Goal: Task Accomplishment & Management: Complete application form

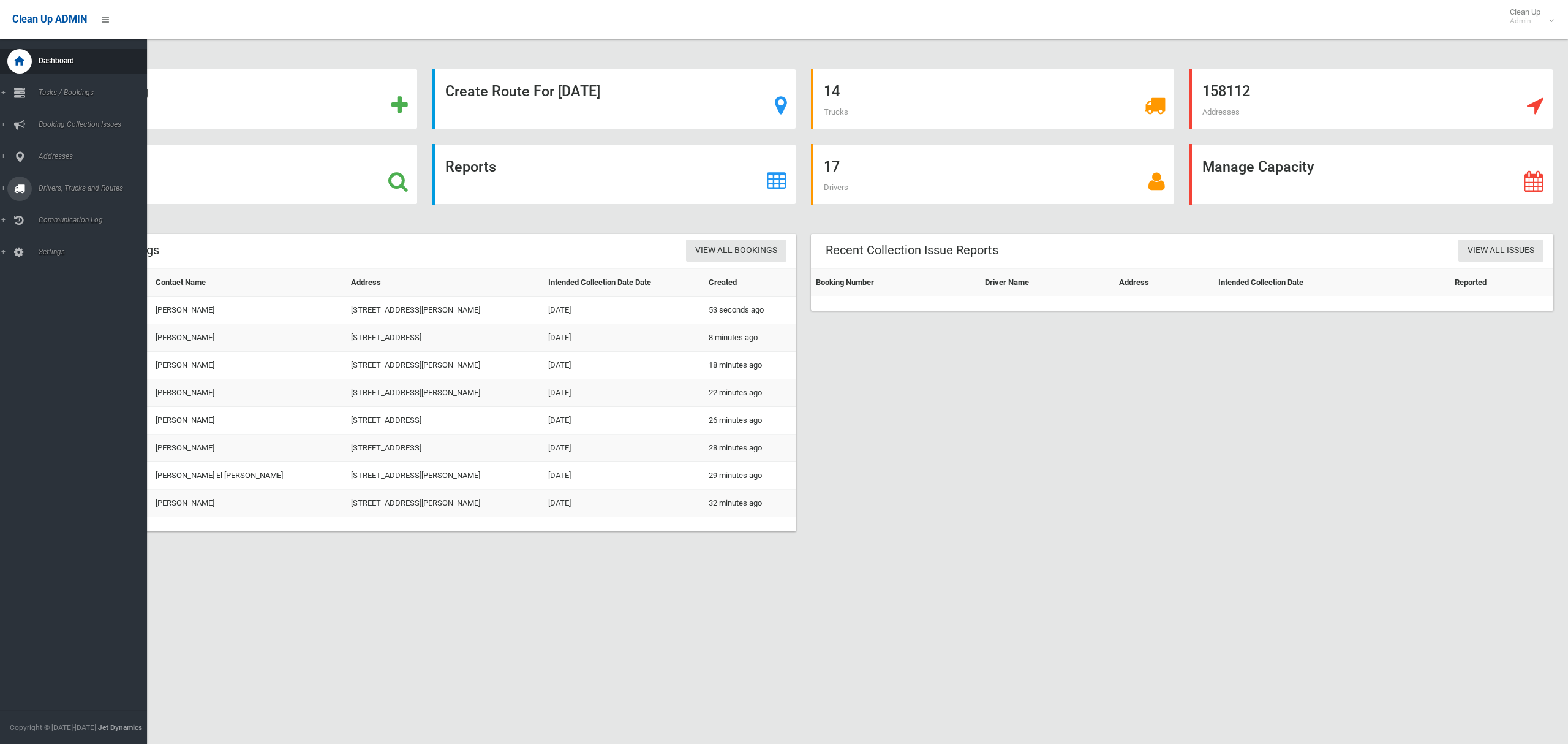
click at [55, 192] on link "Drivers, Trucks and Routes" at bounding box center [74, 189] width 147 height 24
click at [59, 262] on span "Routes" at bounding box center [86, 261] width 101 height 9
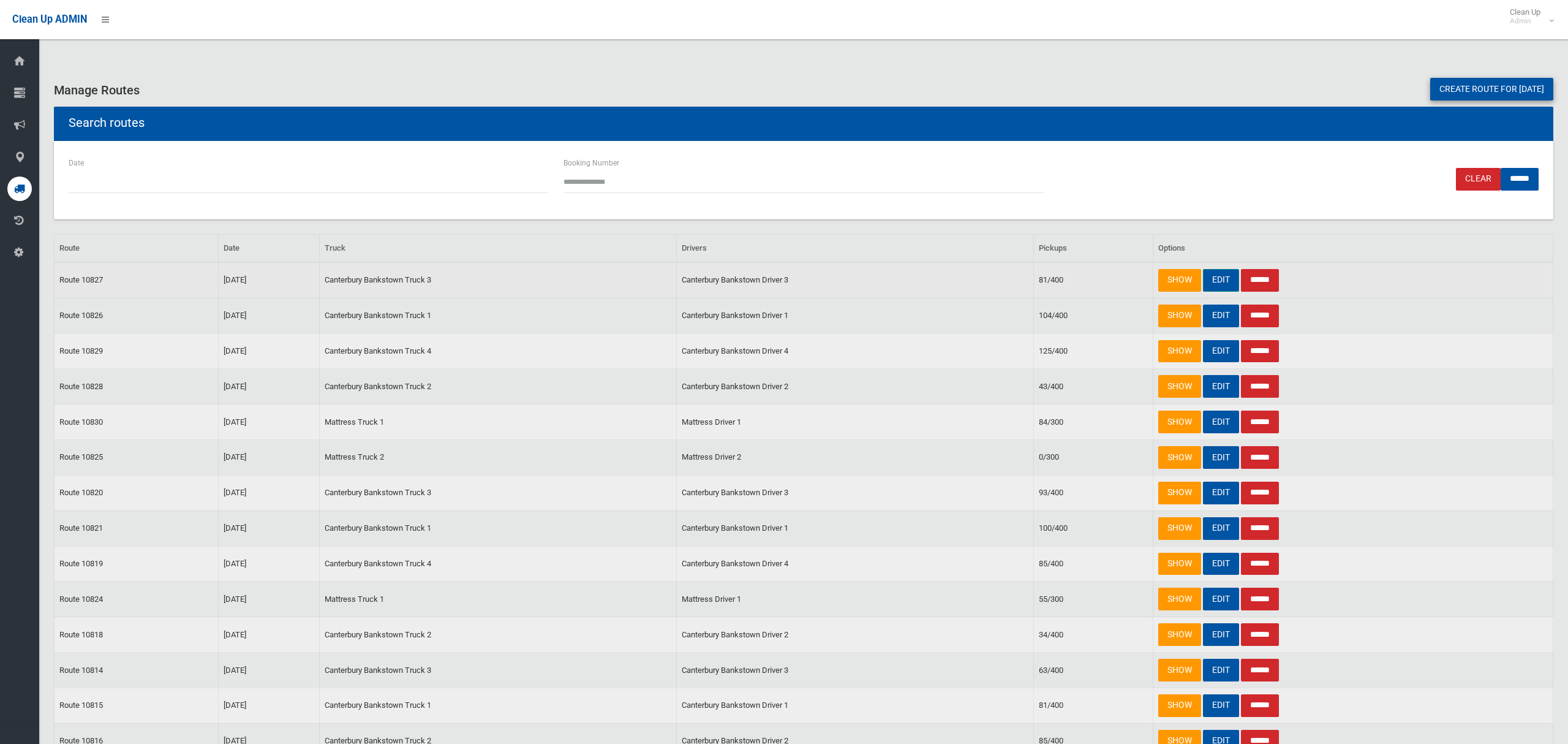
click at [1217, 279] on link "EDIT" at bounding box center [1221, 280] width 36 height 23
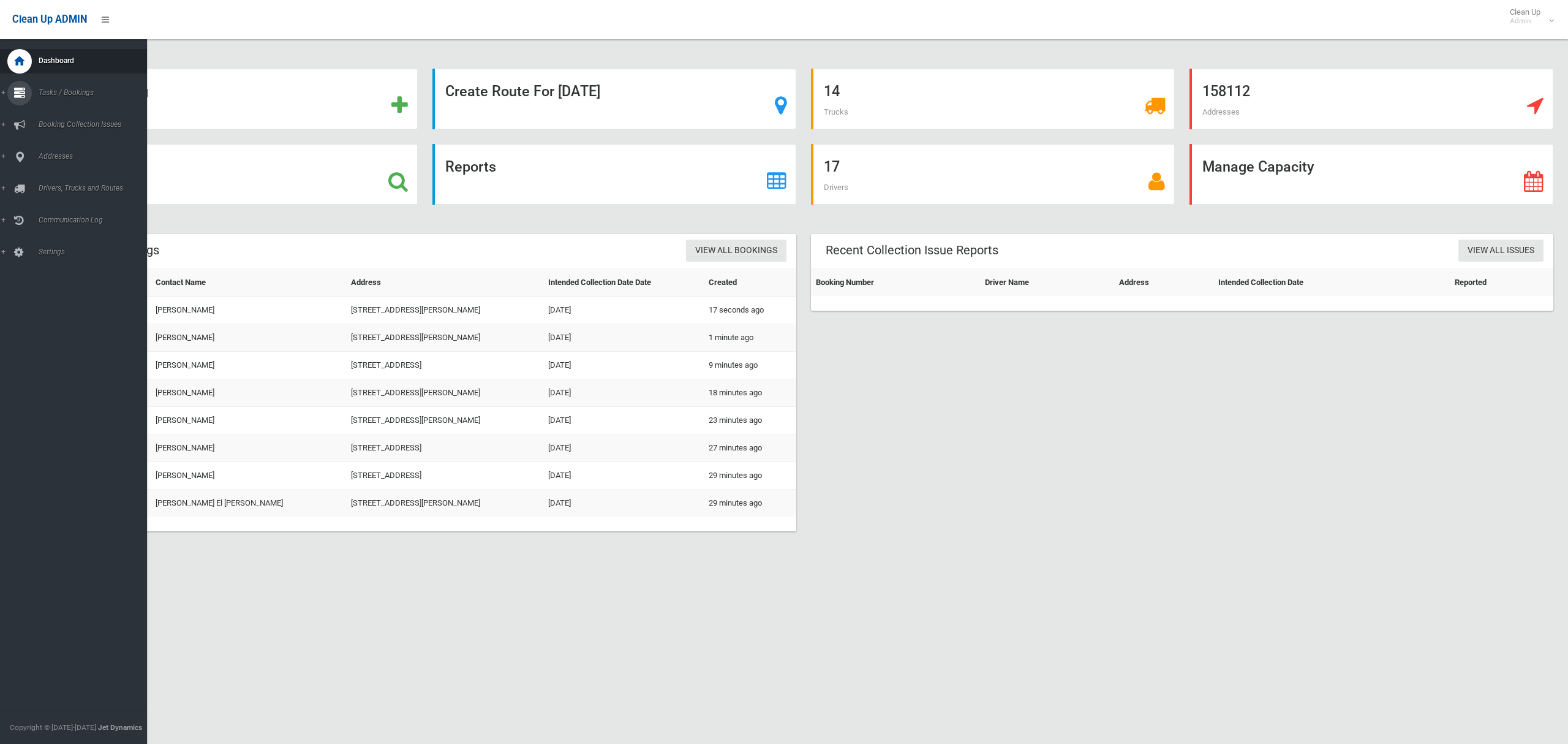
click at [22, 92] on icon at bounding box center [20, 93] width 11 height 24
click at [56, 180] on span "Search" at bounding box center [86, 182] width 101 height 9
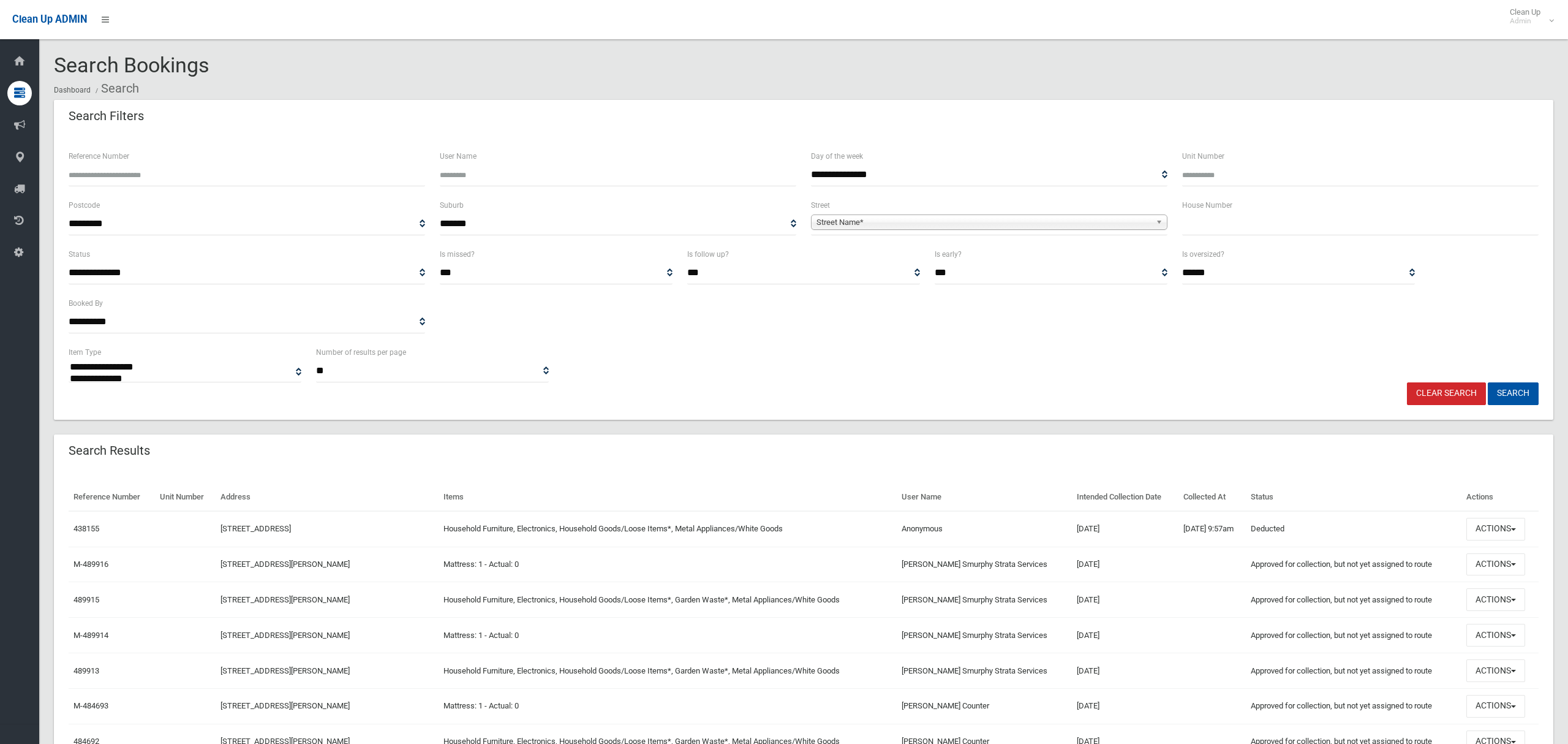
select select
click at [1190, 216] on input "text" at bounding box center [1361, 224] width 357 height 23
type input "**"
click at [979, 221] on span "Street Name*" at bounding box center [984, 222] width 334 height 15
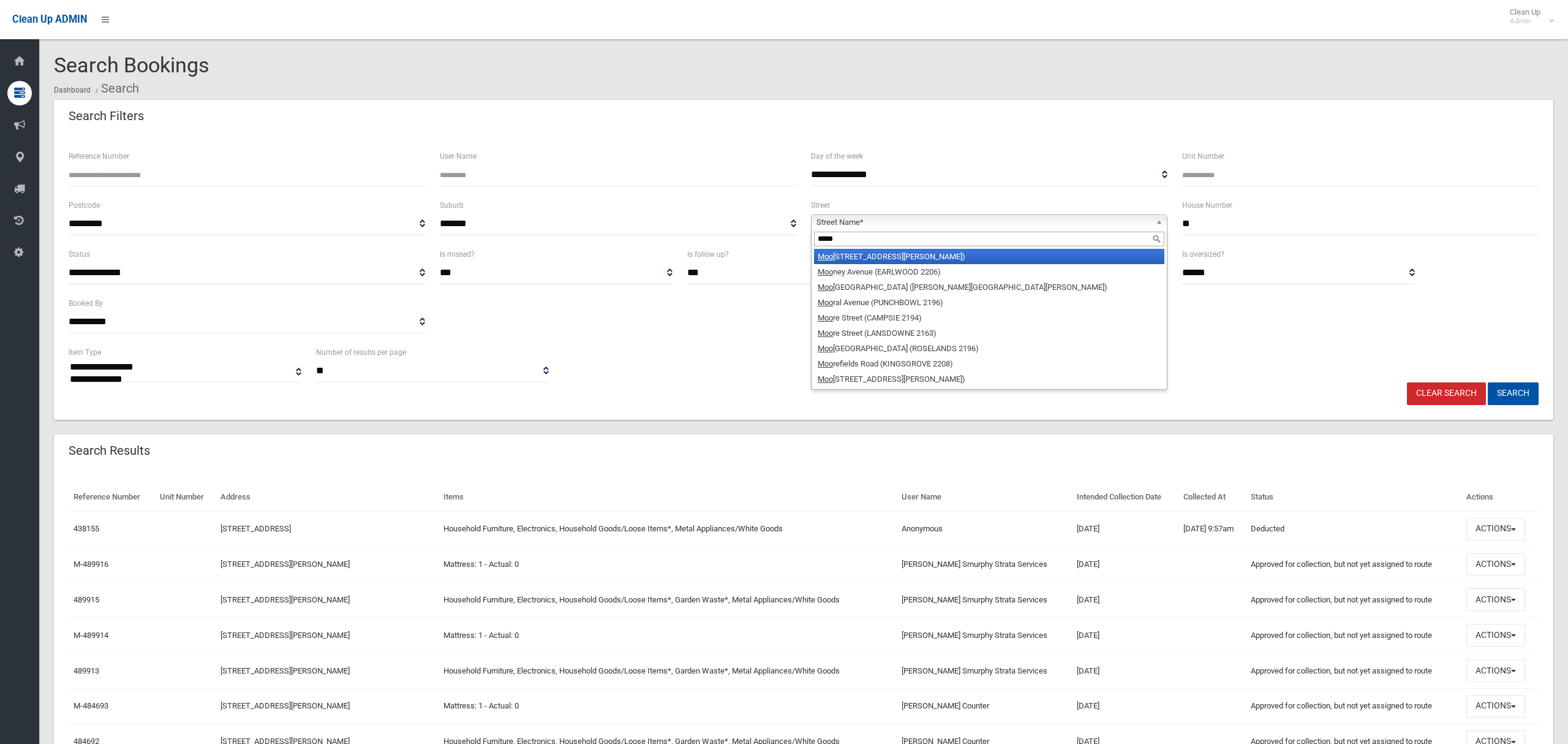
type input "******"
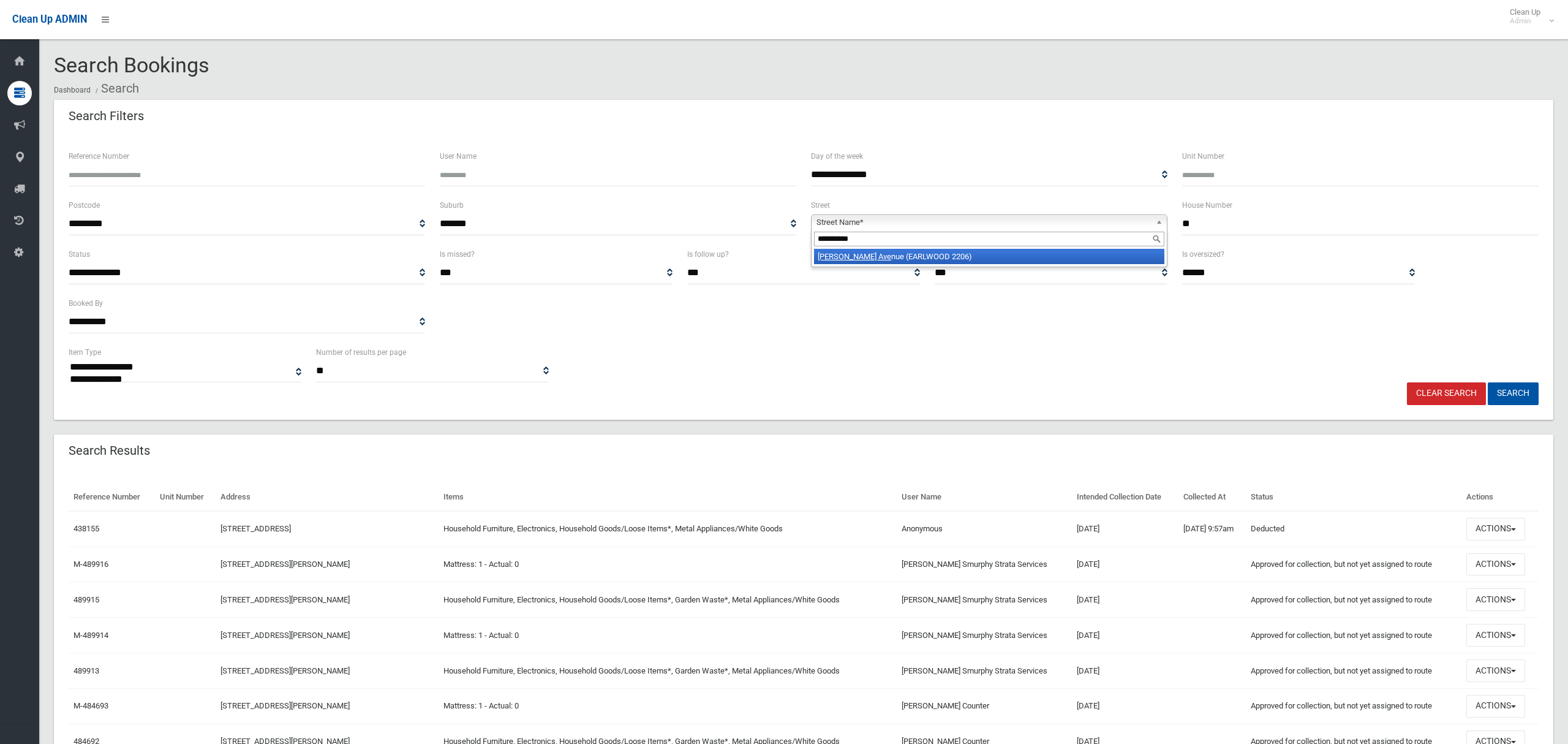
type input "**********"
click at [976, 258] on li "Mooney Ave nue (EARLWOOD 2206)" at bounding box center [989, 256] width 351 height 16
click at [1505, 385] on button "Search" at bounding box center [1513, 394] width 51 height 23
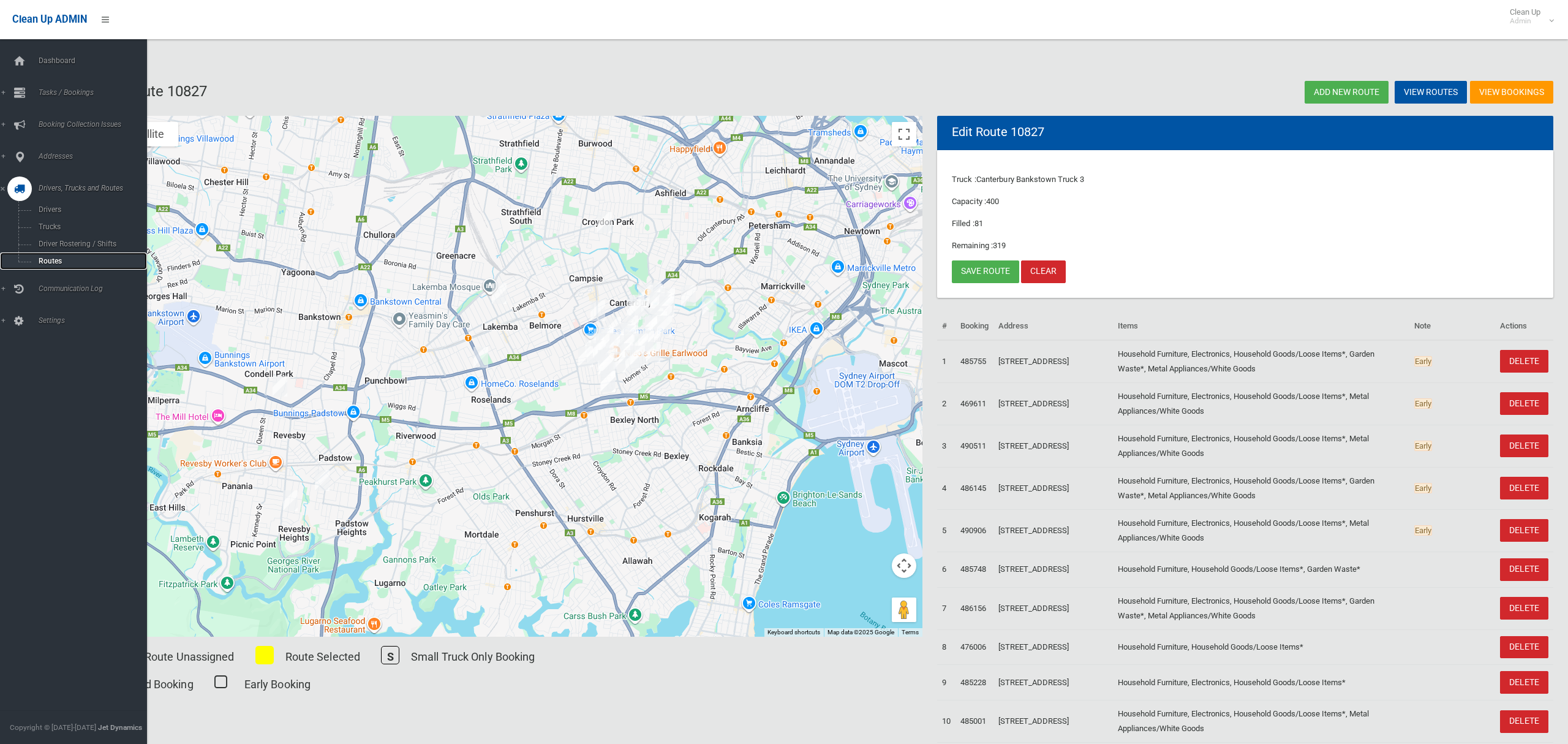
click at [51, 260] on span "Routes" at bounding box center [86, 261] width 101 height 9
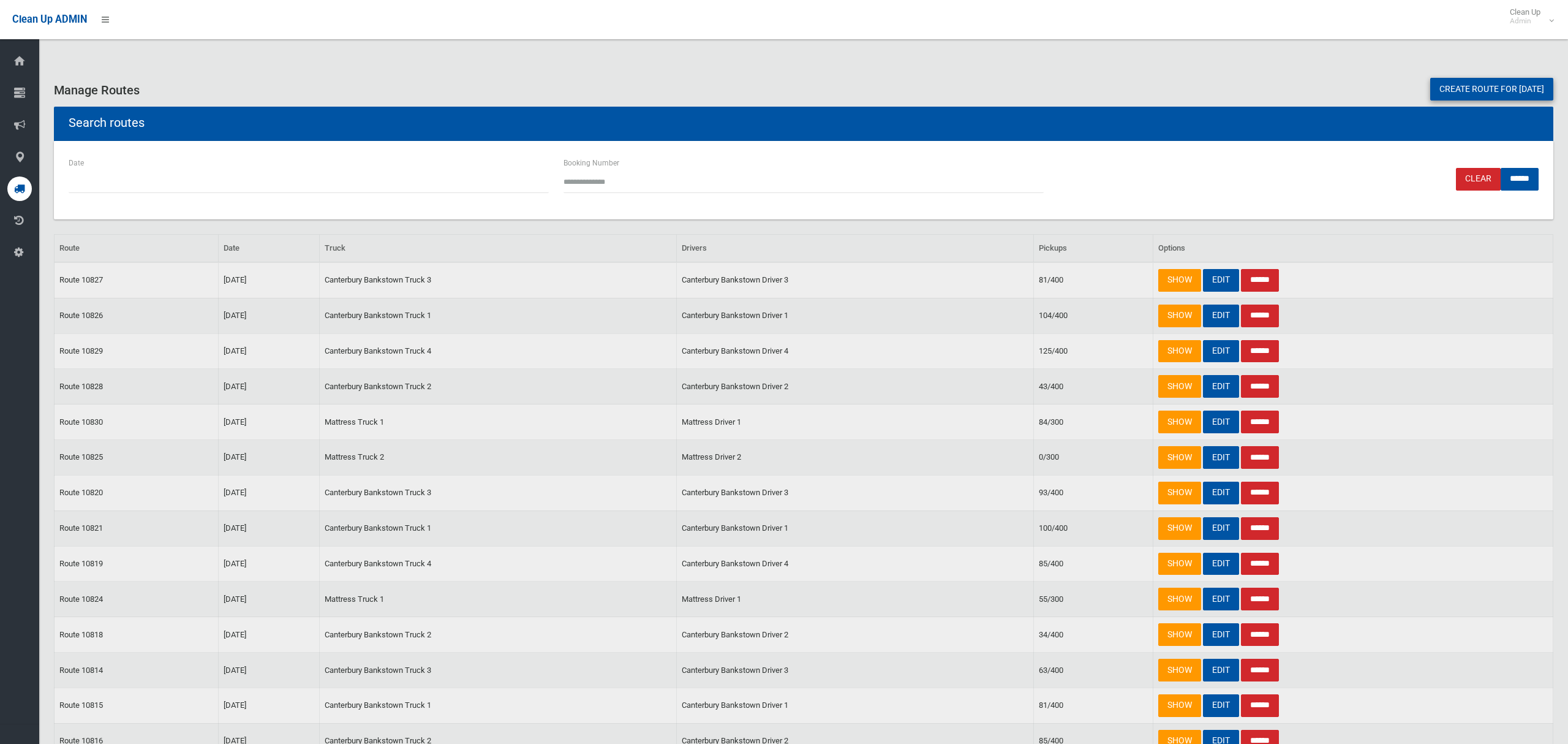
click at [1453, 93] on link "Create route for [DATE]" at bounding box center [1492, 89] width 123 height 23
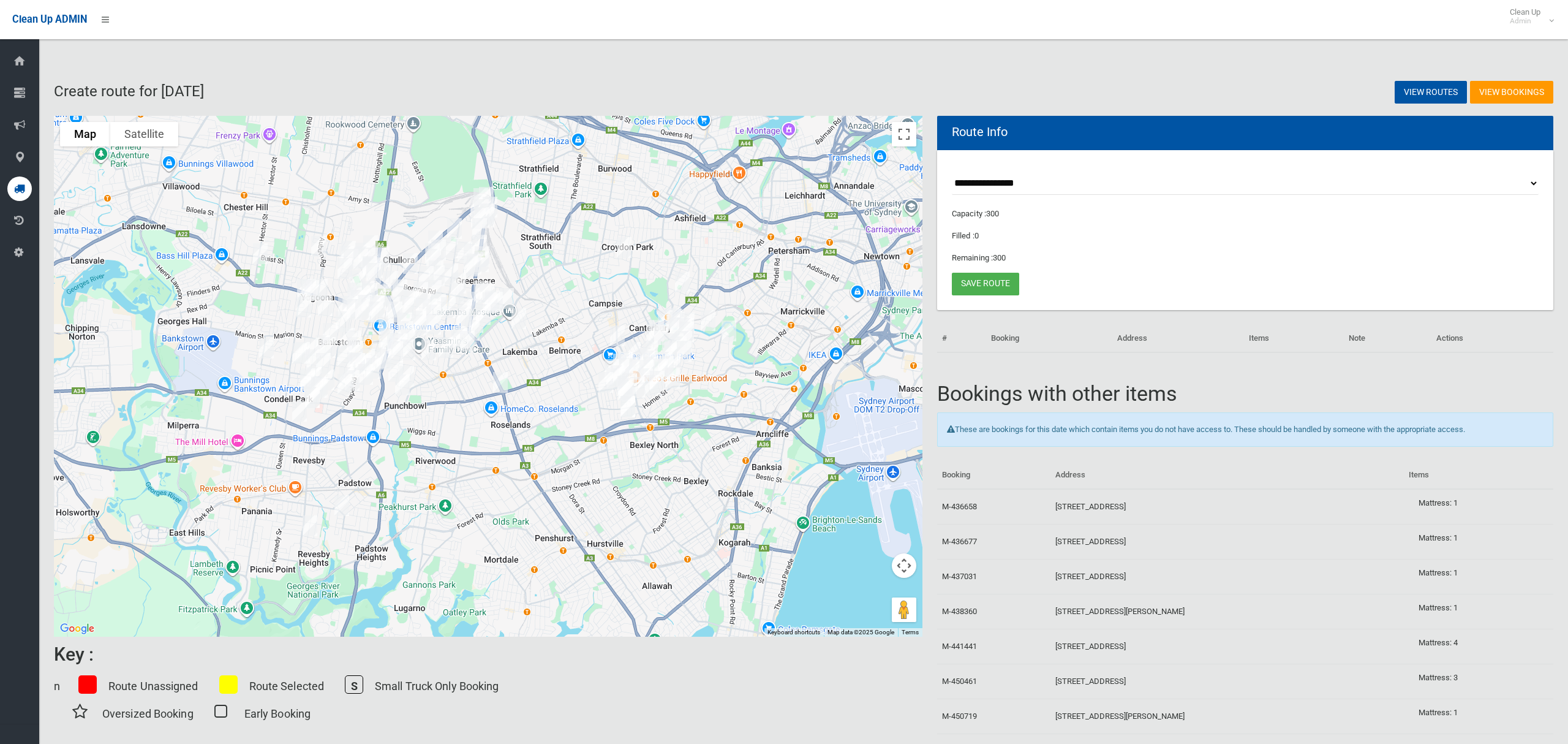
click at [1014, 179] on select "**********" at bounding box center [1245, 184] width 587 height 23
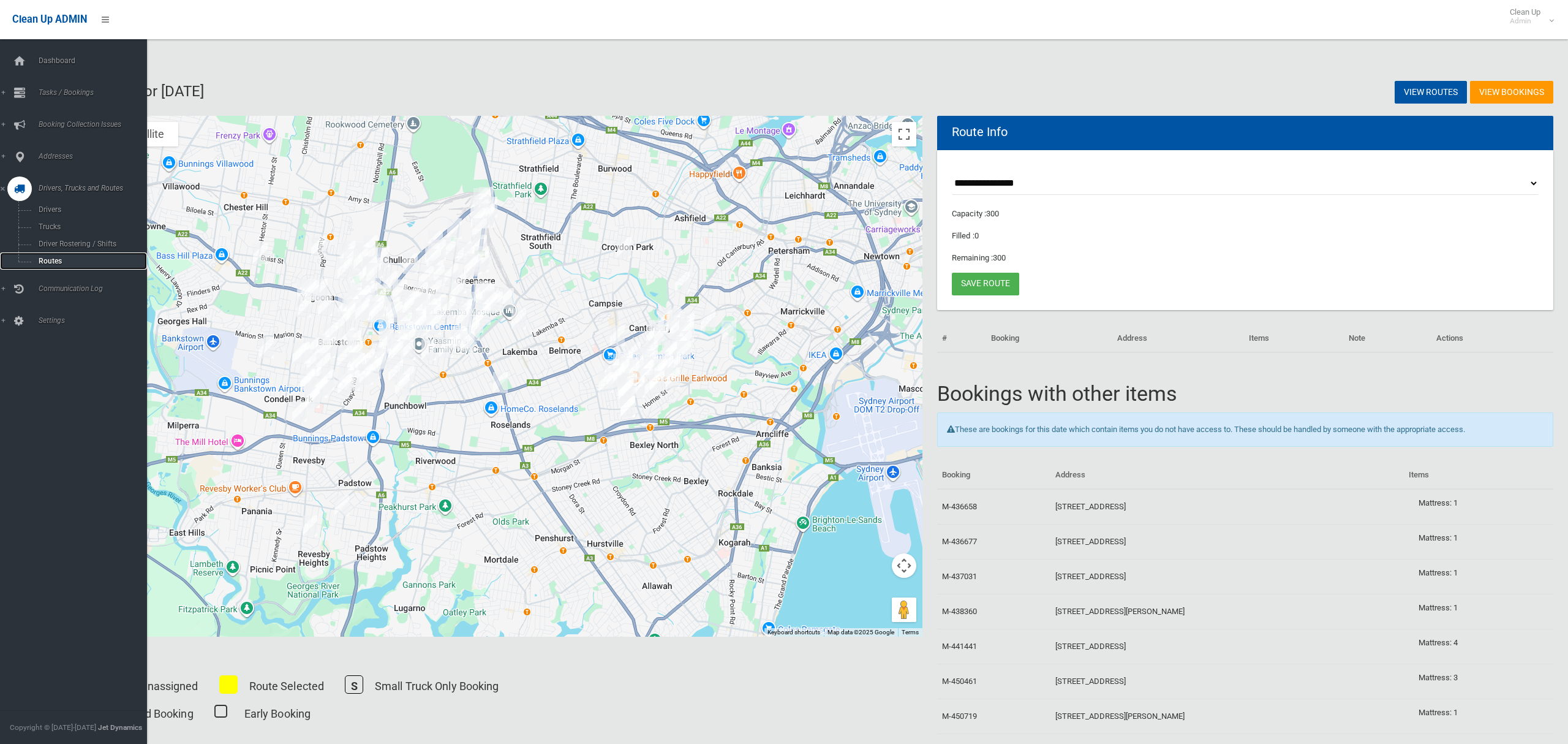
click at [53, 257] on span "Routes" at bounding box center [86, 261] width 101 height 9
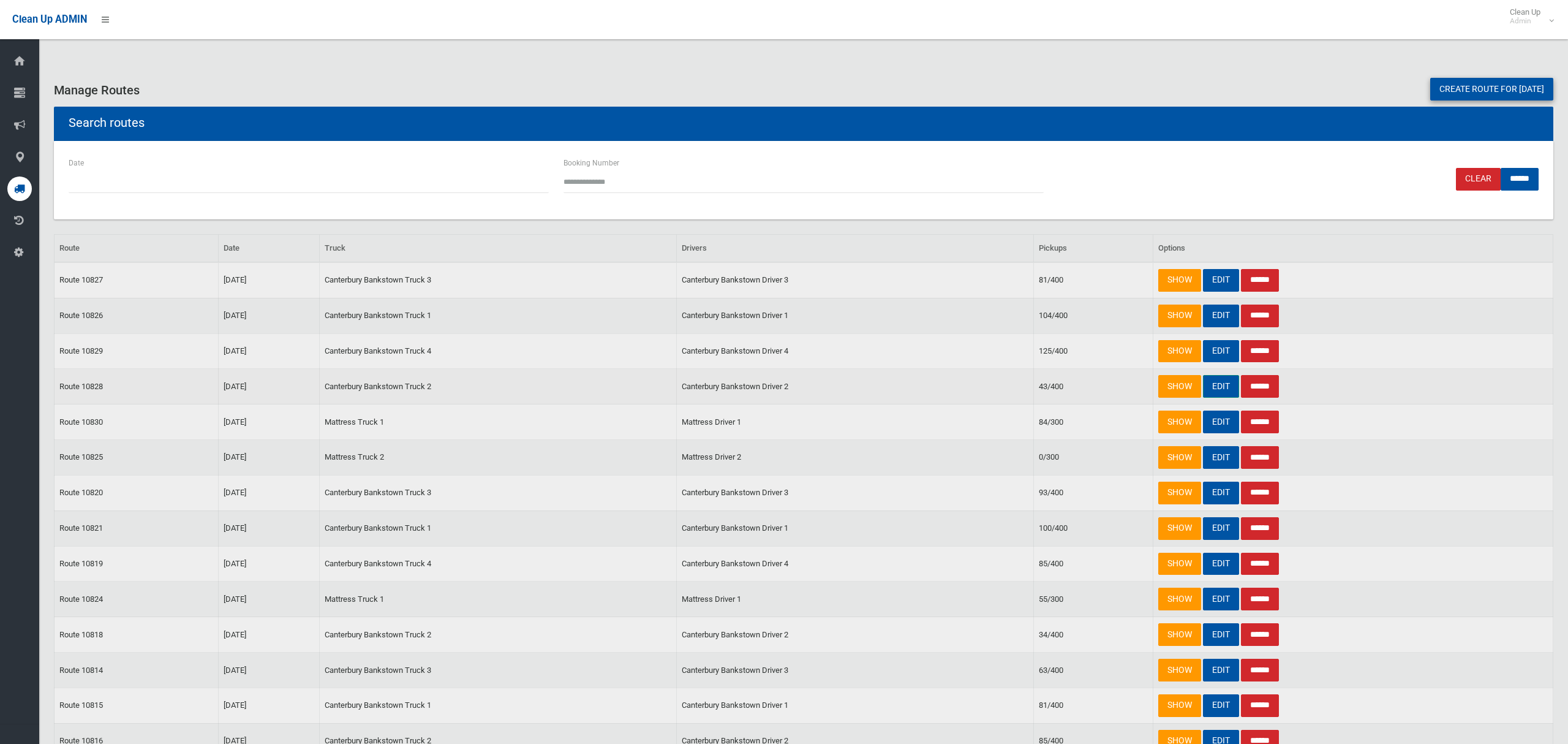
click at [1226, 393] on link "EDIT" at bounding box center [1221, 387] width 36 height 23
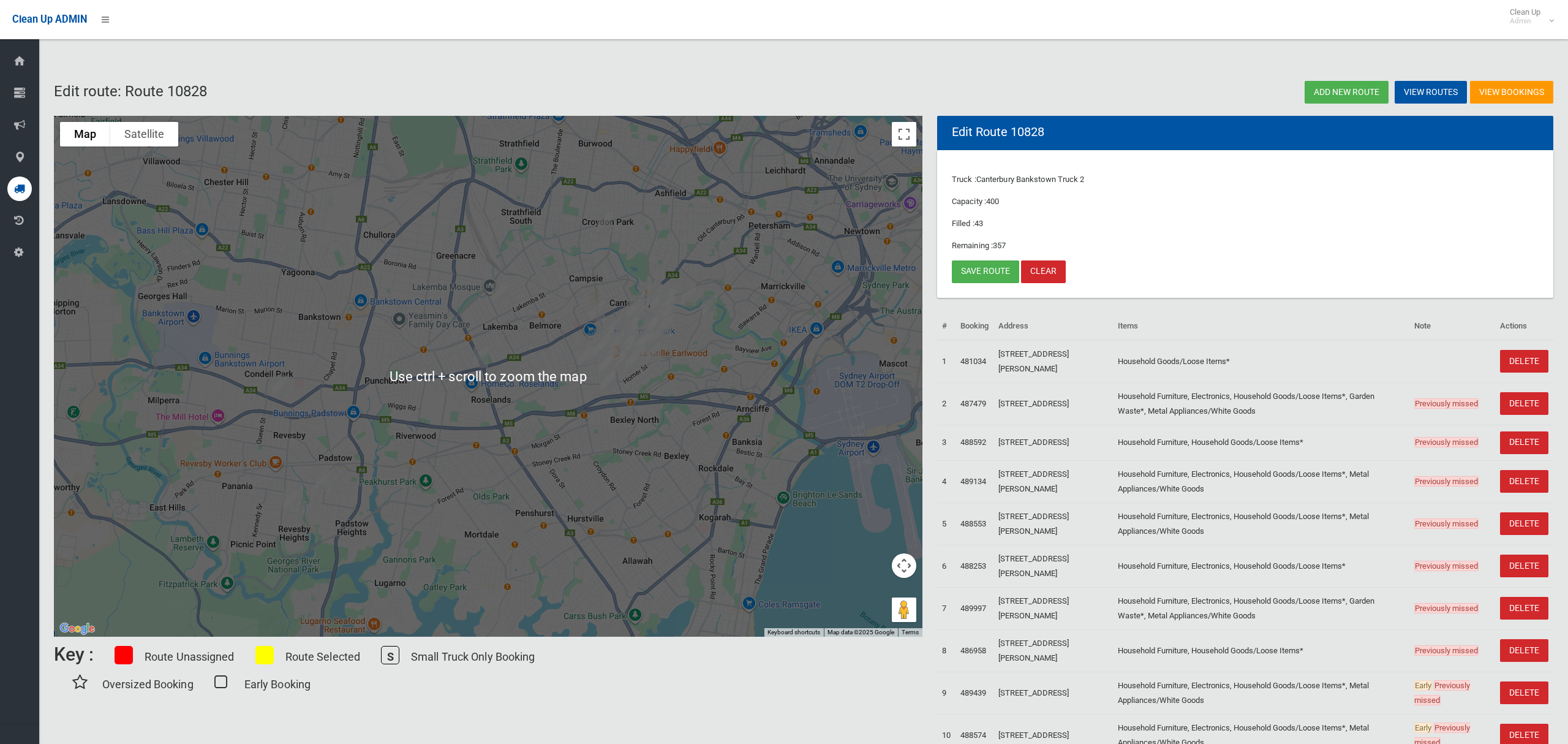
click at [709, 300] on img "2 Pomroy Avenue, EARLWOOD NSW 2206" at bounding box center [709, 305] width 24 height 30
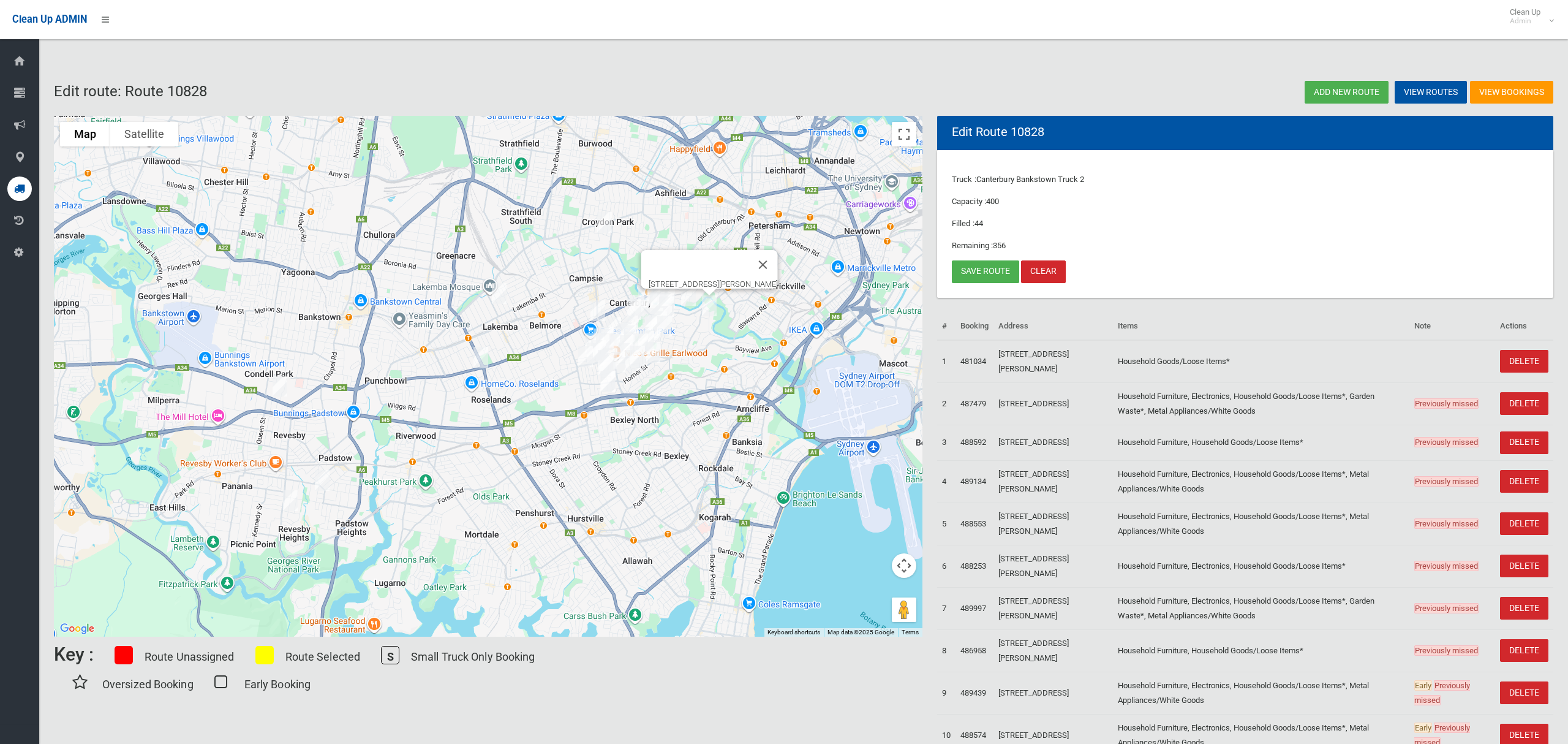
click at [713, 303] on img "2 Pomroy Avenue, EARLWOOD NSW 2206" at bounding box center [709, 305] width 24 height 30
click at [777, 257] on button "Close" at bounding box center [763, 265] width 30 height 30
click at [707, 307] on img "2 Pomroy Avenue, EARLWOOD NSW 2206" at bounding box center [709, 305] width 24 height 30
click at [775, 259] on button "Close" at bounding box center [763, 265] width 30 height 30
click at [711, 308] on img "2 Pomroy Avenue, EARLWOOD NSW 2206" at bounding box center [709, 305] width 24 height 30
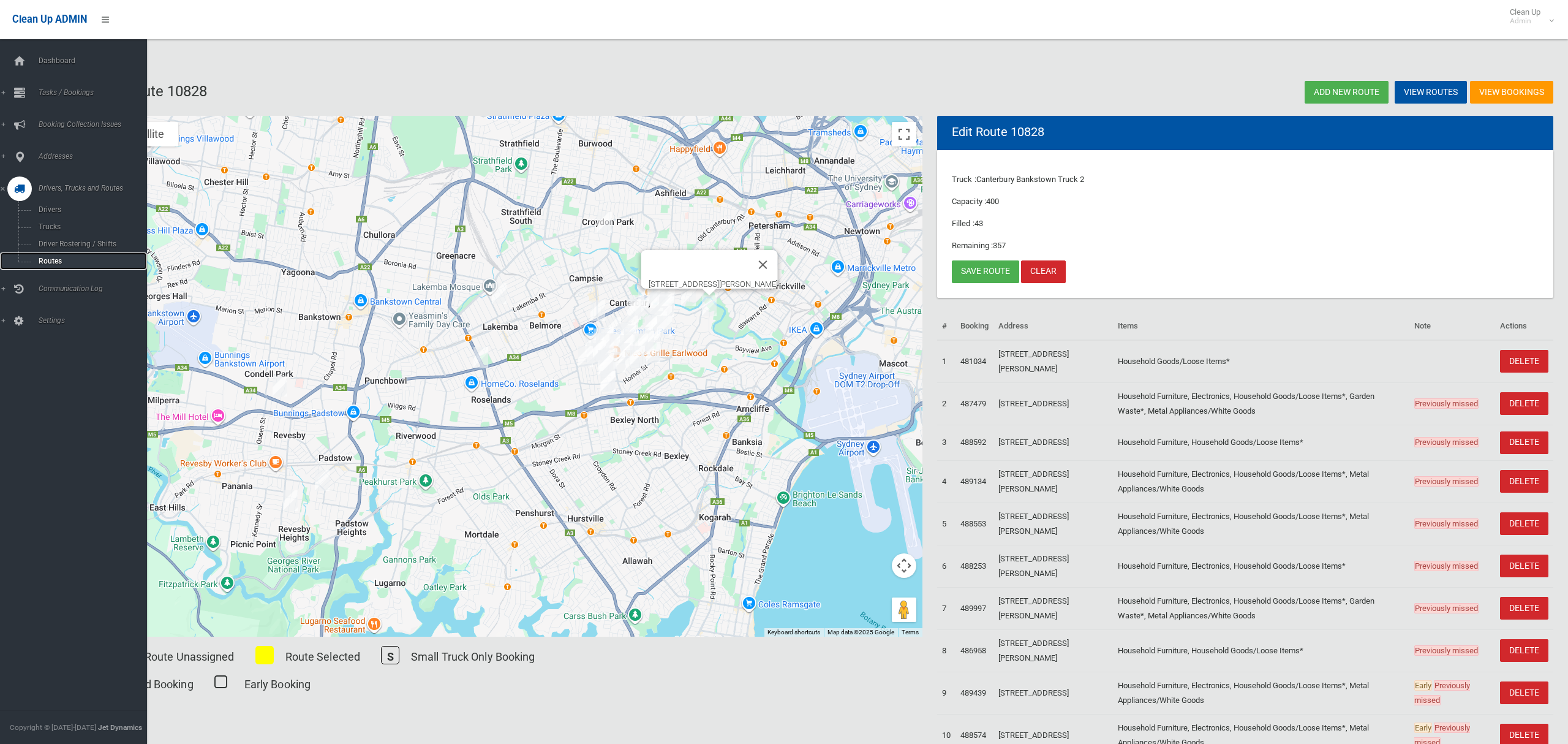
click at [56, 259] on span "Routes" at bounding box center [86, 261] width 101 height 9
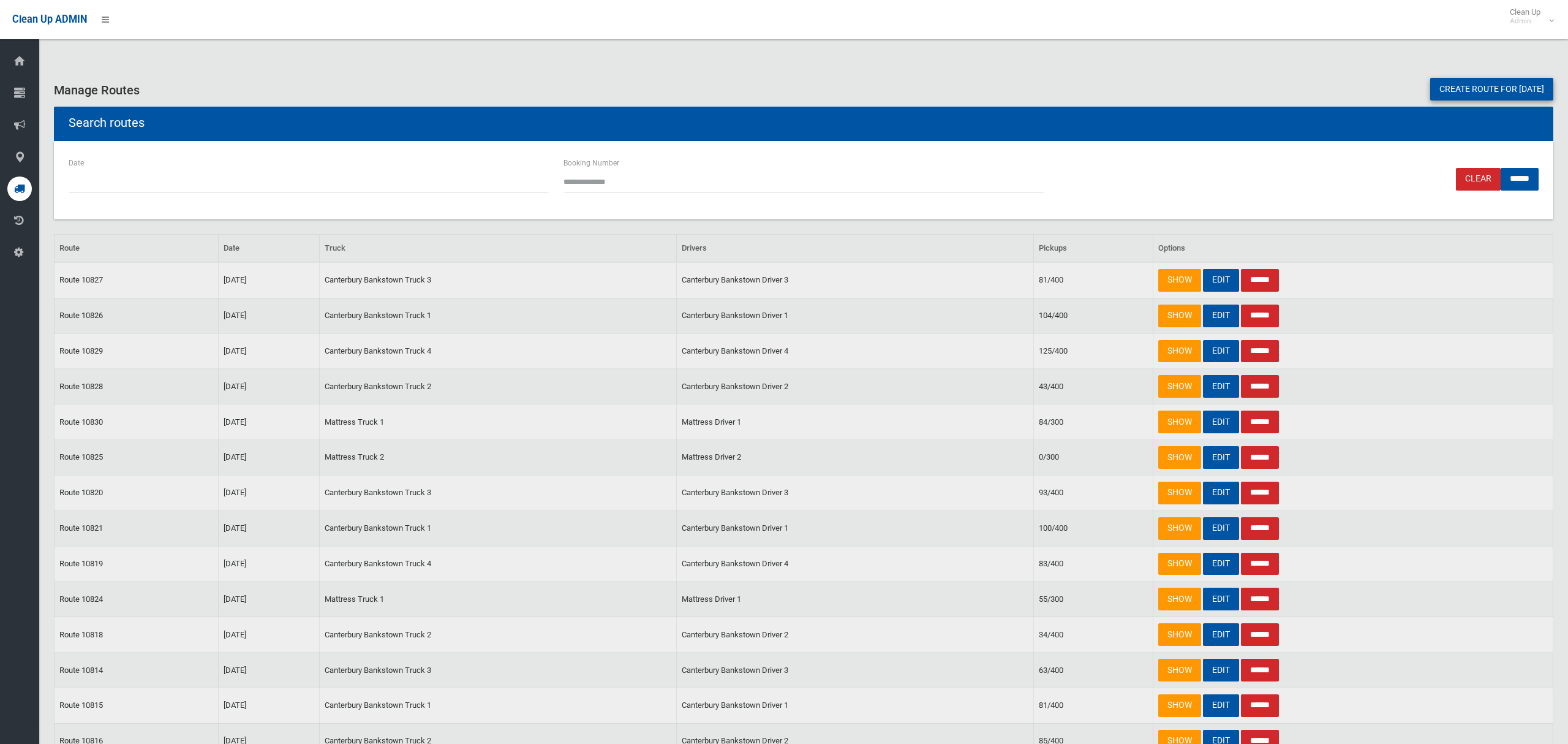
click at [1454, 81] on link "Create route for tomorrow" at bounding box center [1492, 89] width 123 height 23
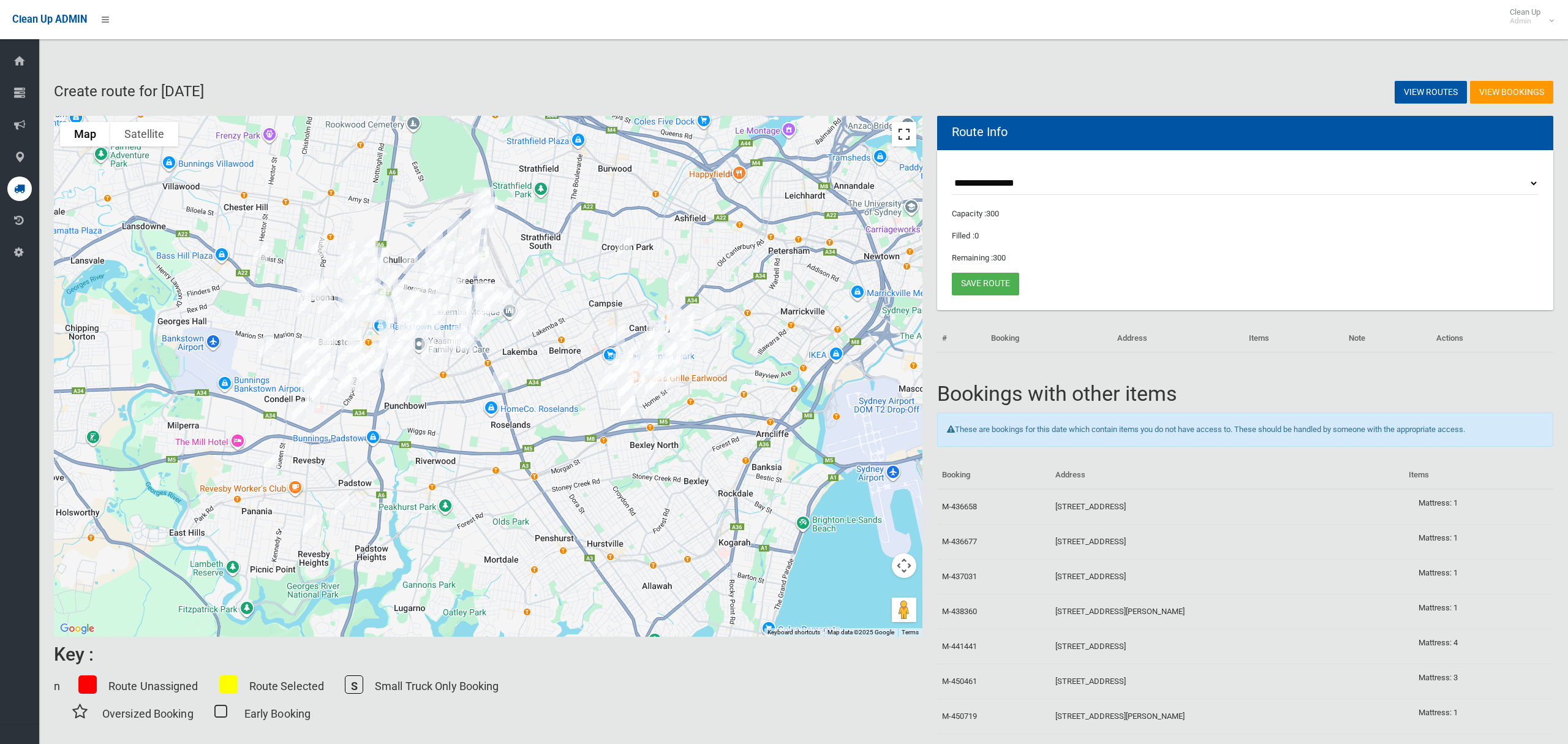
click at [906, 137] on button "Toggle fullscreen view" at bounding box center [904, 134] width 24 height 24
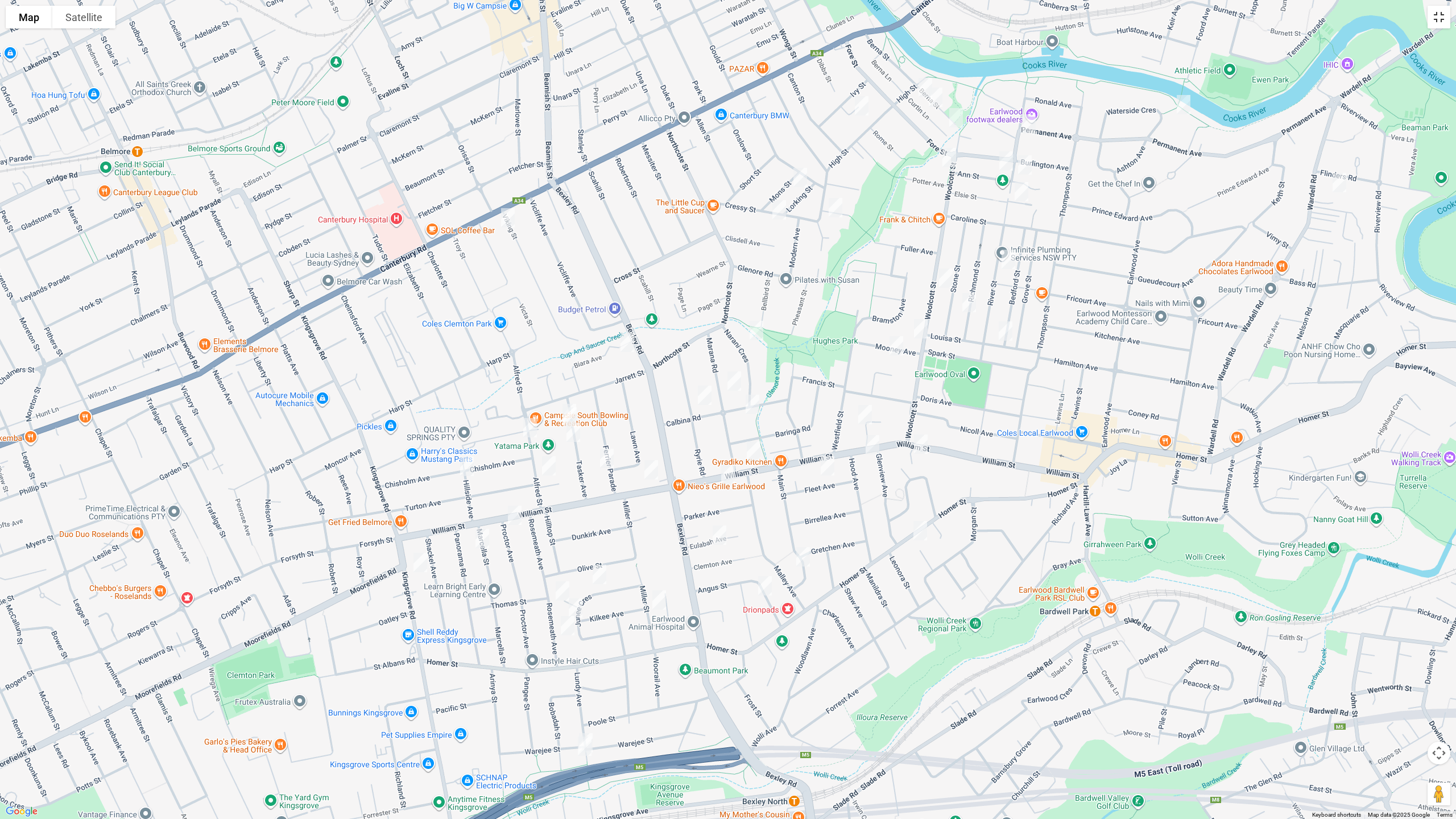
click at [1440, 19] on button "Toggle fullscreen view" at bounding box center [1439, 17] width 23 height 23
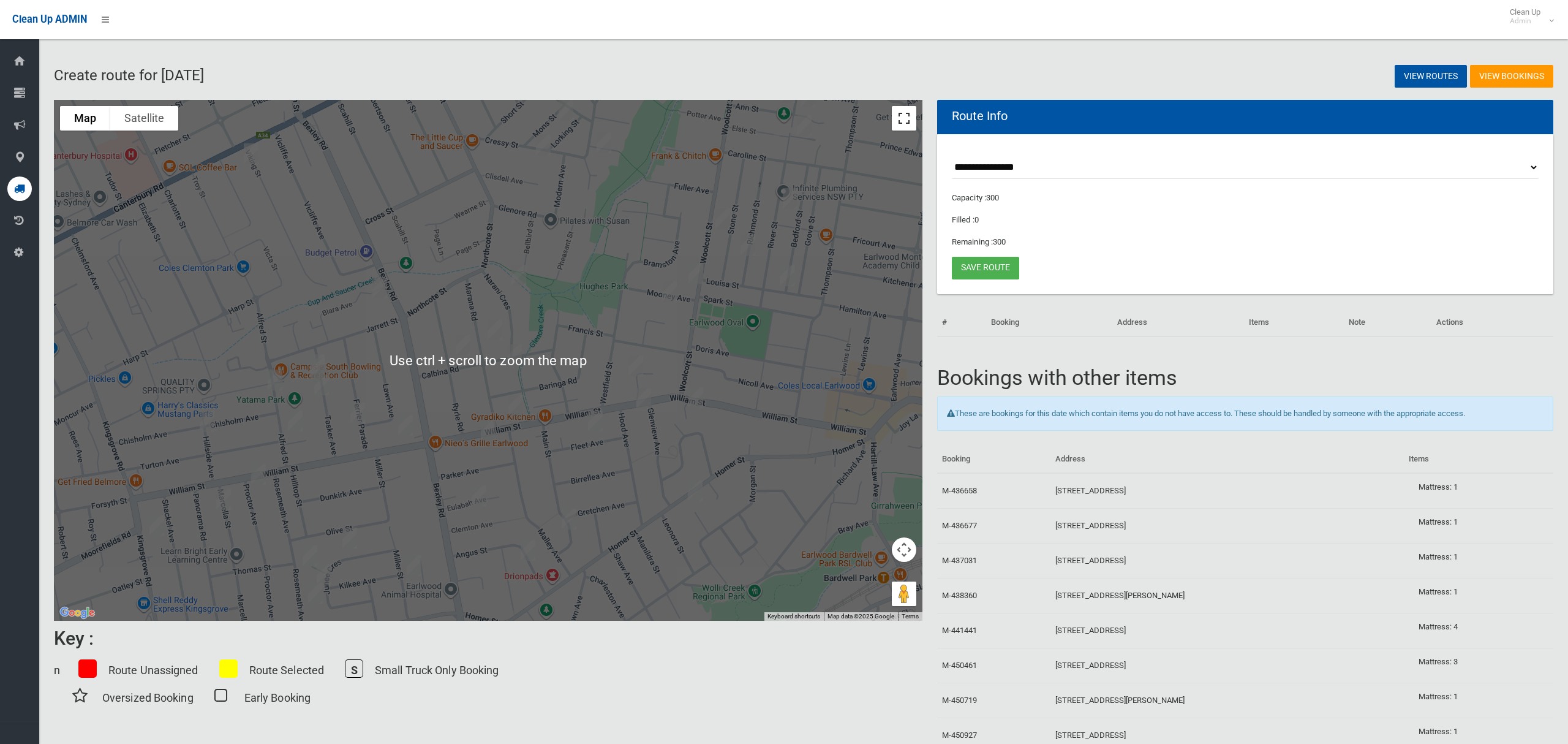
scroll to position [24, 0]
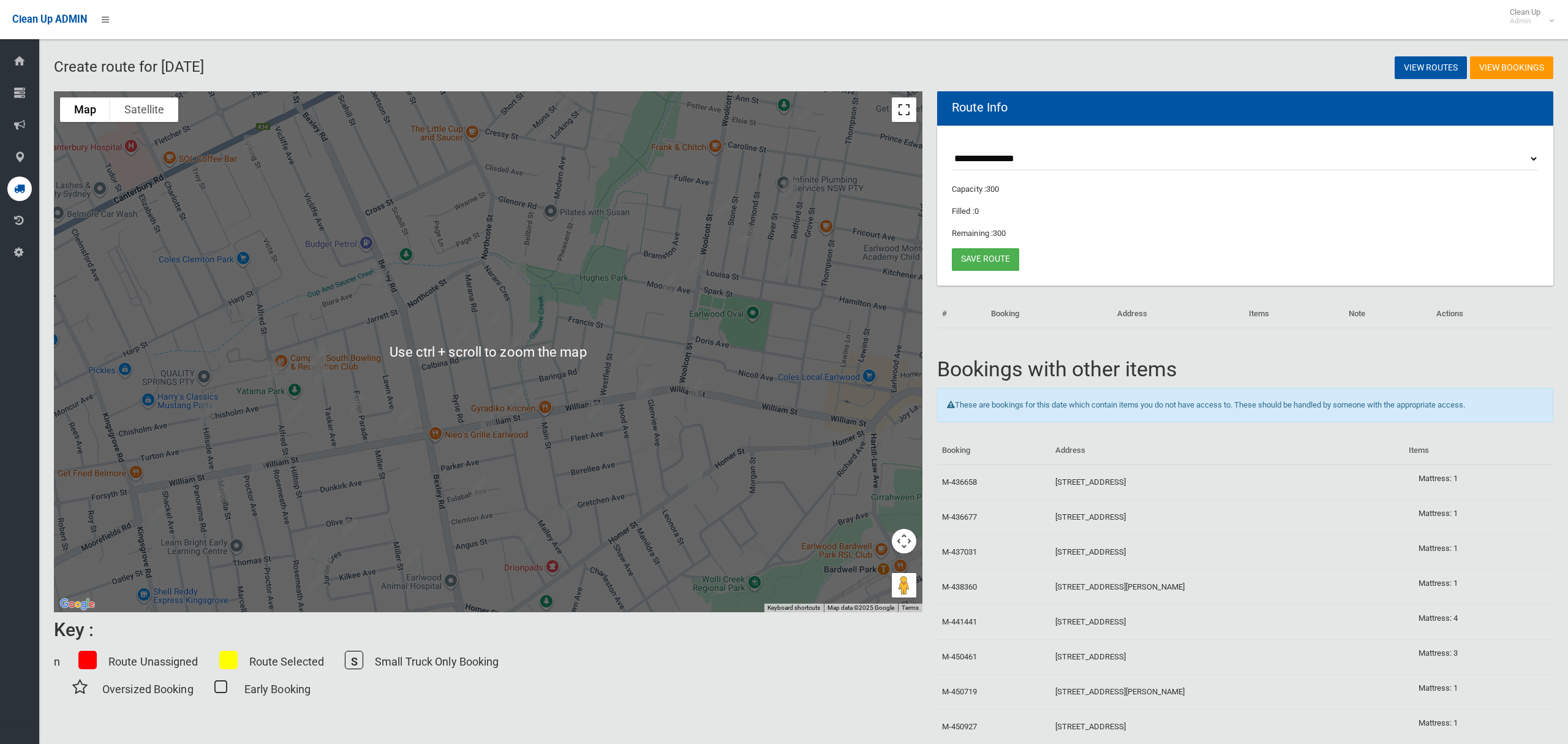
click at [901, 115] on button "Toggle fullscreen view" at bounding box center [904, 109] width 24 height 24
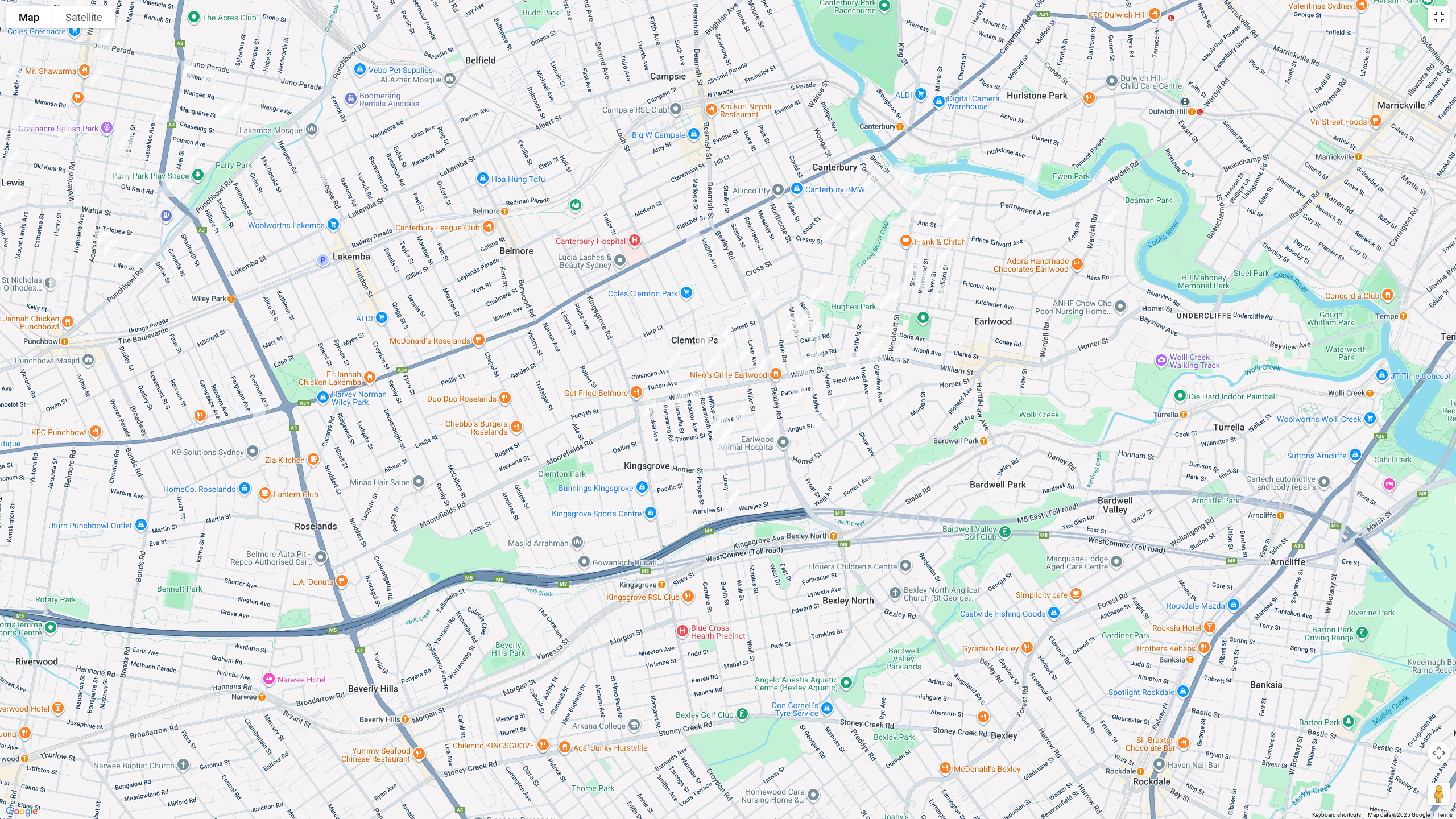
click at [1437, 19] on button "Toggle fullscreen view" at bounding box center [1439, 17] width 23 height 23
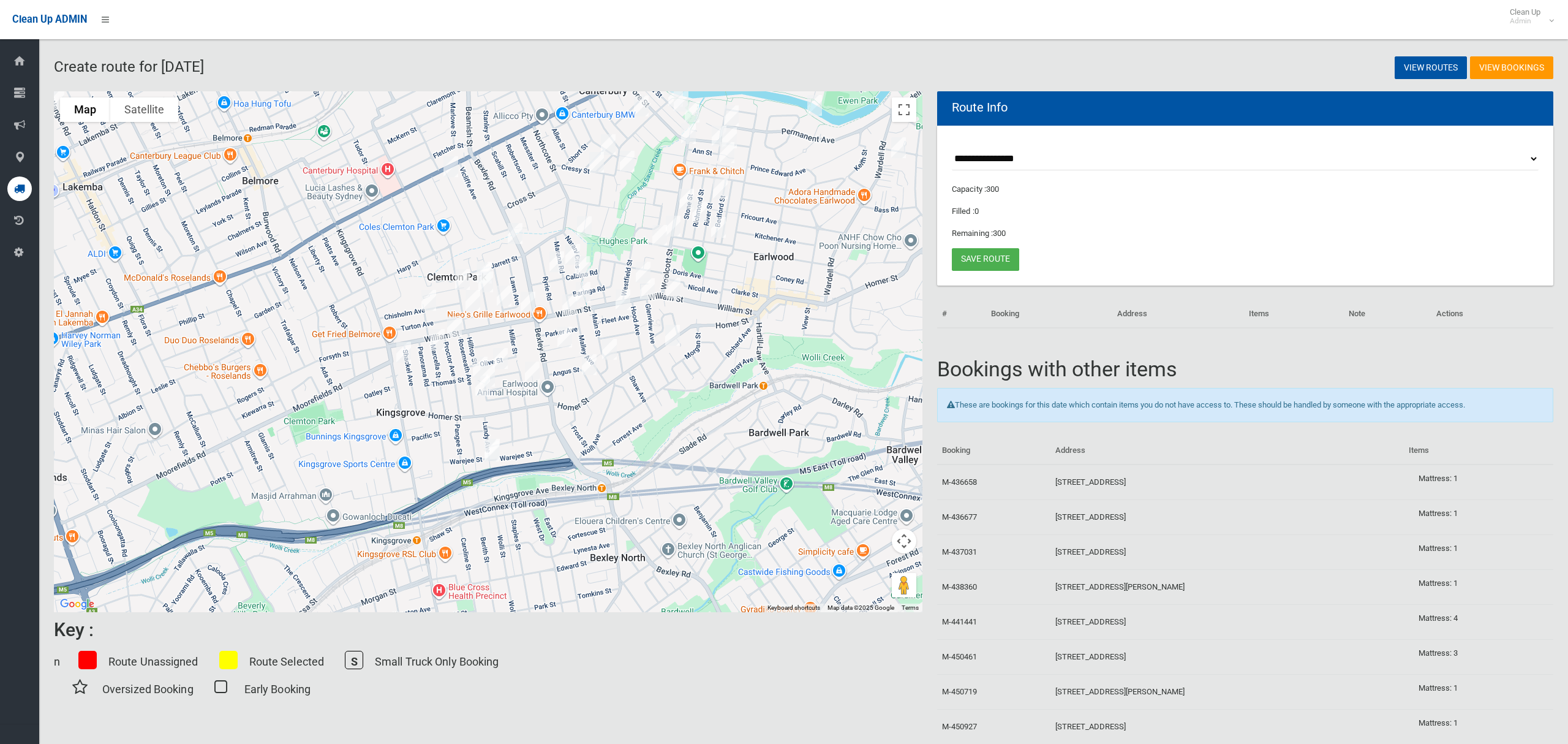
click at [670, 337] on img "468 Homer Street, EARLWOOD NSW 2206" at bounding box center [672, 334] width 24 height 30
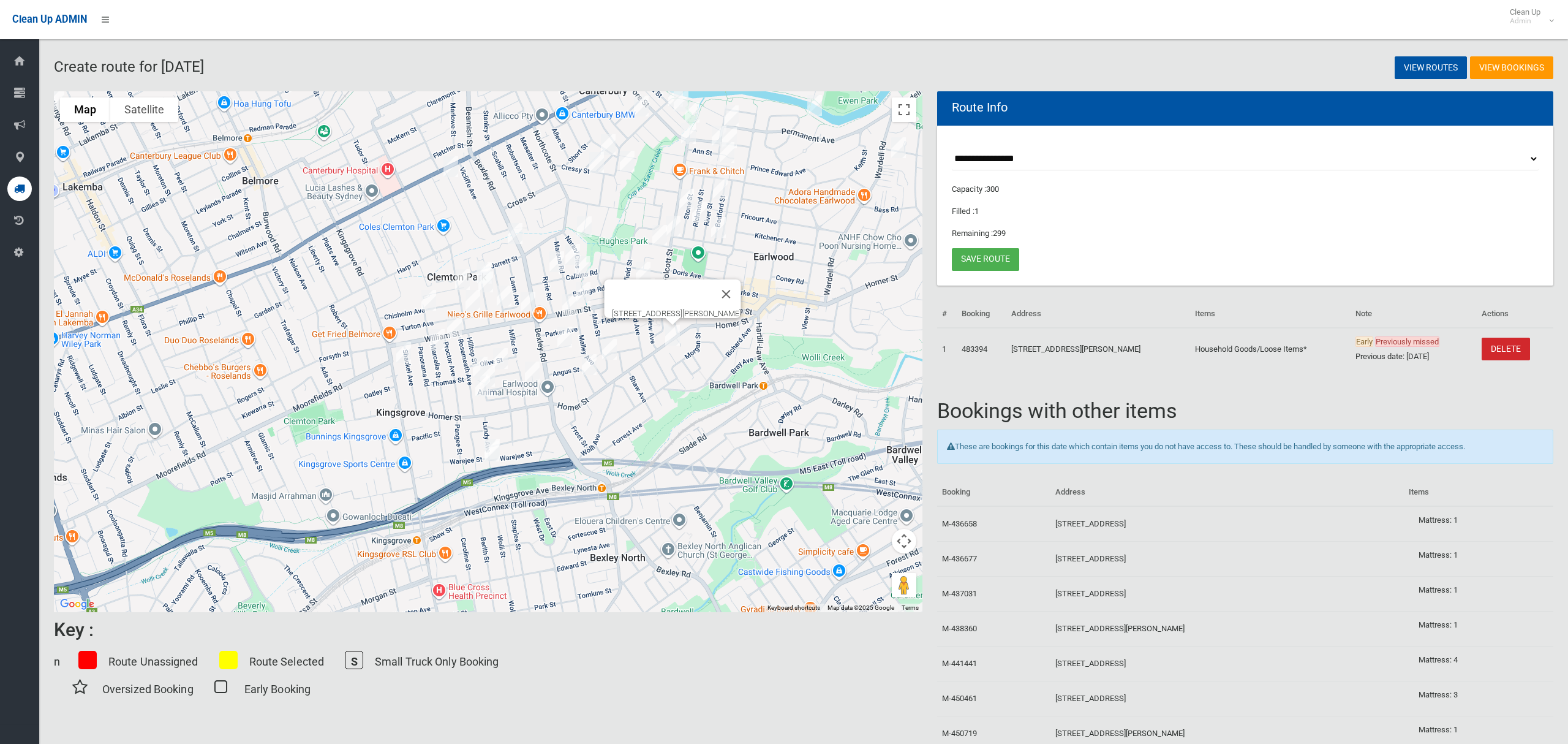
click at [669, 339] on img "468 Homer Street, EARLWOOD NSW 2206" at bounding box center [672, 334] width 24 height 30
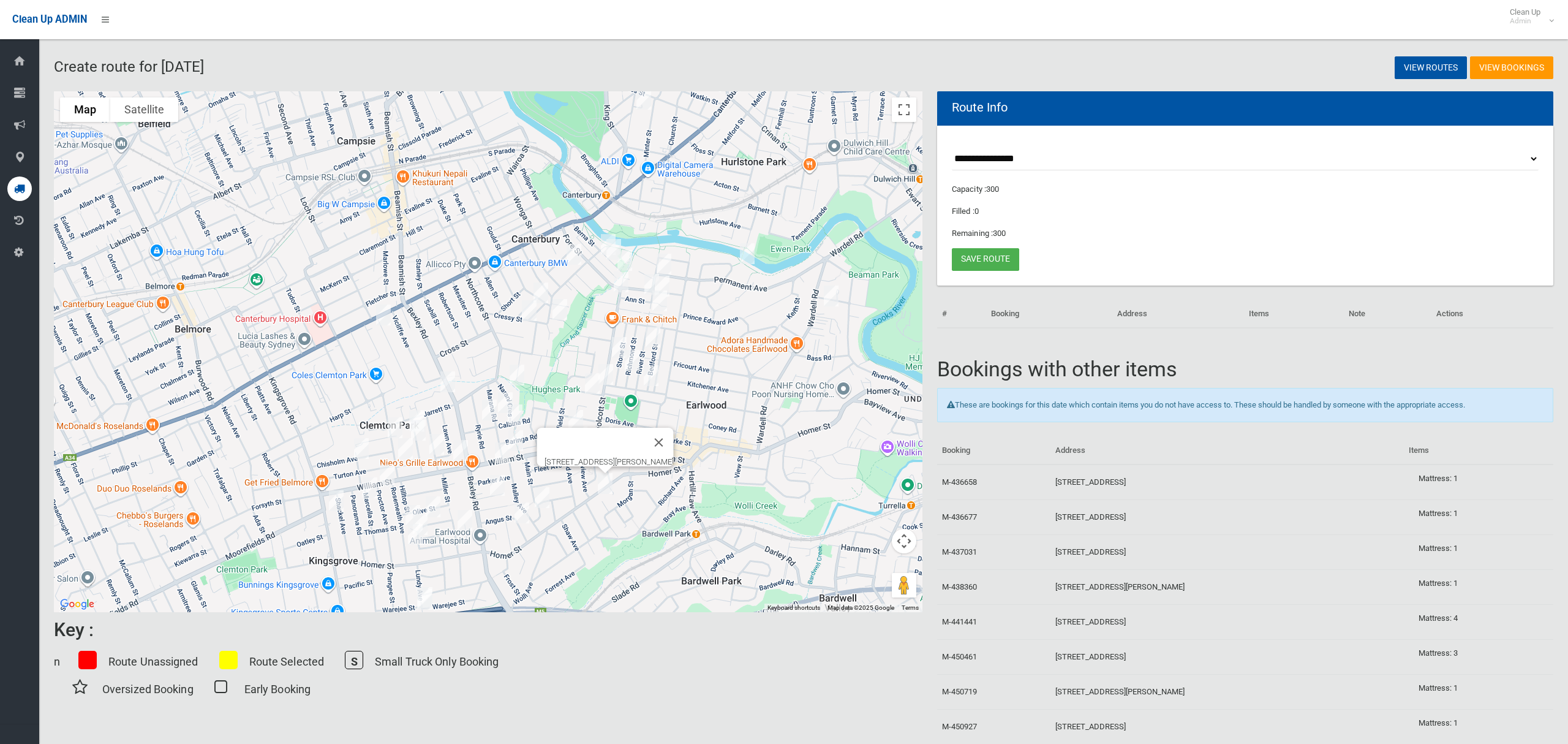
drag, startPoint x: 818, startPoint y: 270, endPoint x: 749, endPoint y: 422, distance: 166.9
click at [749, 422] on div "468 Homer Street, EARLWOOD NSW 2206" at bounding box center [488, 351] width 869 height 521
click at [672, 436] on button "Close" at bounding box center [659, 443] width 30 height 30
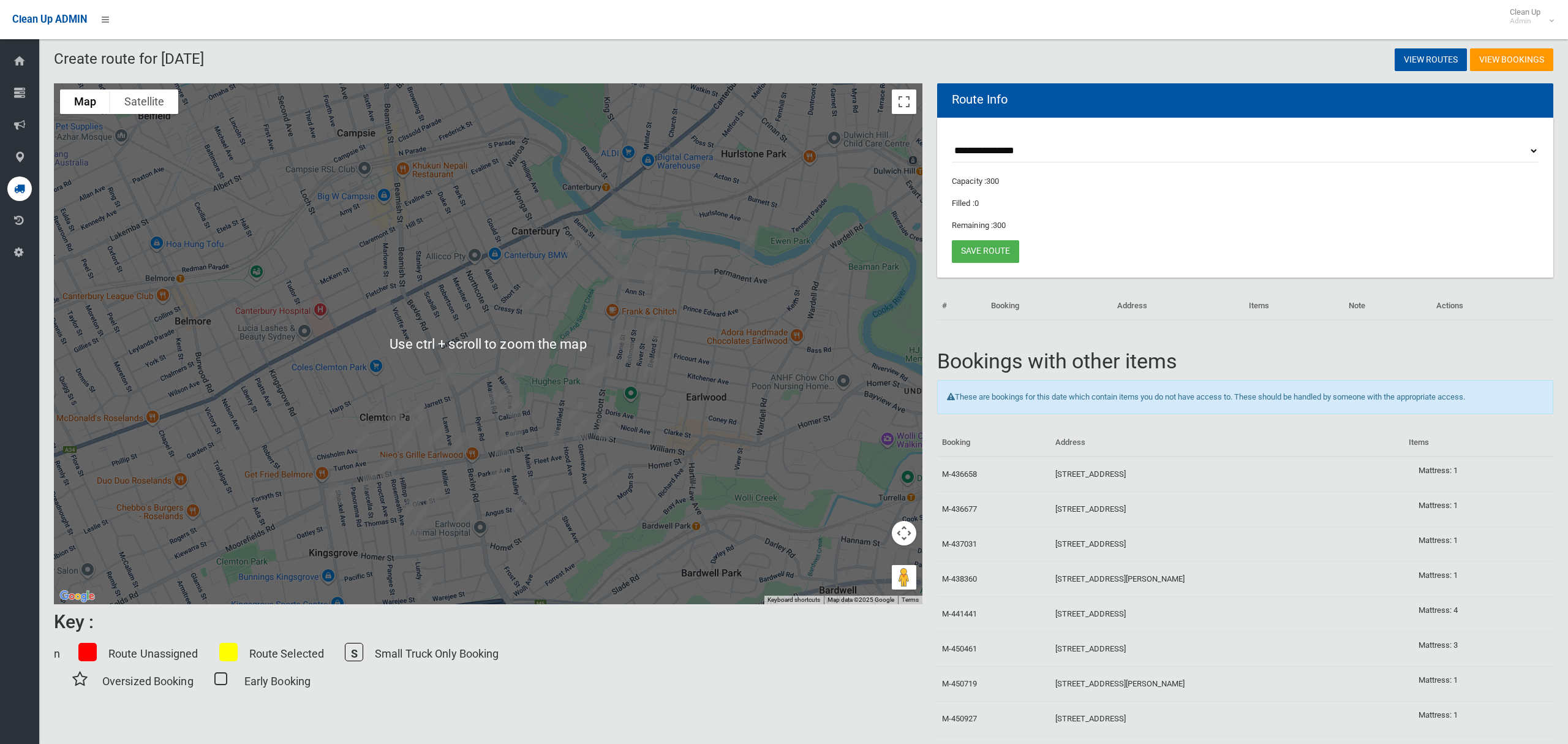
scroll to position [42, 0]
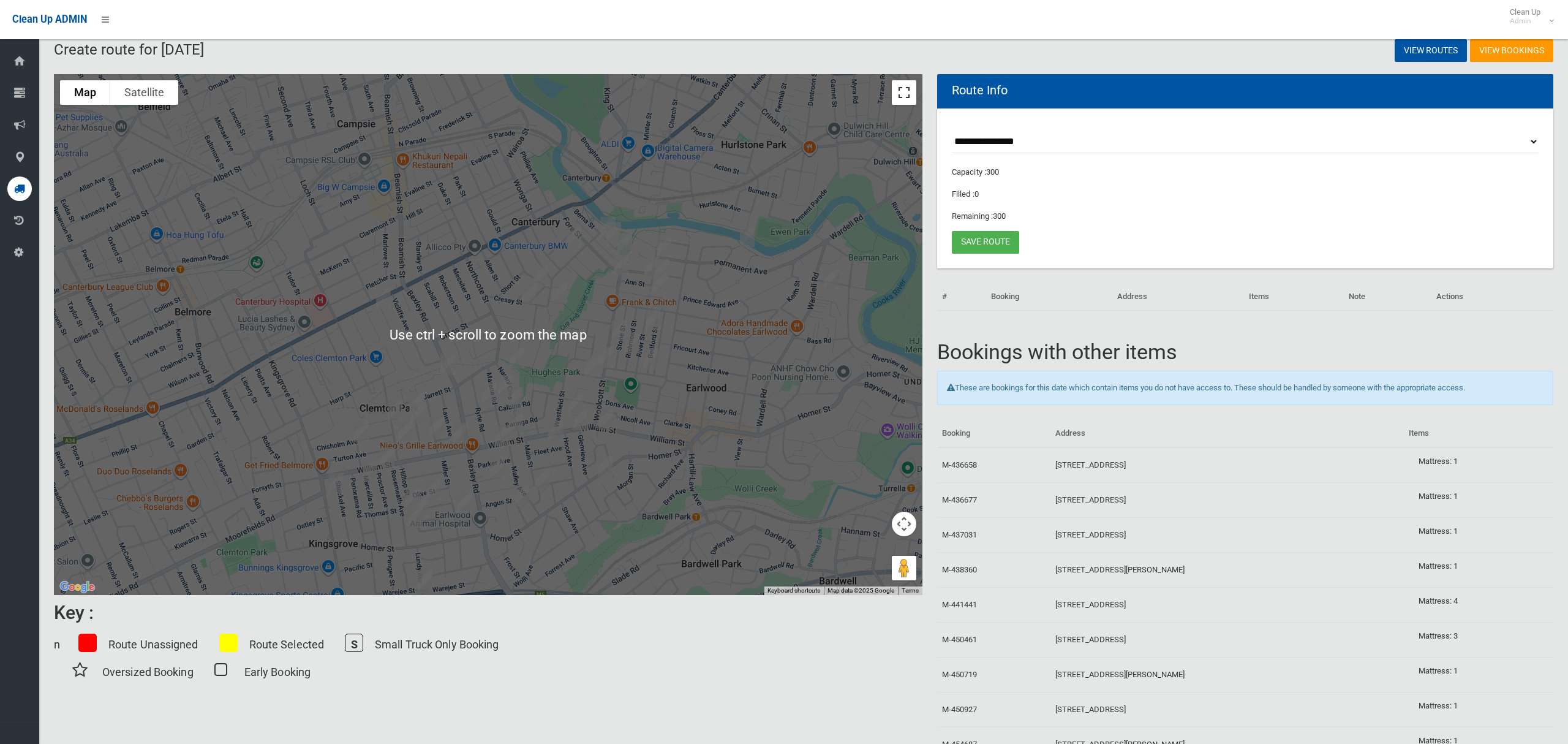
click at [909, 94] on button "Toggle fullscreen view" at bounding box center [904, 93] width 24 height 24
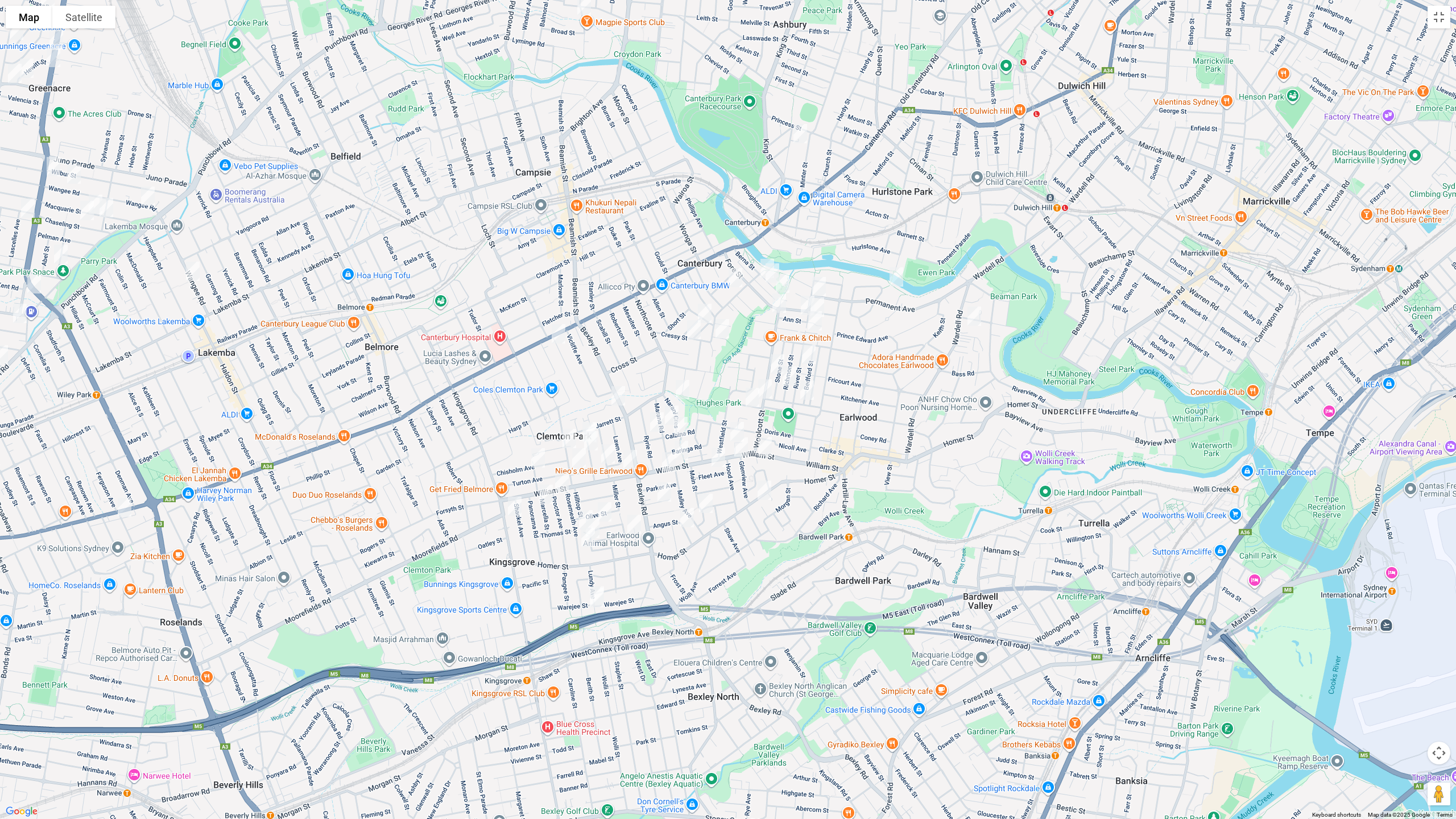
click at [957, 418] on div at bounding box center [728, 410] width 1456 height 819
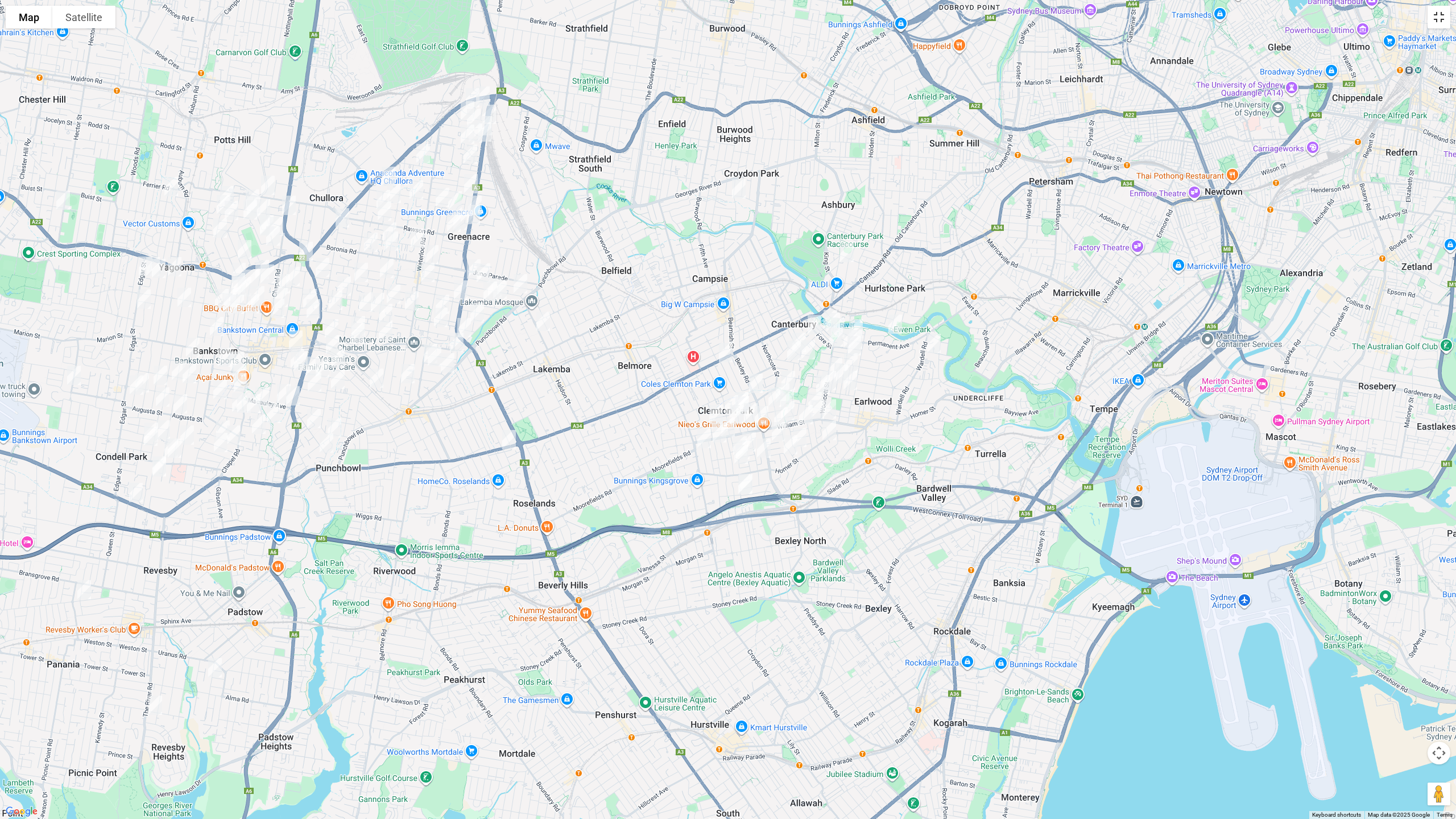
click at [1441, 23] on button "Toggle fullscreen view" at bounding box center [1439, 17] width 23 height 23
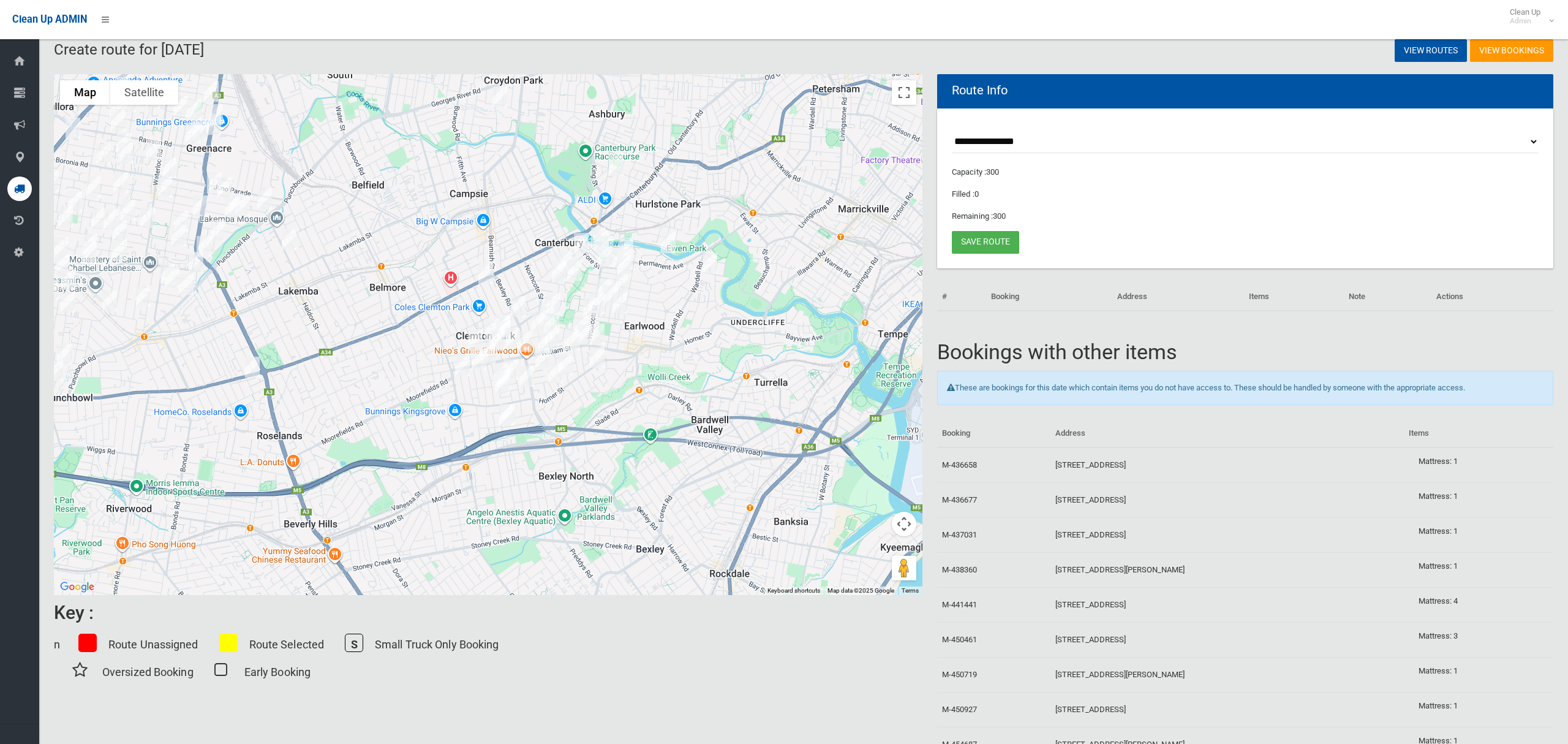
click at [709, 270] on img "2 Pomroy Avenue, EARLWOOD NSW 2206" at bounding box center [710, 263] width 24 height 30
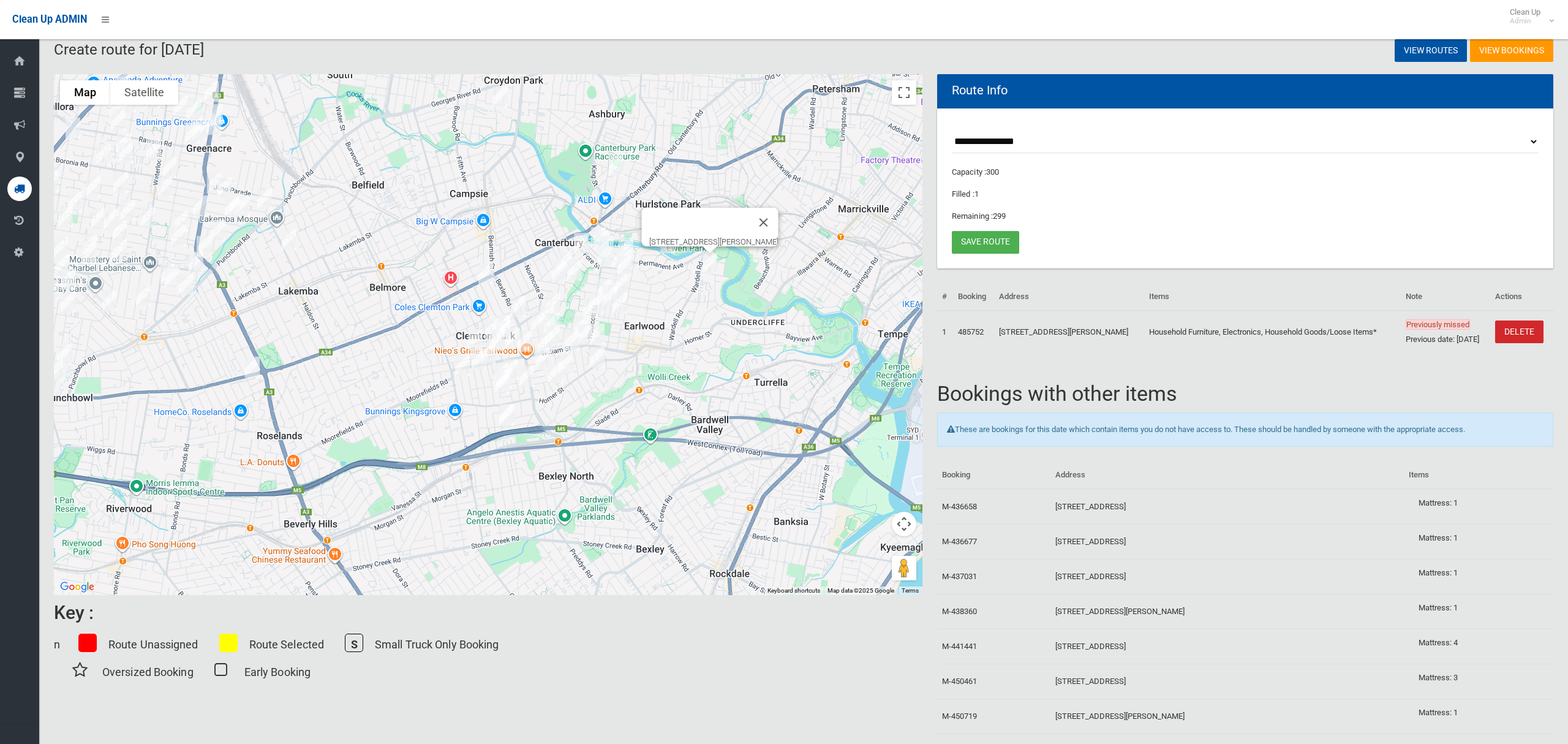
click at [710, 264] on img "2 Pomroy Avenue, EARLWOOD NSW 2206" at bounding box center [710, 263] width 24 height 30
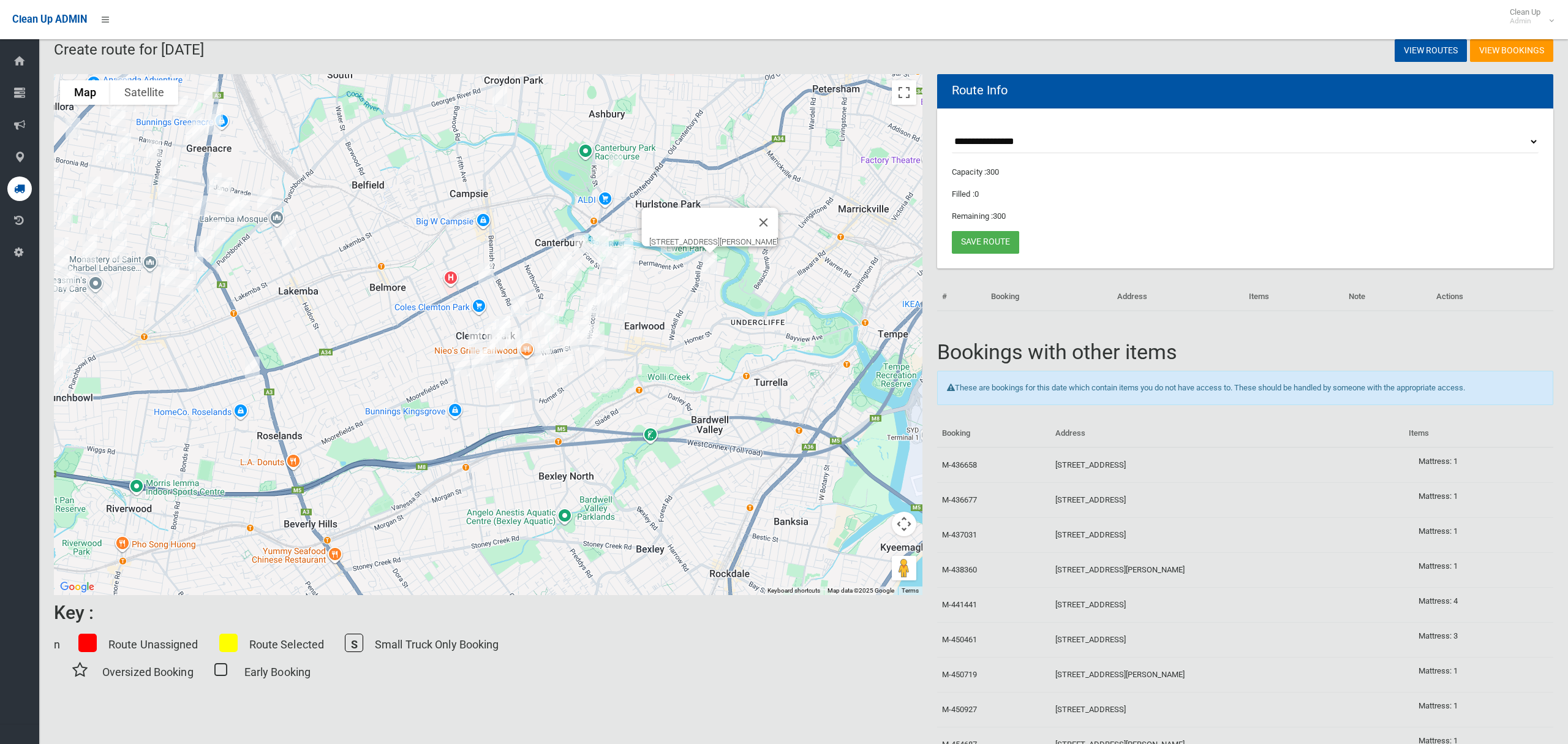
click at [628, 269] on img "42 River Street, EARLWOOD NSW 2206" at bounding box center [620, 284] width 24 height 30
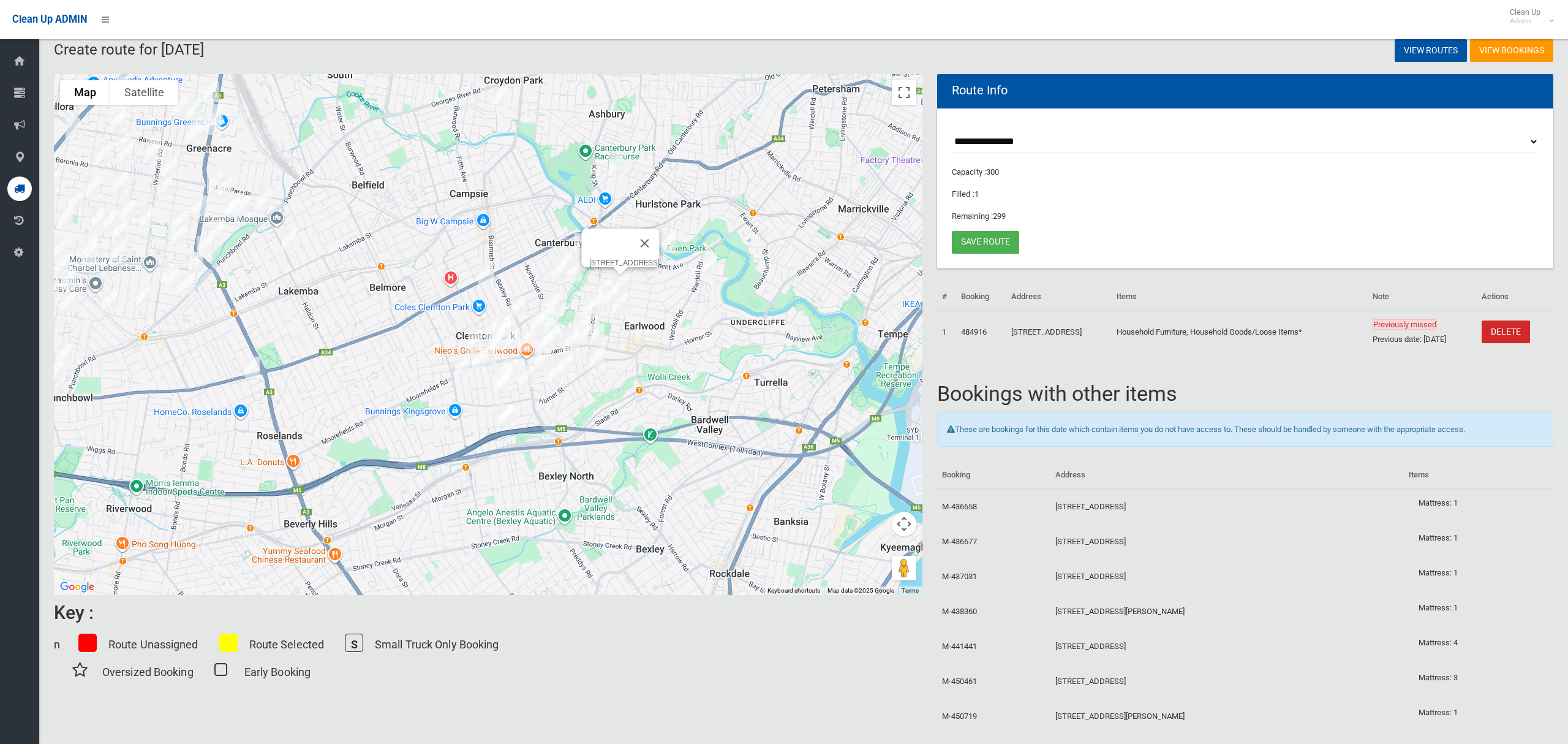
drag, startPoint x: 599, startPoint y: 292, endPoint x: 609, endPoint y: 300, distance: 12.8
click at [599, 292] on img "10 Mooney Avenue, EARLWOOD NSW 2206" at bounding box center [590, 307] width 24 height 30
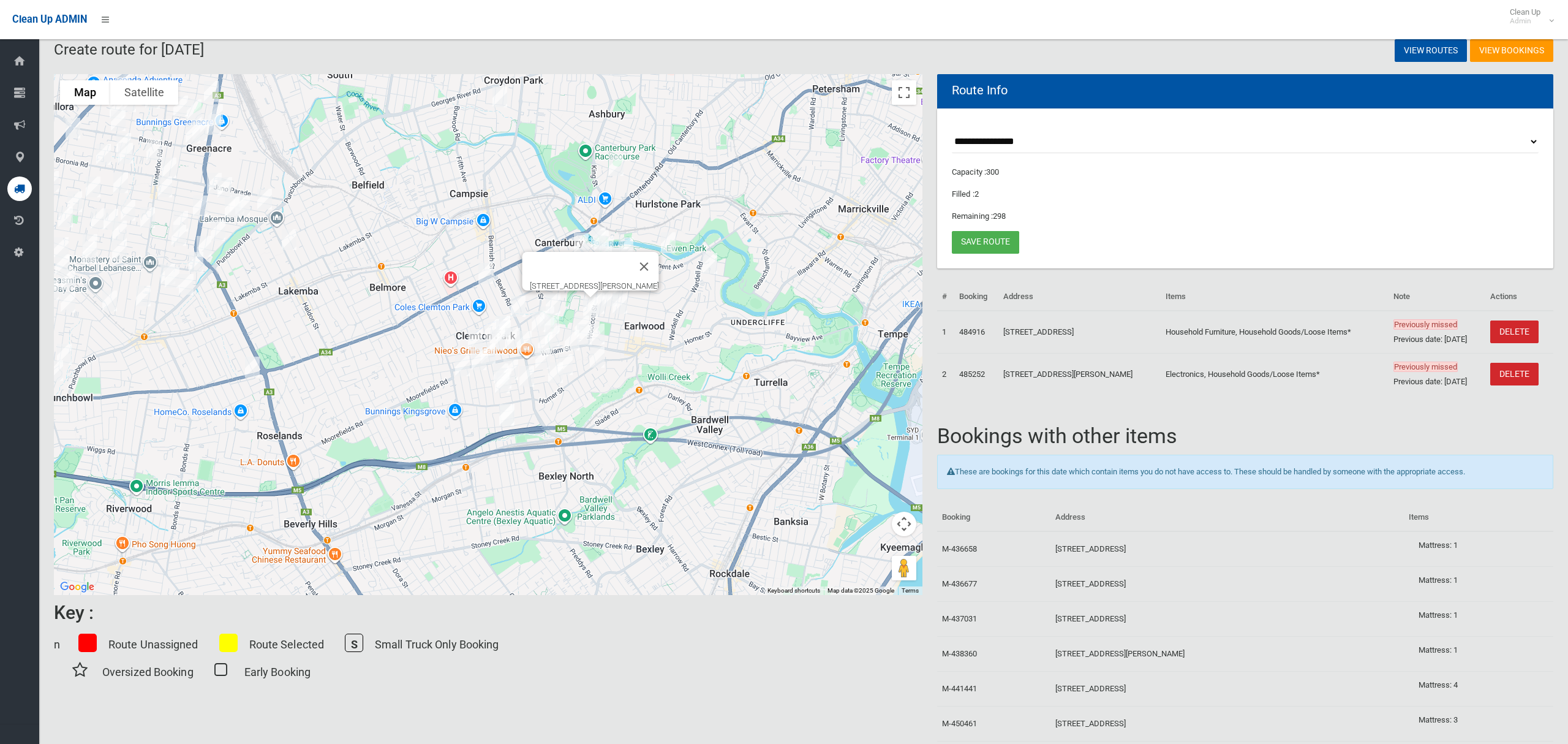
click at [609, 300] on img "101 Bedford Street, EARLWOOD NSW 2206" at bounding box center [619, 303] width 24 height 30
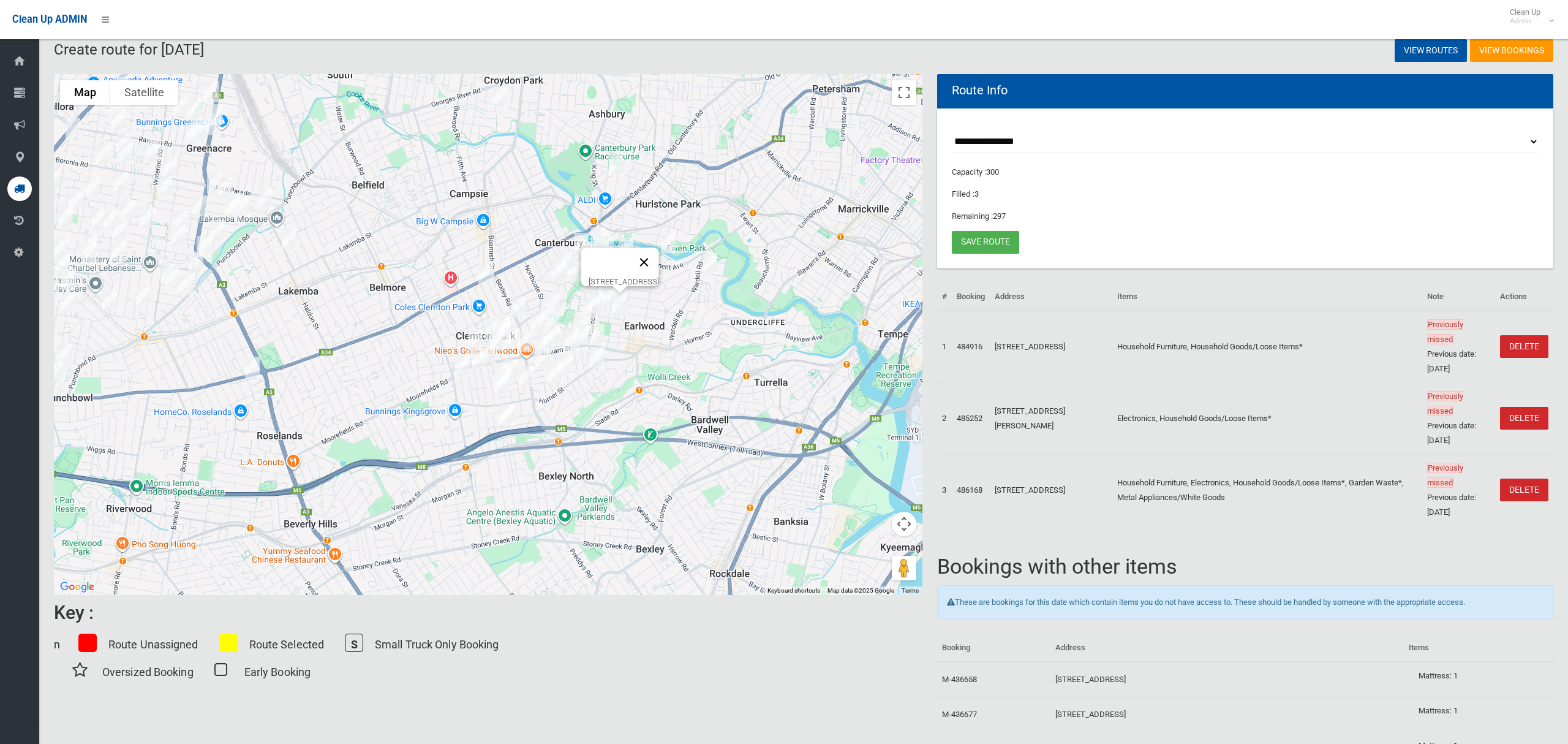
click at [659, 255] on button "Close" at bounding box center [644, 262] width 30 height 30
click at [590, 311] on img "3 Waygrove Avenue, EARLWOOD NSW 2206" at bounding box center [582, 326] width 24 height 30
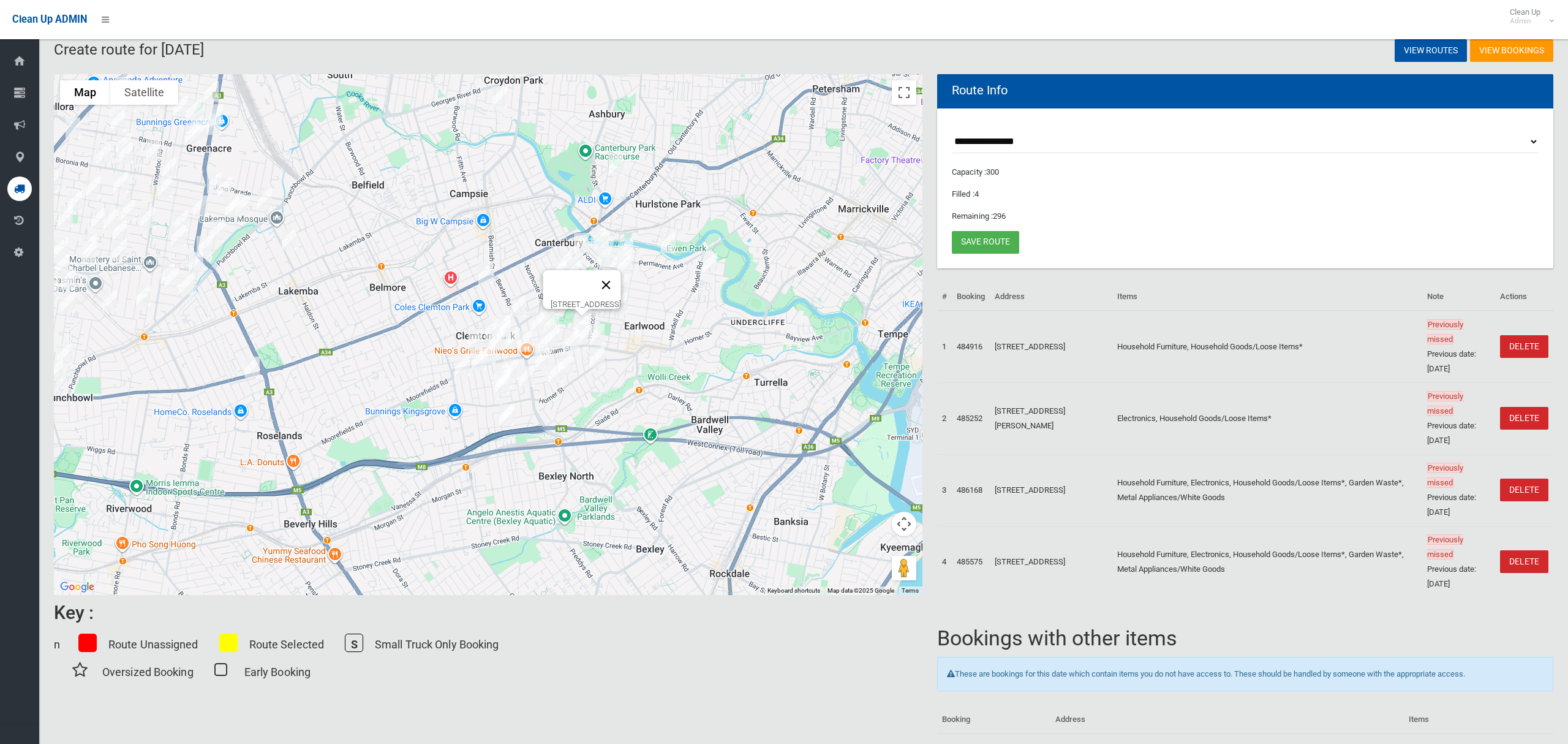
click at [621, 274] on button "Close" at bounding box center [607, 285] width 30 height 30
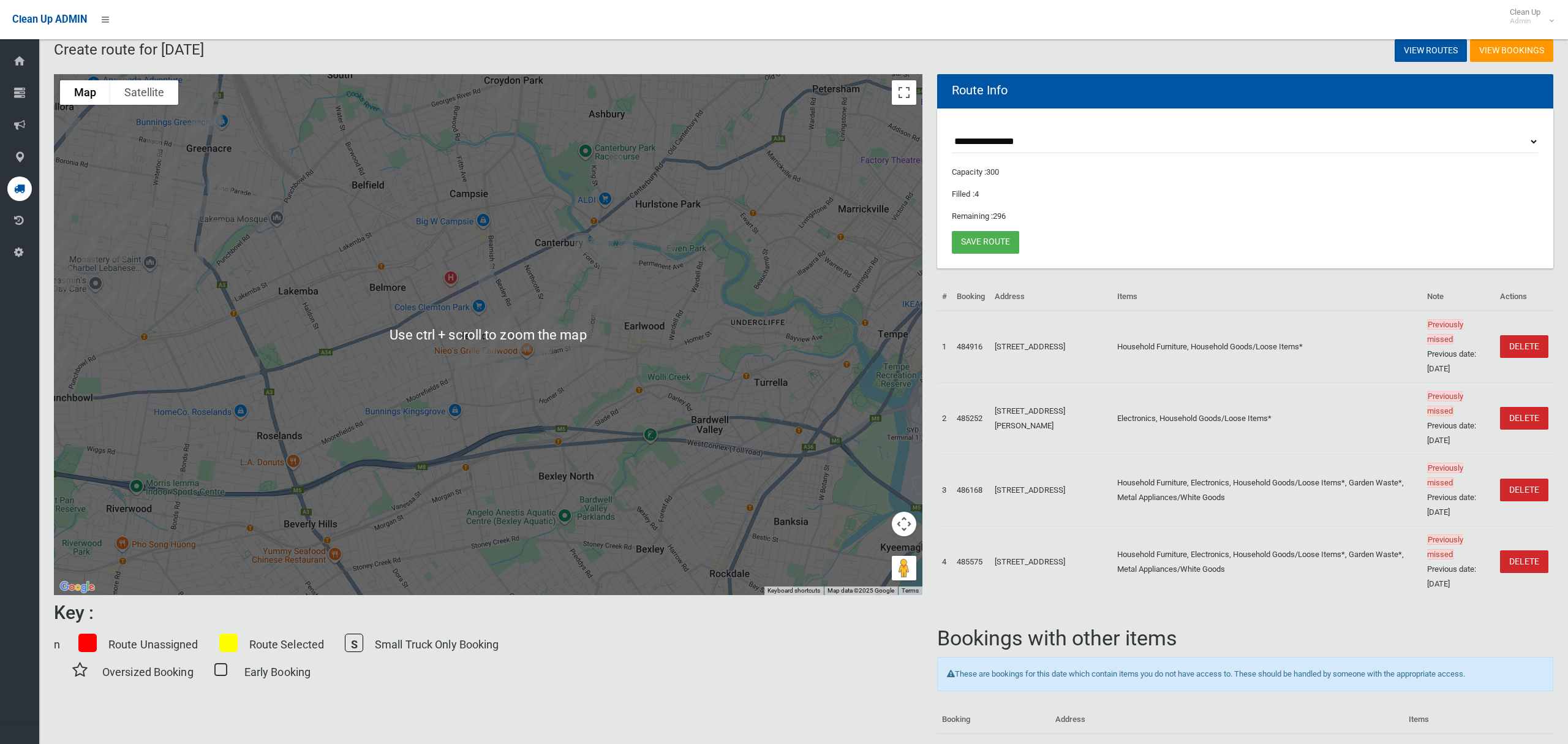
scroll to position [0, 0]
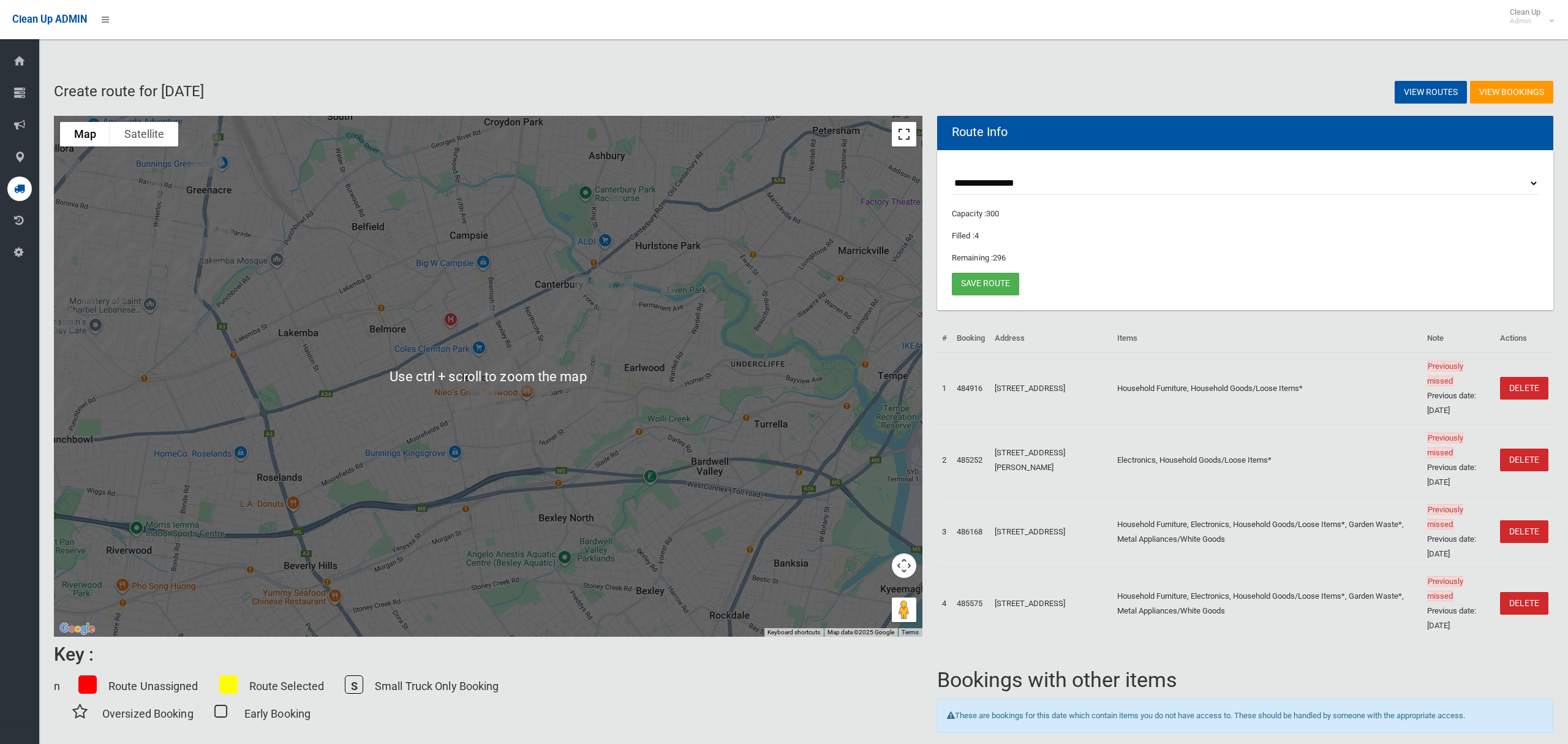
click at [895, 137] on button "Toggle fullscreen view" at bounding box center [904, 134] width 24 height 24
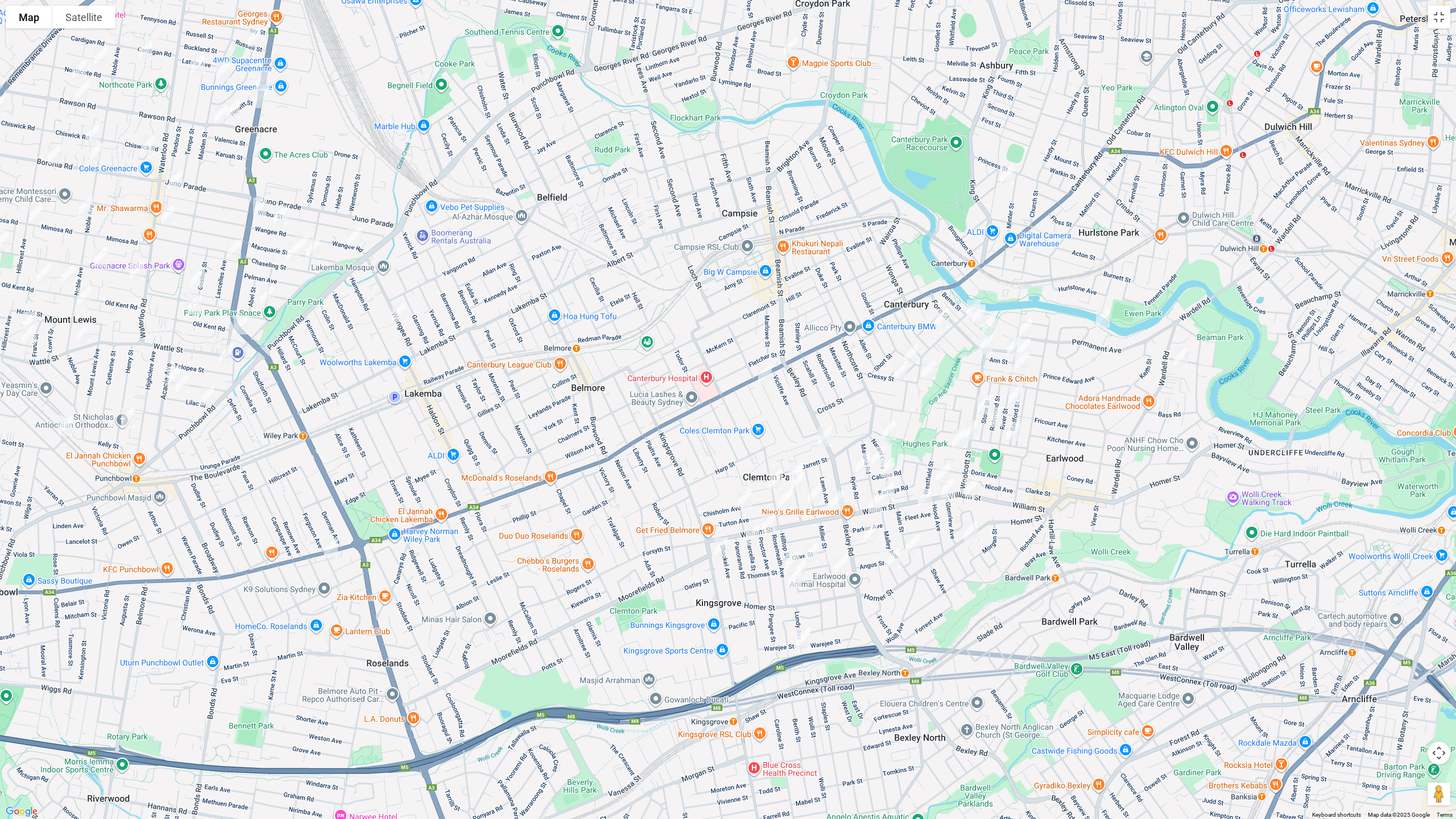
click at [953, 436] on img "10 Mooney Avenue, EARLWOOD NSW 2206" at bounding box center [959, 438] width 23 height 28
click at [947, 466] on img "3 Waygrove Avenue, EARLWOOD NSW 2206" at bounding box center [943, 472] width 23 height 28
click at [1015, 398] on img "42 River Street, EARLWOOD NSW 2206" at bounding box center [1015, 394] width 23 height 28
click at [1012, 431] on img "101 Bedford Street, EARLWOOD NSW 2206" at bounding box center [1013, 431] width 23 height 28
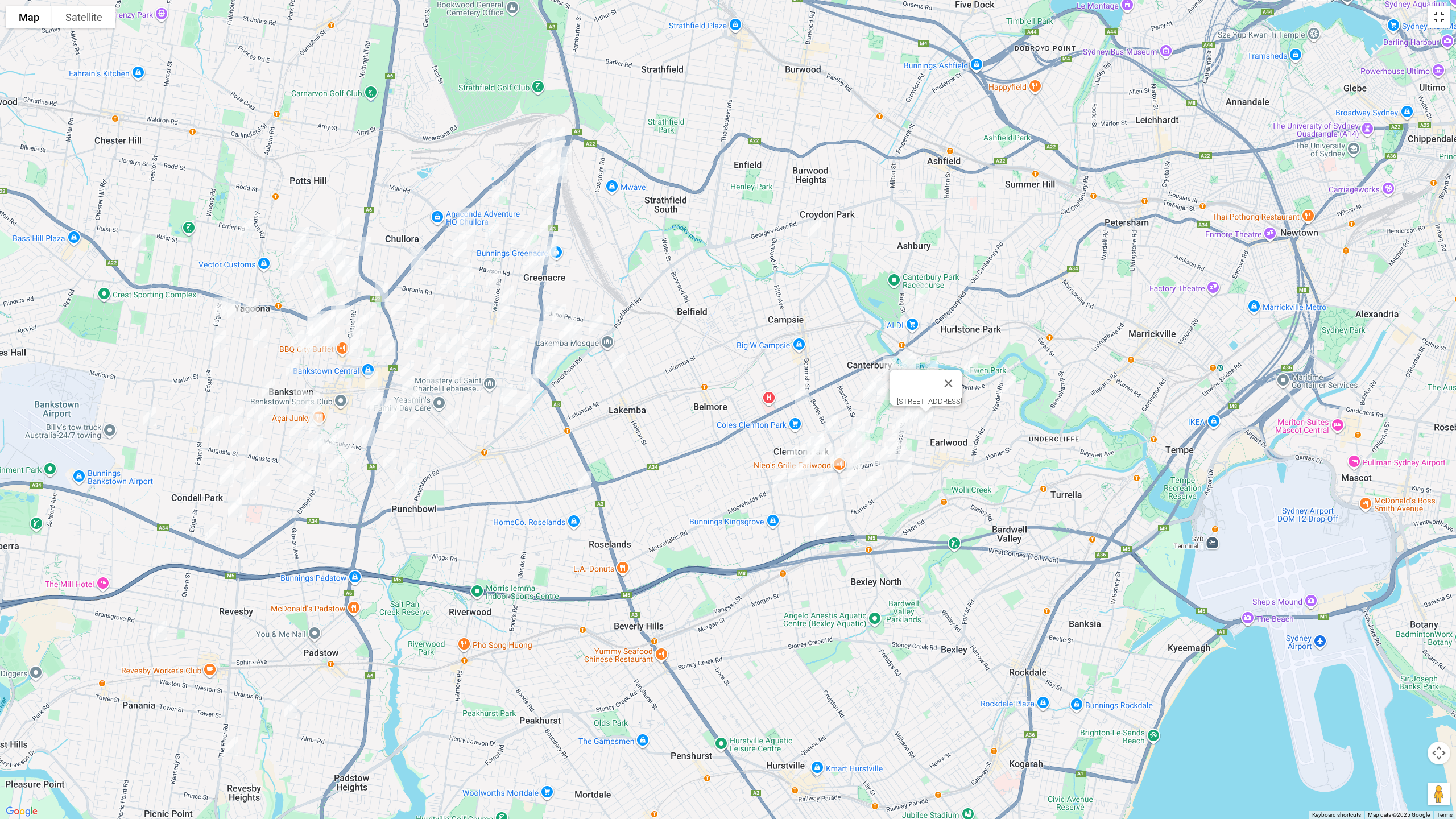
click at [1434, 21] on button "Toggle fullscreen view" at bounding box center [1439, 17] width 23 height 23
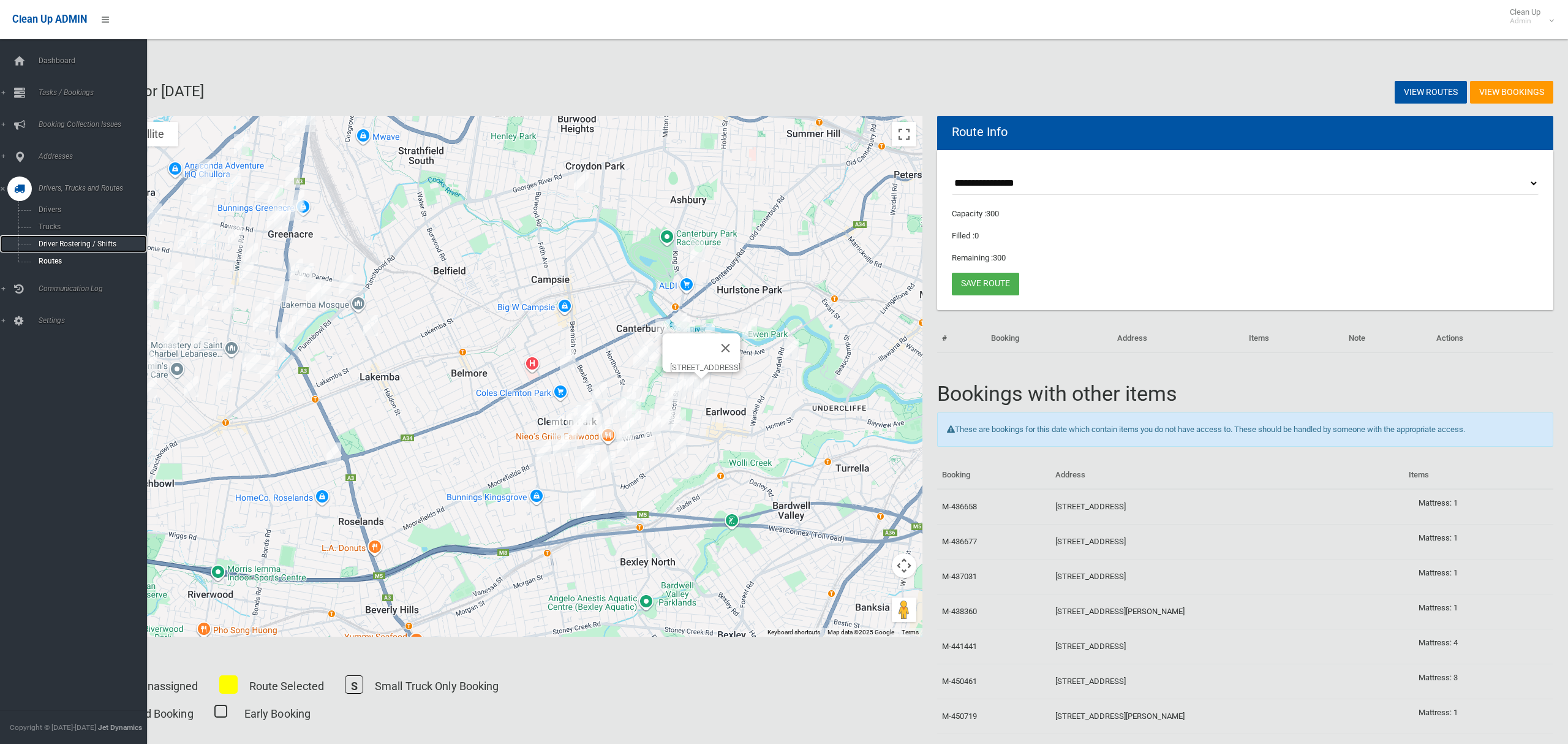
click at [69, 242] on span "Driver Rostering / Shifts" at bounding box center [86, 243] width 101 height 9
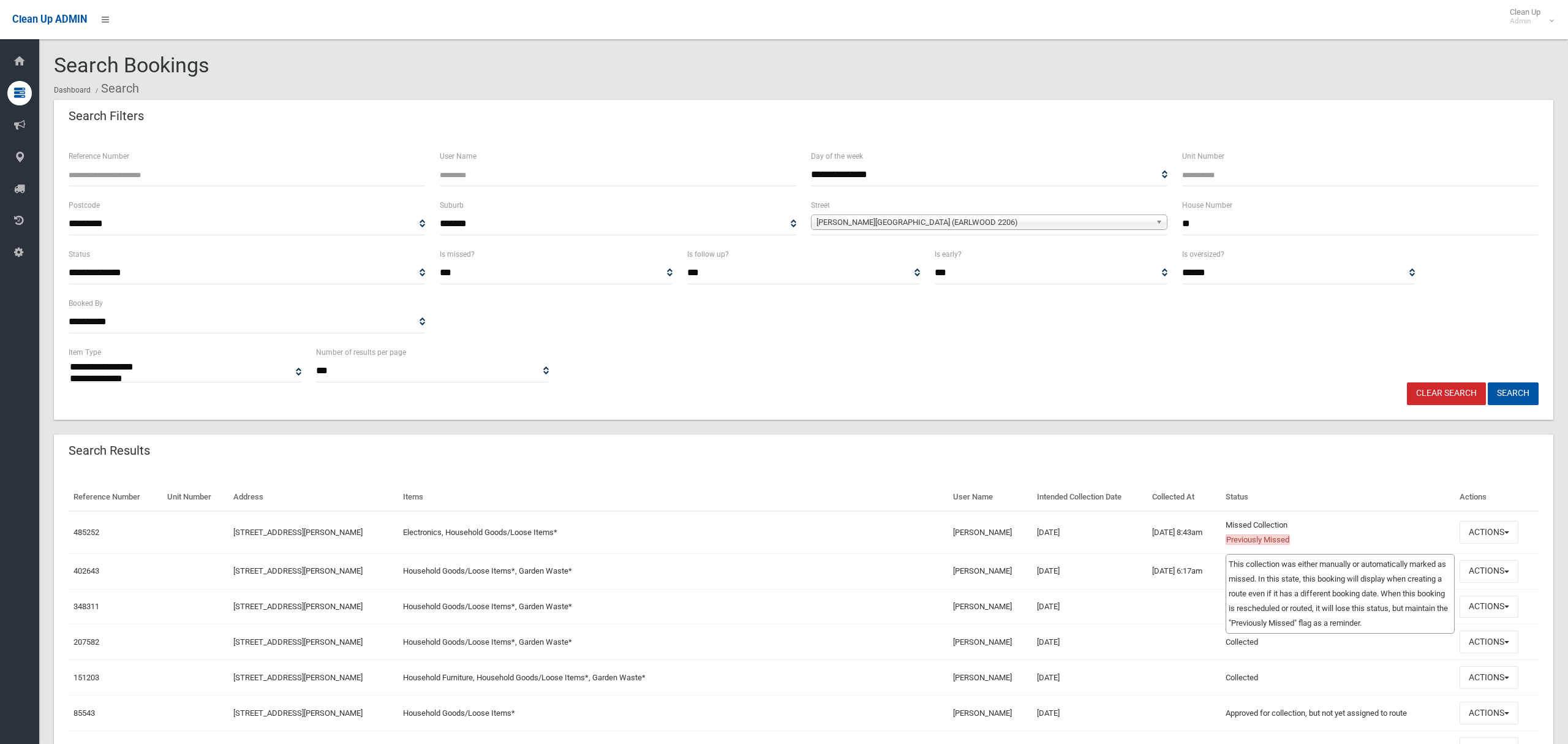
select select
click at [1482, 531] on button "Actions" at bounding box center [1488, 532] width 59 height 23
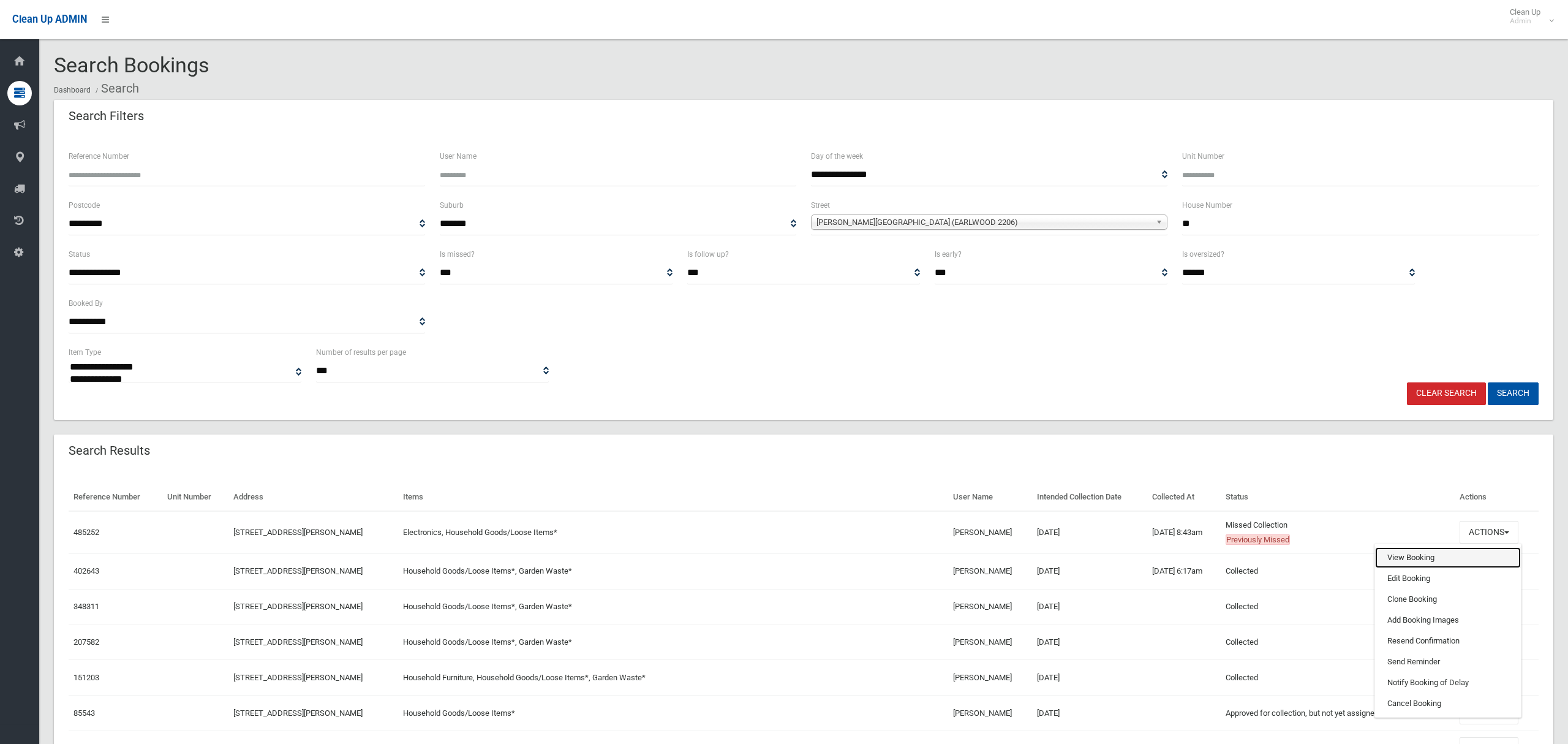
click at [1401, 555] on link "View Booking" at bounding box center [1448, 557] width 146 height 21
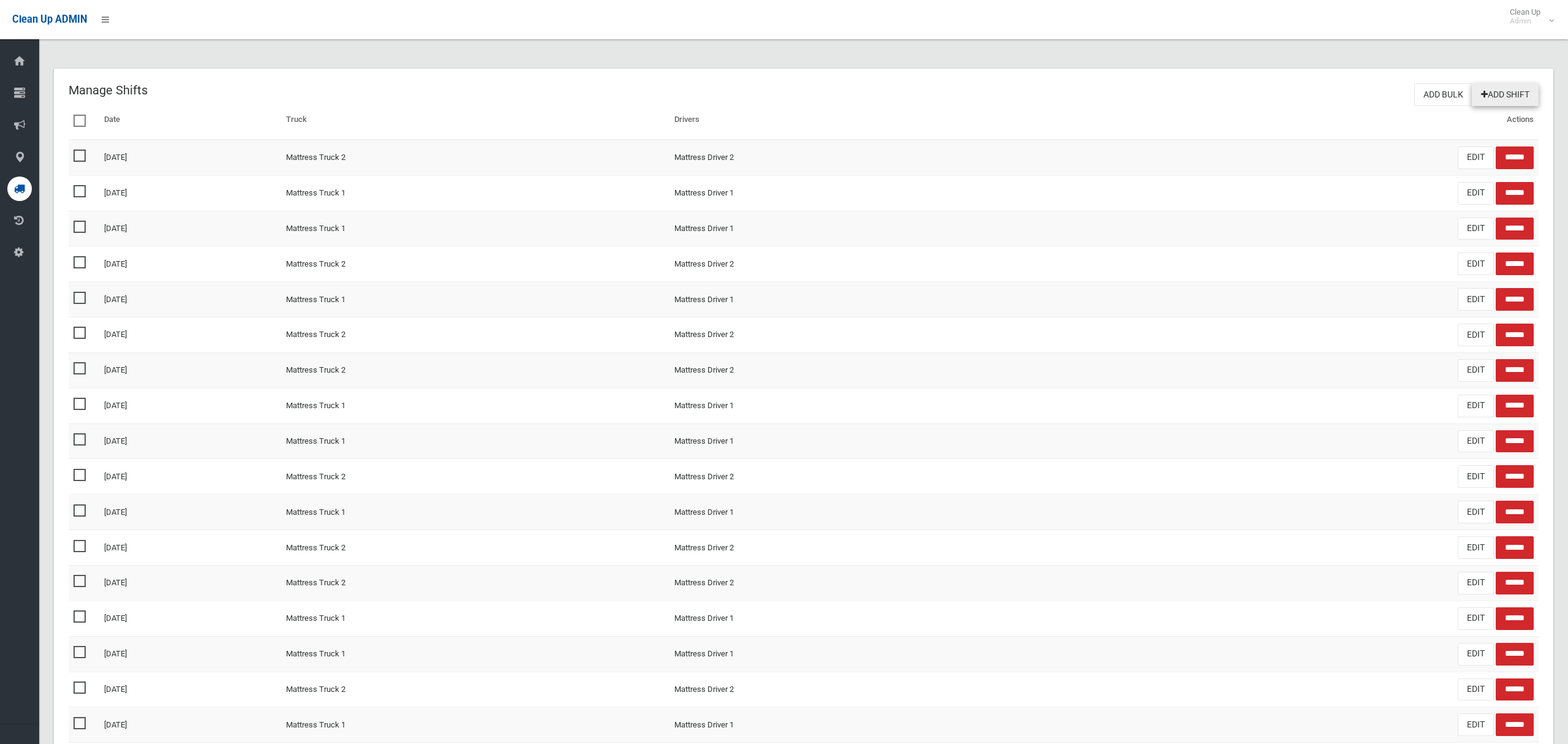
click at [1503, 94] on link "Add Shift" at bounding box center [1505, 95] width 67 height 23
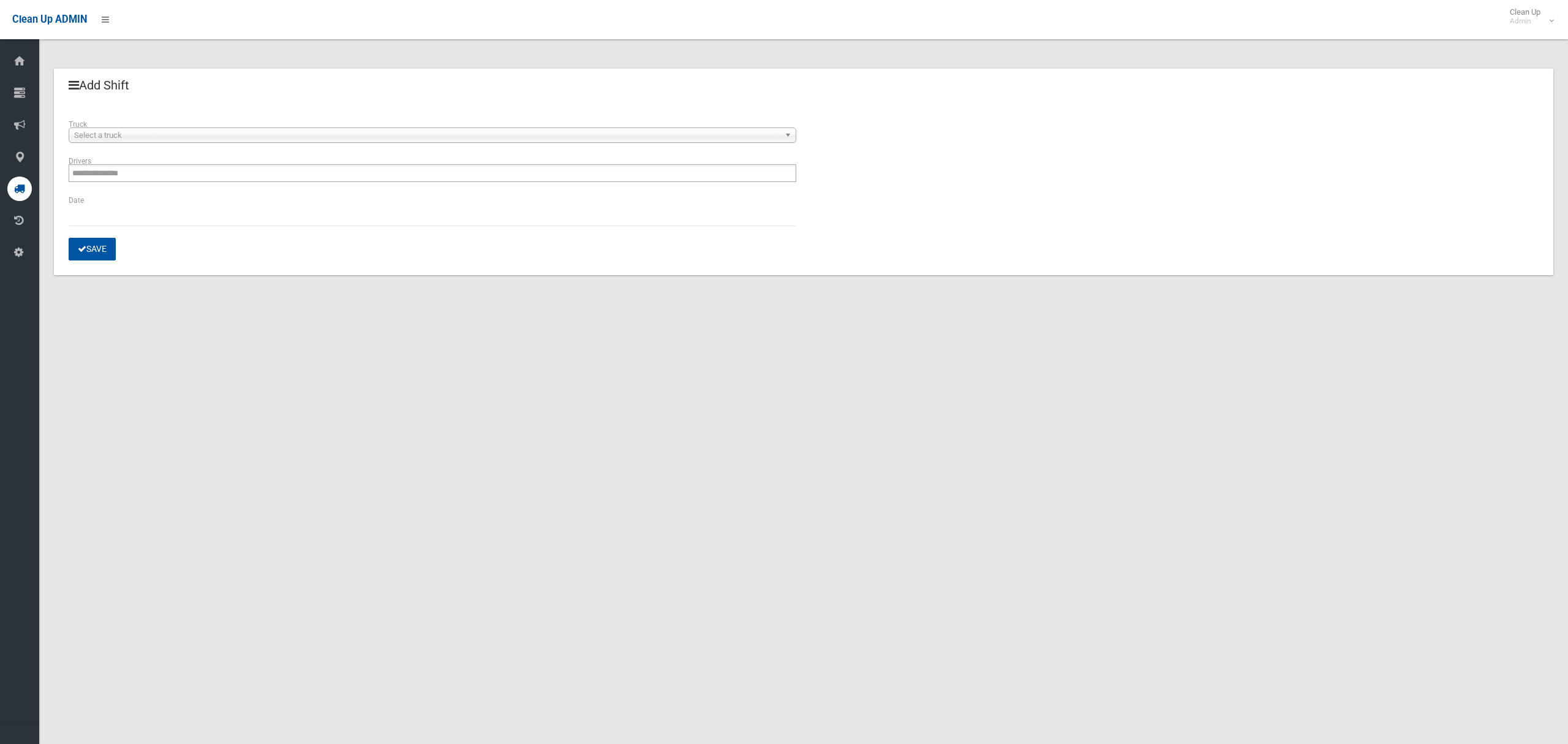
click at [257, 146] on div "**********" at bounding box center [432, 136] width 742 height 36
click at [260, 141] on span "Select a truck" at bounding box center [427, 135] width 705 height 15
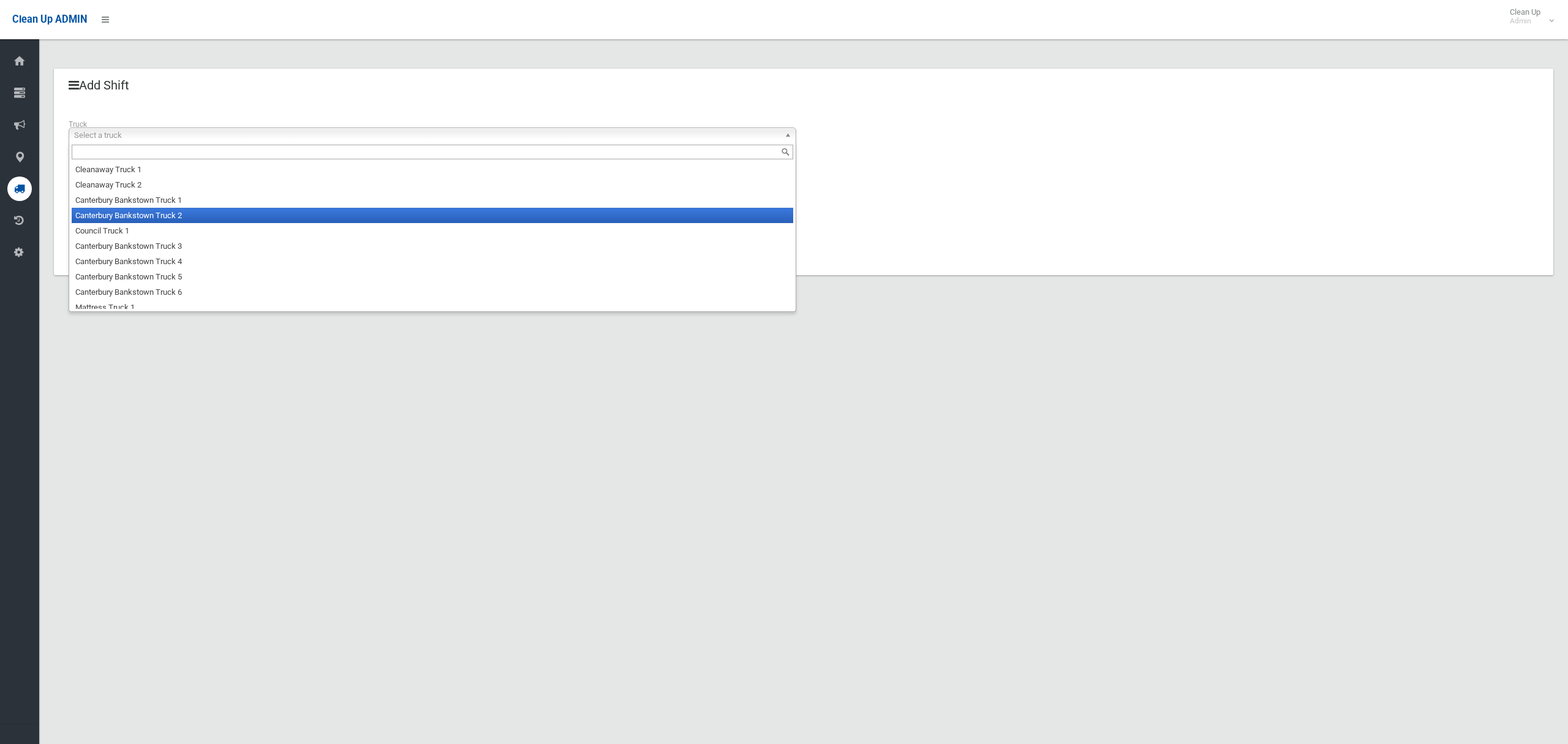
click at [207, 215] on li "Canterbury Bankstown Truck 2" at bounding box center [432, 215] width 722 height 16
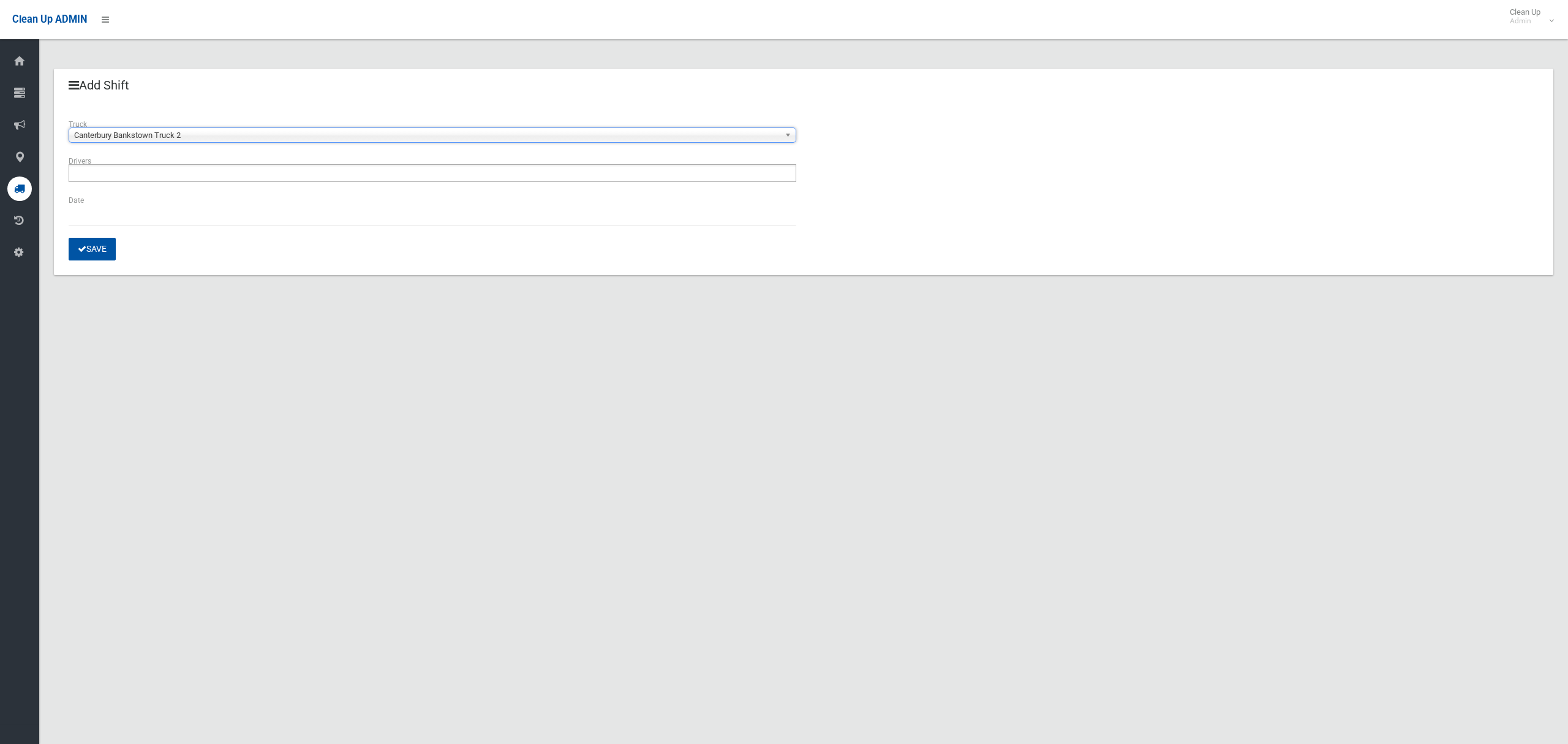
click at [199, 178] on ul at bounding box center [432, 173] width 728 height 18
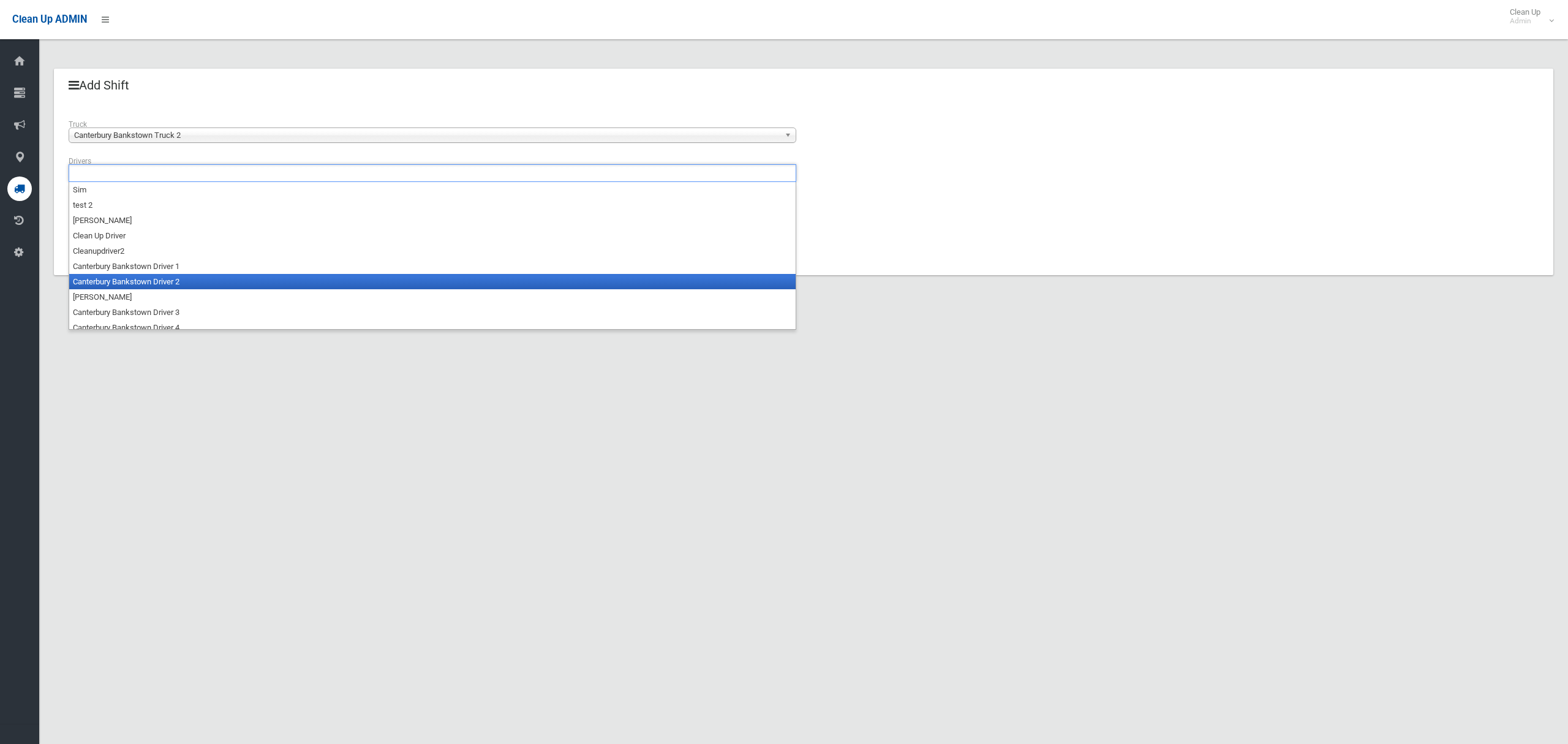
drag, startPoint x: 187, startPoint y: 282, endPoint x: 180, endPoint y: 276, distance: 9.2
click at [186, 282] on li "Canterbury Bankstown Driver 2" at bounding box center [432, 281] width 726 height 16
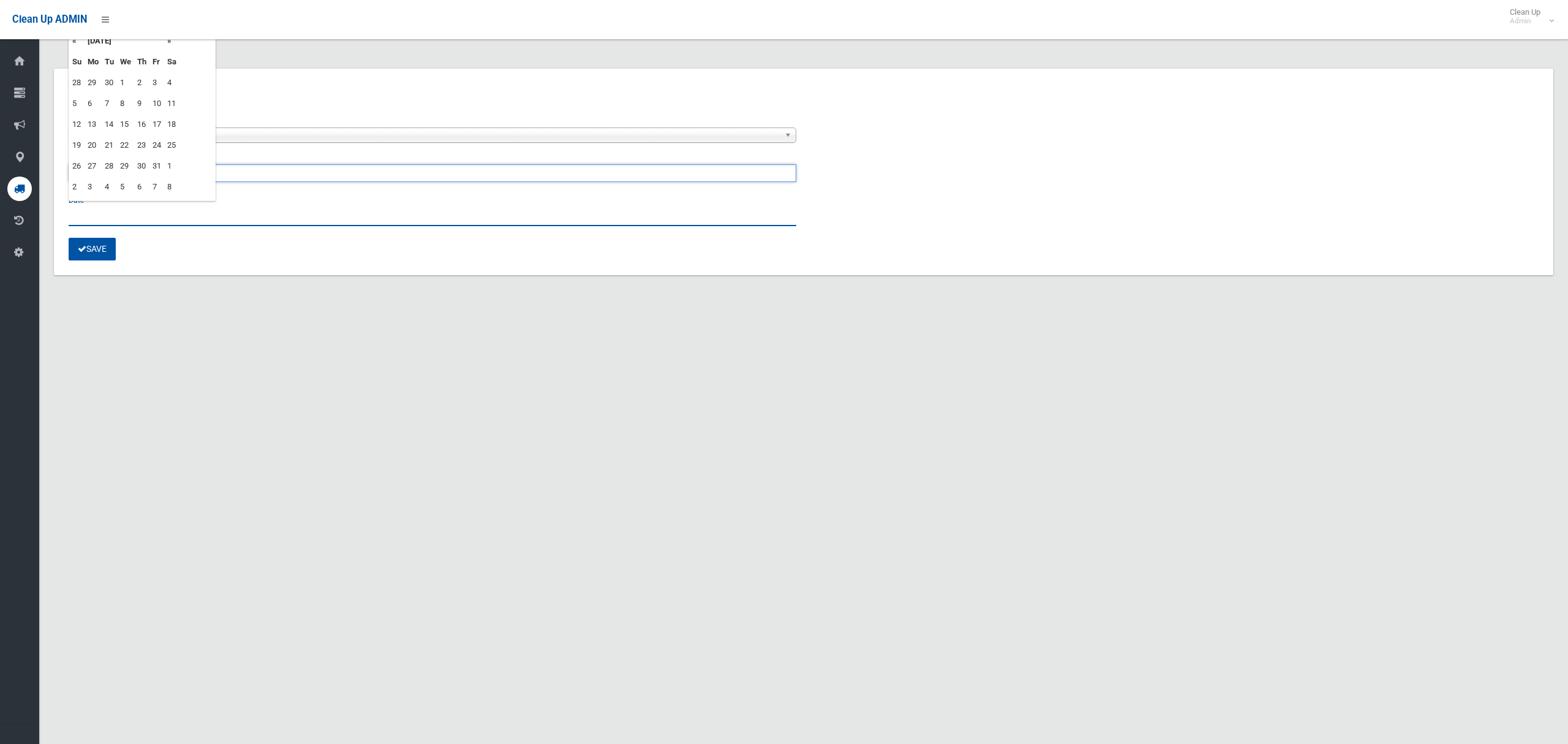
click at [98, 214] on input "text" at bounding box center [432, 215] width 728 height 23
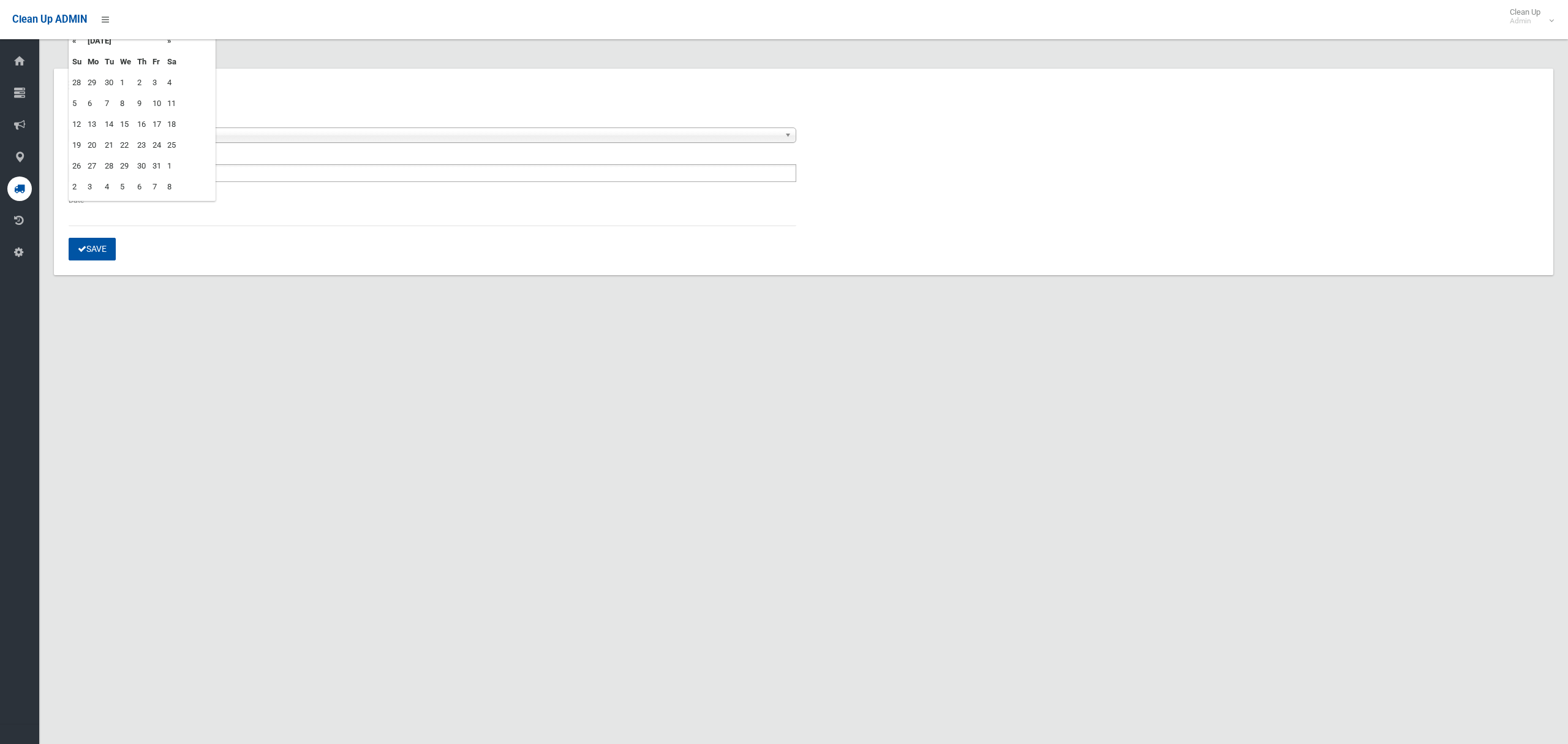
click at [91, 122] on td "13" at bounding box center [93, 124] width 17 height 21
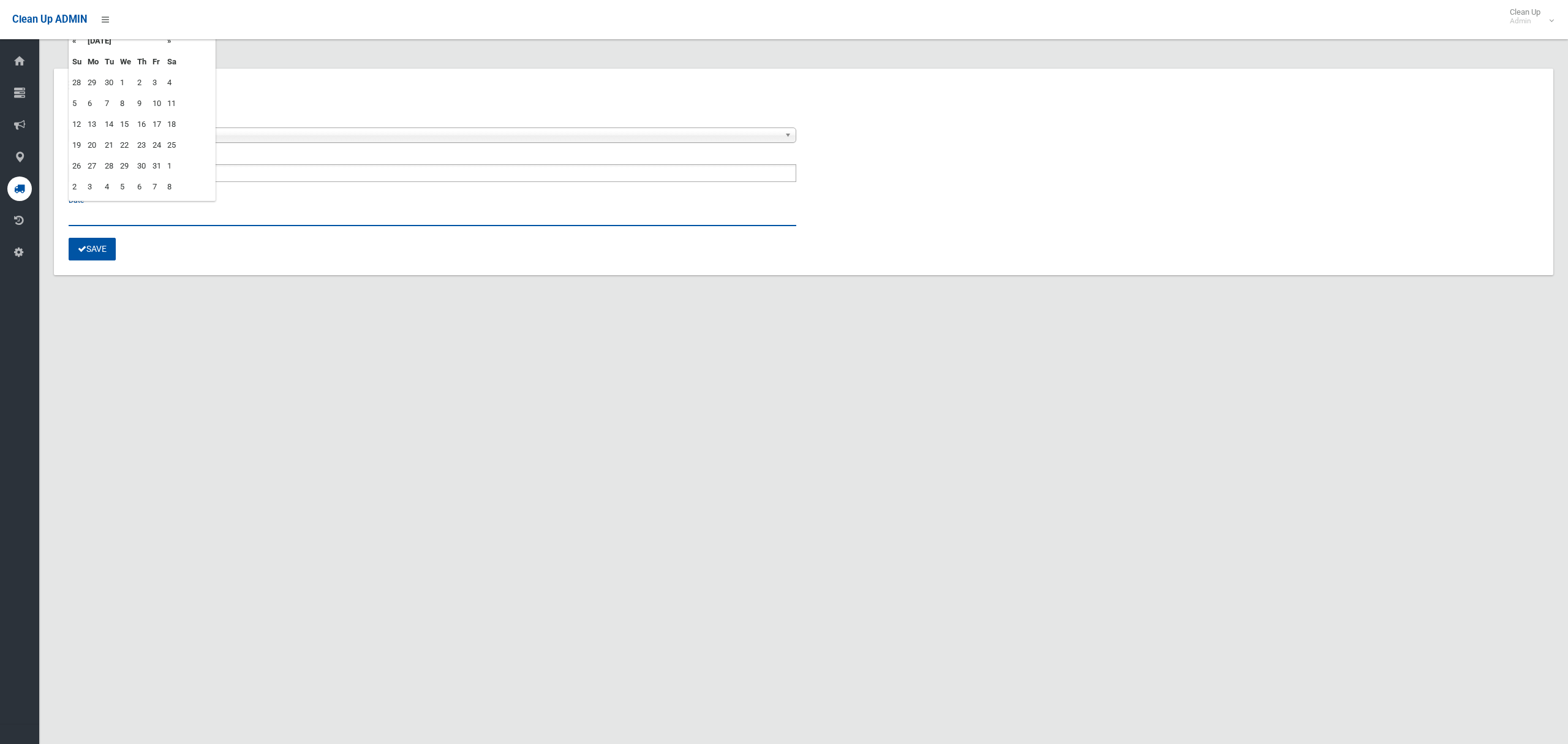
type input "**********"
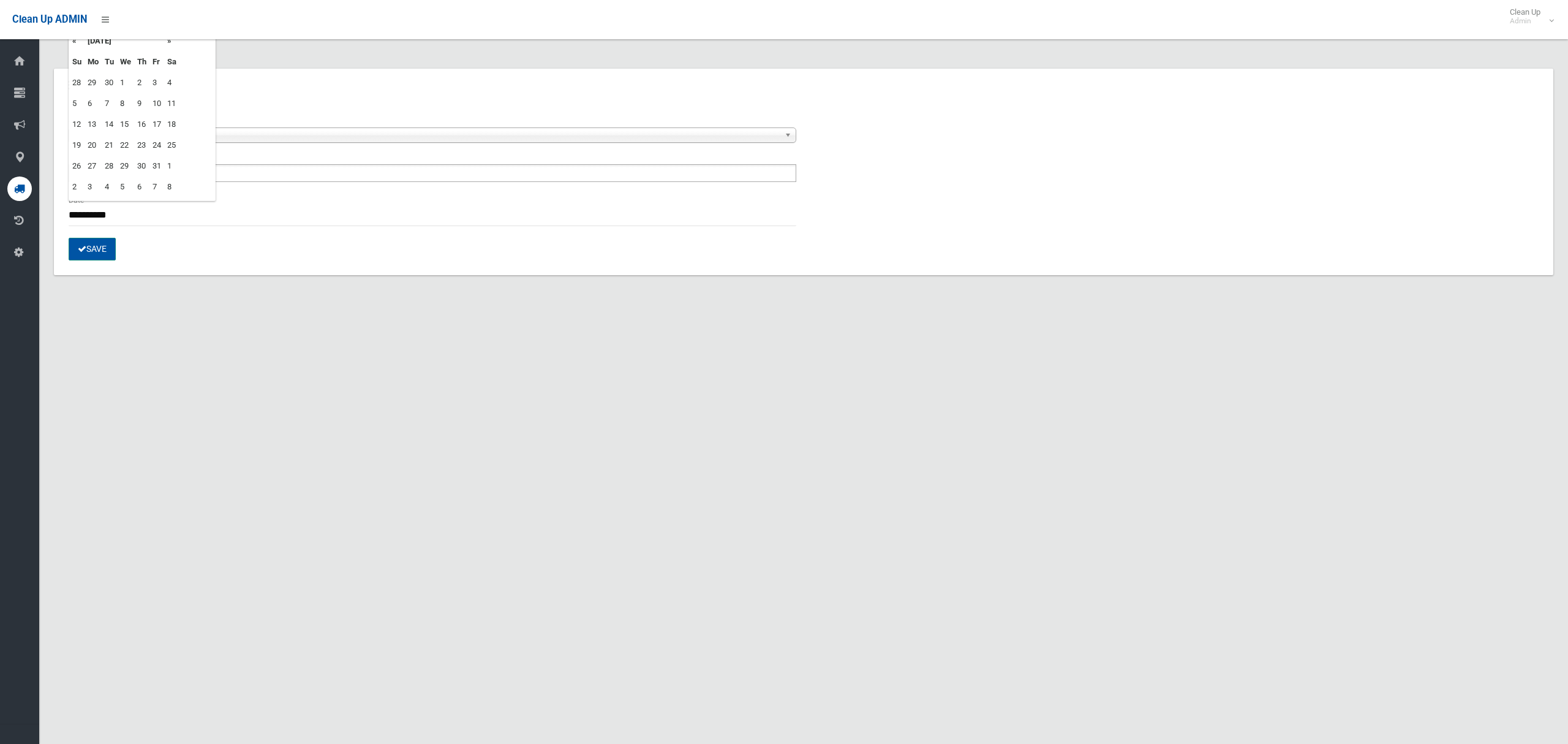
click at [86, 253] on button "Save" at bounding box center [93, 249] width 47 height 23
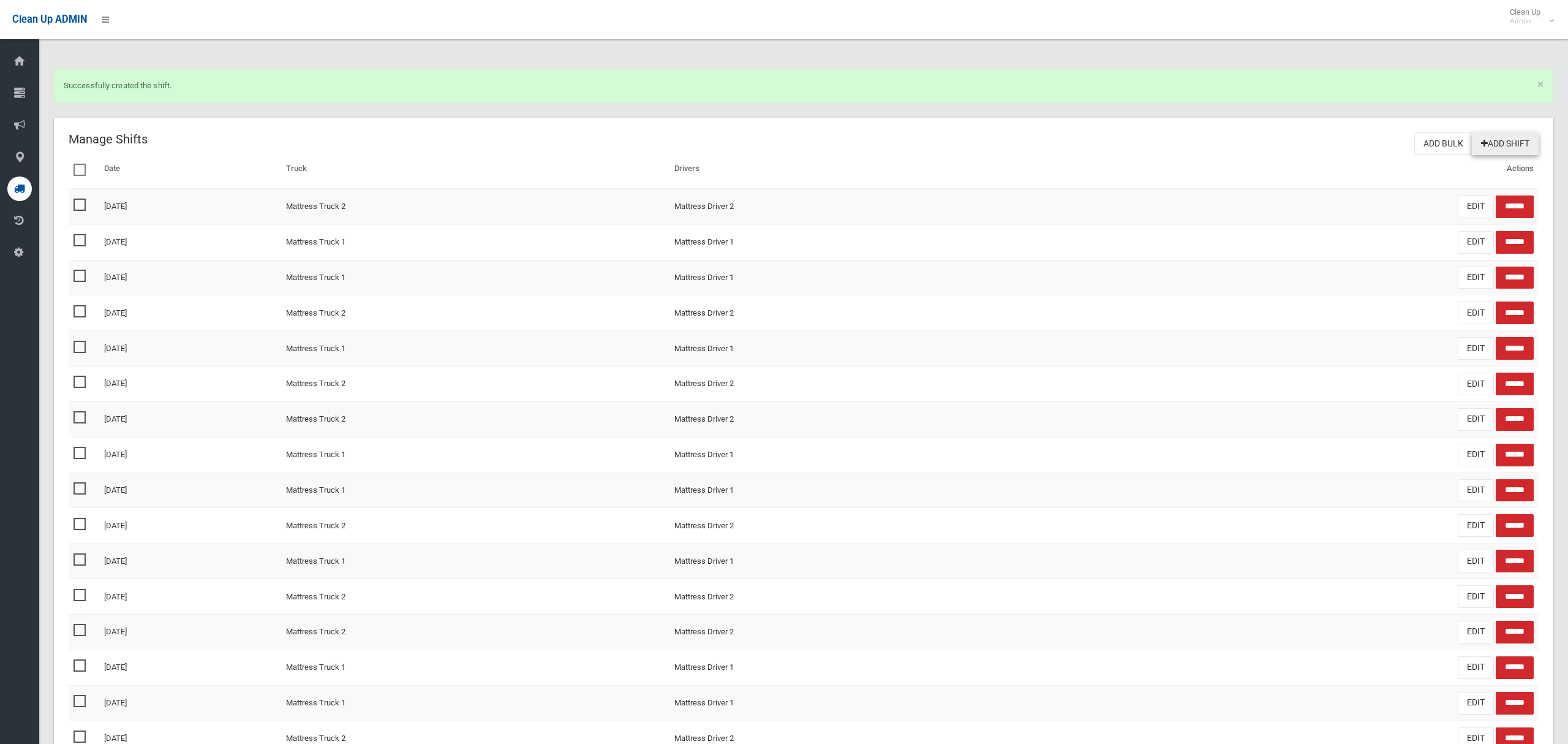
click at [1507, 141] on link "Add Shift" at bounding box center [1505, 144] width 67 height 23
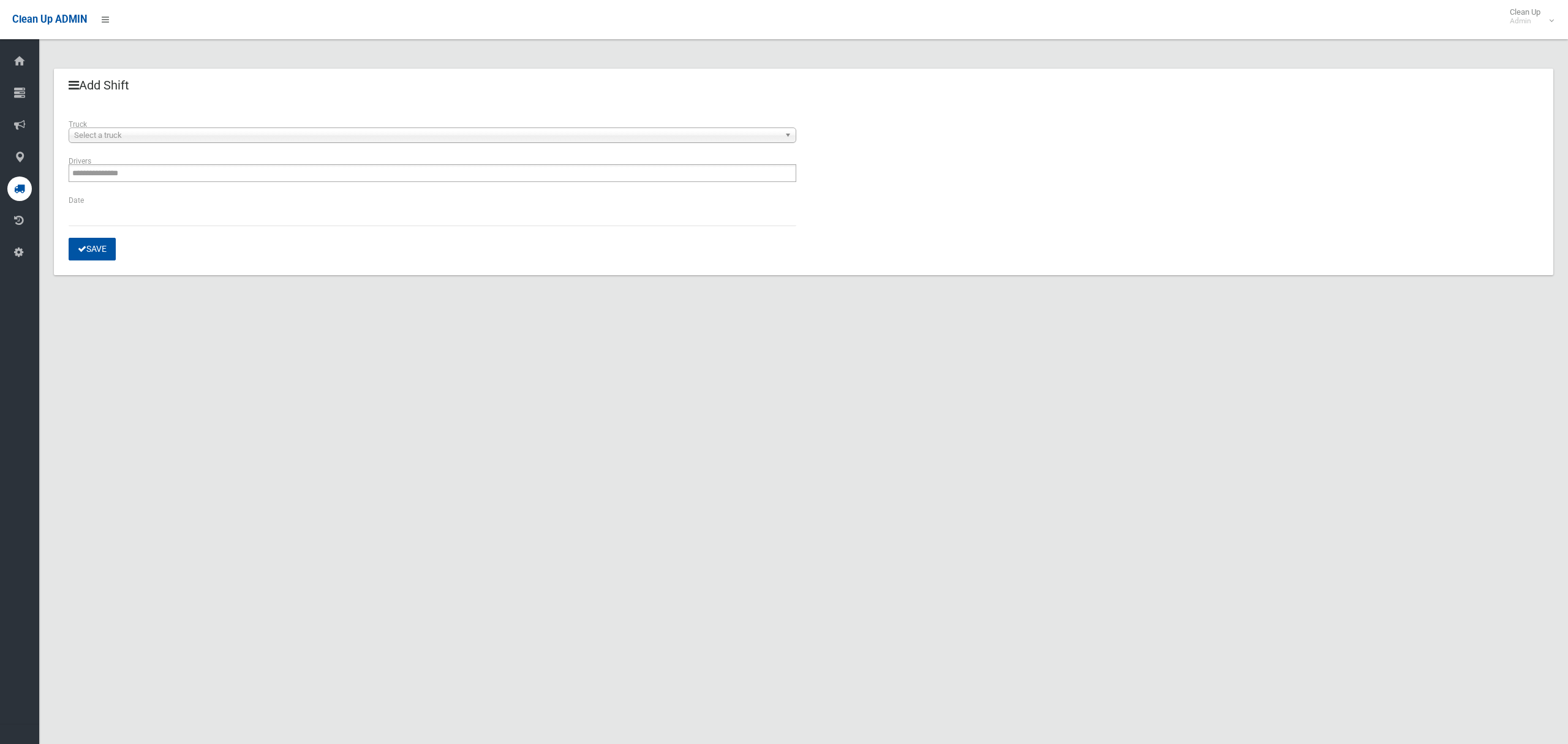
click at [275, 148] on div "**********" at bounding box center [432, 136] width 742 height 36
click at [276, 134] on span "Select a truck" at bounding box center [427, 135] width 705 height 15
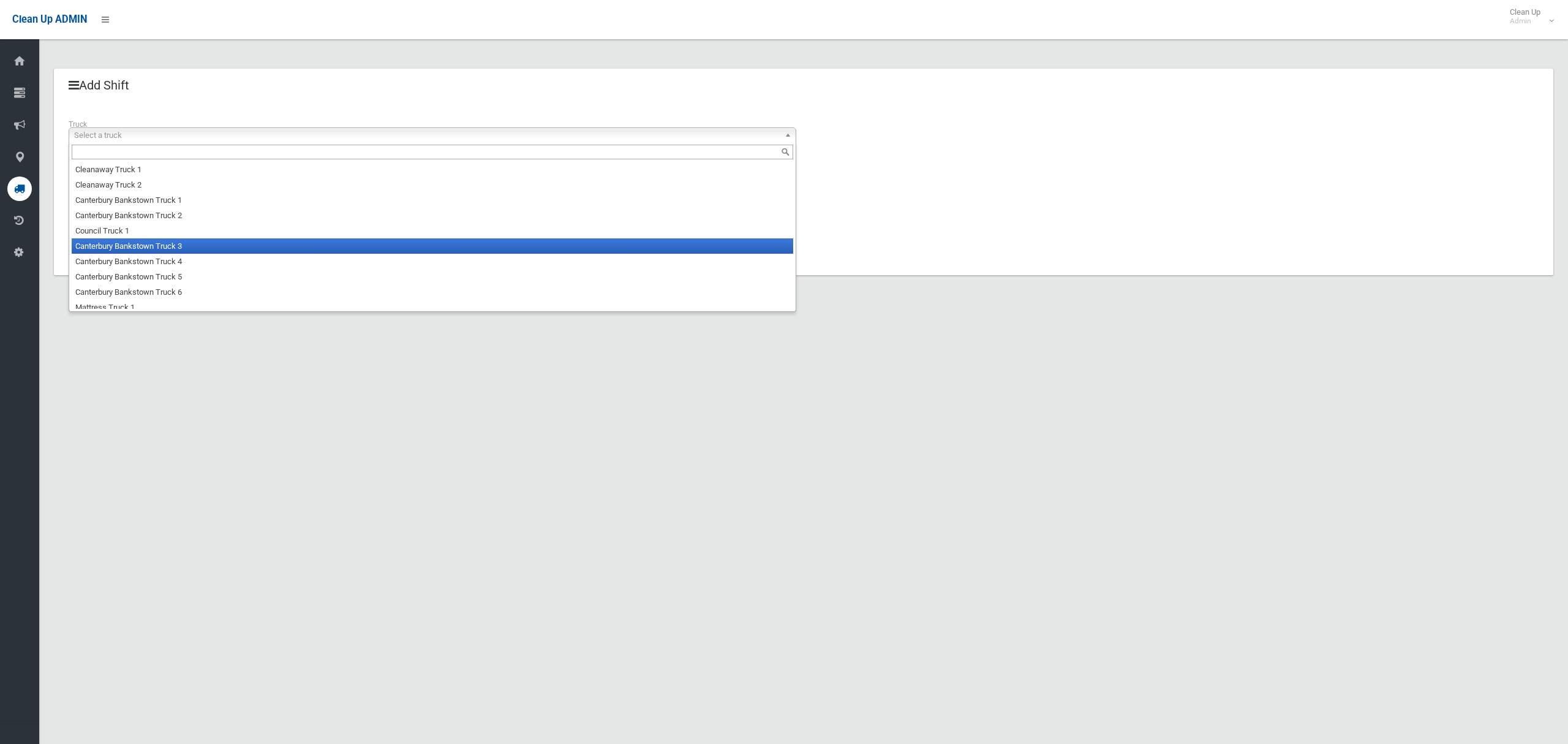
drag, startPoint x: 247, startPoint y: 244, endPoint x: 226, endPoint y: 234, distance: 23.3
click at [246, 244] on li "Canterbury Bankstown Truck 3" at bounding box center [432, 246] width 722 height 16
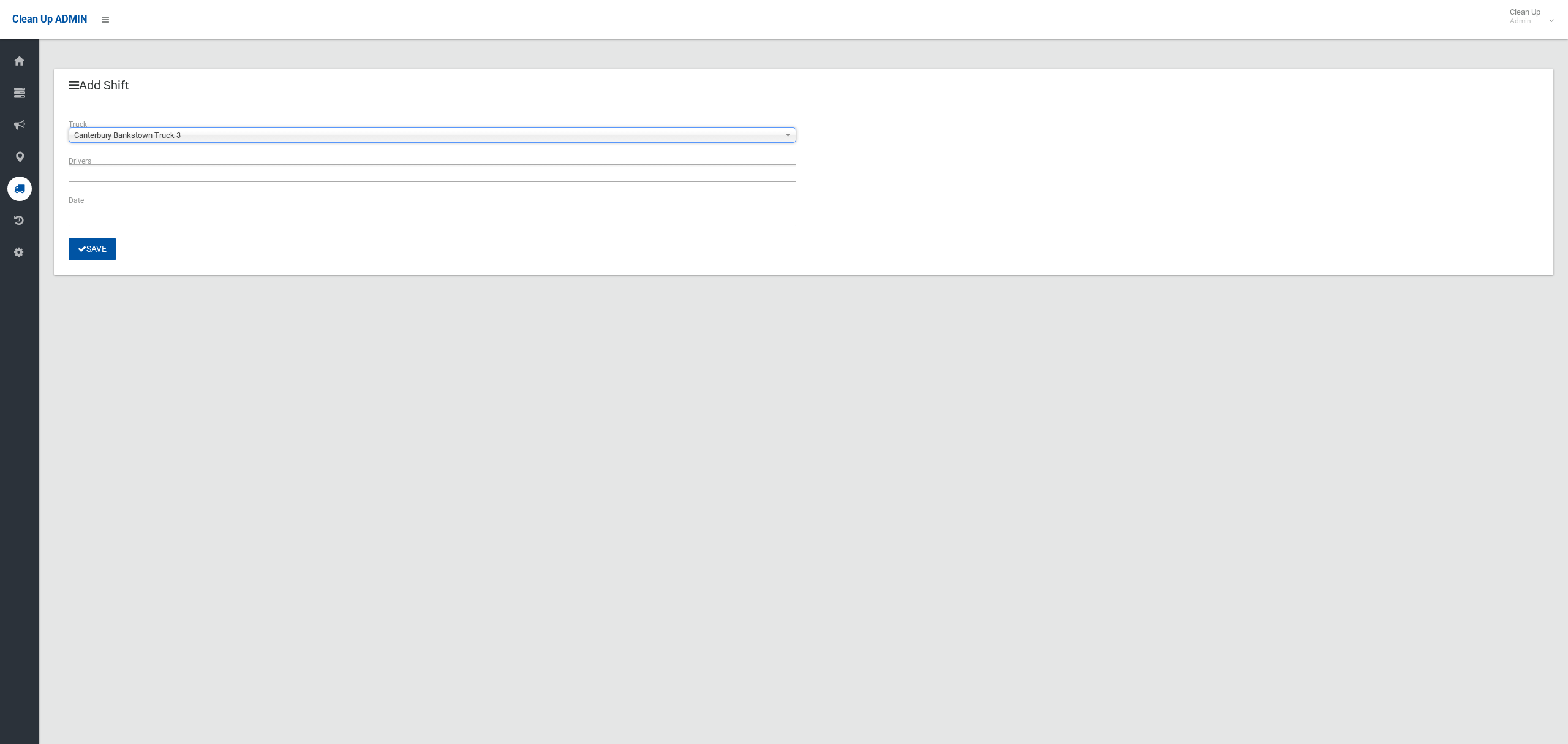
click at [226, 177] on ul at bounding box center [432, 173] width 728 height 18
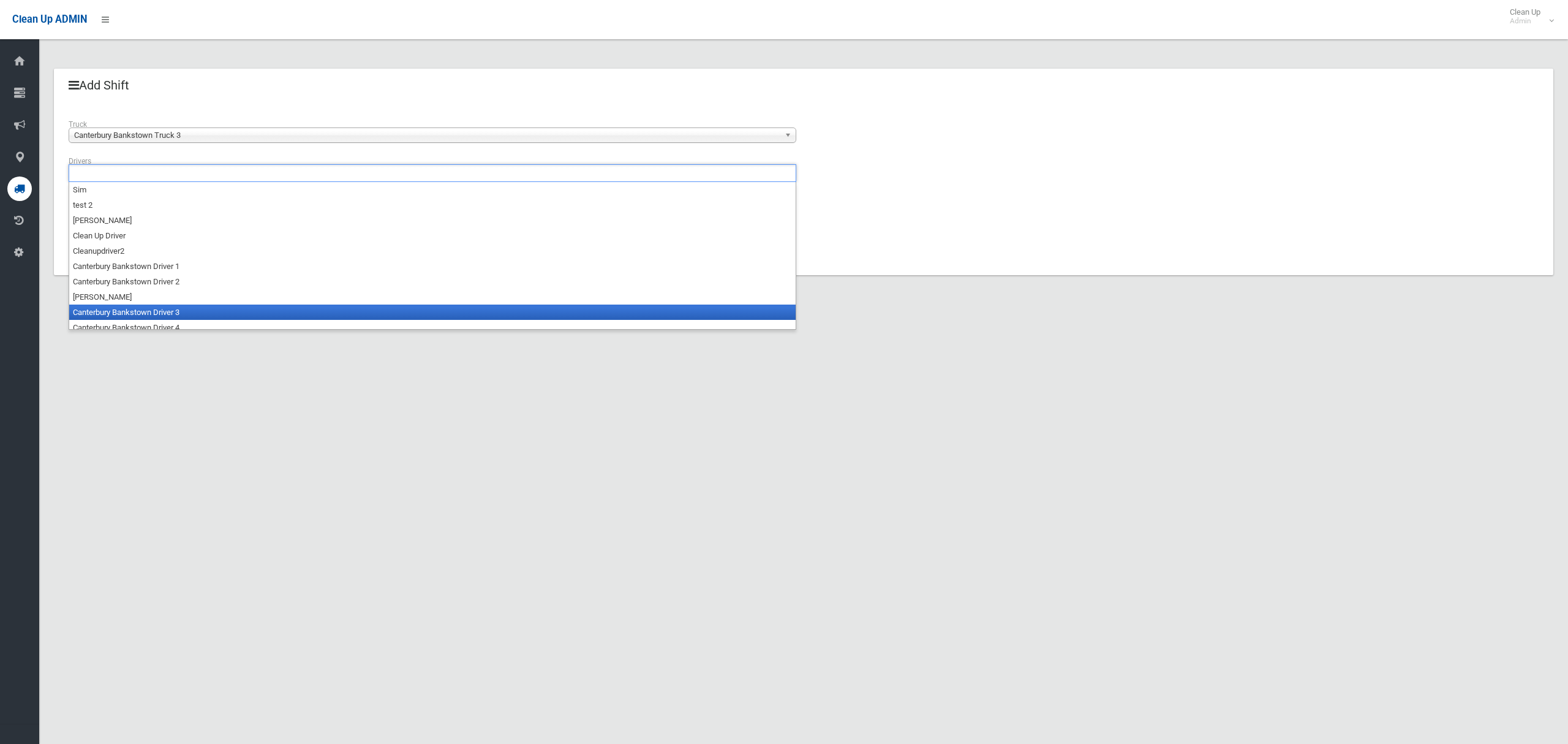
click at [196, 314] on li "Canterbury Bankstown Driver 3" at bounding box center [432, 312] width 726 height 16
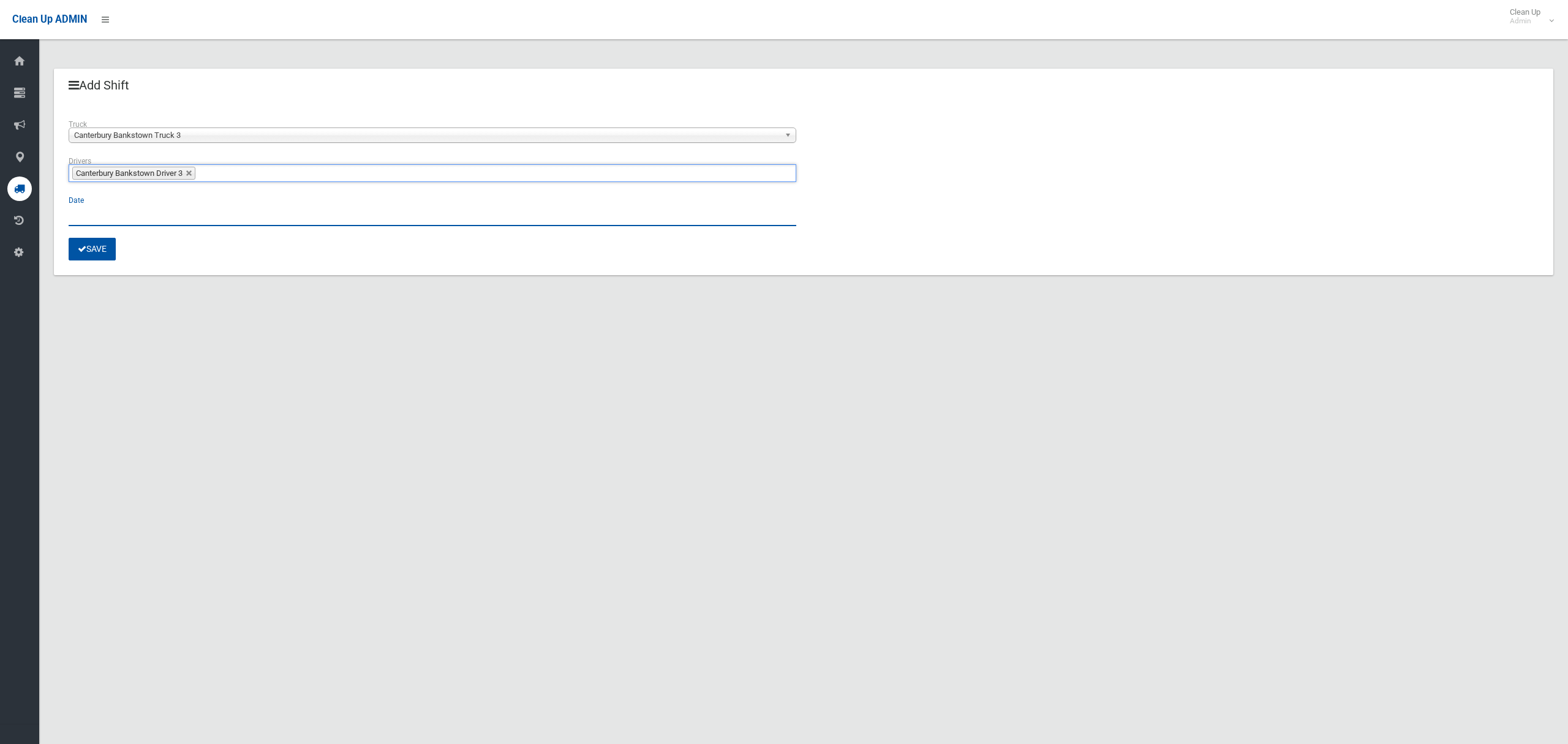
click at [88, 215] on input "text" at bounding box center [432, 215] width 728 height 23
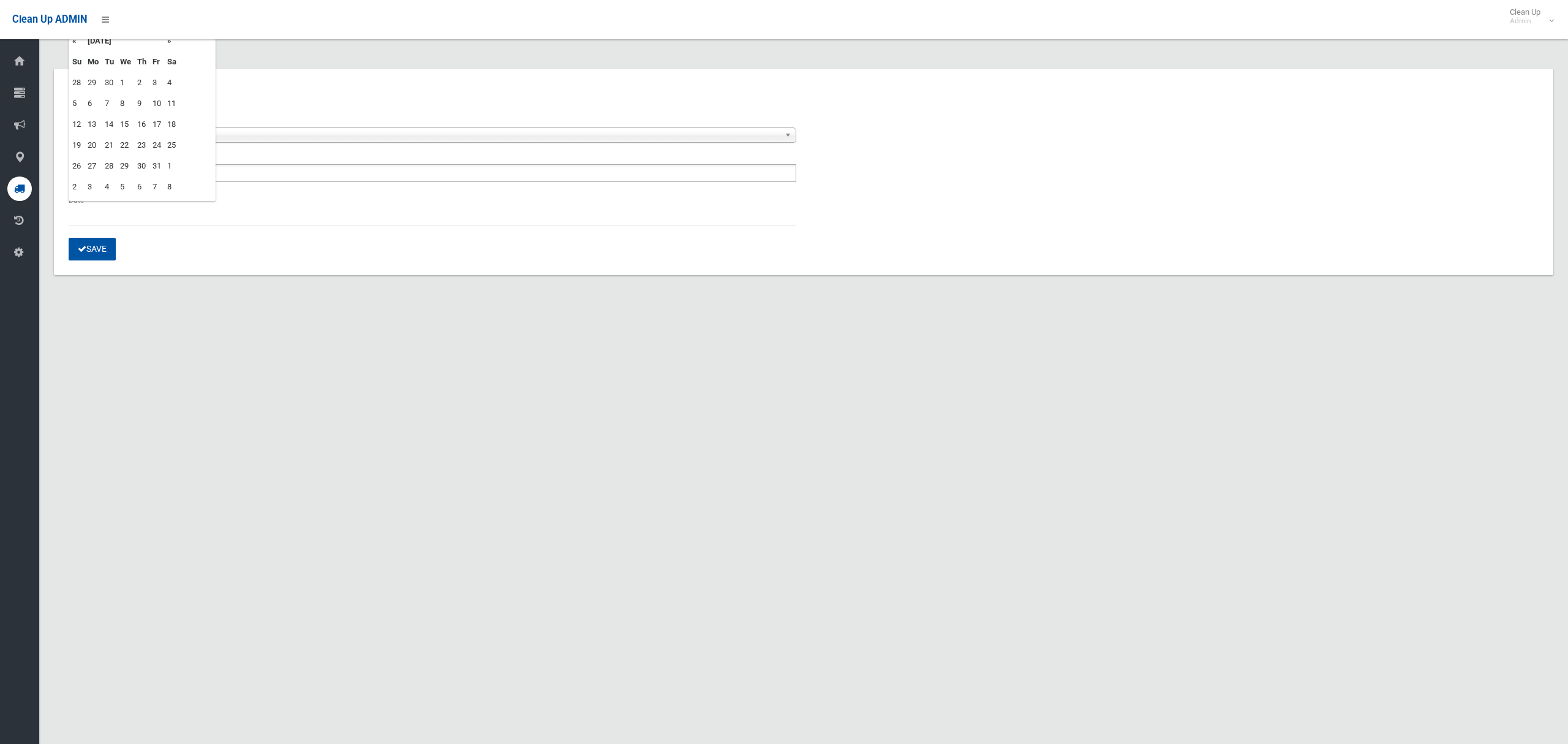
click at [93, 122] on td "13" at bounding box center [93, 124] width 17 height 21
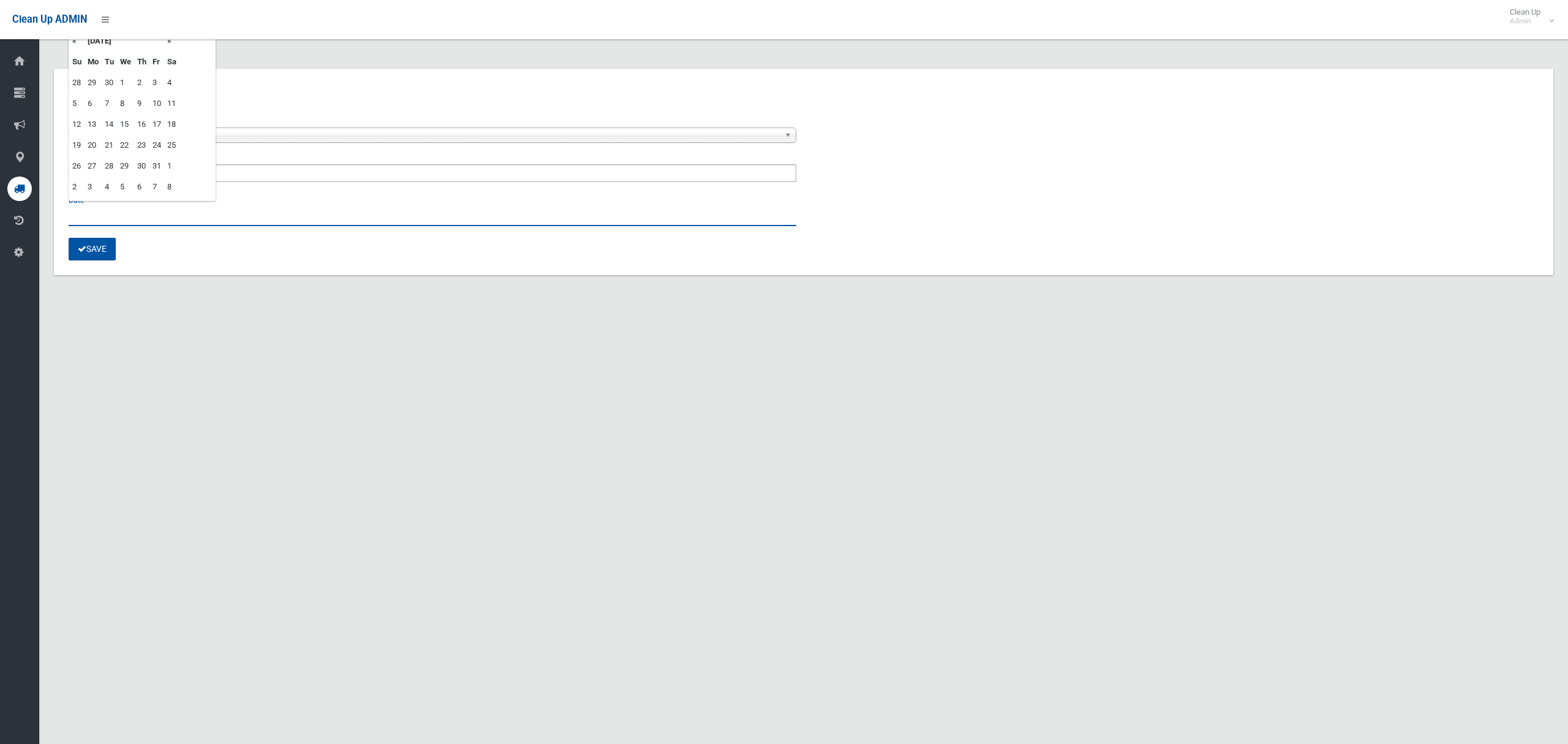
type input "**********"
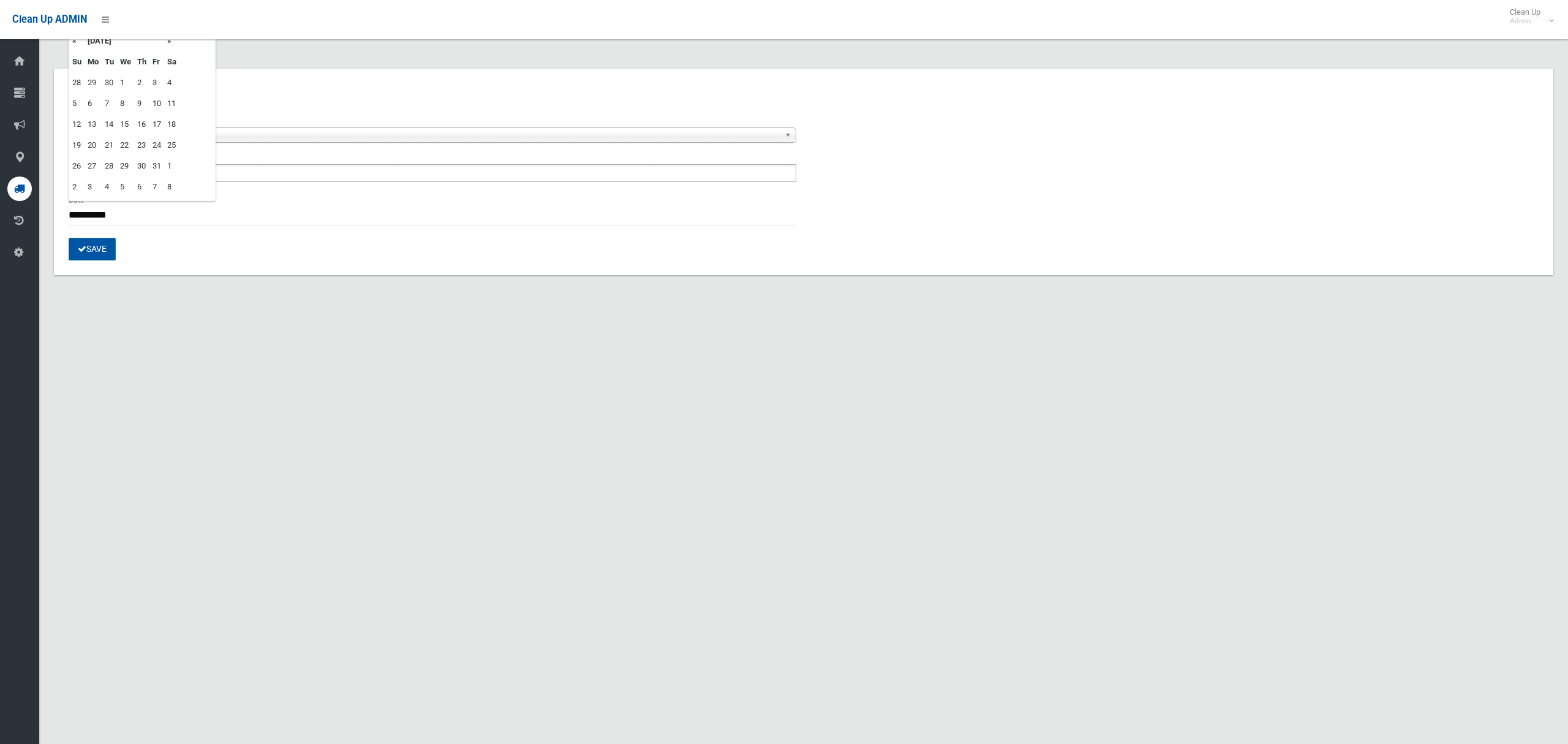
click at [86, 252] on button "Save" at bounding box center [93, 249] width 47 height 23
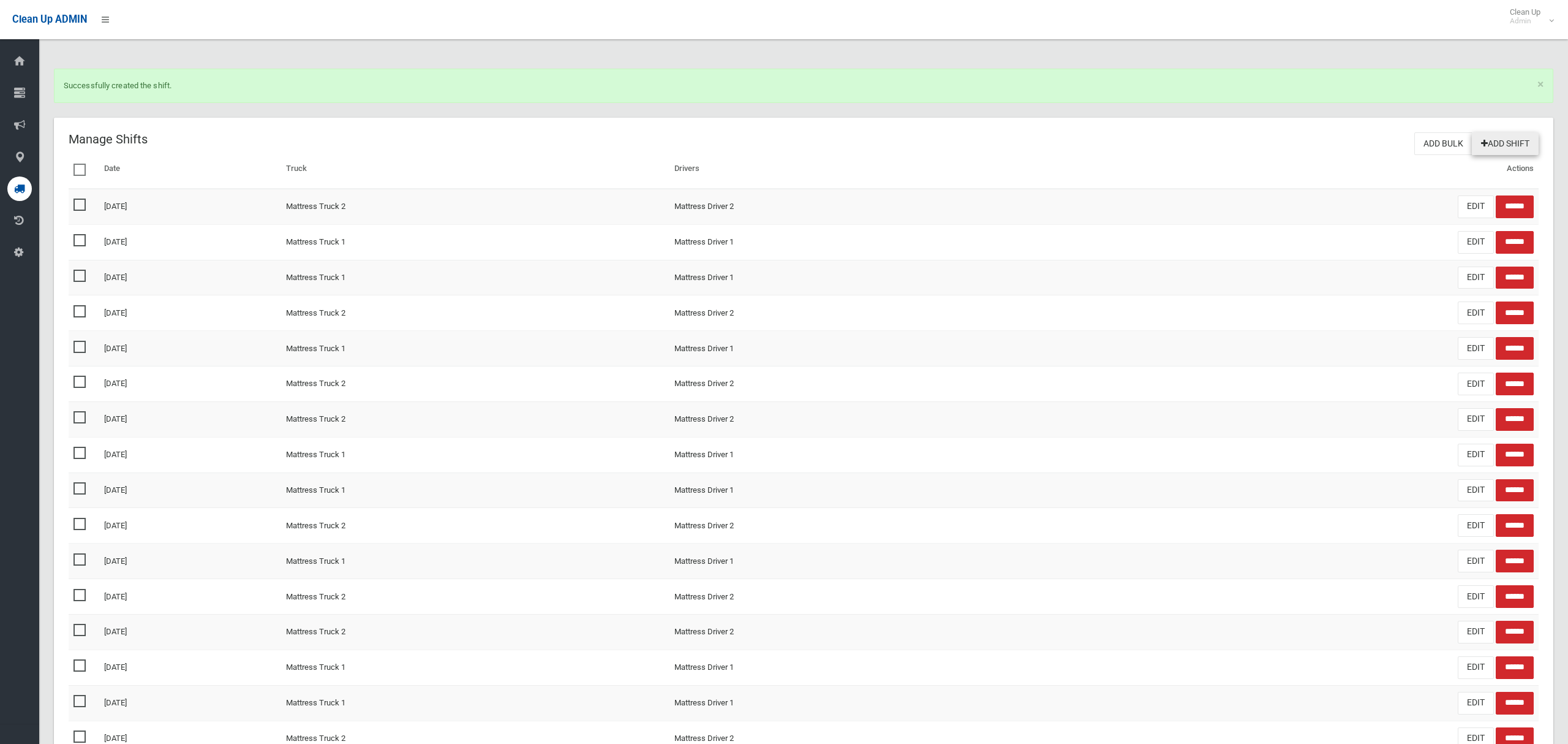
click at [1498, 145] on link "Add Shift" at bounding box center [1505, 144] width 67 height 23
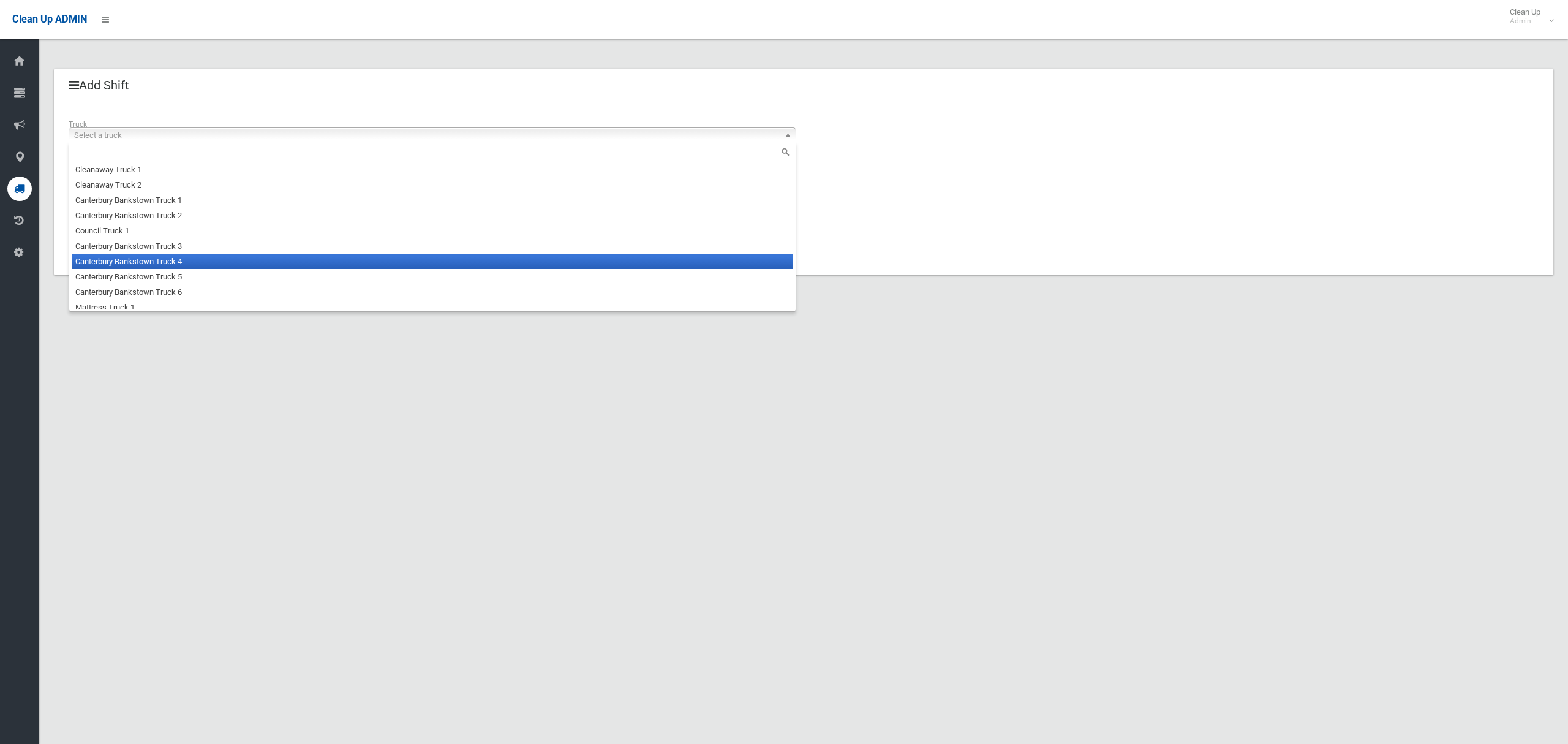
click at [134, 260] on li "Canterbury Bankstown Truck 4" at bounding box center [432, 261] width 722 height 16
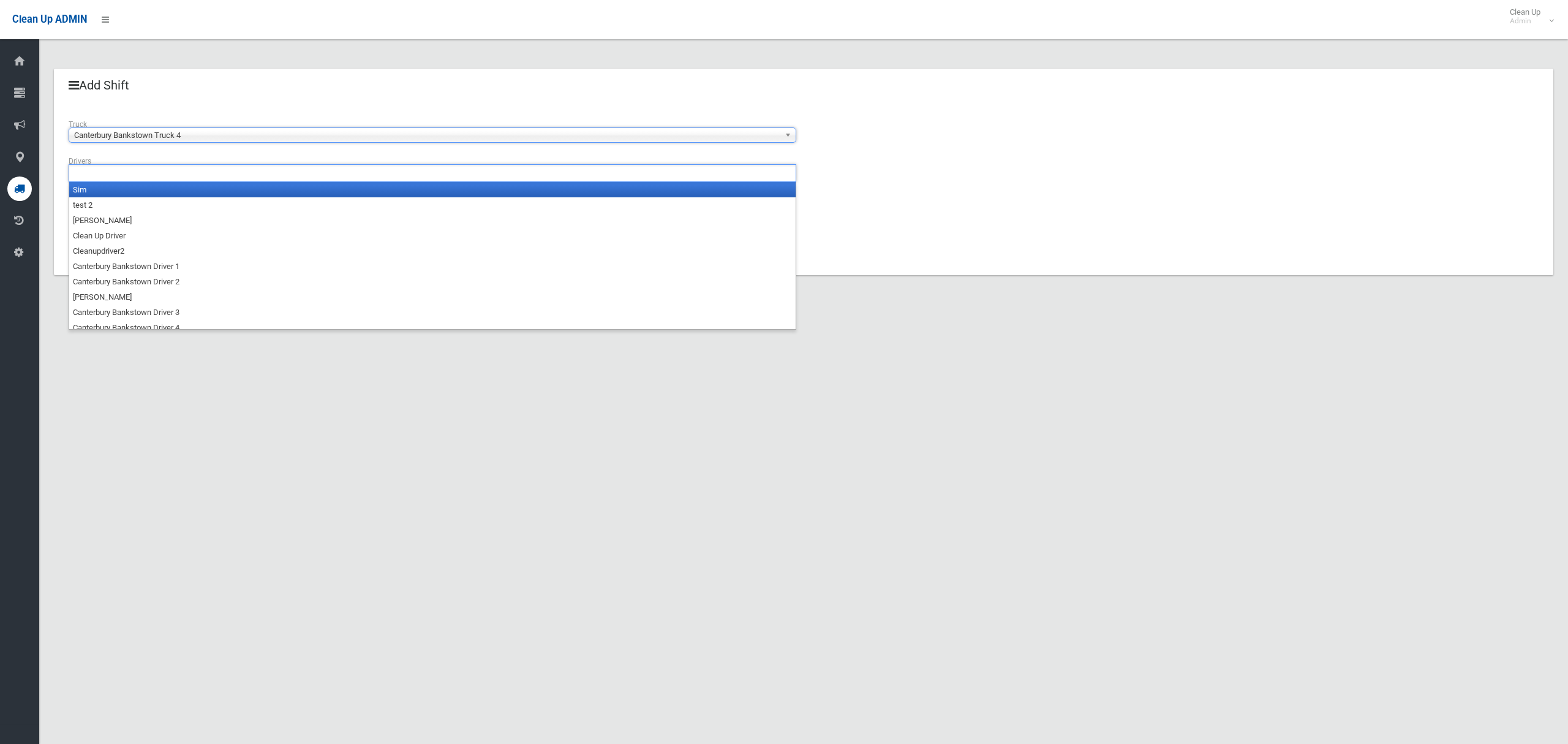
click at [130, 178] on input "text" at bounding box center [105, 173] width 65 height 16
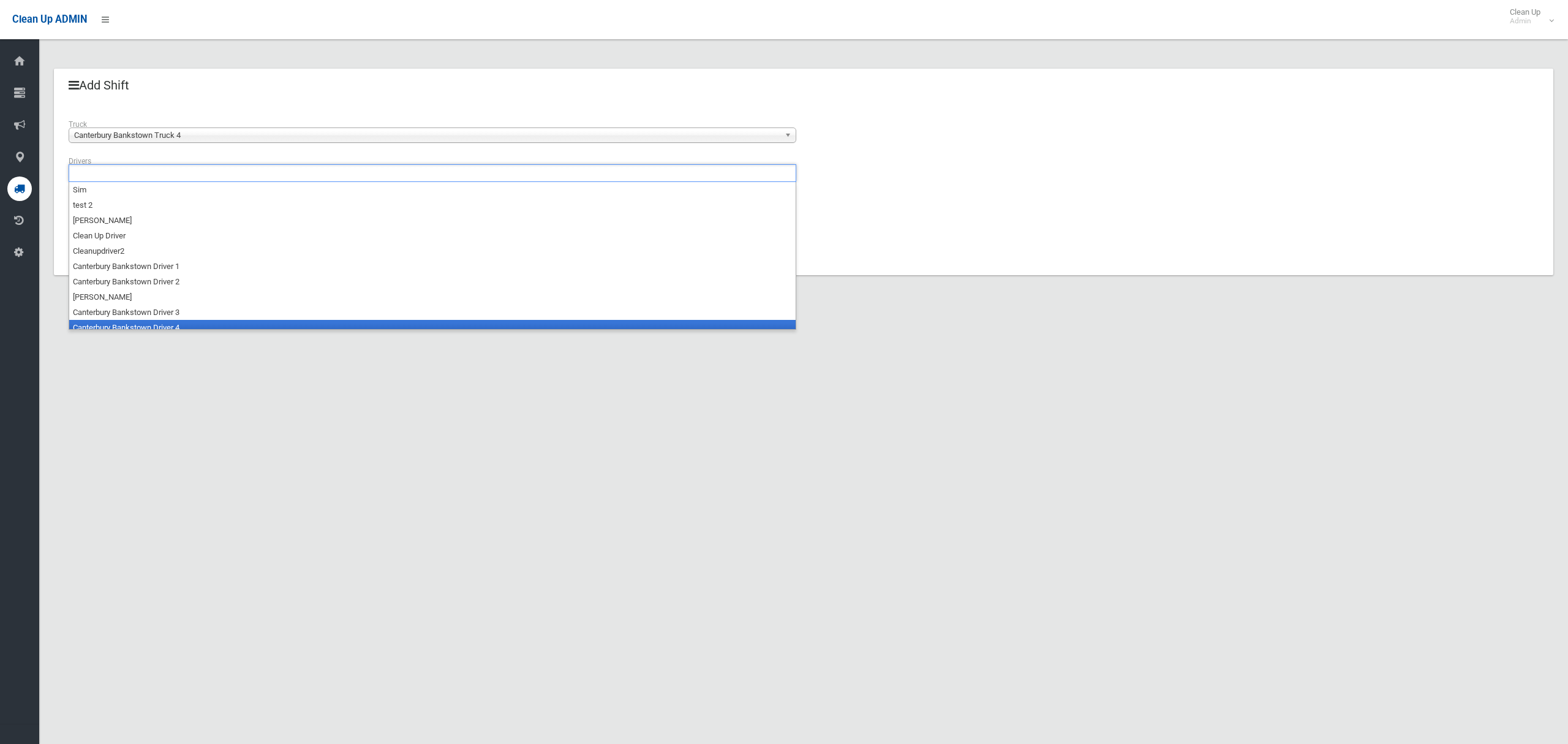
scroll to position [6, 0]
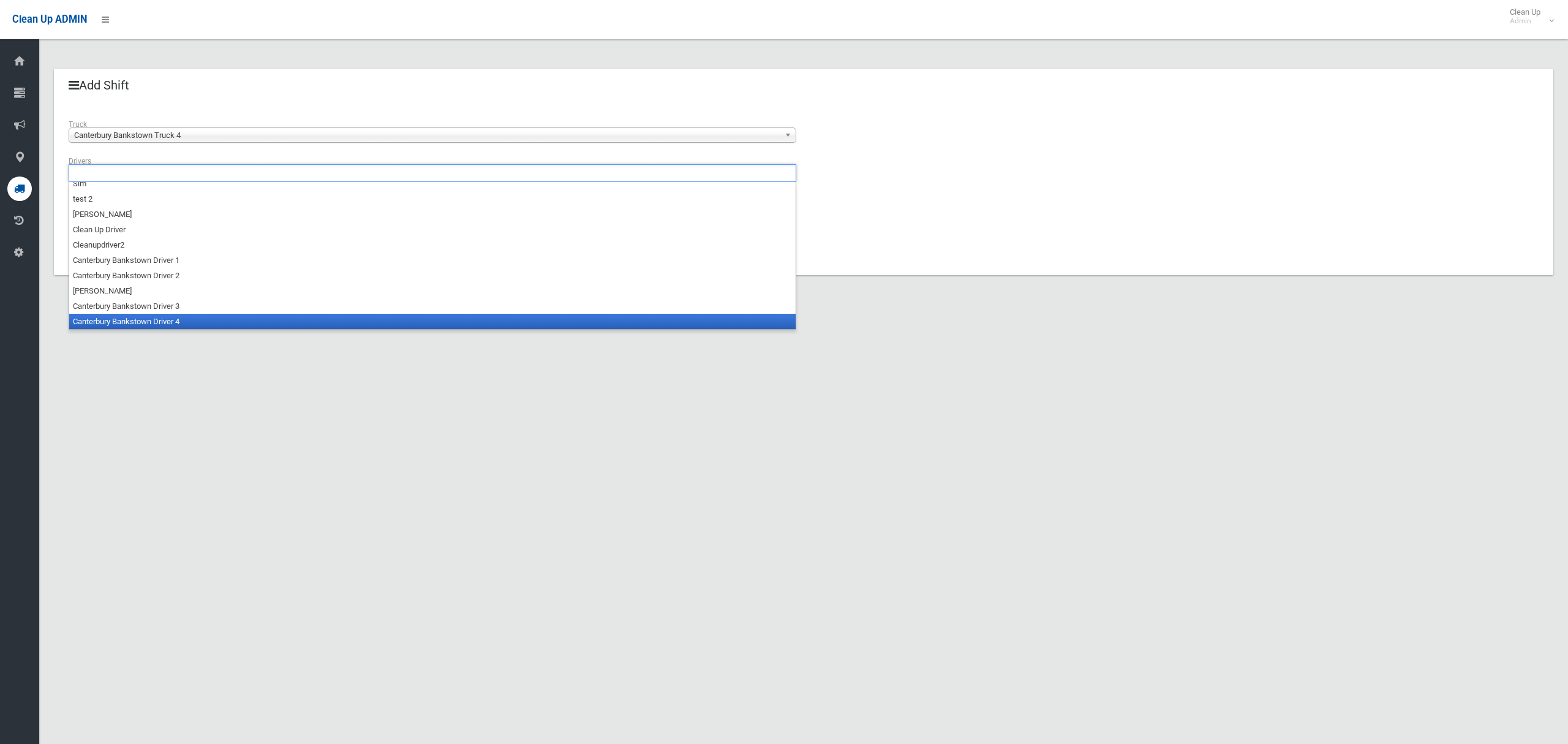
click at [124, 322] on li "Canterbury Bankstown Driver 4" at bounding box center [432, 321] width 726 height 16
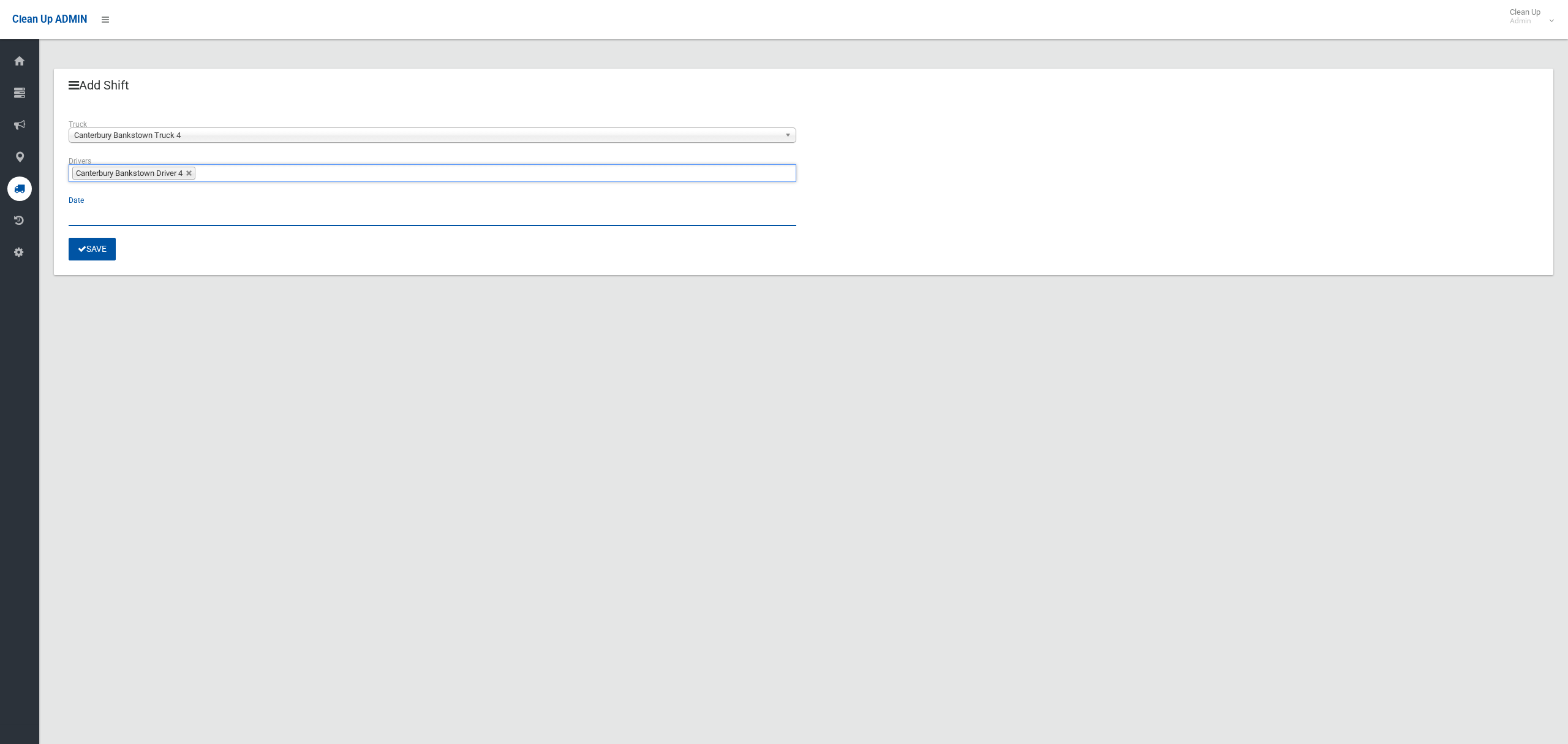
click at [88, 205] on input "text" at bounding box center [432, 215] width 728 height 23
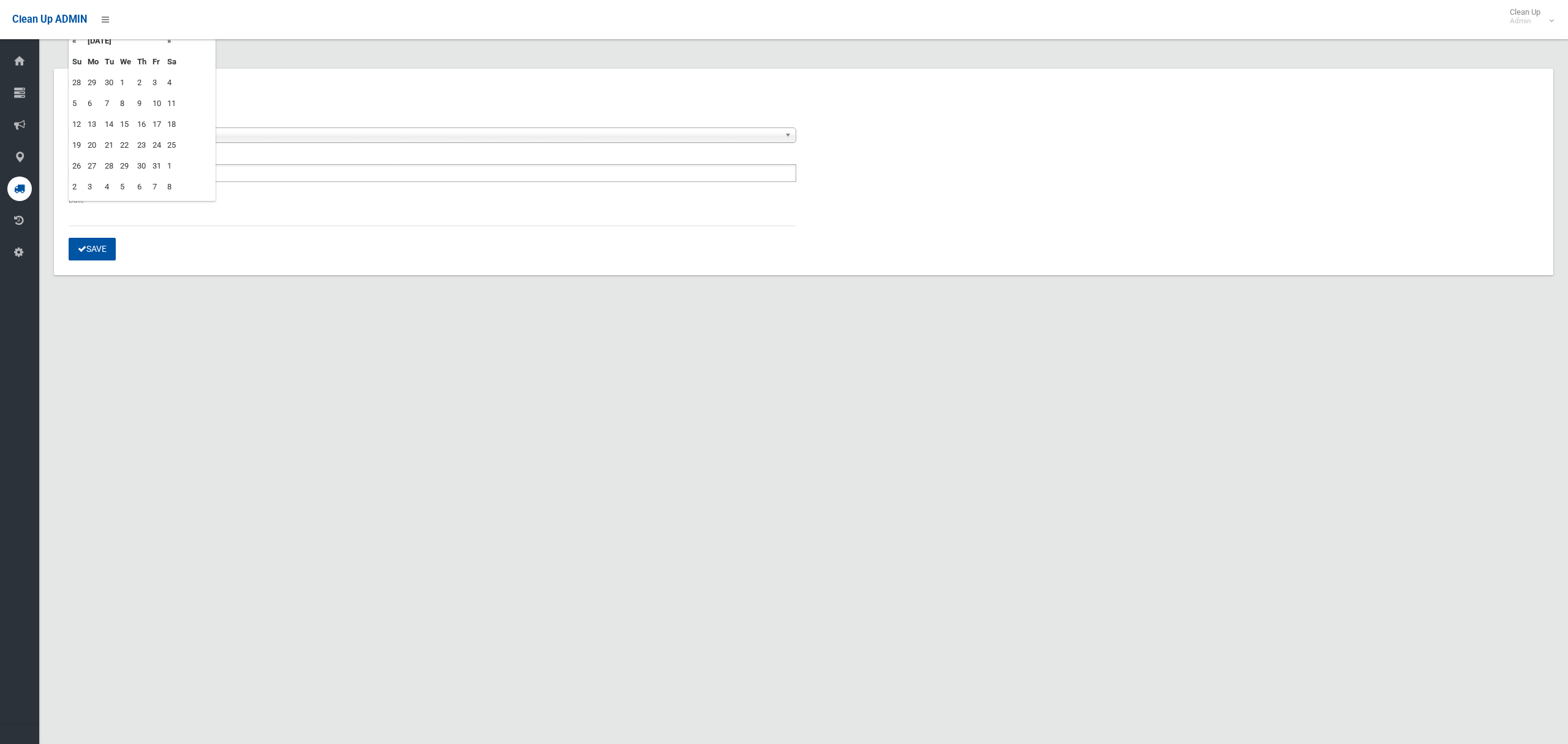
click at [91, 118] on td "13" at bounding box center [93, 124] width 17 height 21
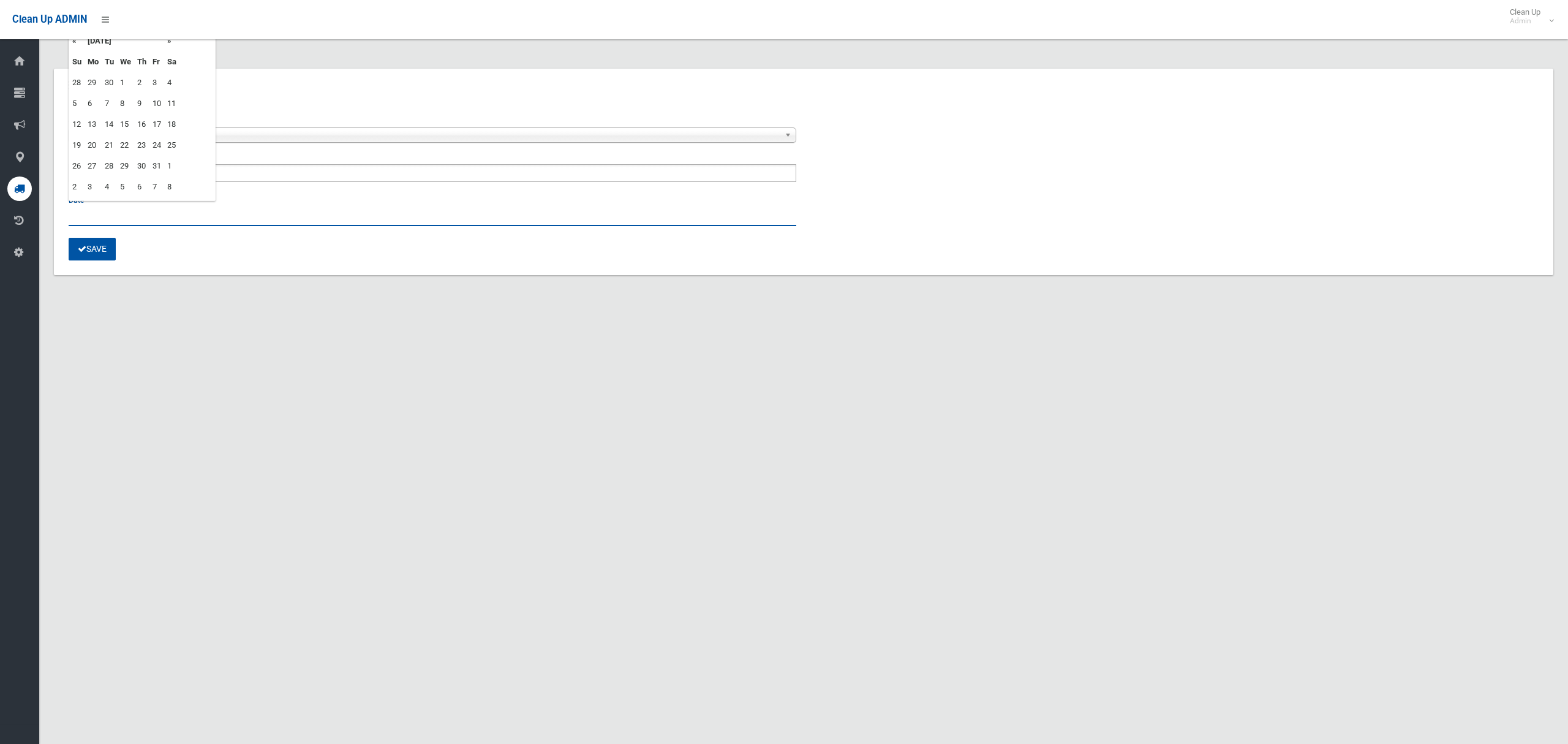
type input "**********"
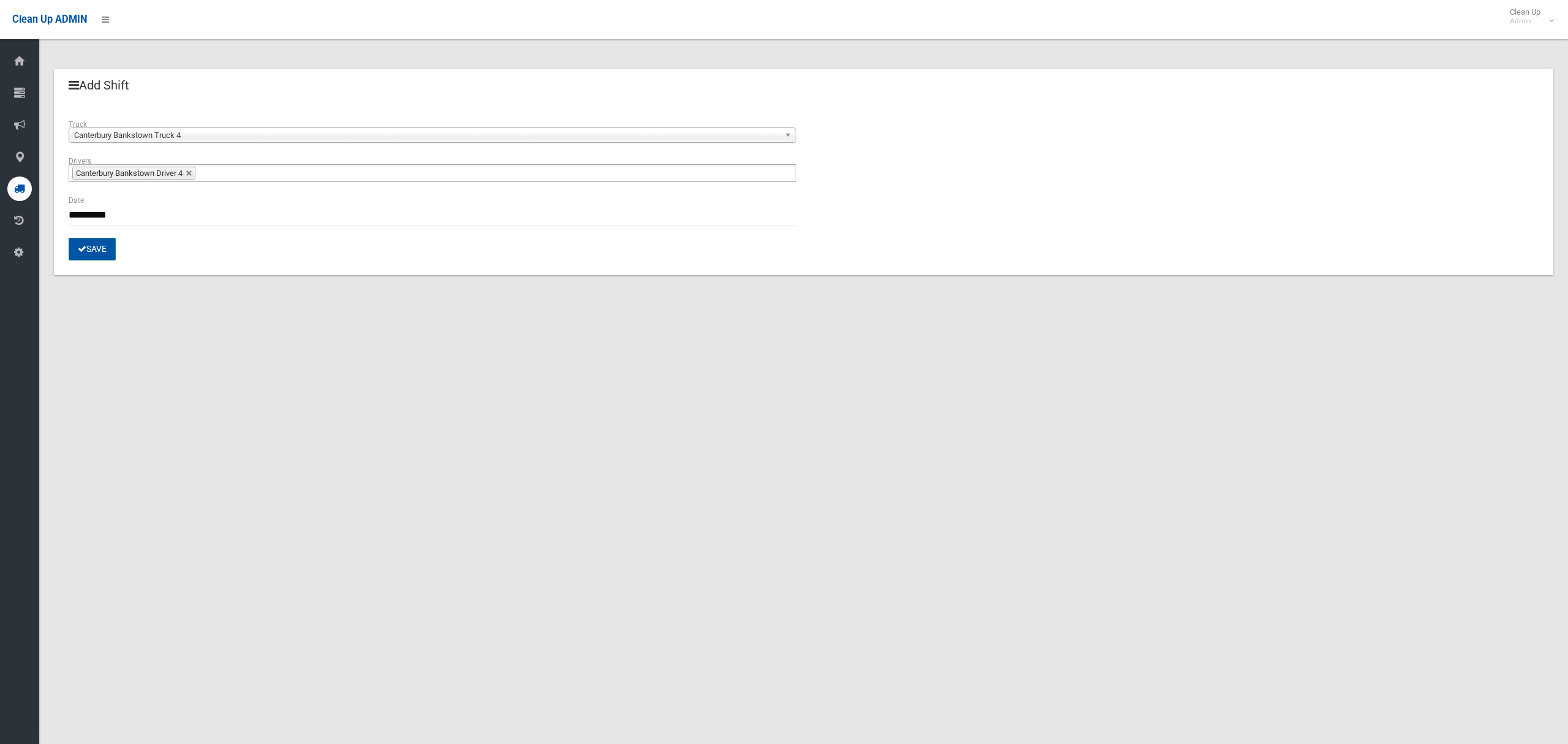
click at [93, 253] on button "Save" at bounding box center [93, 249] width 47 height 23
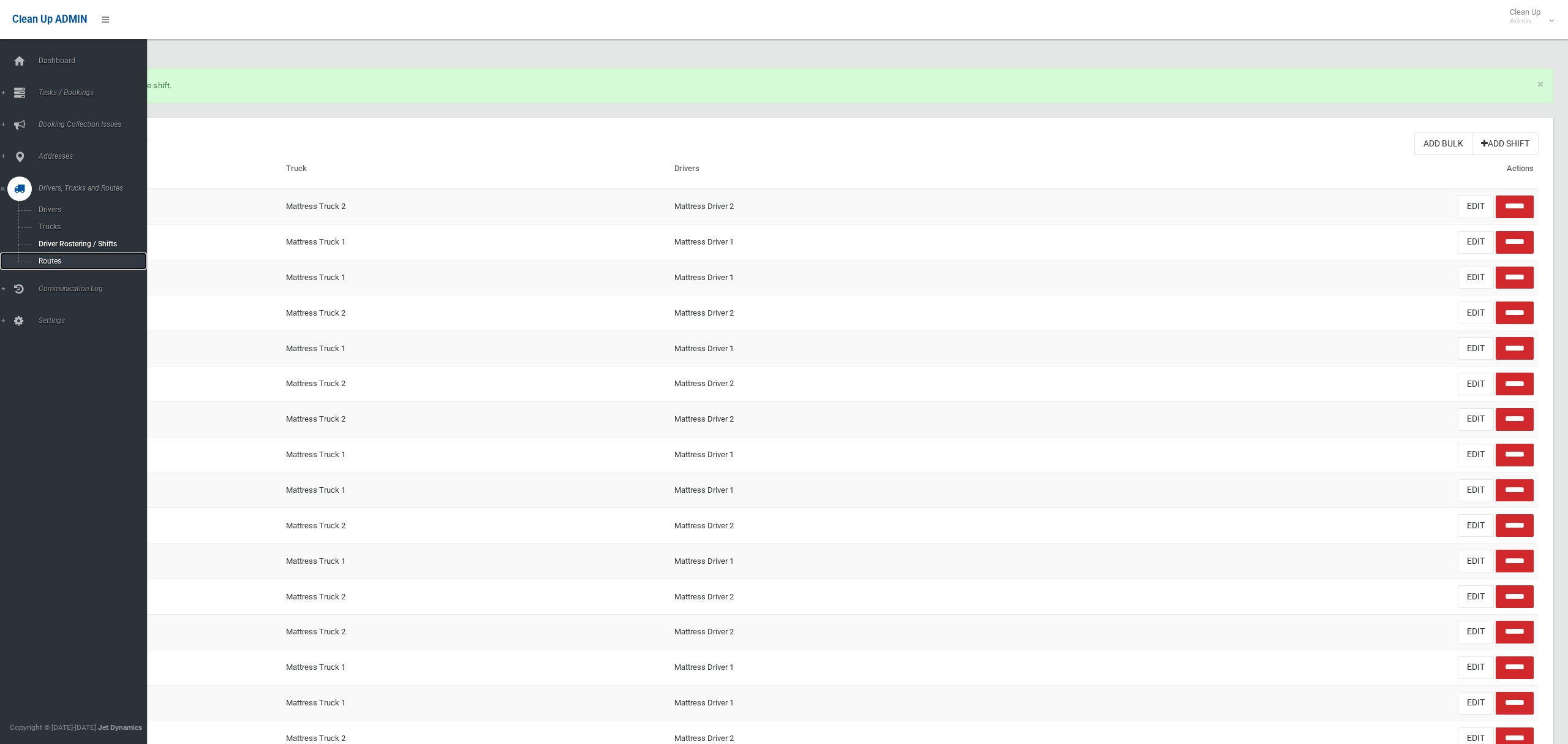
click at [49, 259] on span "Routes" at bounding box center [86, 261] width 101 height 9
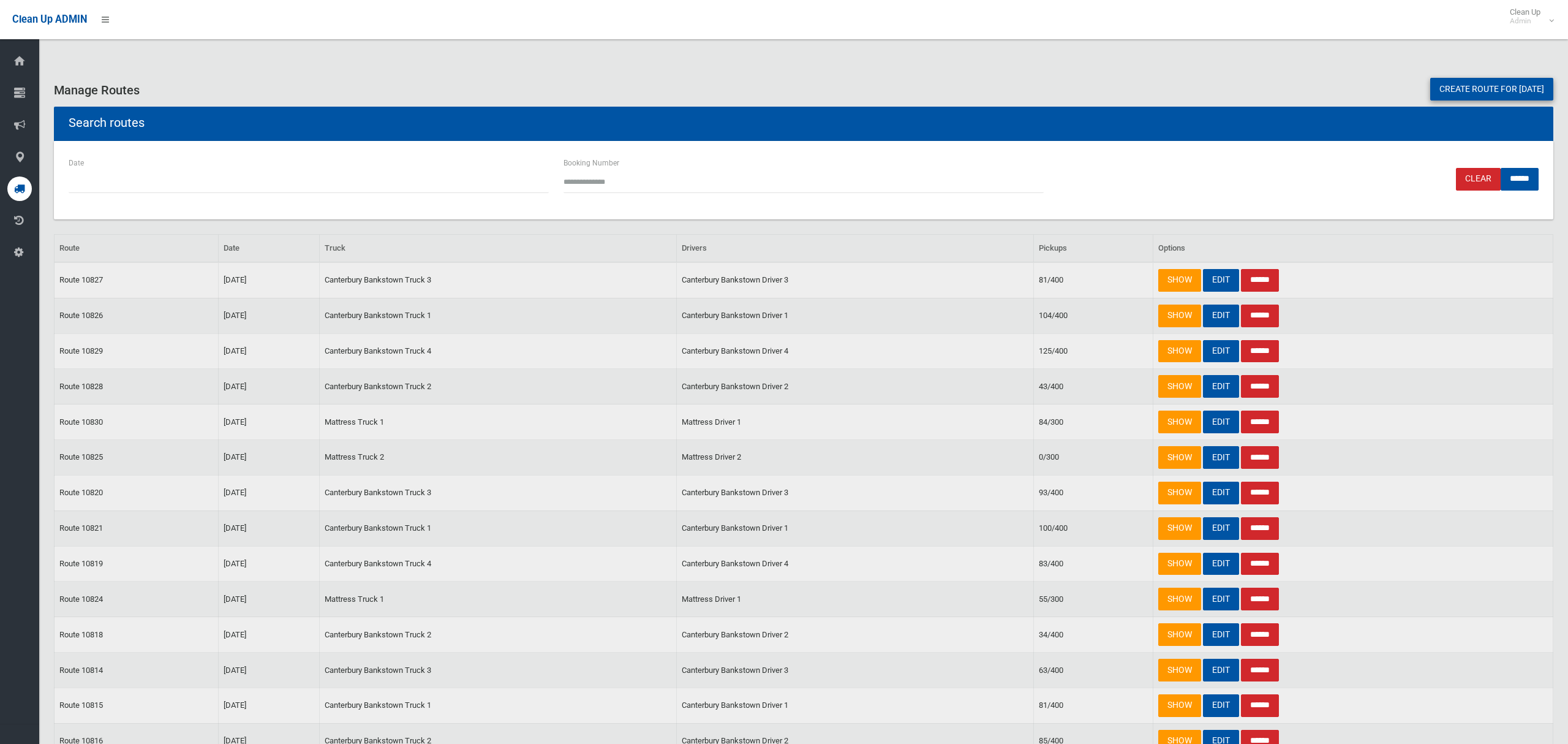
click at [1432, 86] on link "Create route for [DATE]" at bounding box center [1492, 89] width 123 height 23
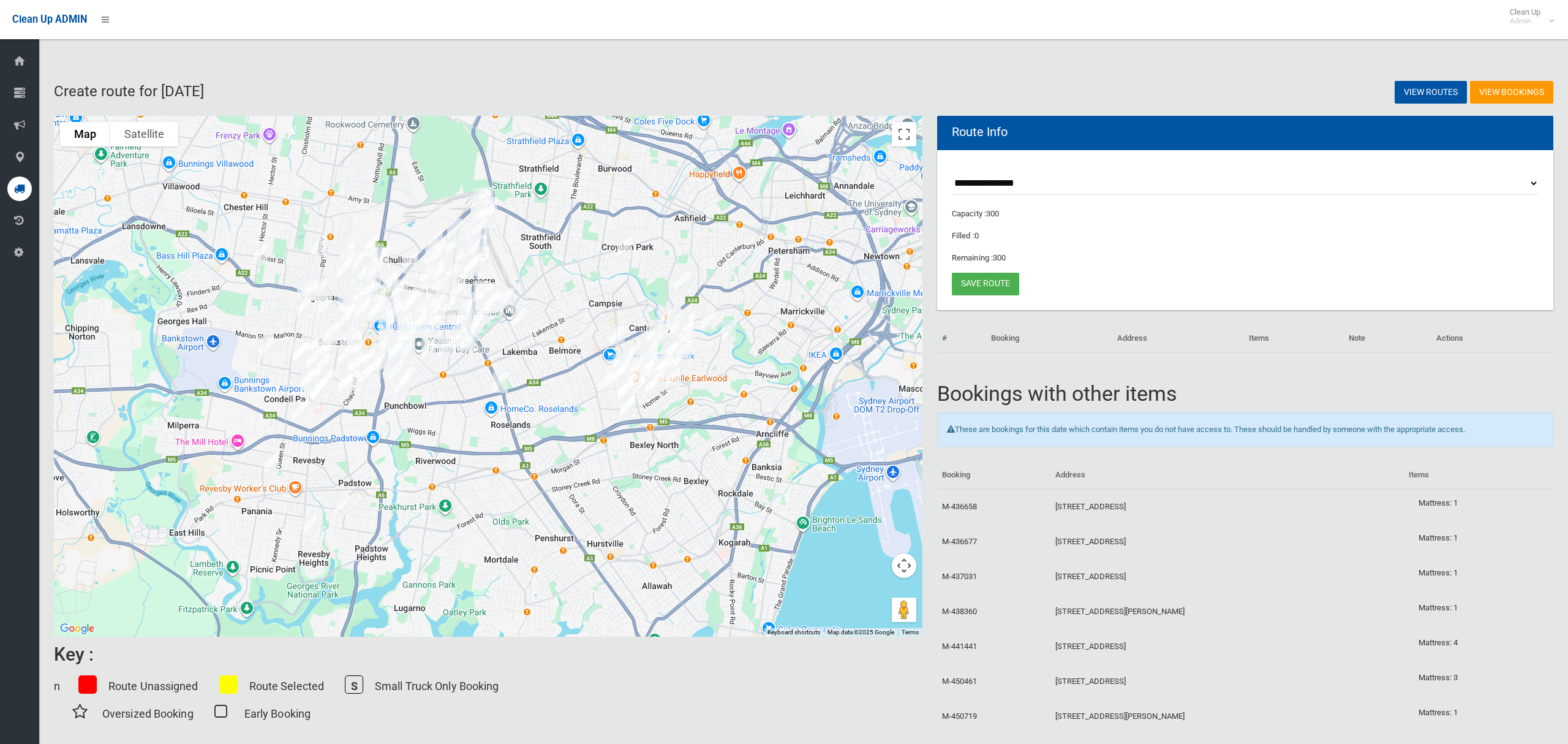
click at [1022, 180] on select "**********" at bounding box center [1245, 184] width 587 height 23
select select "*****"
click at [952, 172] on select "**********" at bounding box center [1245, 184] width 587 height 23
click at [907, 131] on button "Toggle fullscreen view" at bounding box center [904, 134] width 24 height 24
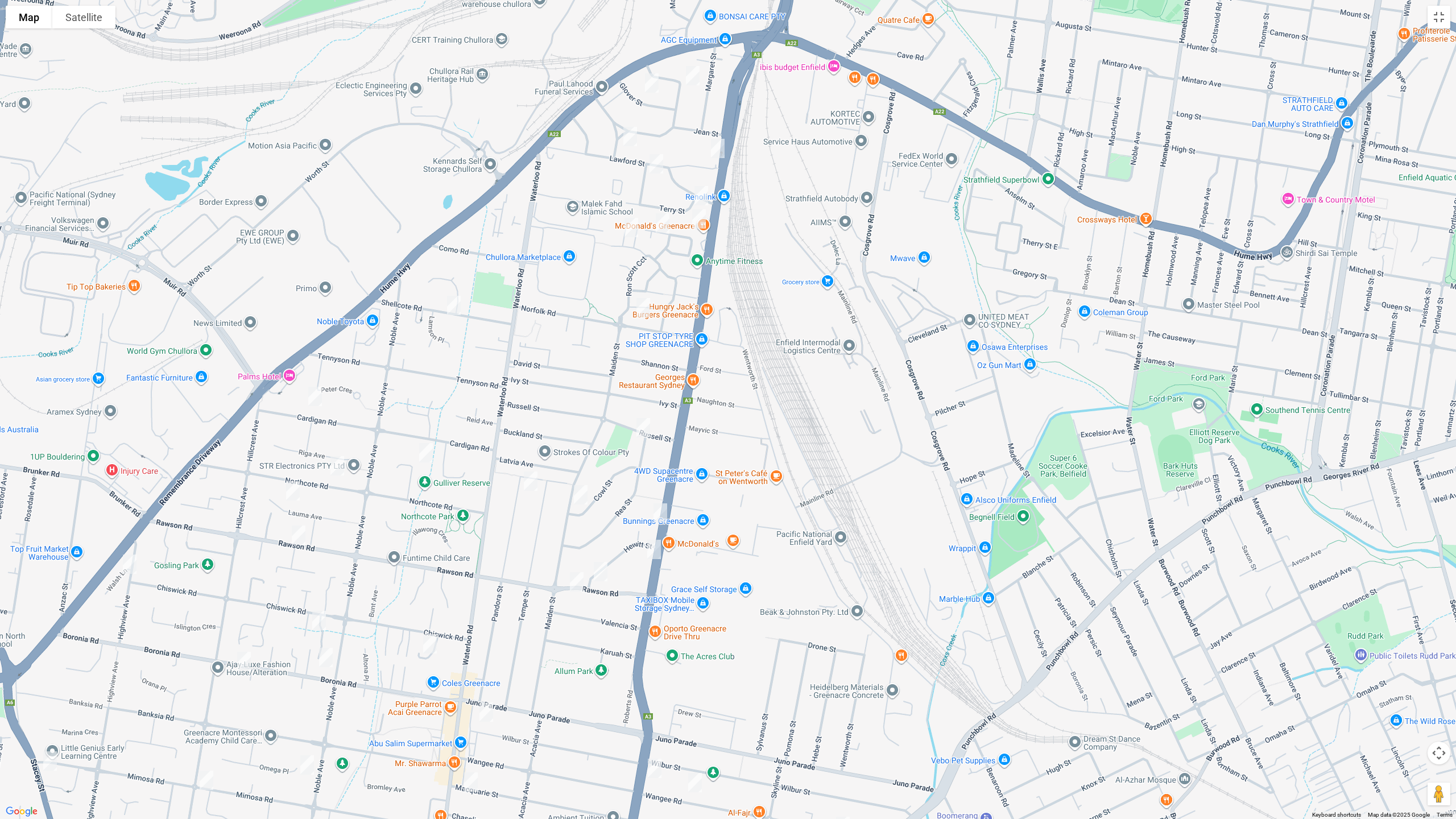
click at [664, 514] on img "154 Roberts Road, GREENACRE NSW 2190" at bounding box center [660, 512] width 23 height 28
click at [649, 551] on img "168 Roberts Road, GREENACRE NSW 2190" at bounding box center [654, 549] width 23 height 28
drag, startPoint x: 578, startPoint y: 580, endPoint x: 389, endPoint y: 571, distance: 189.2
click at [578, 581] on img "27A Rawson Road, GREENACRE NSW 2190" at bounding box center [577, 581] width 23 height 28
click at [302, 540] on img "99 Rawson Road, GREENACRE NSW 2190" at bounding box center [299, 534] width 23 height 28
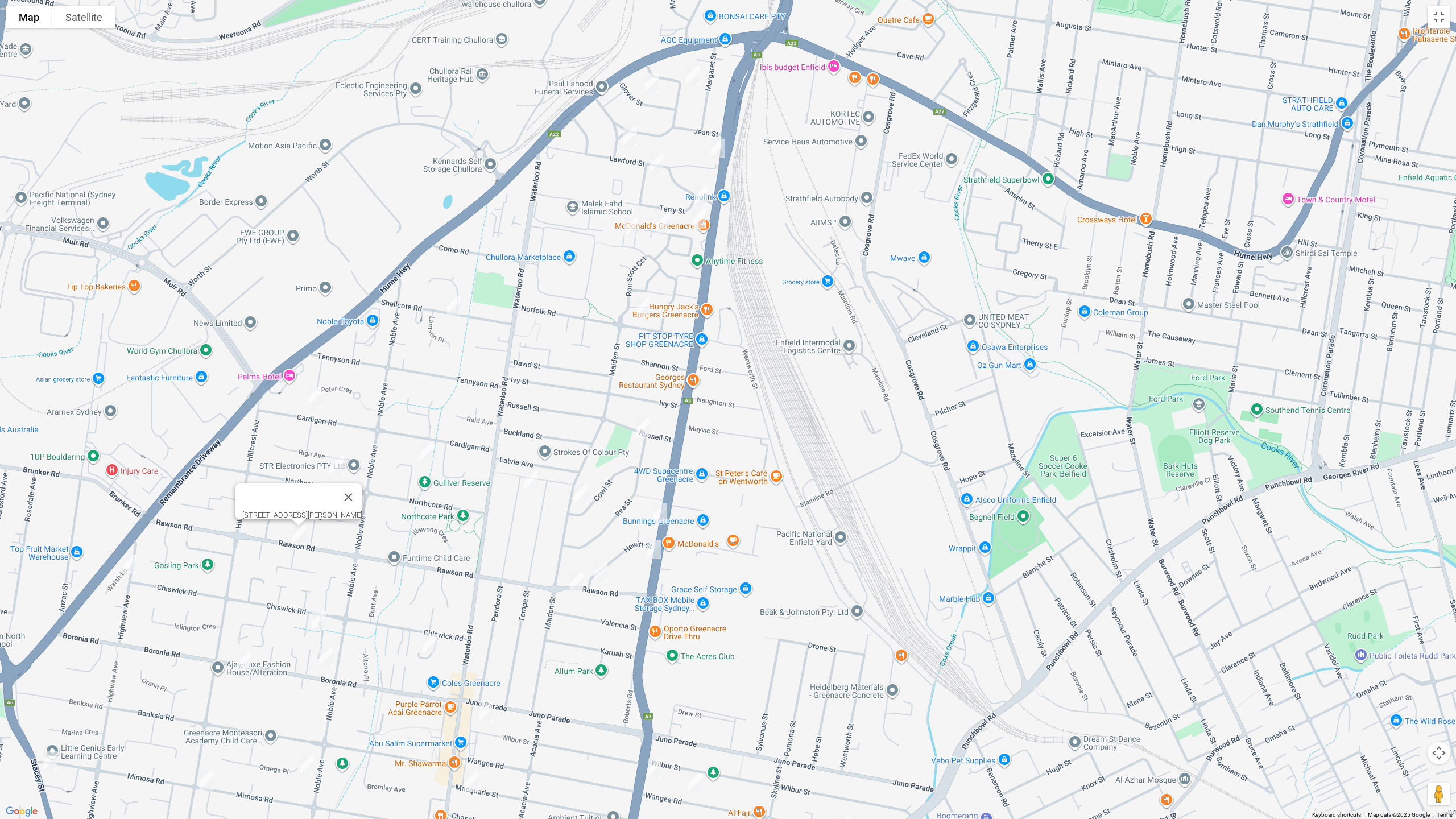
click at [243, 669] on img "110 Boronia Road, GREENACRE NSW 2190" at bounding box center [244, 661] width 23 height 28
click at [329, 662] on img "71 Boronia Road, GREENACRE NSW 2190" at bounding box center [326, 657] width 23 height 28
click at [52, 690] on img "381 Stacey Street, BANKSTOWN NSW 2200" at bounding box center [50, 760] width 23 height 28
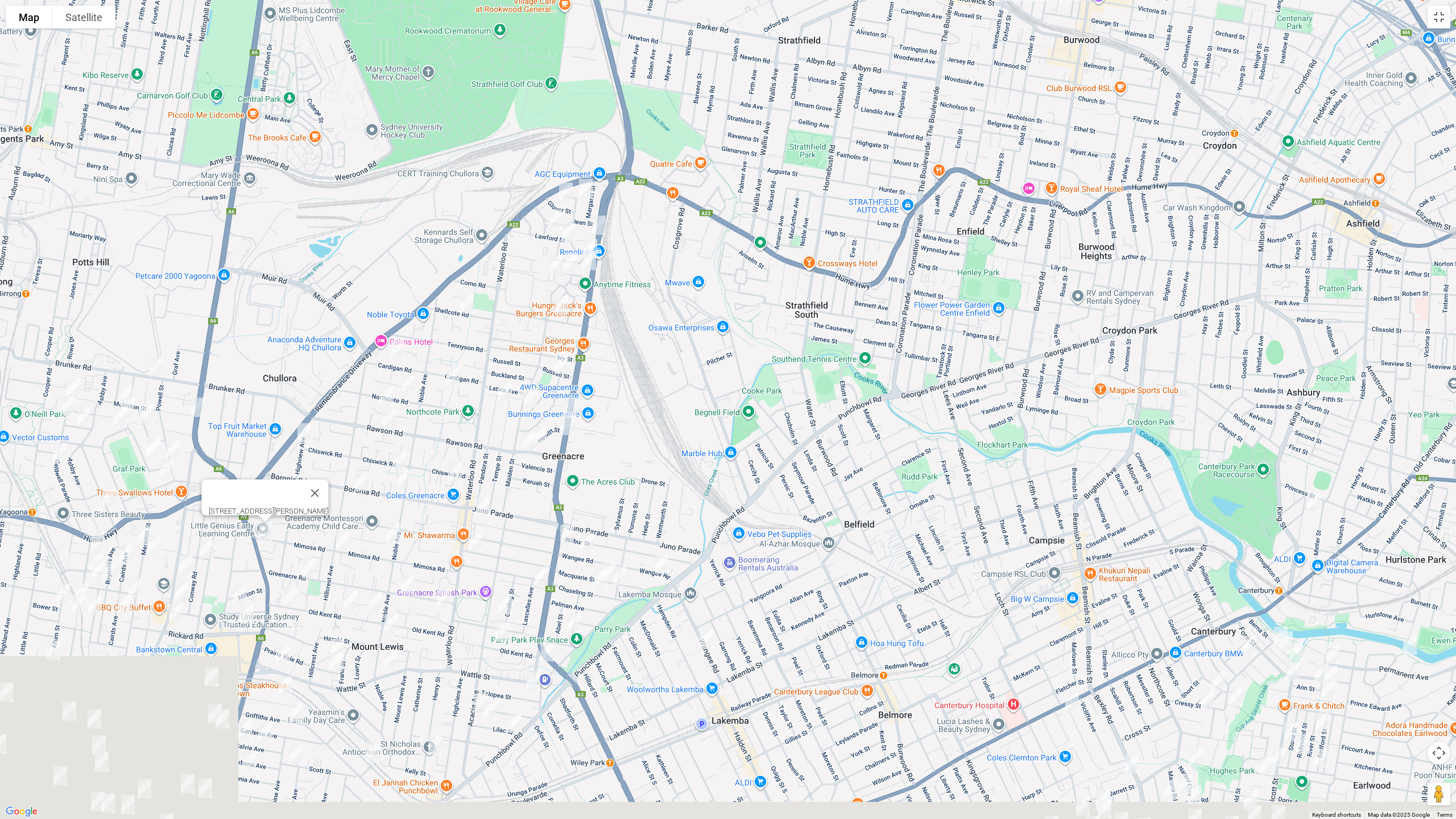
drag, startPoint x: 736, startPoint y: 488, endPoint x: 757, endPoint y: 360, distance: 129.7
click at [757, 360] on div "381 Stacey Street, BANKSTOWN NSW 2200" at bounding box center [728, 410] width 1456 height 819
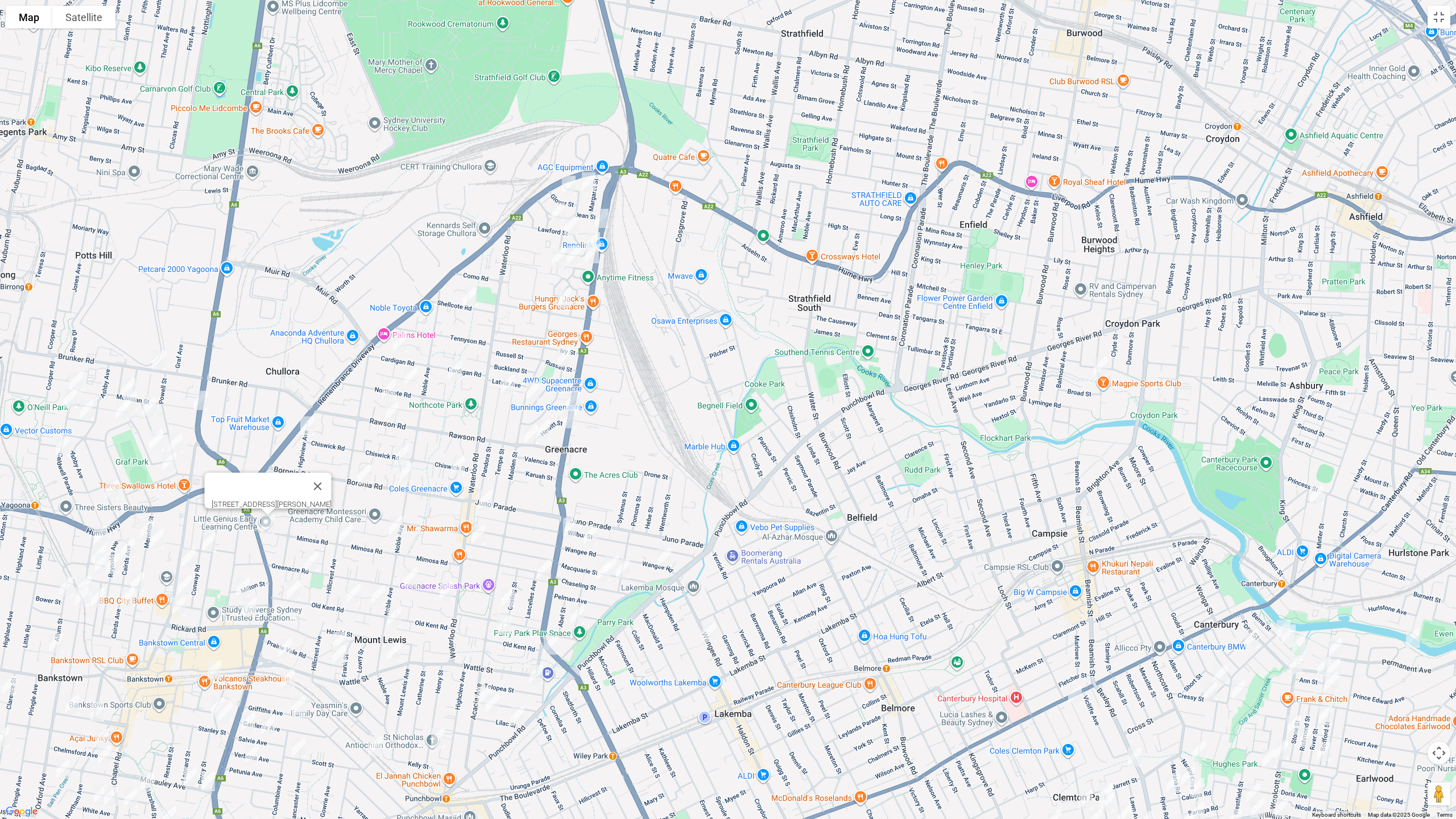
click at [332, 478] on button "Close" at bounding box center [318, 486] width 28 height 28
click at [590, 183] on img "20 Wesley Street, GREENACRE NSW 2190" at bounding box center [588, 181] width 23 height 28
click at [568, 182] on img "8 Glover Street, GREENACRE NSW 2190" at bounding box center [568, 185] width 23 height 28
click at [557, 208] on img "21 Murray Street, GREENACRE NSW 2190" at bounding box center [558, 212] width 23 height 28
click at [560, 205] on img "21 Murray Street, GREENACRE NSW 2190" at bounding box center [559, 211] width 23 height 28
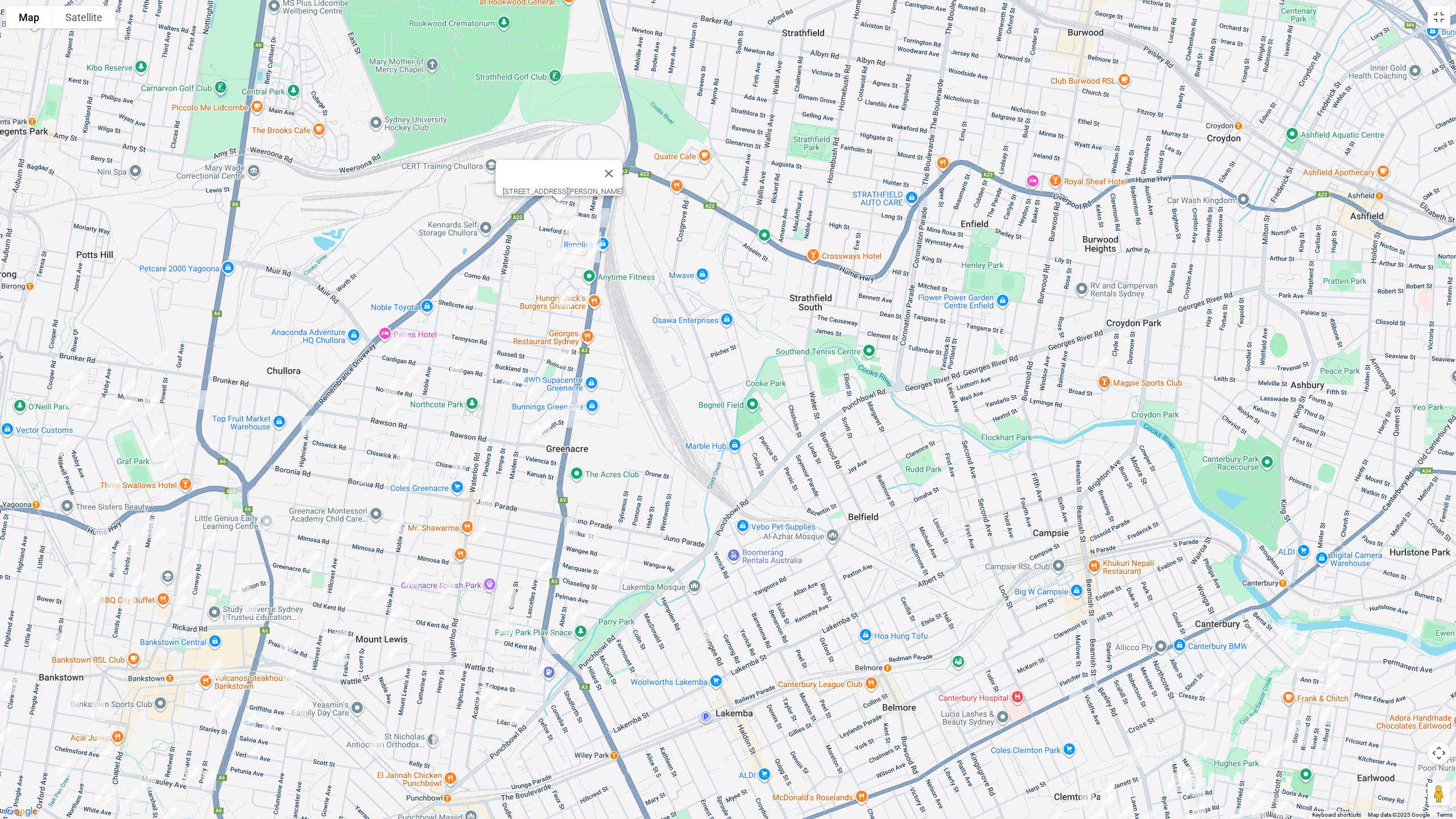
click at [575, 221] on img "1 Keira Avenue, GREENACRE NSW 2190" at bounding box center [572, 225] width 23 height 28
click at [573, 219] on img "1 Keira Avenue, GREENACRE NSW 2190" at bounding box center [572, 225] width 23 height 28
click at [607, 219] on img "2A Lawford Street, GREENACRE NSW 2190" at bounding box center [603, 218] width 23 height 28
click at [593, 230] on img "1 Terry Street, GREENACRE NSW 2190" at bounding box center [594, 241] width 23 height 28
click at [594, 257] on img "26 Mc Donald Way, GREENACRE NSW 2190" at bounding box center [593, 253] width 23 height 28
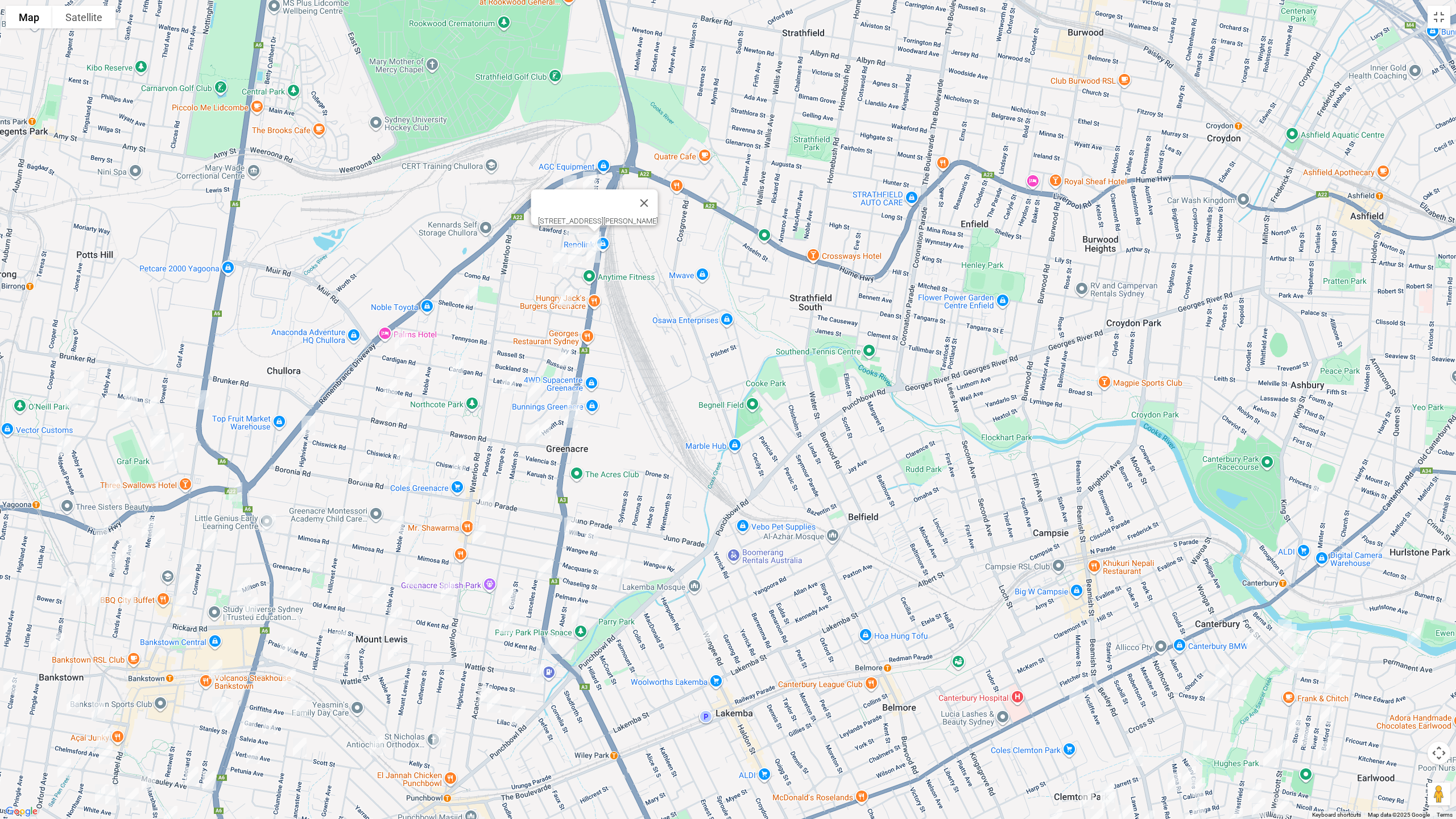
drag, startPoint x: 571, startPoint y: 255, endPoint x: 593, endPoint y: 260, distance: 22.6
click at [572, 255] on img "2 Tristania Grove, GREENACRE NSW 2190" at bounding box center [575, 254] width 23 height 28
click at [600, 255] on img "26 Mc Donald Way, GREENACRE NSW 2190" at bounding box center [594, 253] width 23 height 28
click at [575, 257] on img "2 Tristania Grove, GREENACRE NSW 2190" at bounding box center [576, 254] width 23 height 28
click at [578, 258] on img "2 Tristania Grove, GREENACRE NSW 2190" at bounding box center [577, 254] width 23 height 28
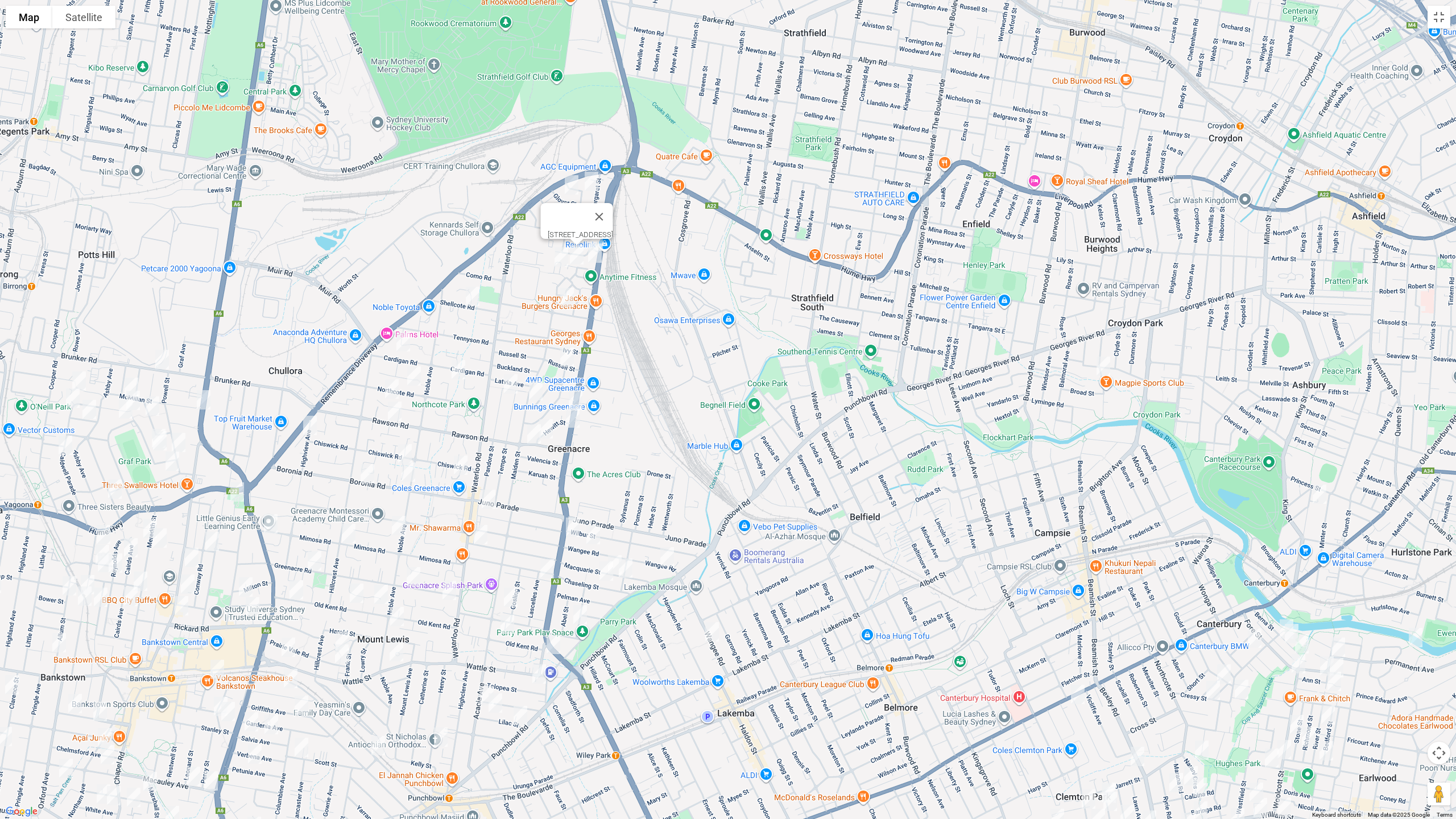
click at [563, 260] on img "8 Watergum Way, GREENACRE NSW 2190" at bounding box center [561, 256] width 23 height 28
click at [555, 253] on img "8 Watergum Way, GREENACRE NSW 2190" at bounding box center [561, 256] width 23 height 28
click at [479, 295] on img "24 Shellcote Road, GREENACRE NSW 2190" at bounding box center [472, 296] width 23 height 28
click at [569, 298] on img "55 Norfolk Road, GREENACRE NSW 2190" at bounding box center [567, 297] width 23 height 28
click at [570, 357] on img "4 Rea Street, GREENACRE NSW 2190" at bounding box center [567, 357] width 23 height 28
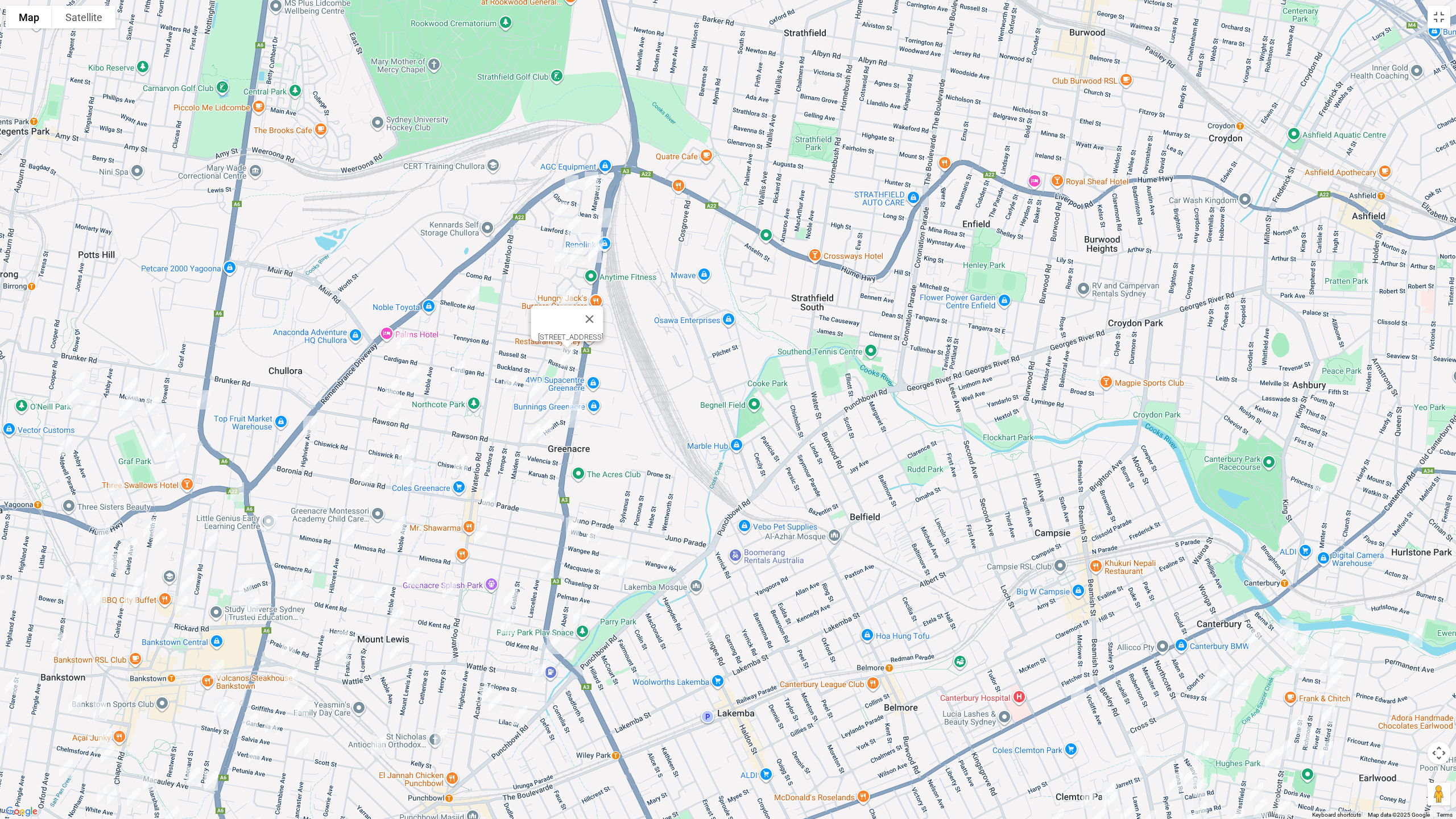
click at [402, 341] on img "77 Cardigan Road, GREENACRE NSW 2190" at bounding box center [403, 341] width 23 height 28
click at [420, 376] on img "57 Northcote Road, GREENACRE NSW 2190" at bounding box center [414, 376] width 23 height 28
click at [394, 385] on img "33 Lauma Avenue, GREENACRE NSW 2190" at bounding box center [392, 388] width 23 height 28
click at [457, 379] on img "8 Narelle Crescent, GREENACRE NSW 2190" at bounding box center [459, 369] width 23 height 28
click at [502, 382] on img "7 Pandora Street, GREENACRE NSW 2190" at bounding box center [511, 383] width 23 height 28
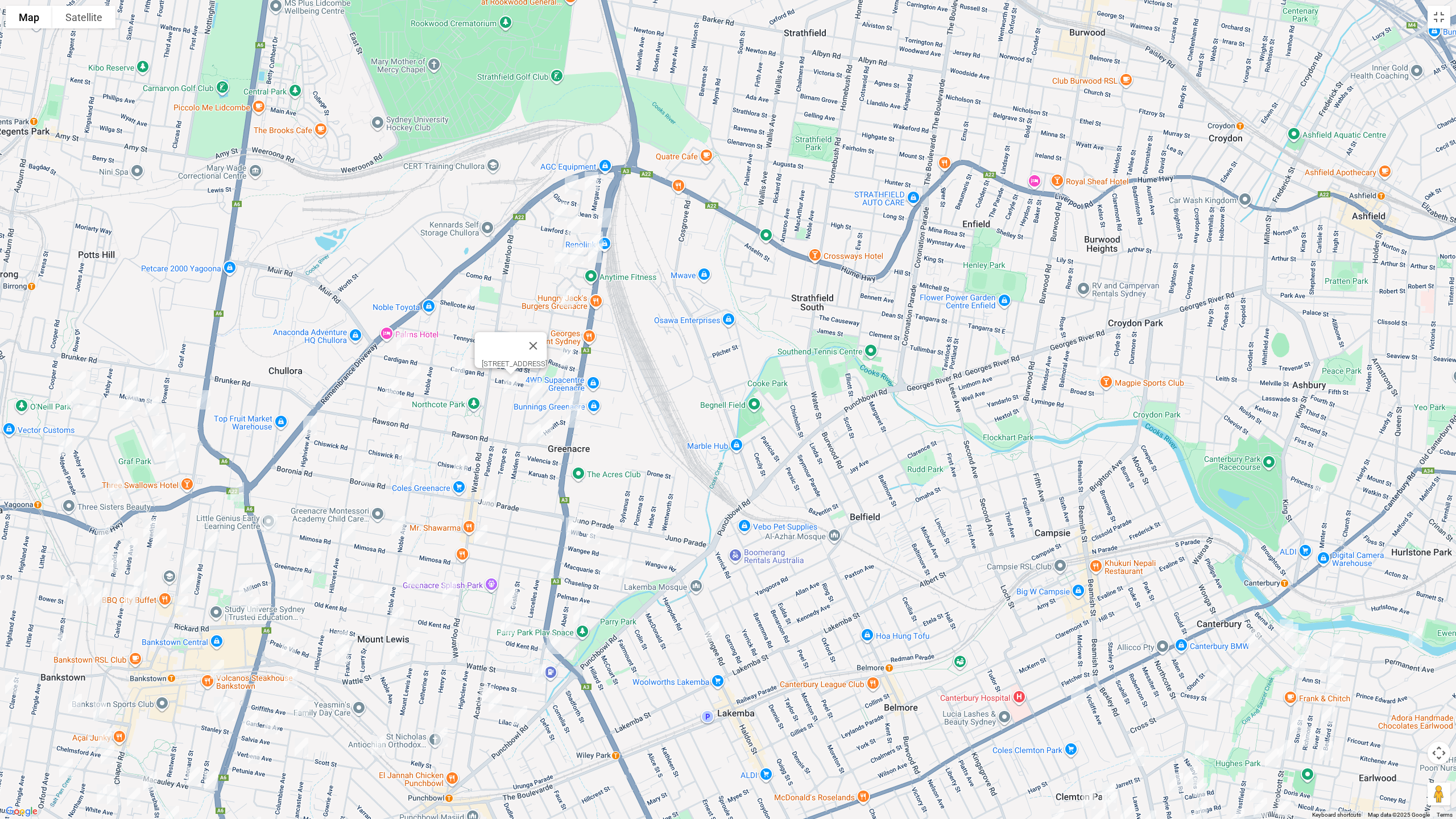
click at [531, 388] on img "34 Cowl Street, GREENACRE NSW 2190" at bounding box center [536, 390] width 23 height 28
click at [548, 424] on img "23 Hewitt Street, GREENACRE NSW 2190" at bounding box center [546, 428] width 23 height 28
click at [314, 428] on img "112 Highview Avenue, GREENACRE NSW 2190" at bounding box center [310, 425] width 23 height 28
click at [401, 452] on img "9 Welch Avenue, GREENACRE NSW 2190" at bounding box center [405, 453] width 23 height 28
drag, startPoint x: 1049, startPoint y: 490, endPoint x: 974, endPoint y: 436, distance: 92.4
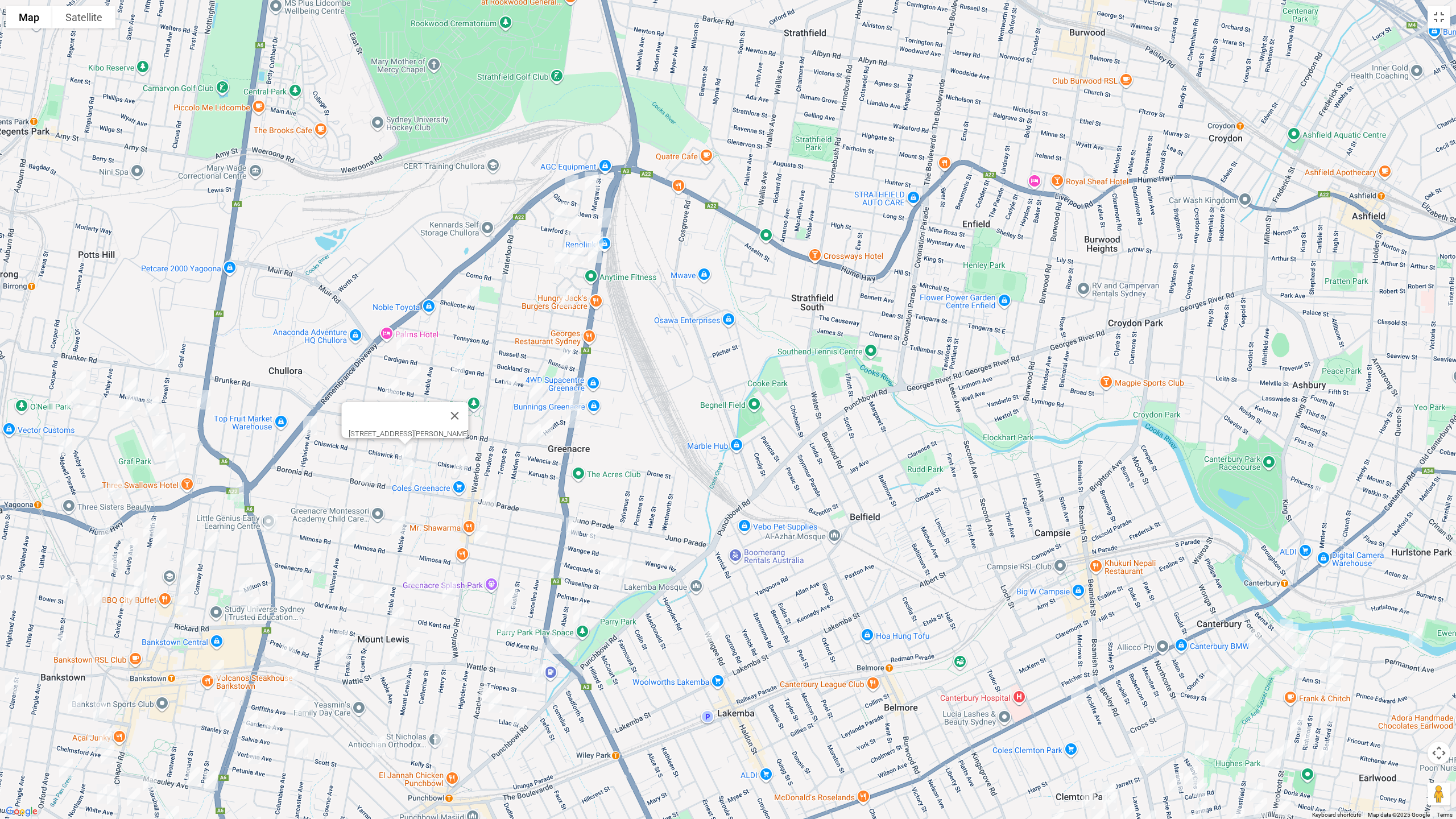
click at [974, 436] on div "9 Welch Avenue, GREENACRE NSW 2190" at bounding box center [728, 410] width 1456 height 819
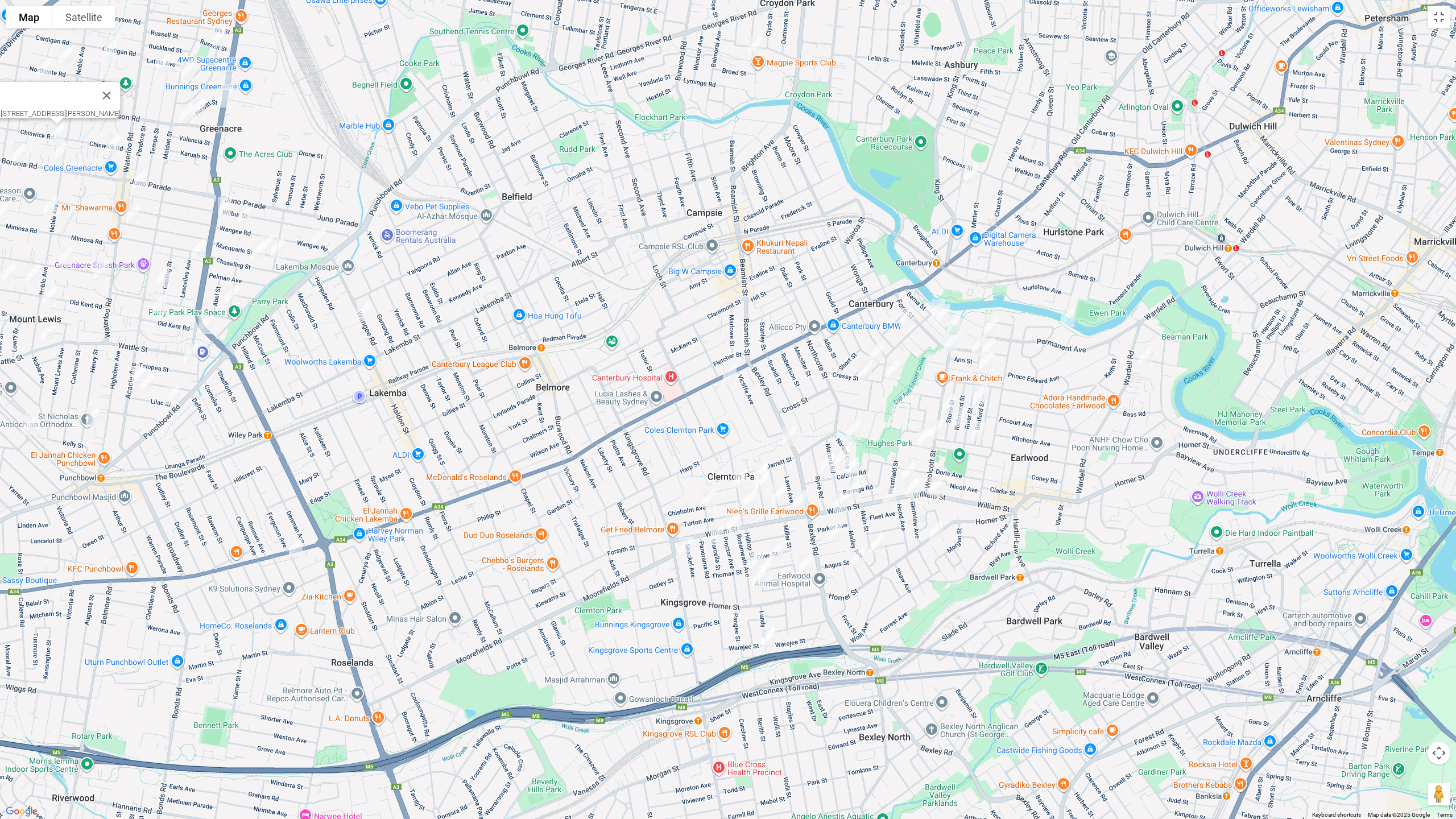
drag, startPoint x: 898, startPoint y: 376, endPoint x: 770, endPoint y: 346, distance: 131.5
click at [633, 150] on div "9 Welch Avenue, GREENACRE NSW 2190" at bounding box center [728, 410] width 1456 height 819
click at [1440, 16] on button "Toggle fullscreen view" at bounding box center [1439, 17] width 23 height 23
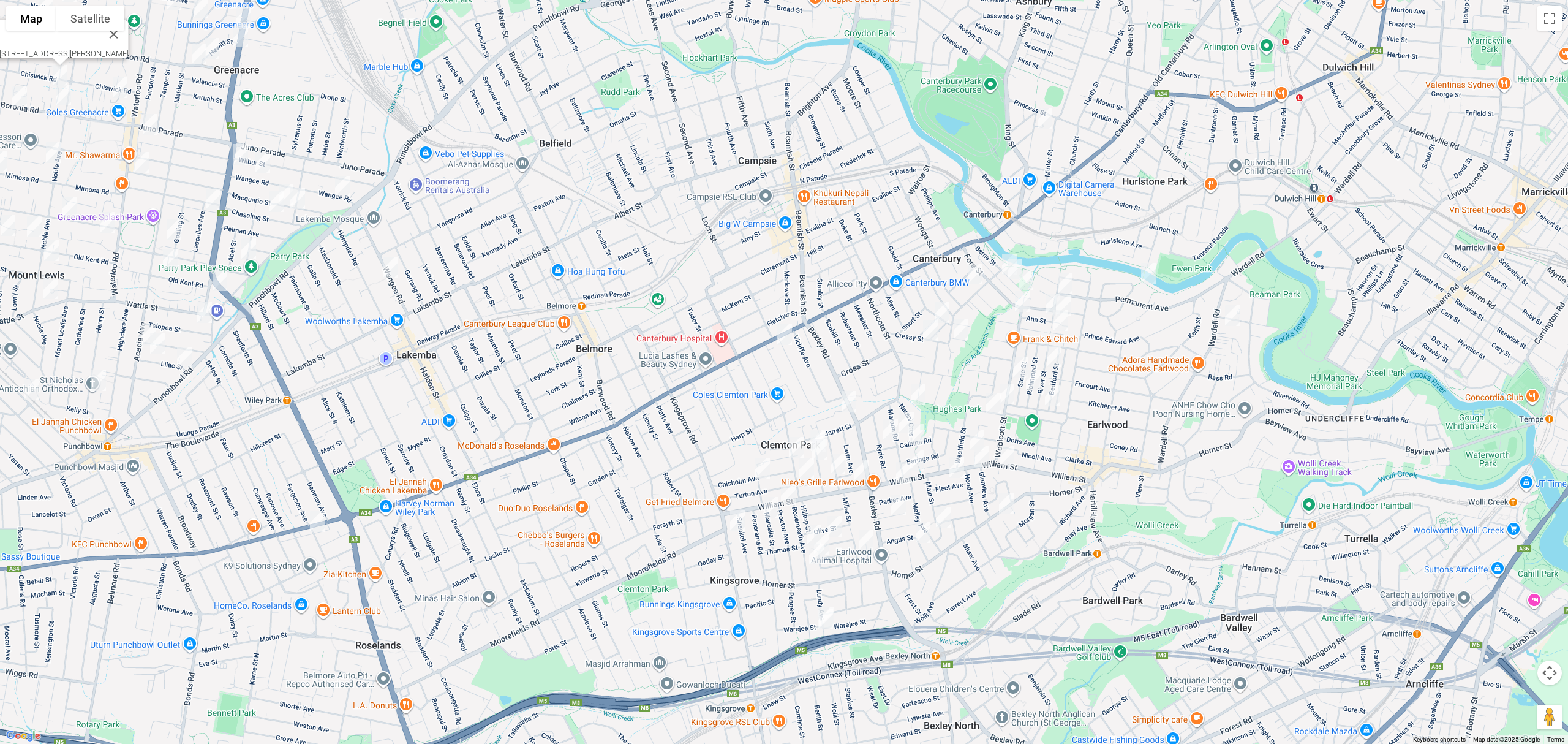
click at [1053, 284] on img "132 Permanent Avenue, EARLWOOD NSW 2206" at bounding box center [1065, 283] width 24 height 30
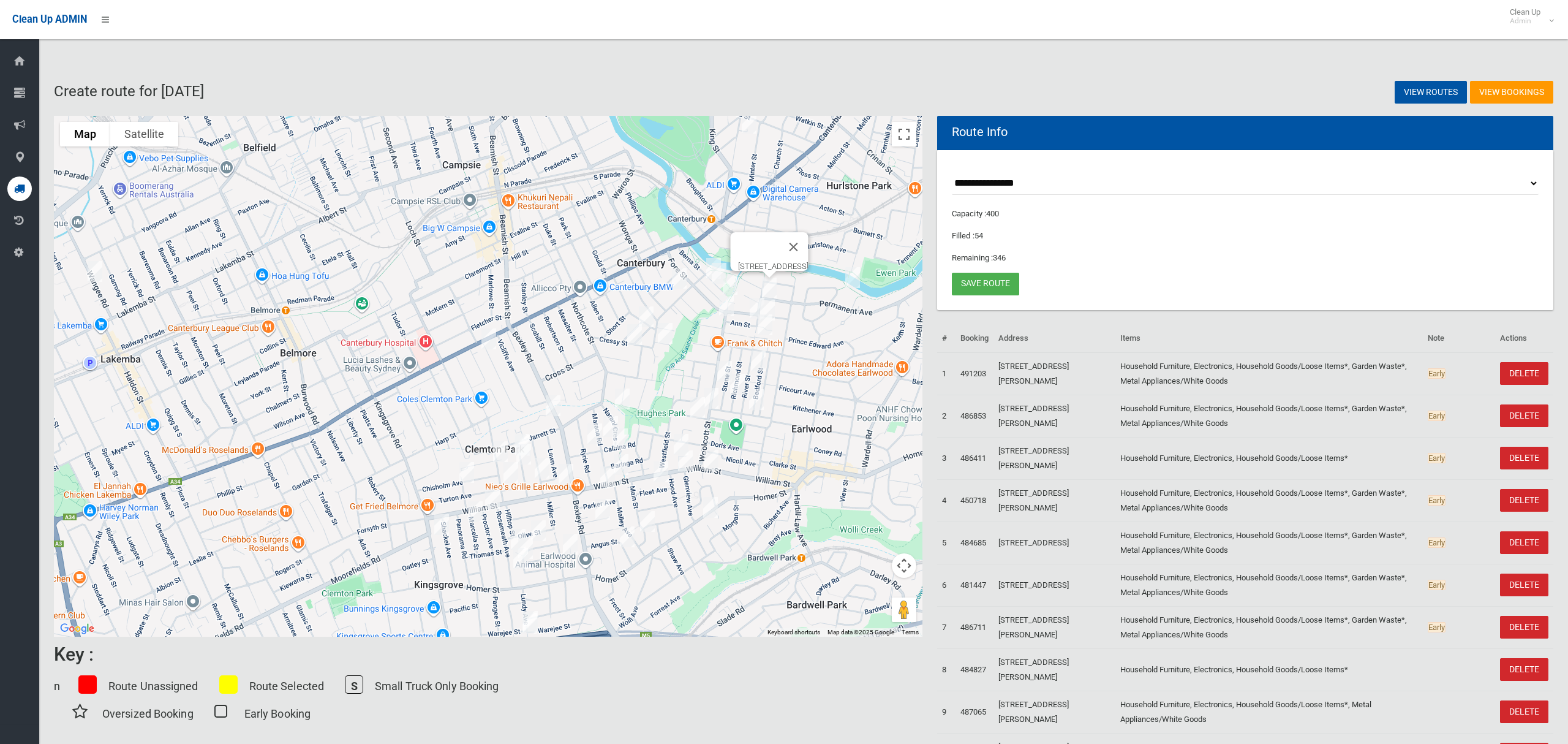
click at [769, 284] on img "132 Permanent Avenue, EARLWOOD NSW 2206" at bounding box center [769, 287] width 24 height 30
click at [770, 286] on img "132 Permanent Avenue, EARLWOOD NSW 2206" at bounding box center [769, 287] width 24 height 30
click at [772, 291] on img "132 Permanent Avenue, EARLWOOD NSW 2206" at bounding box center [769, 287] width 24 height 30
click at [771, 286] on img "132 Permanent Avenue, EARLWOOD NSW 2206" at bounding box center [769, 287] width 24 height 30
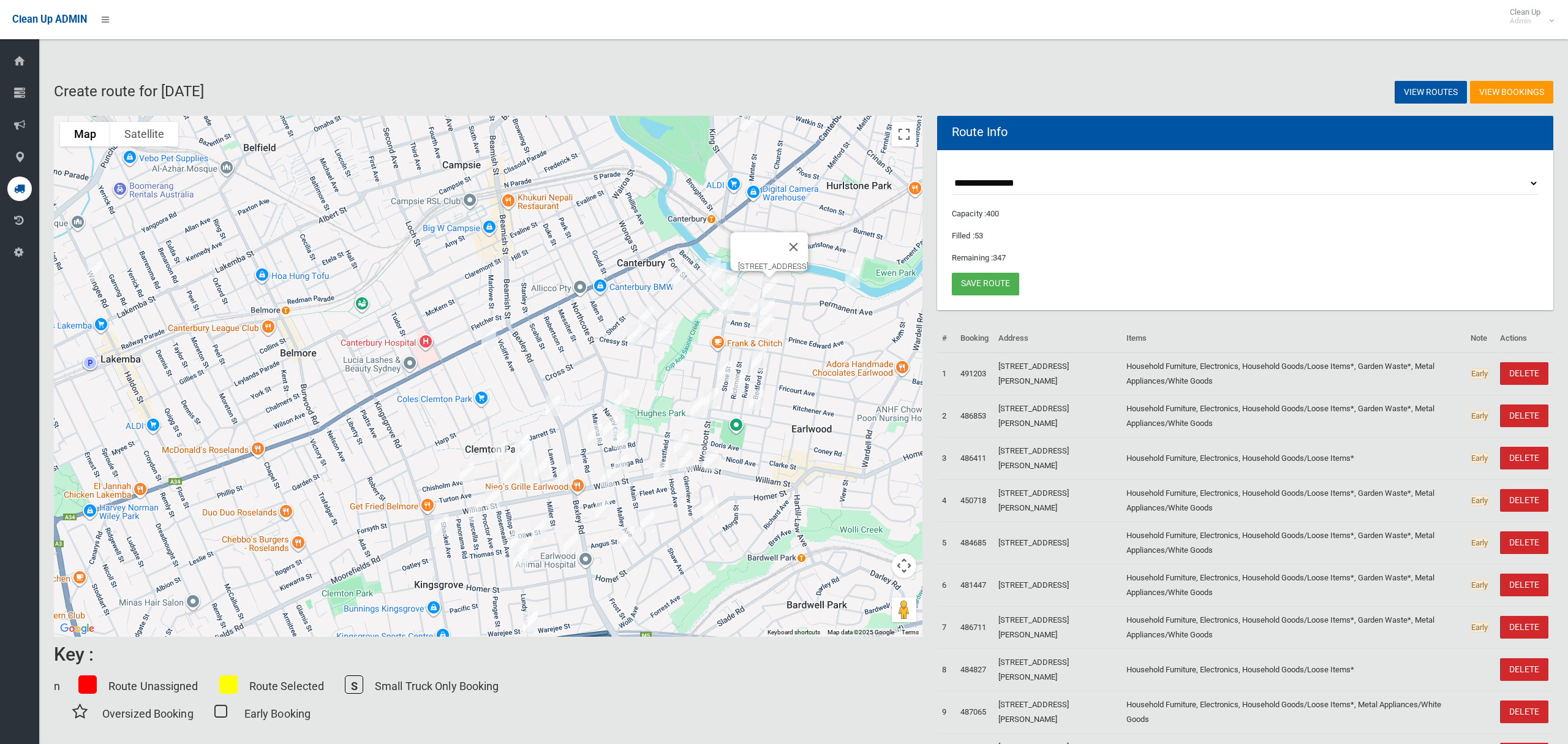
click at [768, 304] on img "4 Karool Avenue, EARLWOOD NSW 2206" at bounding box center [767, 309] width 24 height 30
click at [770, 305] on img "4 Karool Avenue, EARLWOOD NSW 2206" at bounding box center [767, 309] width 24 height 30
click at [763, 363] on img "42 River Street, EARLWOOD NSW 2206" at bounding box center [758, 360] width 24 height 30
click at [758, 397] on img "101 Bedford Street, EARLWOOD NSW 2206" at bounding box center [757, 399] width 24 height 30
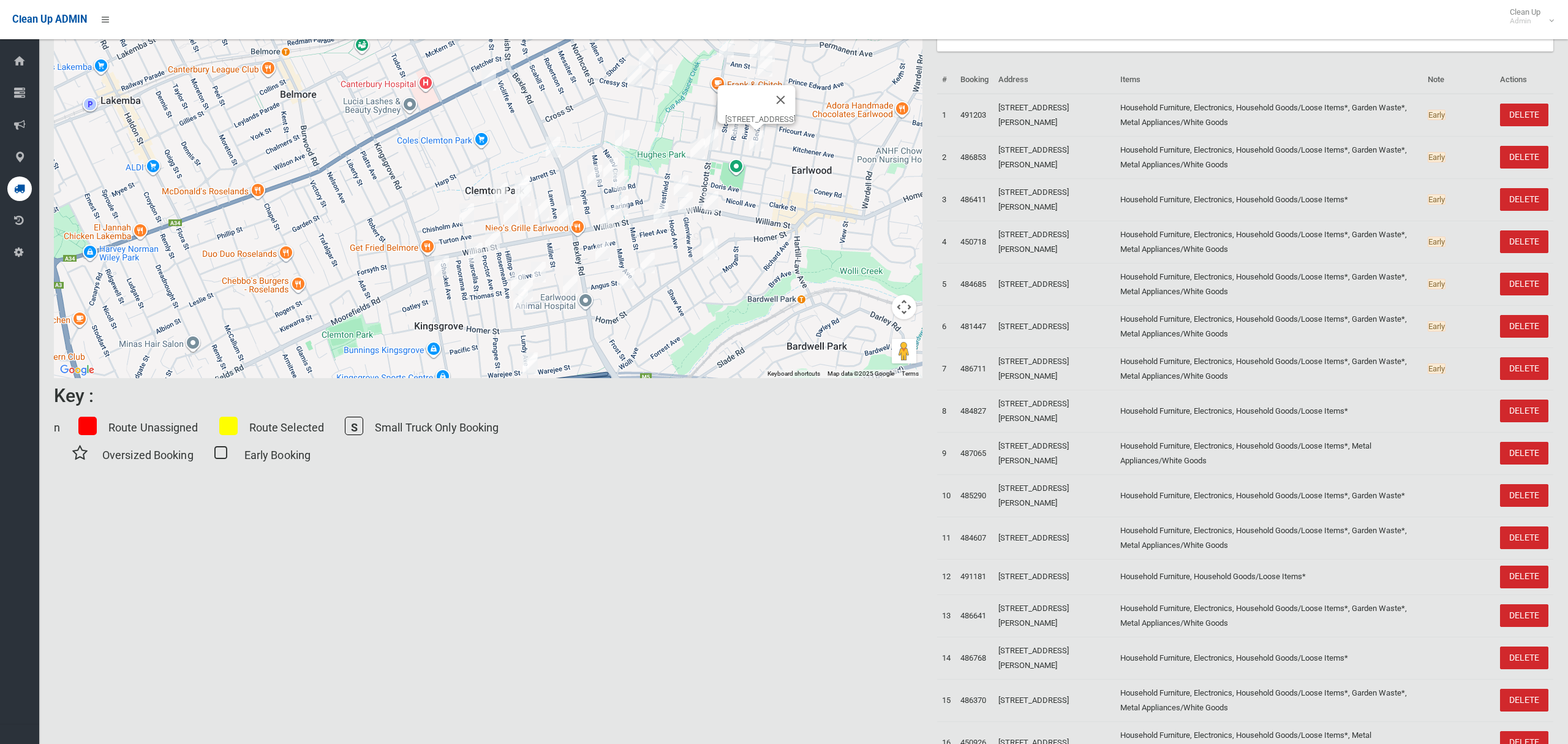
scroll to position [91, 0]
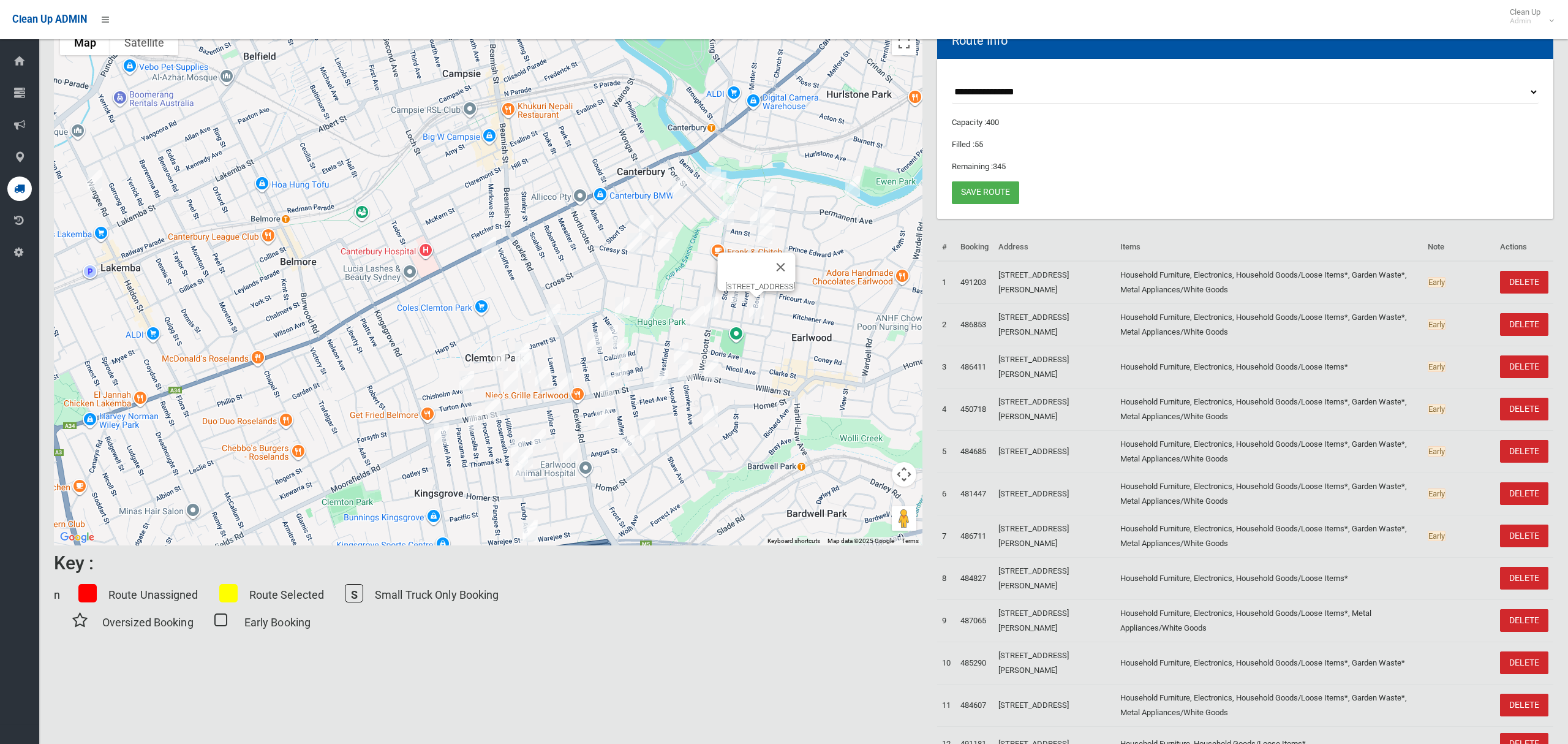
click at [755, 305] on img "101 Bedford Street, EARLWOOD NSW 2206" at bounding box center [757, 307] width 24 height 30
click at [772, 216] on img "4 Karool Avenue, EARLWOOD NSW 2206" at bounding box center [767, 218] width 24 height 30
click at [755, 271] on img "42 River Street, EARLWOOD NSW 2206" at bounding box center [758, 269] width 24 height 30
click at [756, 313] on img "101 Bedford Street, EARLWOOD NSW 2206" at bounding box center [757, 307] width 24 height 30
click at [796, 259] on button "Close" at bounding box center [781, 268] width 30 height 30
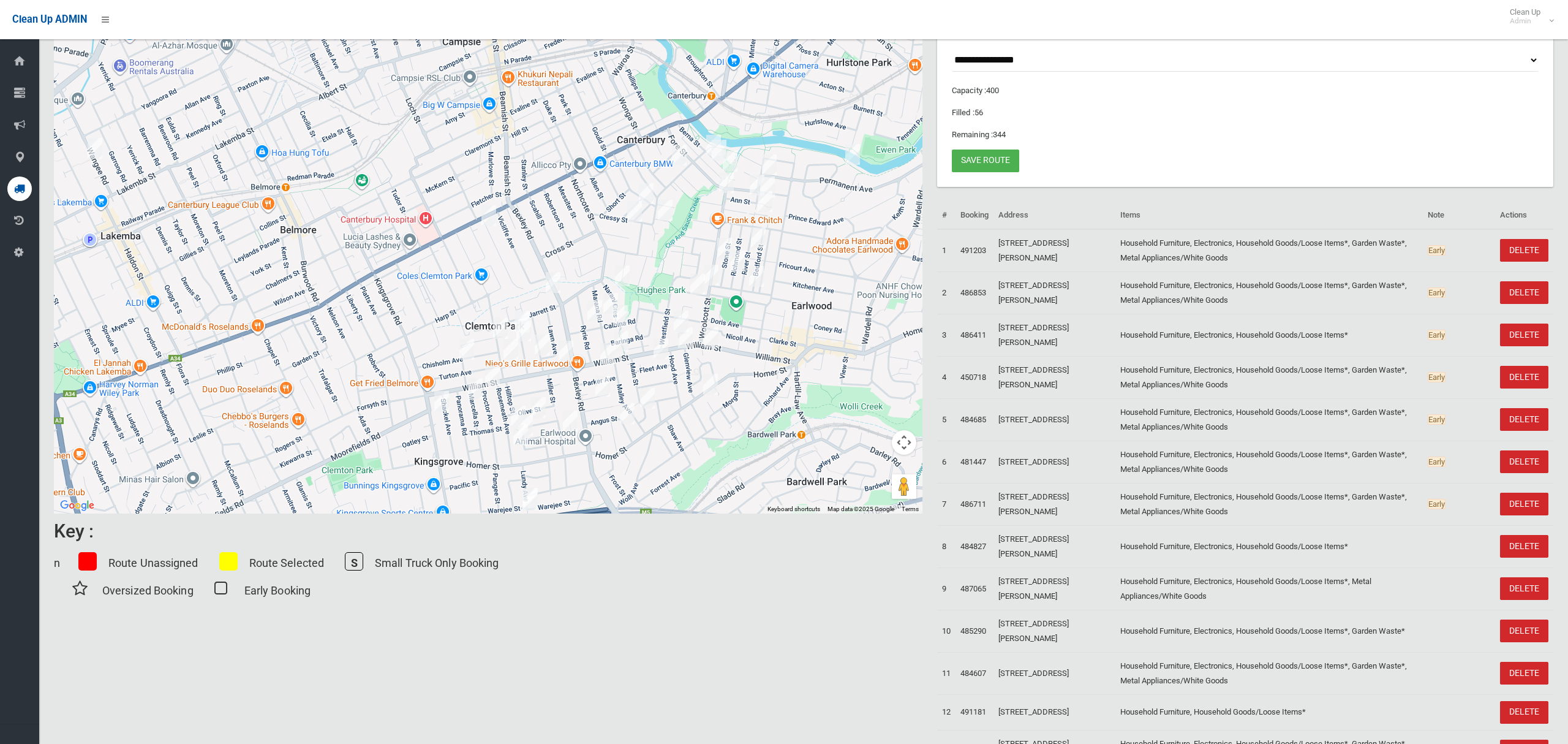
scroll to position [0, 0]
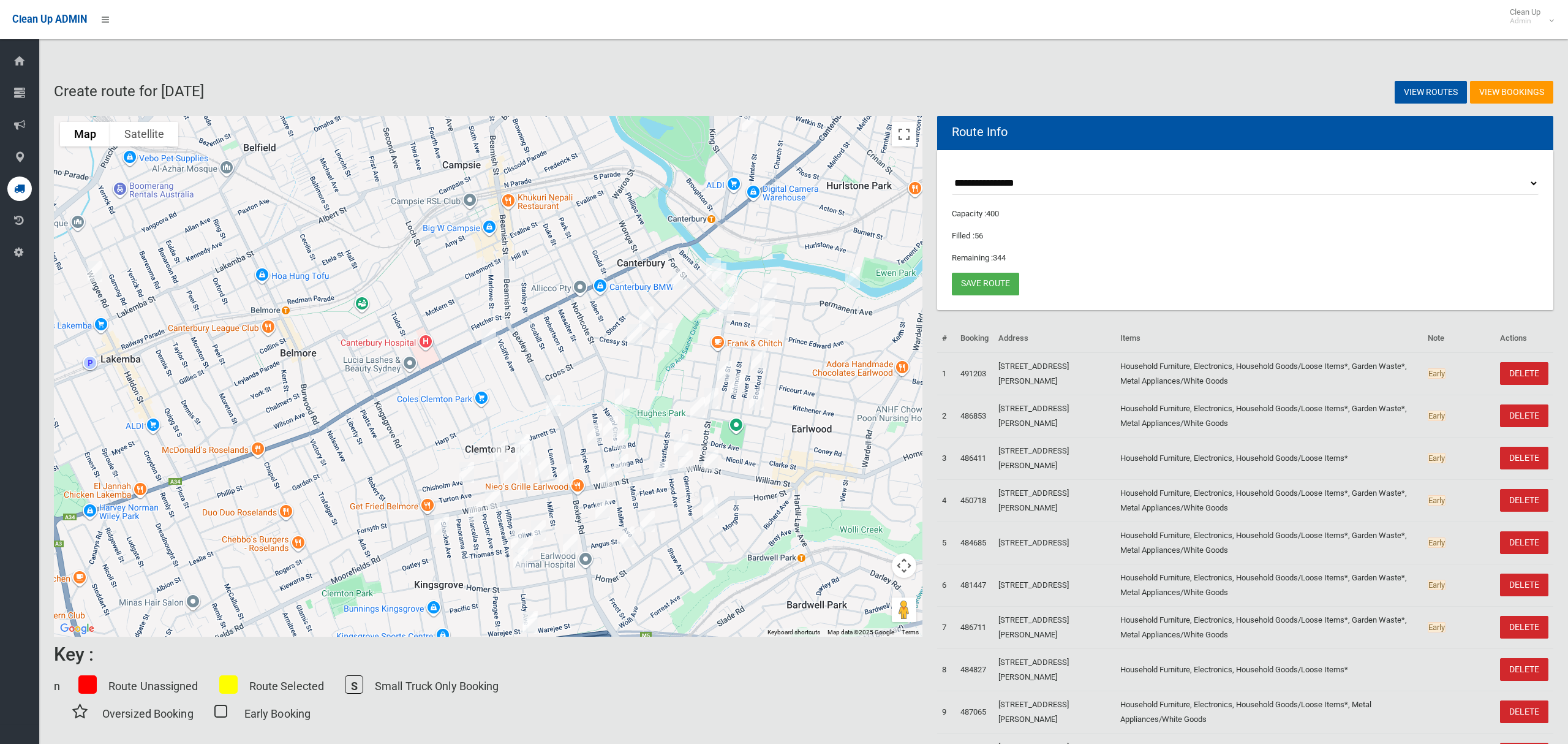
click at [761, 364] on img "42 River Street, EARLWOOD NSW 2206" at bounding box center [758, 360] width 24 height 30
click at [755, 397] on img "101 Bedford Street, EARLWOOD NSW 2206" at bounding box center [757, 399] width 24 height 30
click at [769, 289] on img "132 Permanent Avenue, EARLWOOD NSW 2206" at bounding box center [769, 287] width 24 height 30
click at [771, 304] on img "4 Karool Avenue, EARLWOOD NSW 2206" at bounding box center [767, 309] width 24 height 30
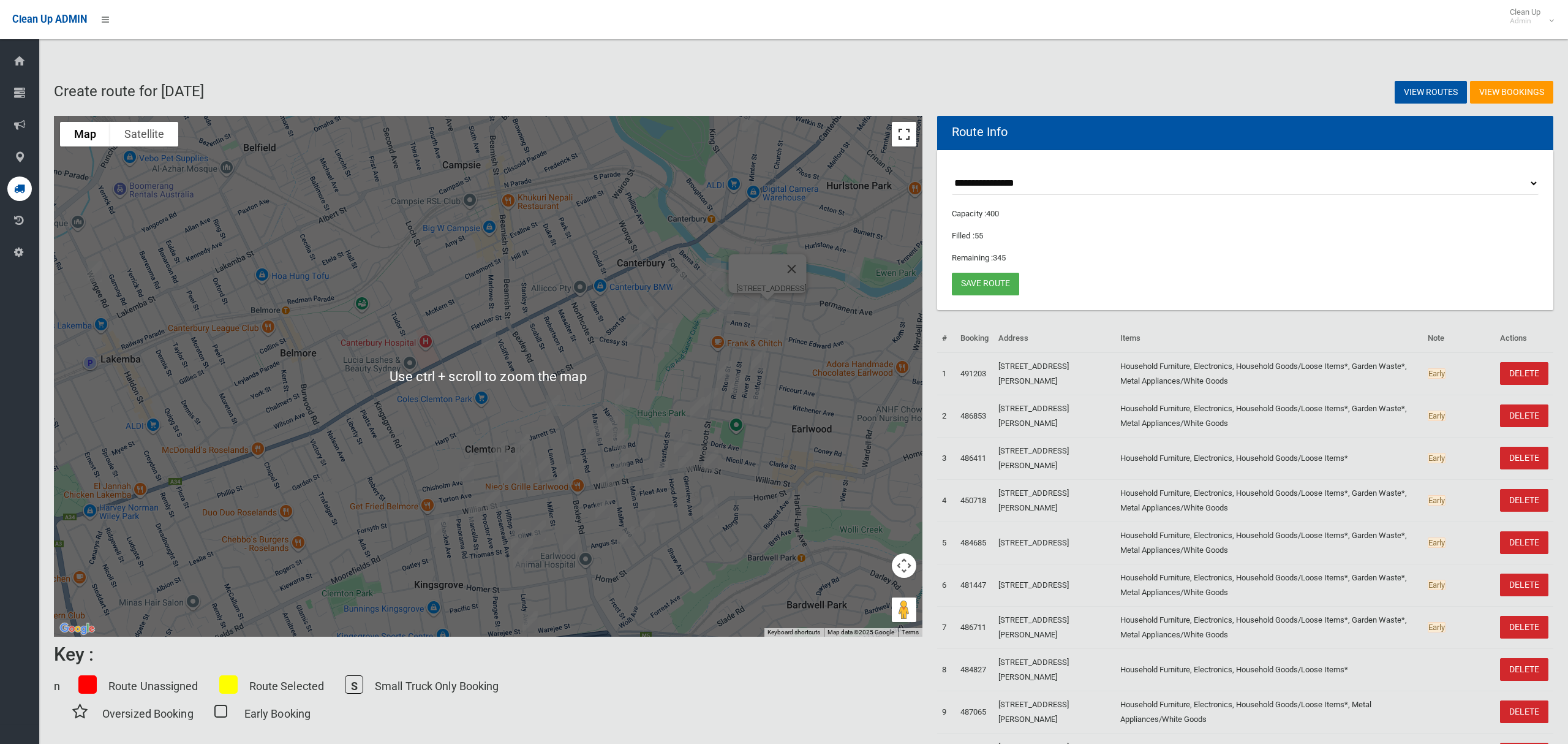
click at [903, 133] on button "Toggle fullscreen view" at bounding box center [904, 134] width 24 height 24
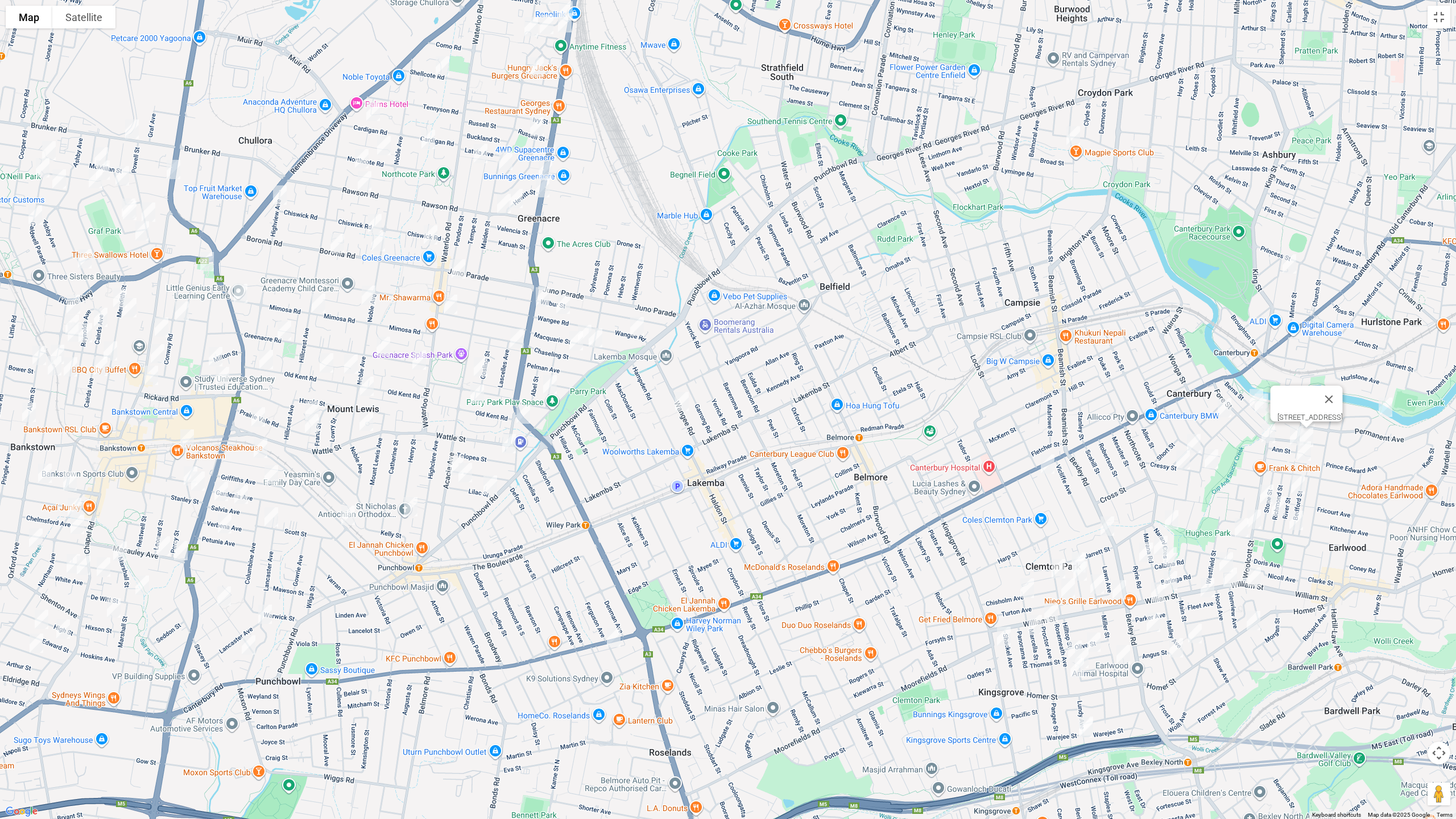
drag, startPoint x: 571, startPoint y: 358, endPoint x: 826, endPoint y: 421, distance: 262.7
click at [814, 414] on div "4 Karool Avenue, EARLWOOD NSW 2206" at bounding box center [728, 410] width 1456 height 819
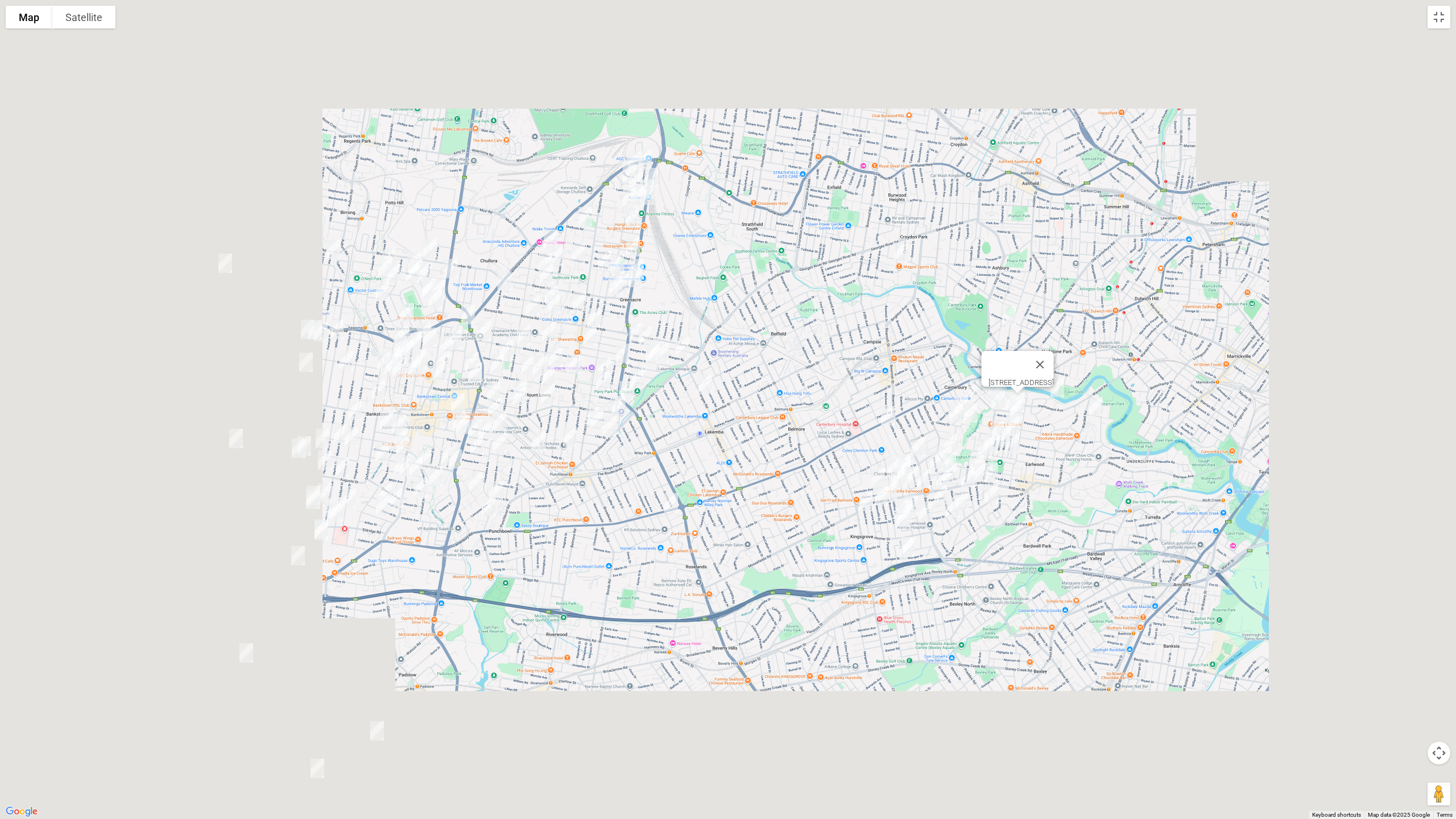
drag, startPoint x: 908, startPoint y: 398, endPoint x: 868, endPoint y: 389, distance: 41.0
click at [869, 389] on div "4 Karool Avenue, EARLWOOD NSW 2206" at bounding box center [728, 410] width 1456 height 819
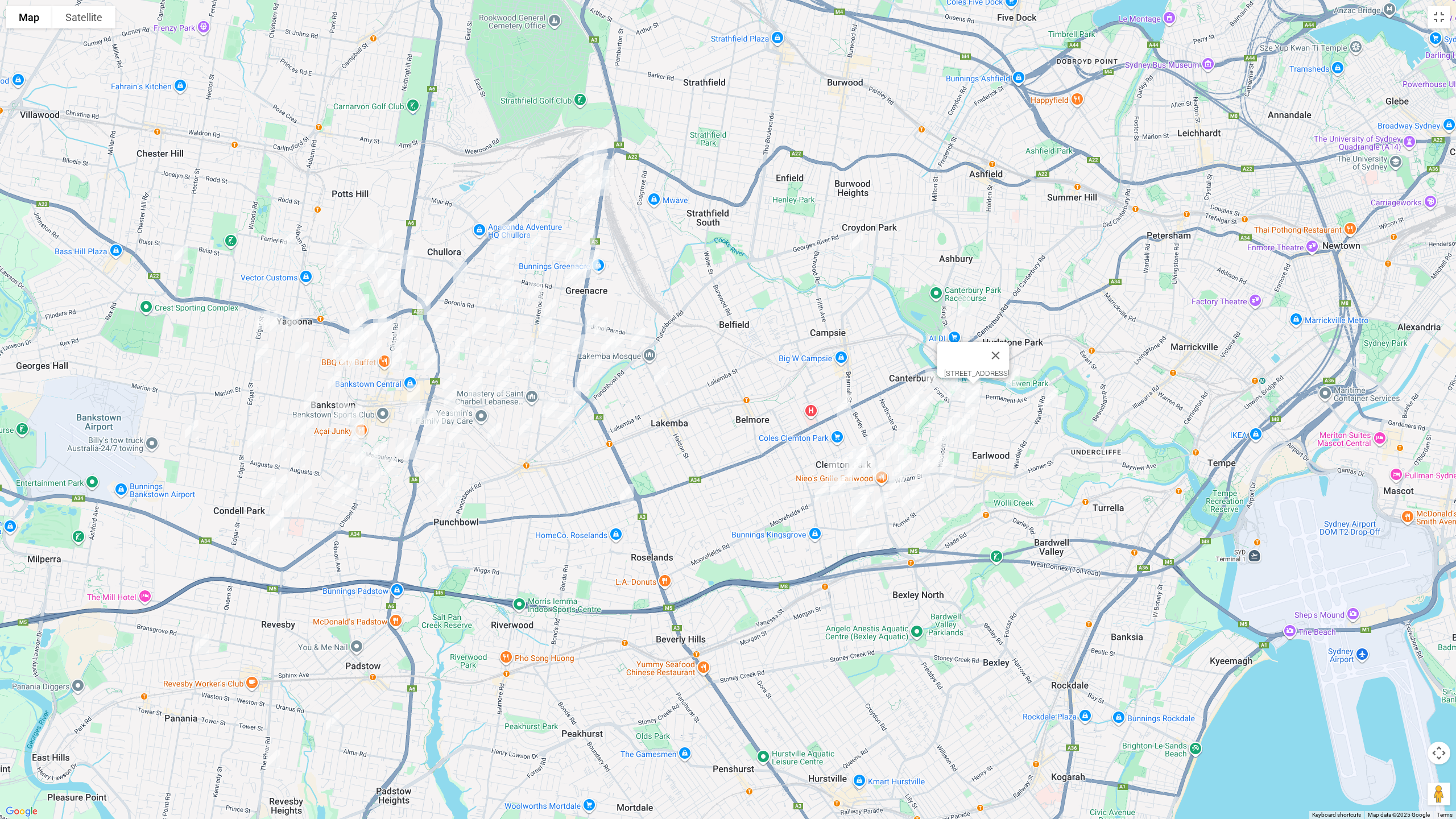
drag, startPoint x: 1029, startPoint y: 348, endPoint x: 1241, endPoint y: 171, distance: 276.2
click at [1009, 348] on button "Close" at bounding box center [996, 356] width 28 height 28
click at [1434, 14] on button "Toggle fullscreen view" at bounding box center [1439, 17] width 23 height 23
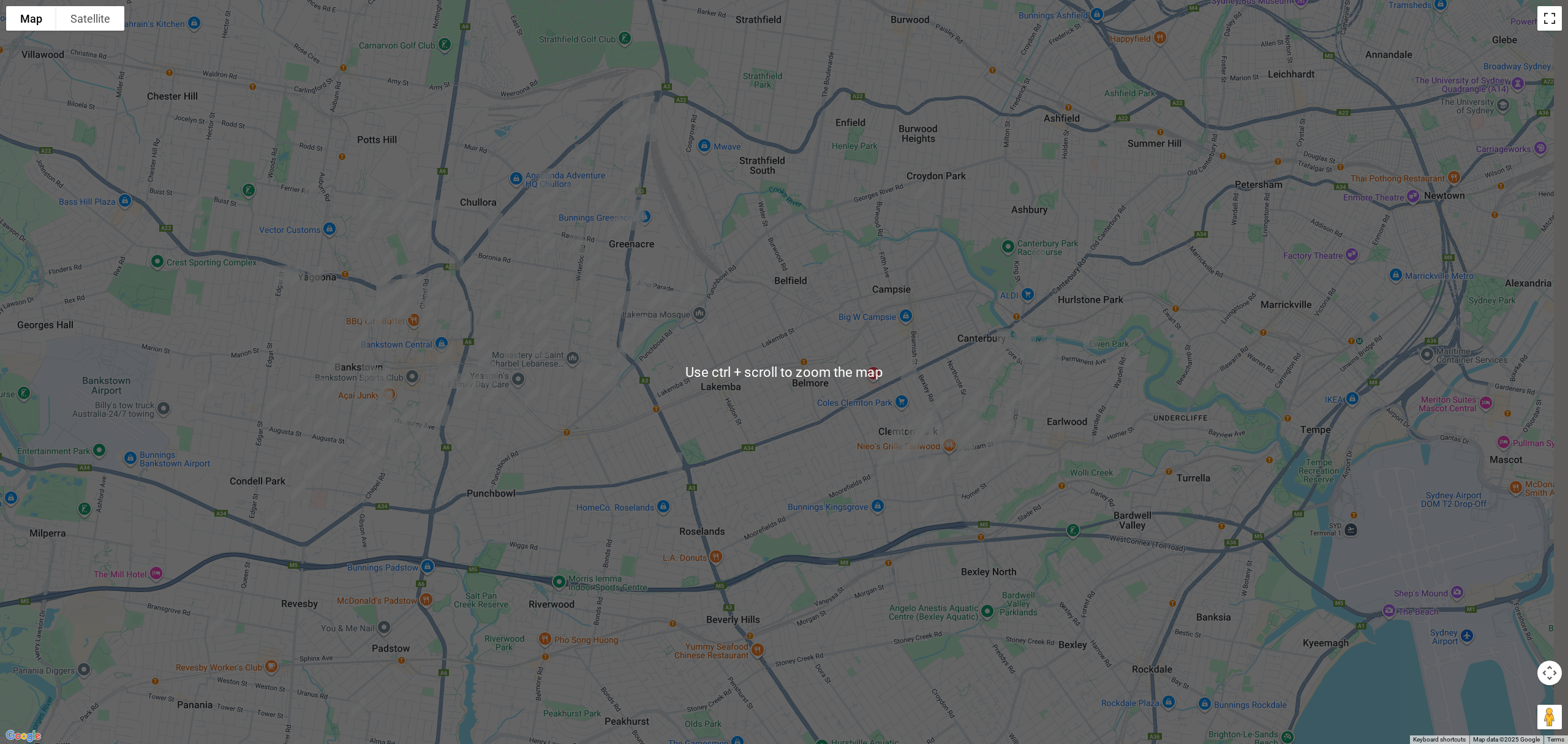
scroll to position [82, 0]
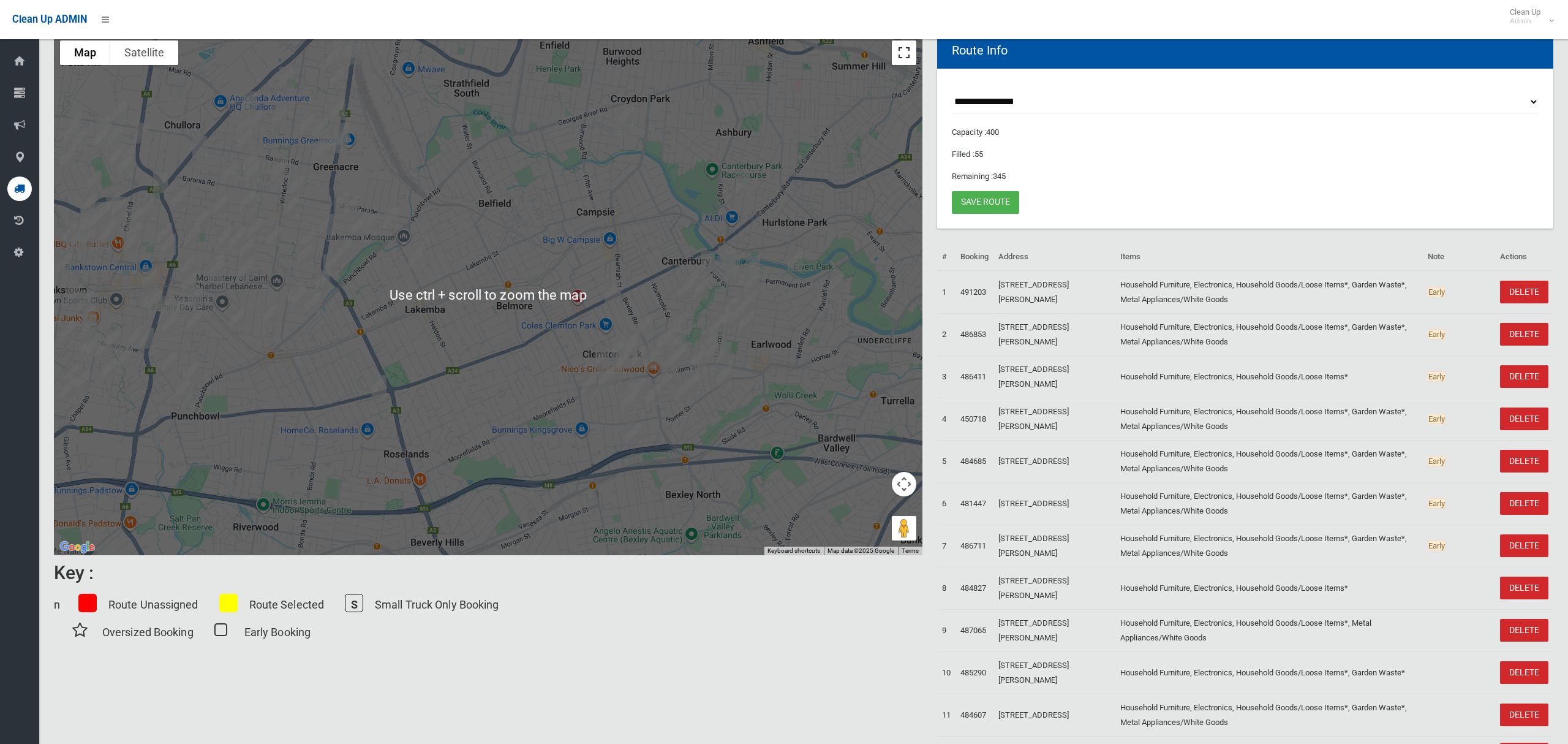
click at [905, 54] on button "Toggle fullscreen view" at bounding box center [904, 53] width 24 height 24
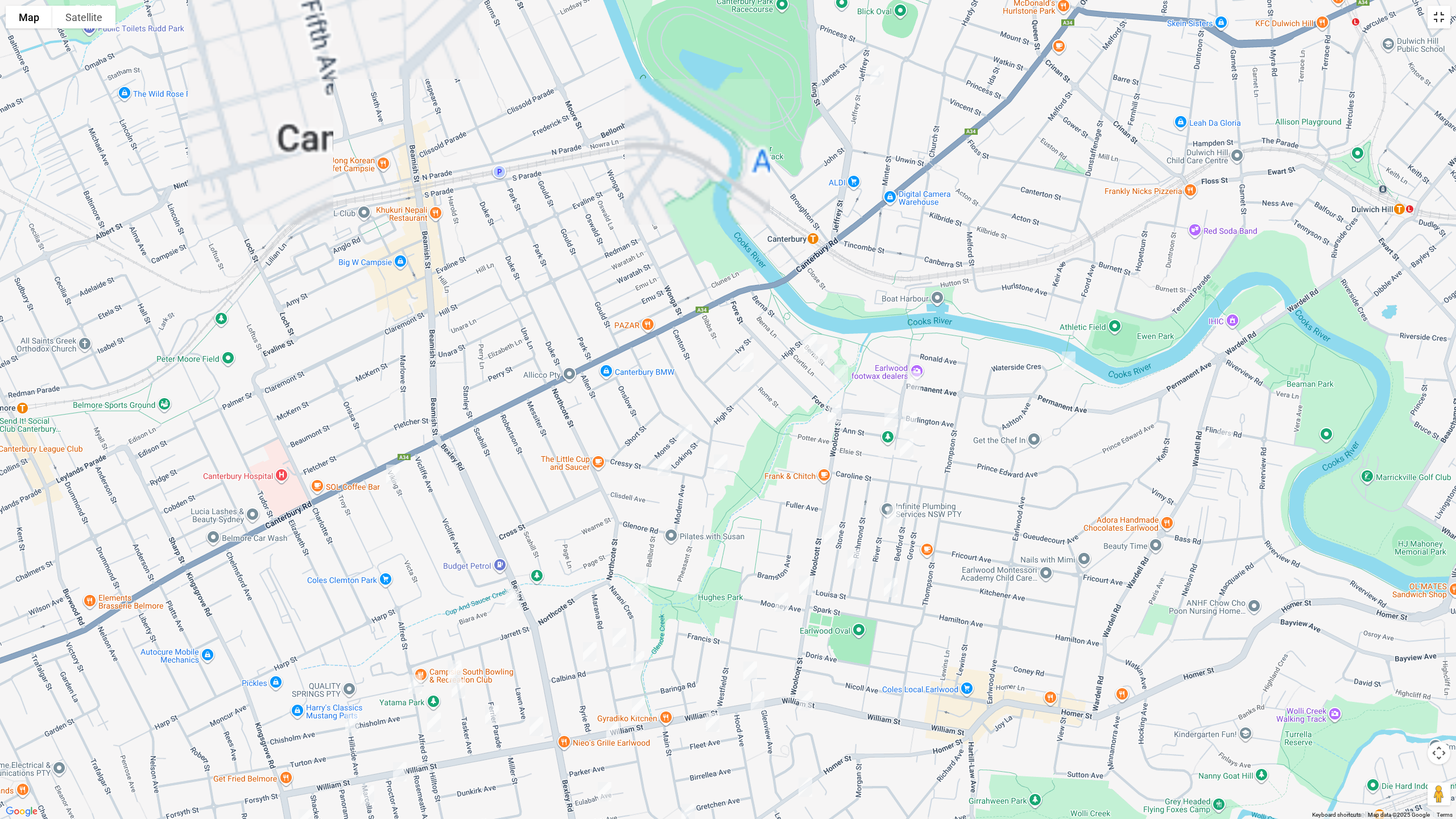
click at [1437, 21] on button "Toggle fullscreen view" at bounding box center [1439, 17] width 23 height 23
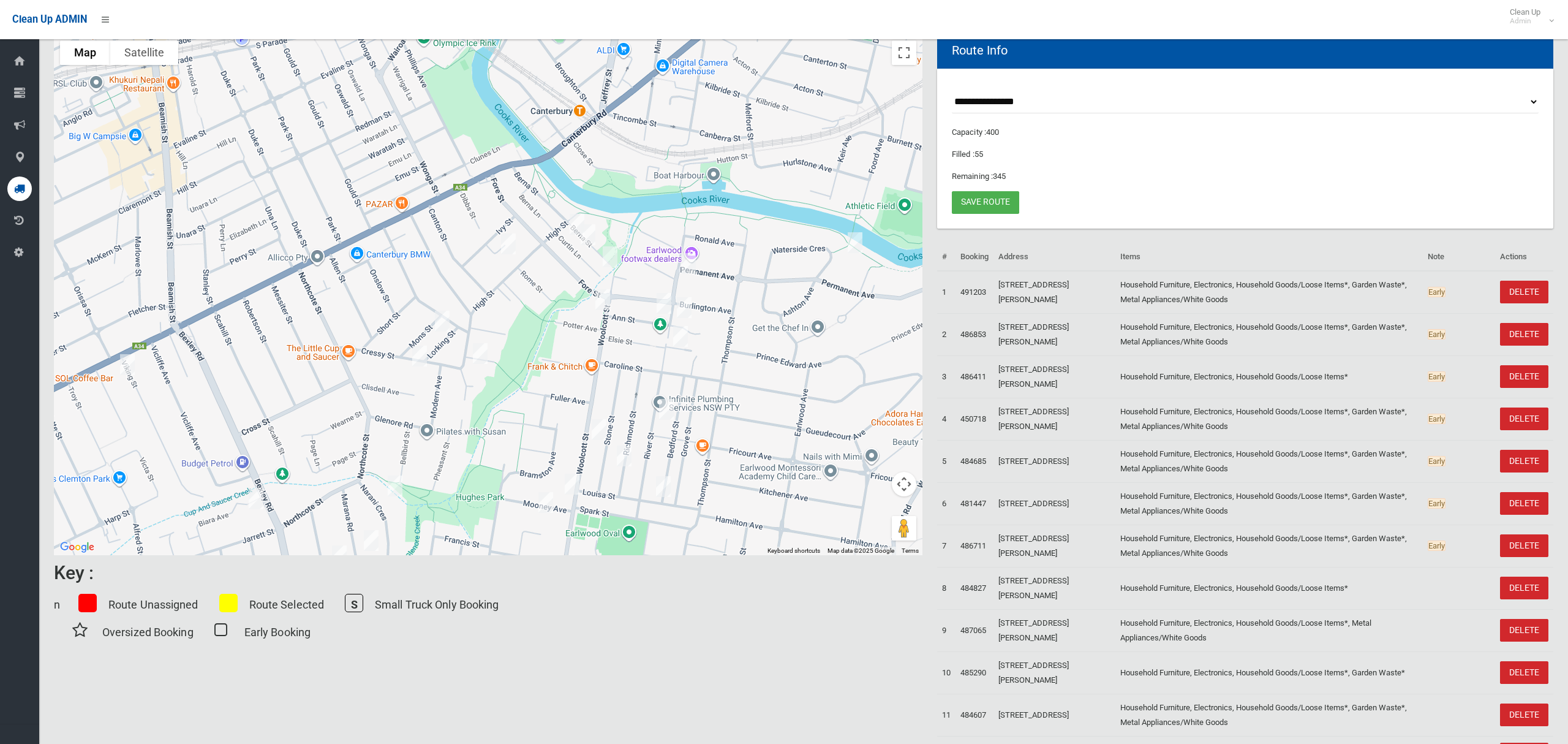
click at [690, 264] on img "132 Permanent Avenue, EARLWOOD NSW 2206" at bounding box center [688, 263] width 24 height 30
click at [682, 299] on img "4 Karool Avenue, EARLWOOD NSW 2206" at bounding box center [684, 307] width 24 height 30
click at [667, 405] on img "42 River Street, EARLWOOD NSW 2206" at bounding box center [666, 409] width 24 height 30
click at [665, 490] on img "101 Bedford Street, EARLWOOD NSW 2206" at bounding box center [663, 486] width 24 height 30
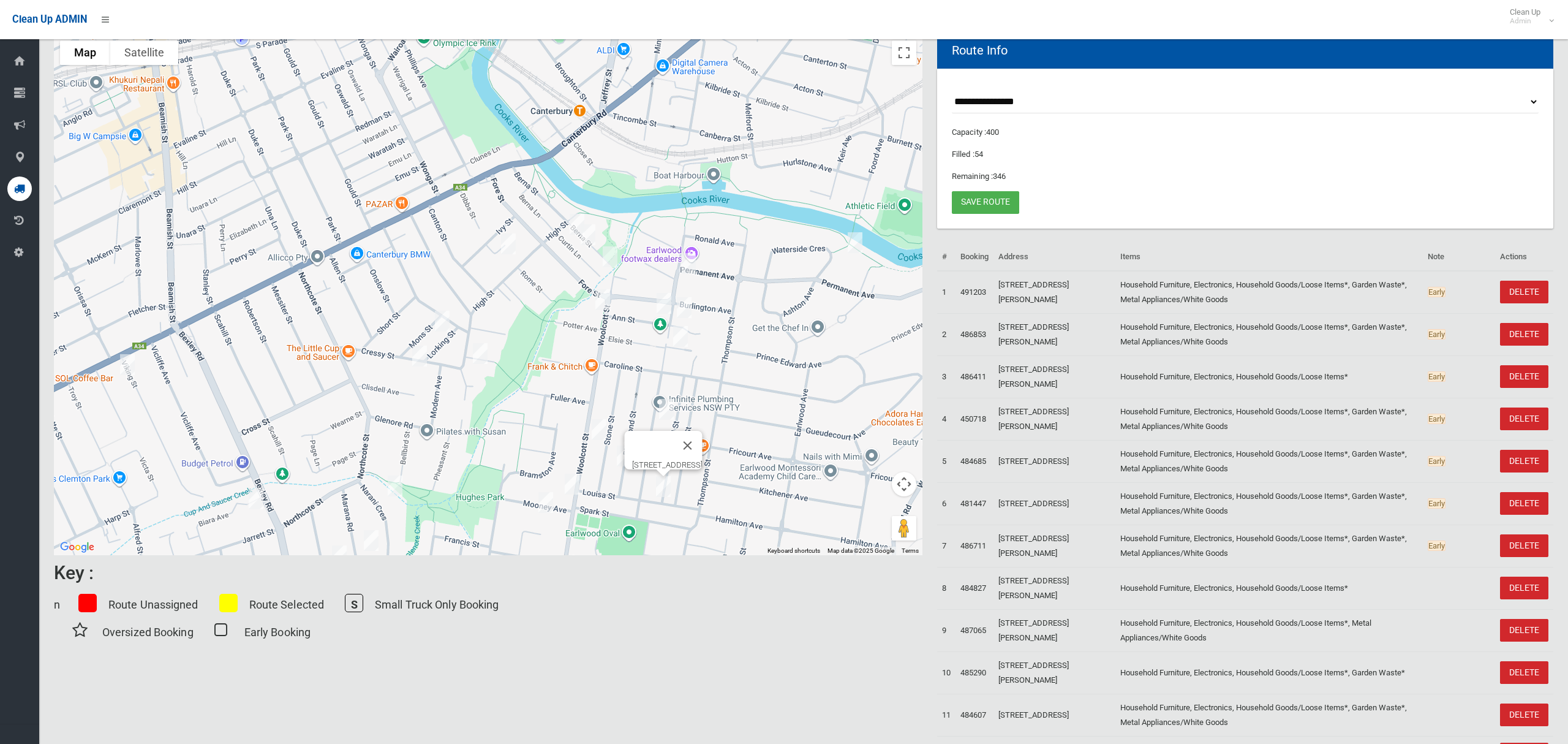
click at [664, 490] on img "101 Bedford Street, EARLWOOD NSW 2206" at bounding box center [663, 486] width 24 height 30
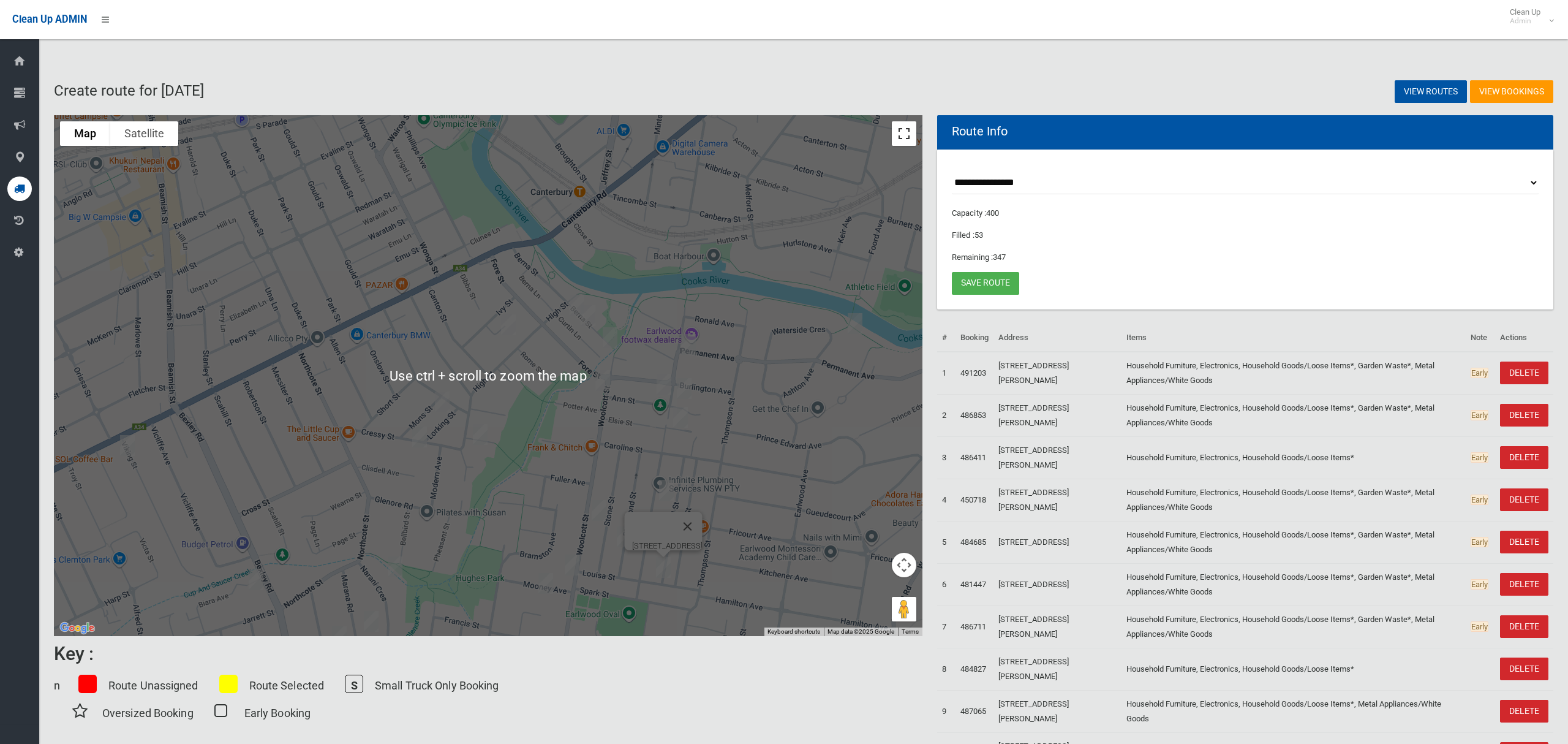
scroll to position [0, 0]
click at [910, 127] on button "Toggle fullscreen view" at bounding box center [904, 134] width 24 height 24
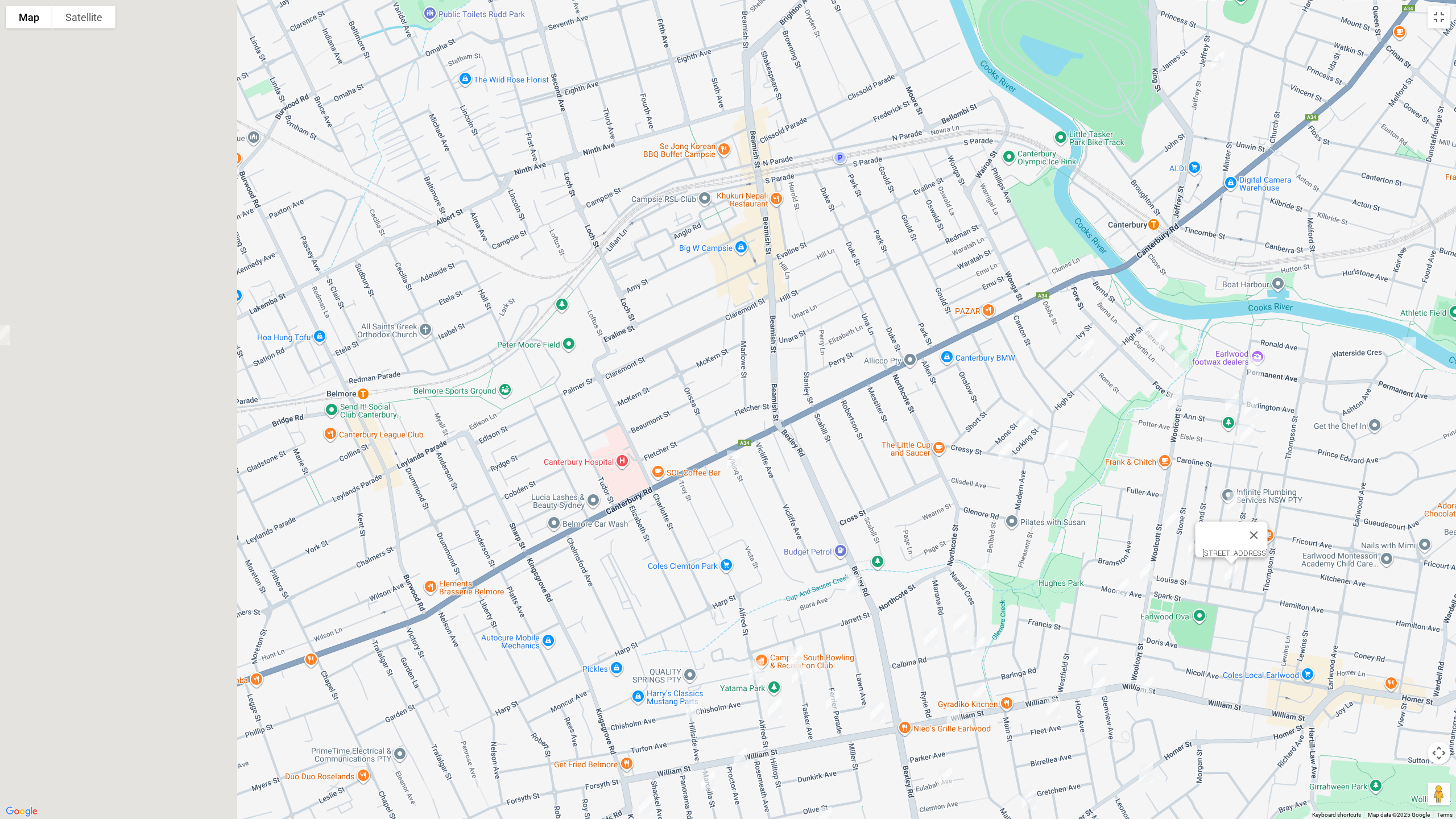
drag, startPoint x: 821, startPoint y: 310, endPoint x: 847, endPoint y: 310, distance: 26.0
click at [848, 310] on div "101 Bedford Street, EARLWOOD NSW 2206" at bounding box center [728, 410] width 1456 height 819
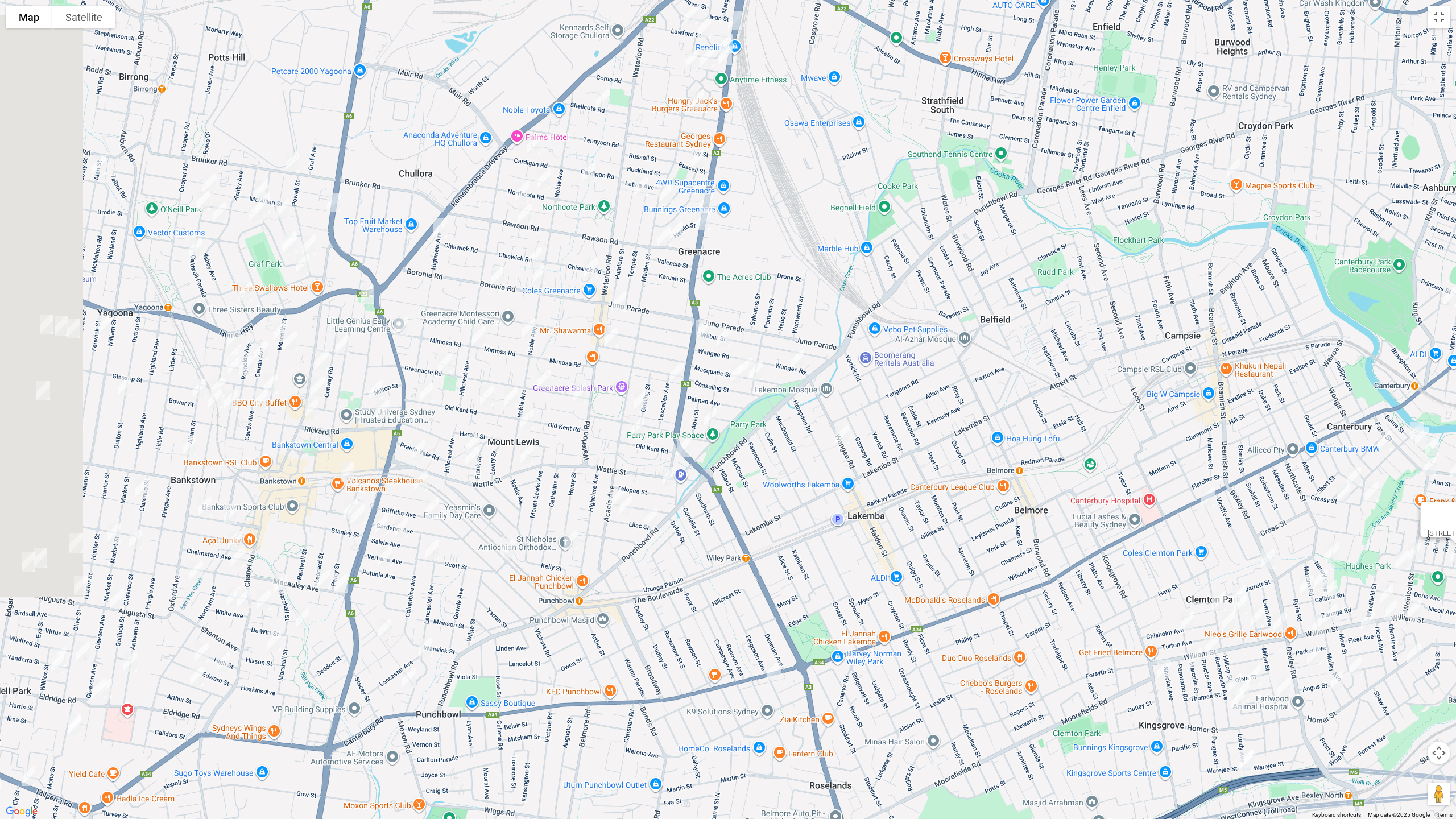
drag, startPoint x: 502, startPoint y: 392, endPoint x: 1033, endPoint y: 477, distance: 537.8
click at [1033, 477] on div "101 Bedford Street, EARLWOOD NSW 2206" at bounding box center [728, 410] width 1456 height 819
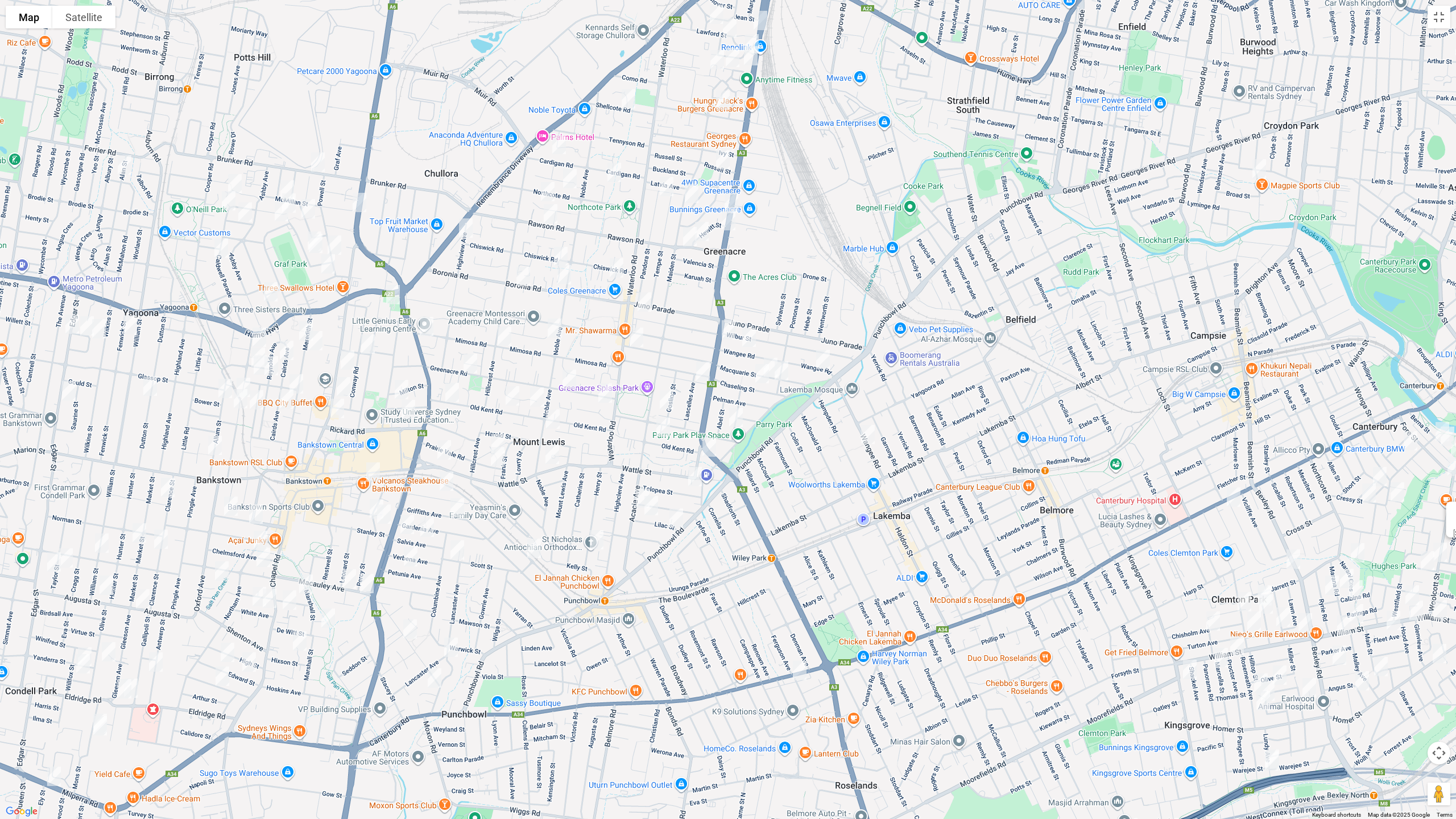
click at [614, 263] on img "8A Chiswick Road, GREENACRE NSW 2190" at bounding box center [617, 267] width 23 height 28
click at [643, 302] on img "196 Wilbur Street, GREENACRE NSW 2190" at bounding box center [644, 302] width 23 height 28
click at [551, 325] on img "15 Omega Place, GREENACRE NSW 2190" at bounding box center [555, 327] width 23 height 28
click at [632, 337] on img "126 Macquarie Street, GREENACRE NSW 2190" at bounding box center [636, 337] width 23 height 28
click at [497, 335] on img "127A Hillcrest Avenue, GREENACRE NSW 2190" at bounding box center [504, 336] width 23 height 28
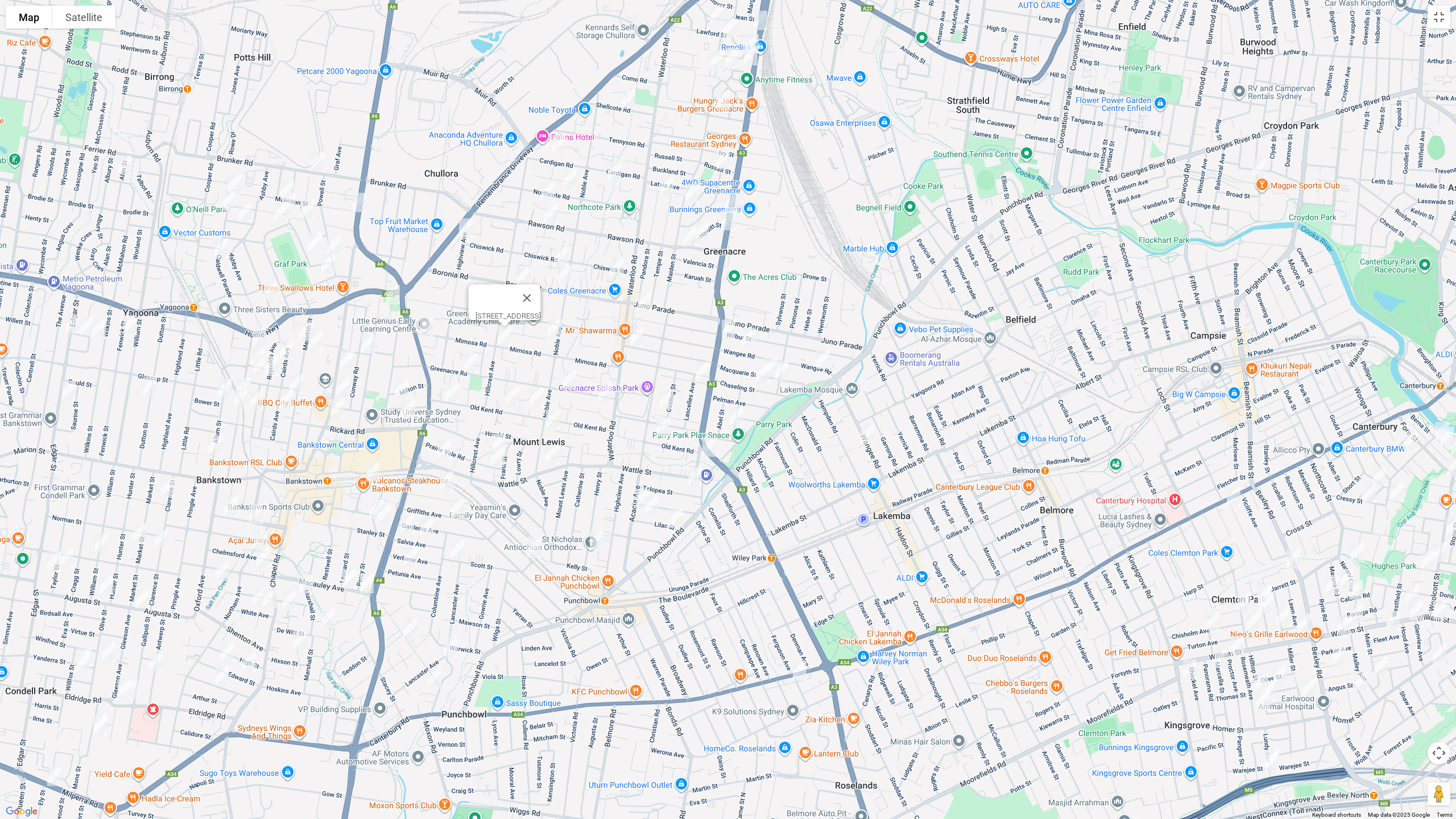
click at [703, 369] on img "41 Lascelles Avenue, GREENACRE NSW 2190" at bounding box center [703, 371] width 23 height 28
click at [667, 392] on img "1/9 Lascelles Lane, GREENACRE NSW 2190" at bounding box center [666, 399] width 23 height 28
click at [604, 396] on img "10 Tonga Close, GREENACRE NSW 2190" at bounding box center [605, 393] width 23 height 28
click at [536, 396] on img "5/127 Old Kent Road, GREENACRE NSW 2190" at bounding box center [537, 396] width 23 height 28
click at [1447, 23] on button "Toggle fullscreen view" at bounding box center [1439, 17] width 23 height 23
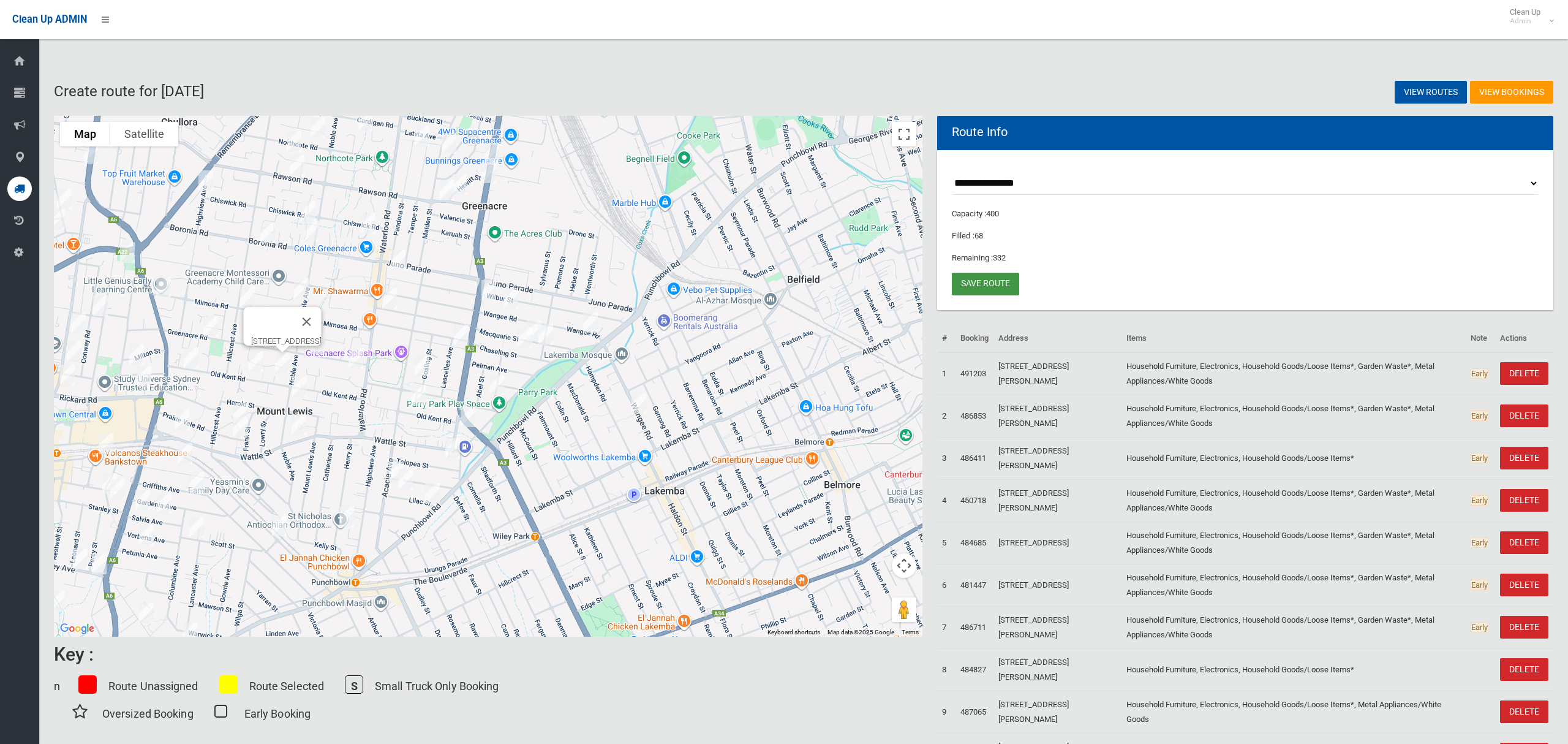
drag, startPoint x: 992, startPoint y: 284, endPoint x: 1037, endPoint y: 291, distance: 45.5
click at [992, 284] on link "Save route" at bounding box center [986, 284] width 68 height 23
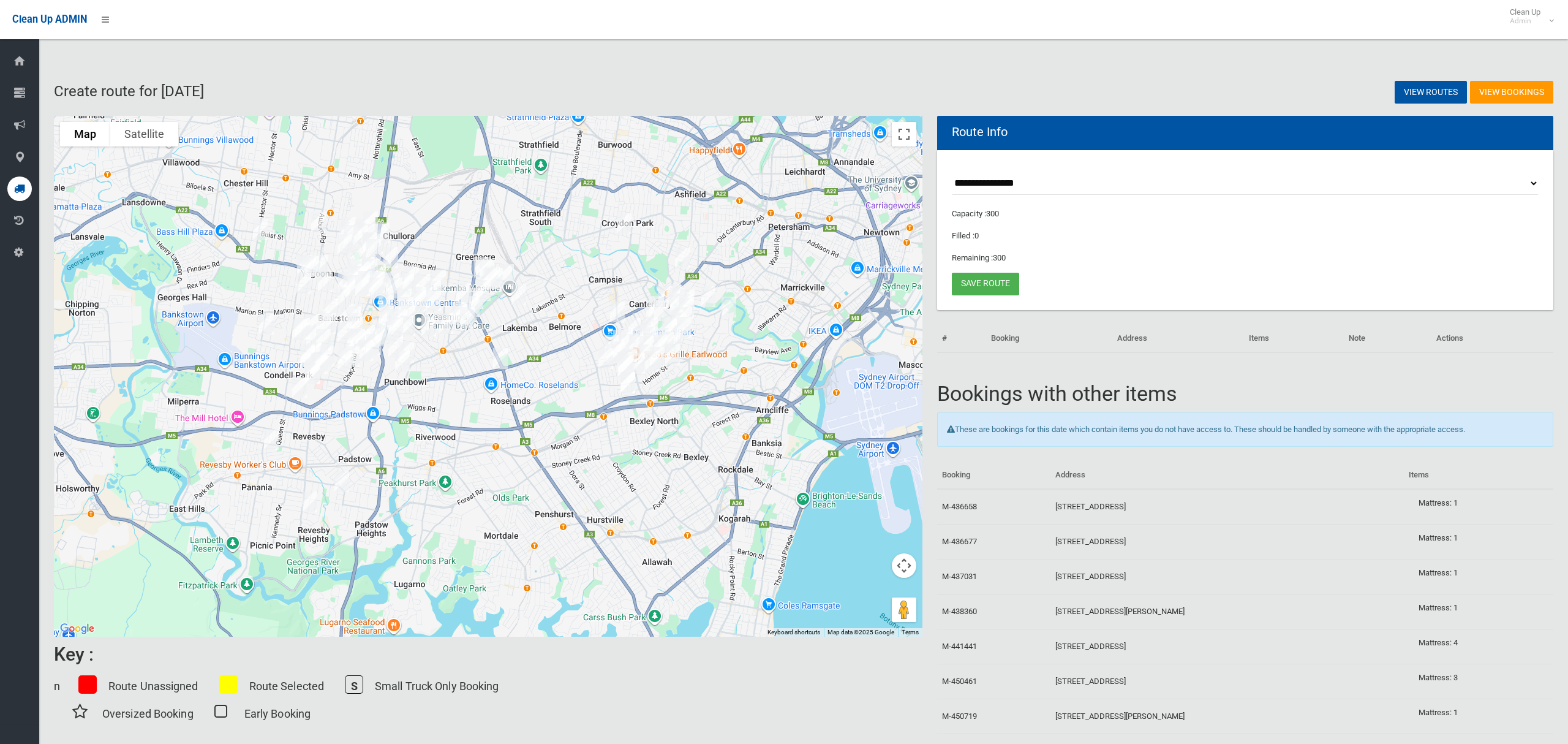
click at [1013, 180] on select "**********" at bounding box center [1245, 184] width 587 height 23
select select "*****"
click at [952, 172] on select "**********" at bounding box center [1245, 184] width 587 height 23
click at [905, 137] on button "Toggle fullscreen view" at bounding box center [904, 134] width 24 height 24
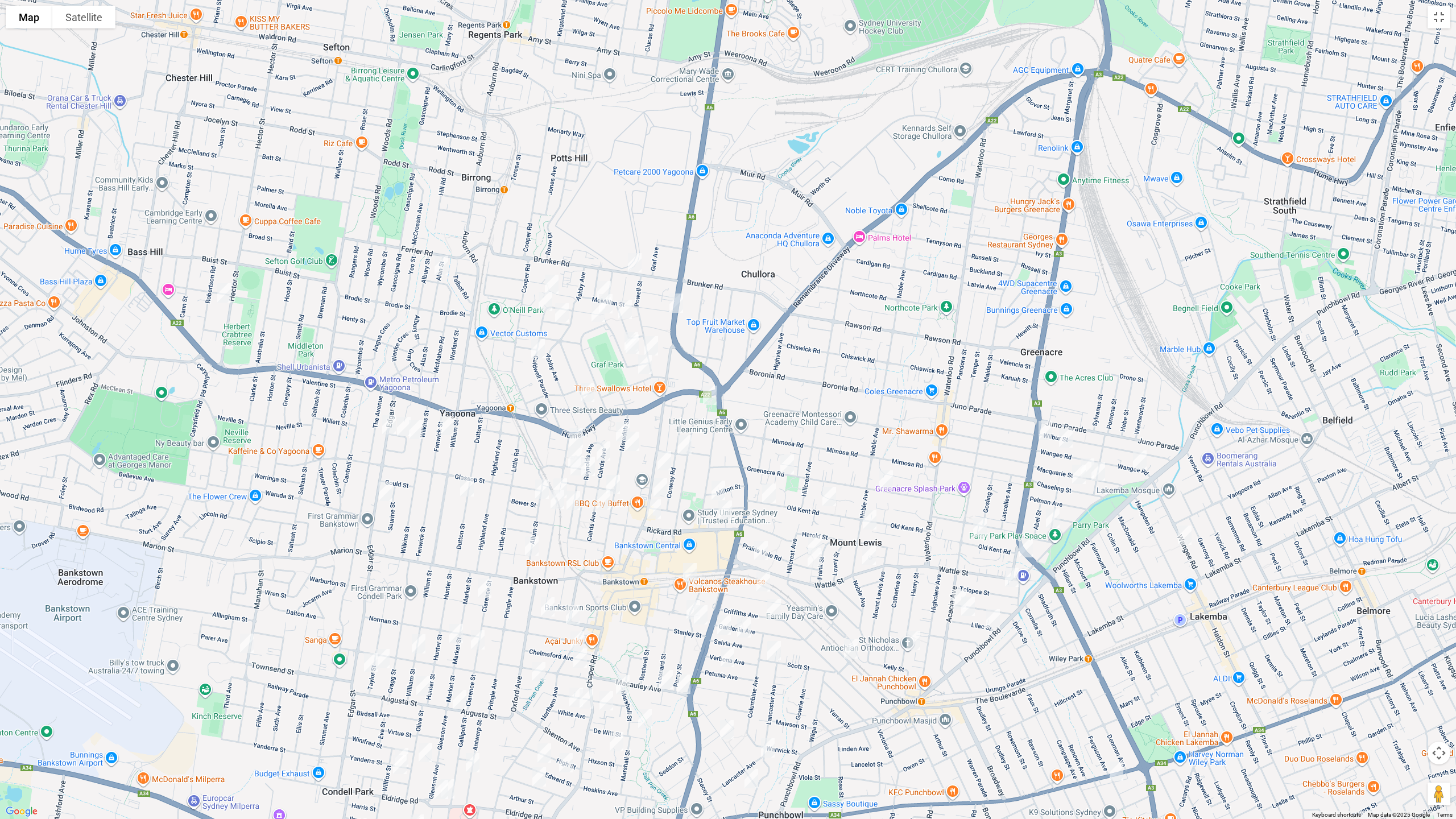
click at [640, 262] on img "65 Brunker Road, YAGOONA NSW 2199" at bounding box center [635, 262] width 23 height 28
click at [615, 423] on img "128 Meredith Street, BANKSTOWN NSW 2200" at bounding box center [623, 431] width 23 height 28
click at [632, 439] on img "101 Meredith Street, BANKSTOWN NSW 2200" at bounding box center [632, 441] width 23 height 28
click at [665, 460] on img "493 Chapel Road, BANKSTOWN NSW 2200" at bounding box center [664, 460] width 23 height 28
click at [619, 480] on img "72 Meredith Street, BANKSTOWN NSW 2200" at bounding box center [613, 484] width 23 height 28
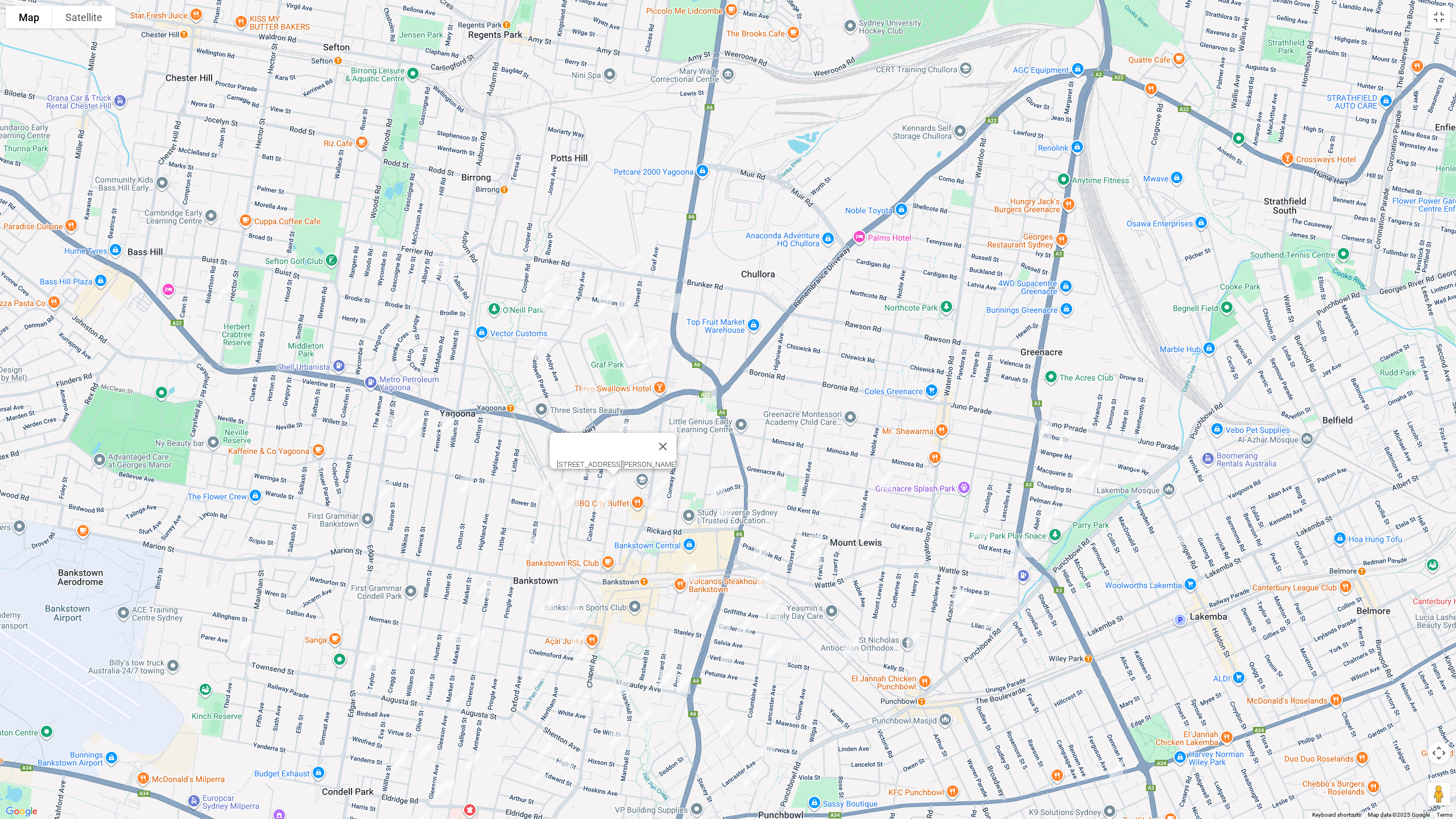
click at [388, 494] on img "85 Edgar Street, BANKSTOWN NSW 2200" at bounding box center [386, 491] width 23 height 28
click at [555, 282] on img "21H Terpentine Place, YAGOONA NSW 2199" at bounding box center [551, 284] width 23 height 28
click at [605, 280] on img "57 Mc Millan Street, YAGOONA NSW 2199" at bounding box center [604, 290] width 23 height 28
drag, startPoint x: 679, startPoint y: 299, endPoint x: 638, endPoint y: 306, distance: 41.6
click at [678, 299] on img "4/1B Mc Millan Street, YAGOONA NSW 2199" at bounding box center [676, 303] width 23 height 28
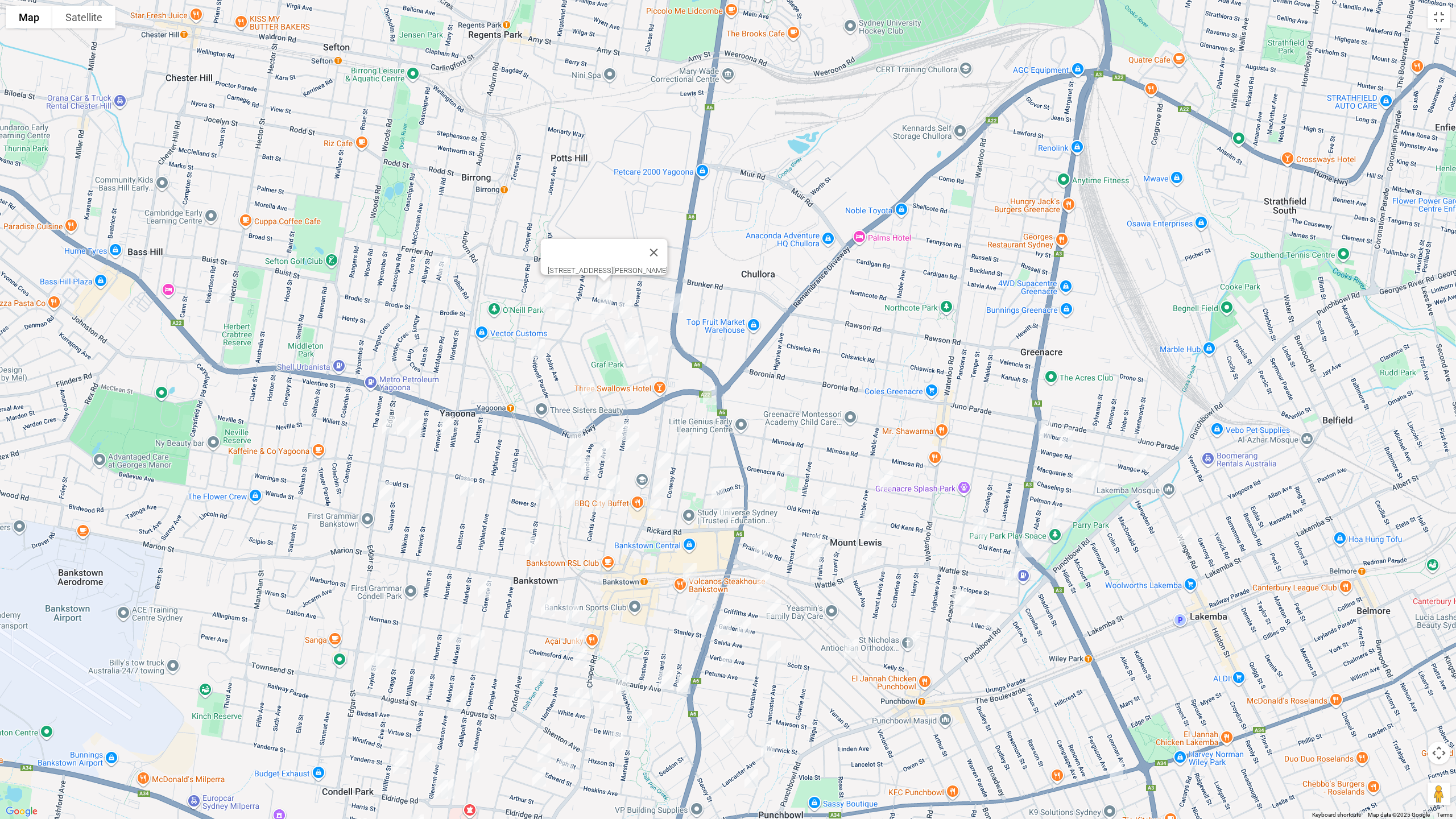
click at [607, 294] on img "7 Bowden Boulevard, YAGOONA NSW 2199" at bounding box center [605, 303] width 23 height 28
drag, startPoint x: 545, startPoint y: 302, endPoint x: 554, endPoint y: 314, distance: 15.0
click at [545, 302] on img "16 Caldwell Parade, YAGOONA NSW 2199" at bounding box center [545, 301] width 23 height 28
click at [560, 312] on img "7 Charlton Street, YAGOONA NSW 2199" at bounding box center [562, 312] width 23 height 28
click at [598, 316] on img "104 Avoca Street, YAGOONA NSW 2199" at bounding box center [598, 312] width 23 height 28
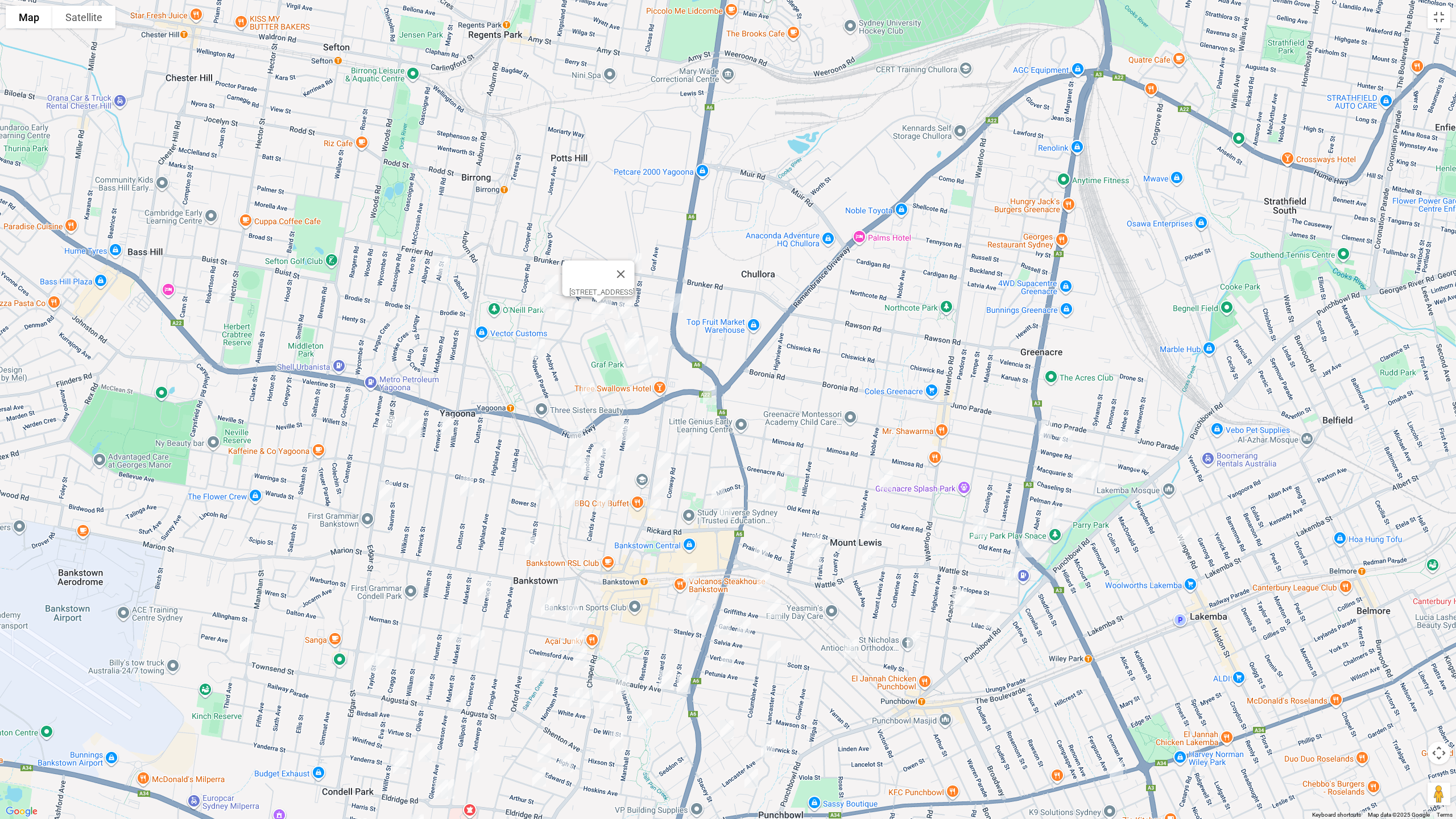
click at [628, 313] on img "14 Lithgow Avenue, YAGOONA NSW 2199" at bounding box center [625, 309] width 23 height 28
drag, startPoint x: 676, startPoint y: 303, endPoint x: 635, endPoint y: 332, distance: 50.2
click at [676, 304] on img "4/1B Mc Millan Street, YAGOONA NSW 2199" at bounding box center [676, 303] width 23 height 28
drag, startPoint x: 627, startPoint y: 327, endPoint x: 625, endPoint y: 335, distance: 8.2
click at [626, 327] on img "21 Emery Avenue, YAGOONA NSW 2199" at bounding box center [631, 341] width 23 height 28
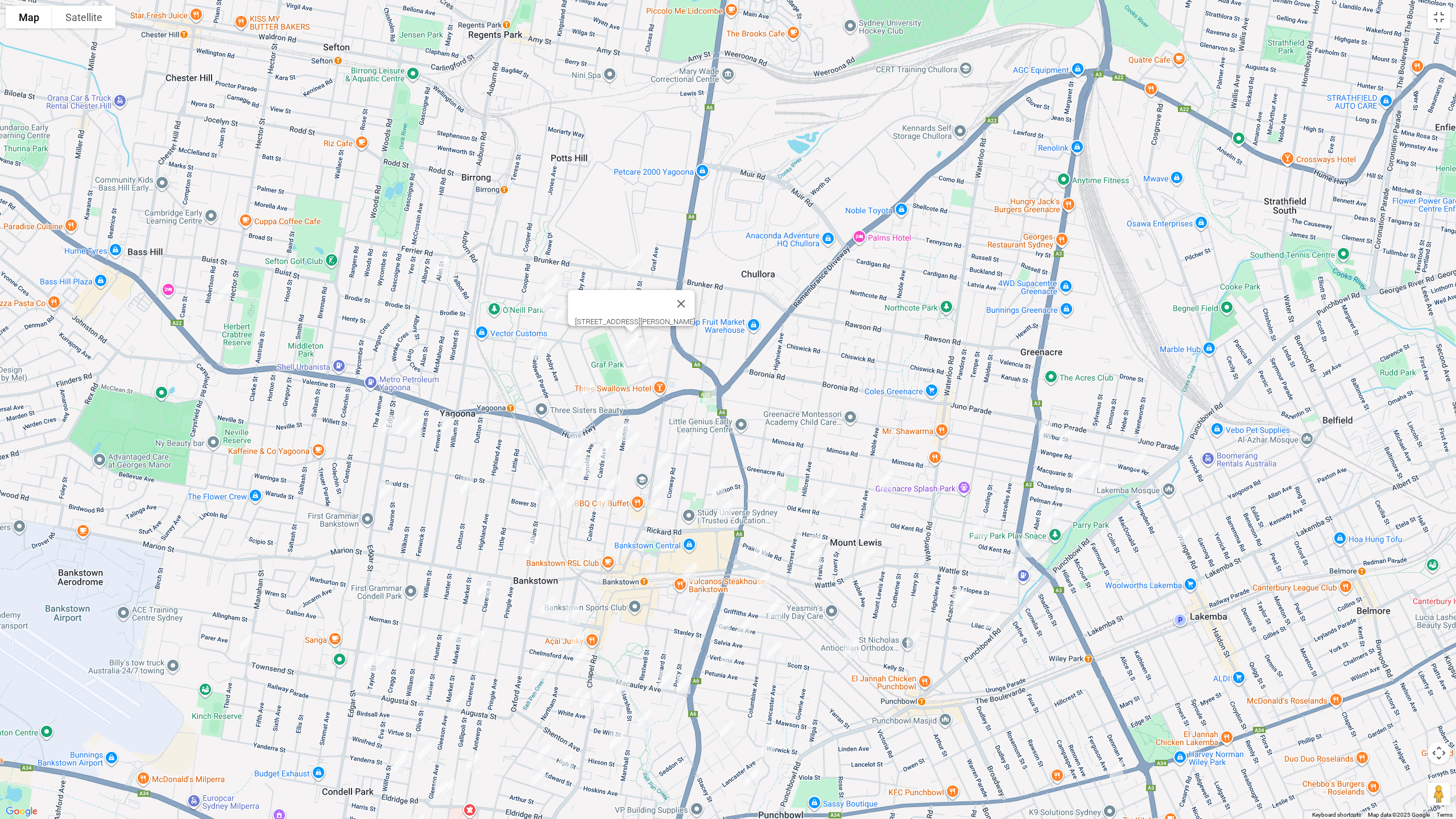
click at [630, 347] on img "23 Emery Avenue, YAGOONA NSW 2199" at bounding box center [632, 344] width 23 height 28
click at [651, 342] on img "64 Powell Street, YAGOONA NSW 2199" at bounding box center [651, 346] width 23 height 28
click at [645, 365] on img "17 George Street, YAGOONA NSW 2199" at bounding box center [645, 364] width 23 height 28
click at [539, 346] on img "60 Caldwell Parade, YAGOONA NSW 2199" at bounding box center [538, 348] width 23 height 28
click at [583, 391] on img "70 Woodbine Street, YAGOONA NSW 2199" at bounding box center [587, 392] width 23 height 28
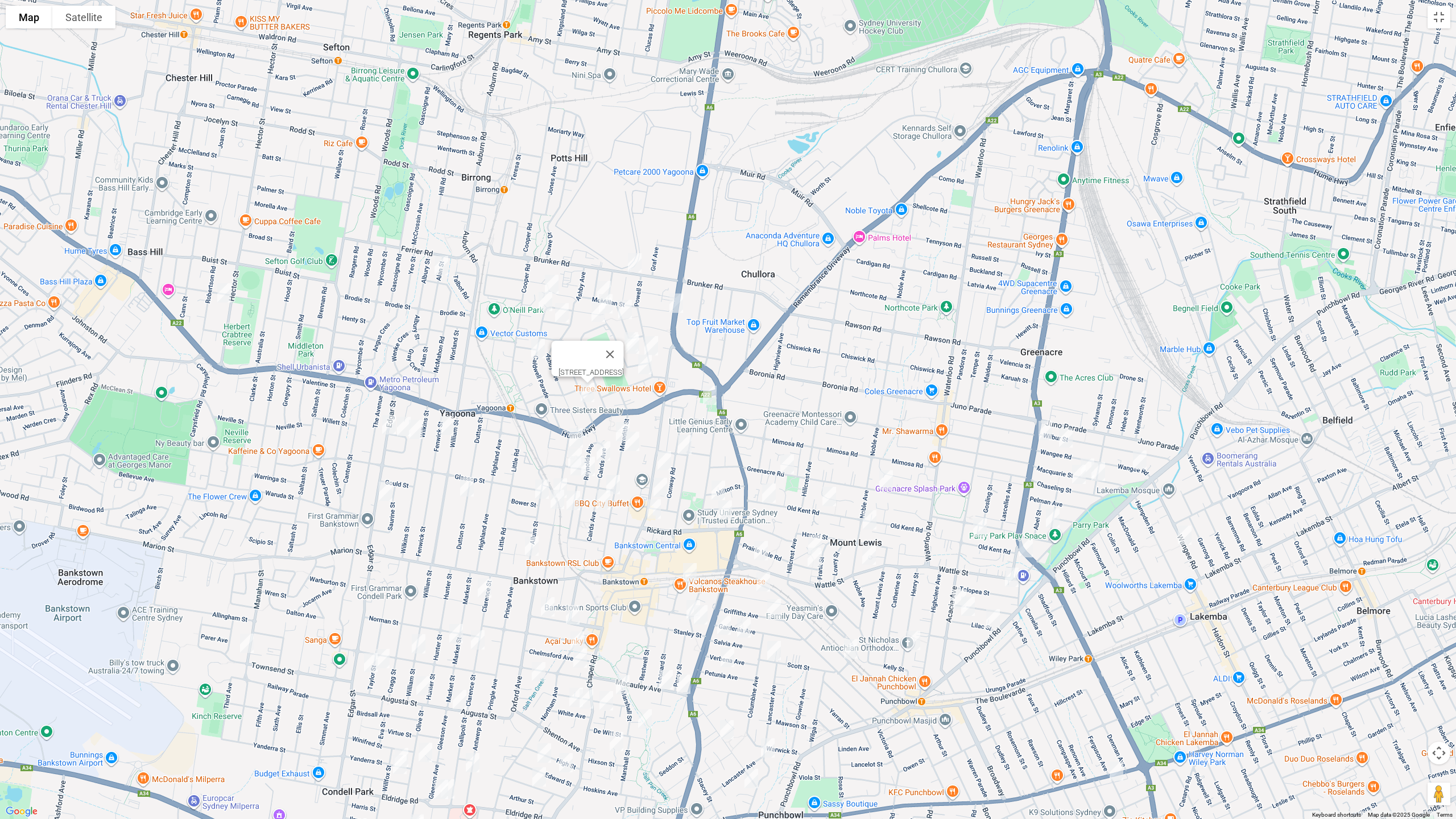
click at [713, 394] on img "3 Remi Street, BANKSTOWN NSW 2200" at bounding box center [709, 394] width 23 height 28
click at [689, 448] on img "39 Conway Road, BANKSTOWN NSW 2200" at bounding box center [684, 444] width 23 height 28
click at [577, 430] on img "73 Brancourt Avenue, YAGOONA NSW 2199" at bounding box center [576, 437] width 23 height 28
drag, startPoint x: 608, startPoint y: 450, endPoint x: 589, endPoint y: 453, distance: 19.2
click at [607, 450] on img "64 Cairds Avenue, BANKSTOWN NSW 2200" at bounding box center [603, 450] width 23 height 28
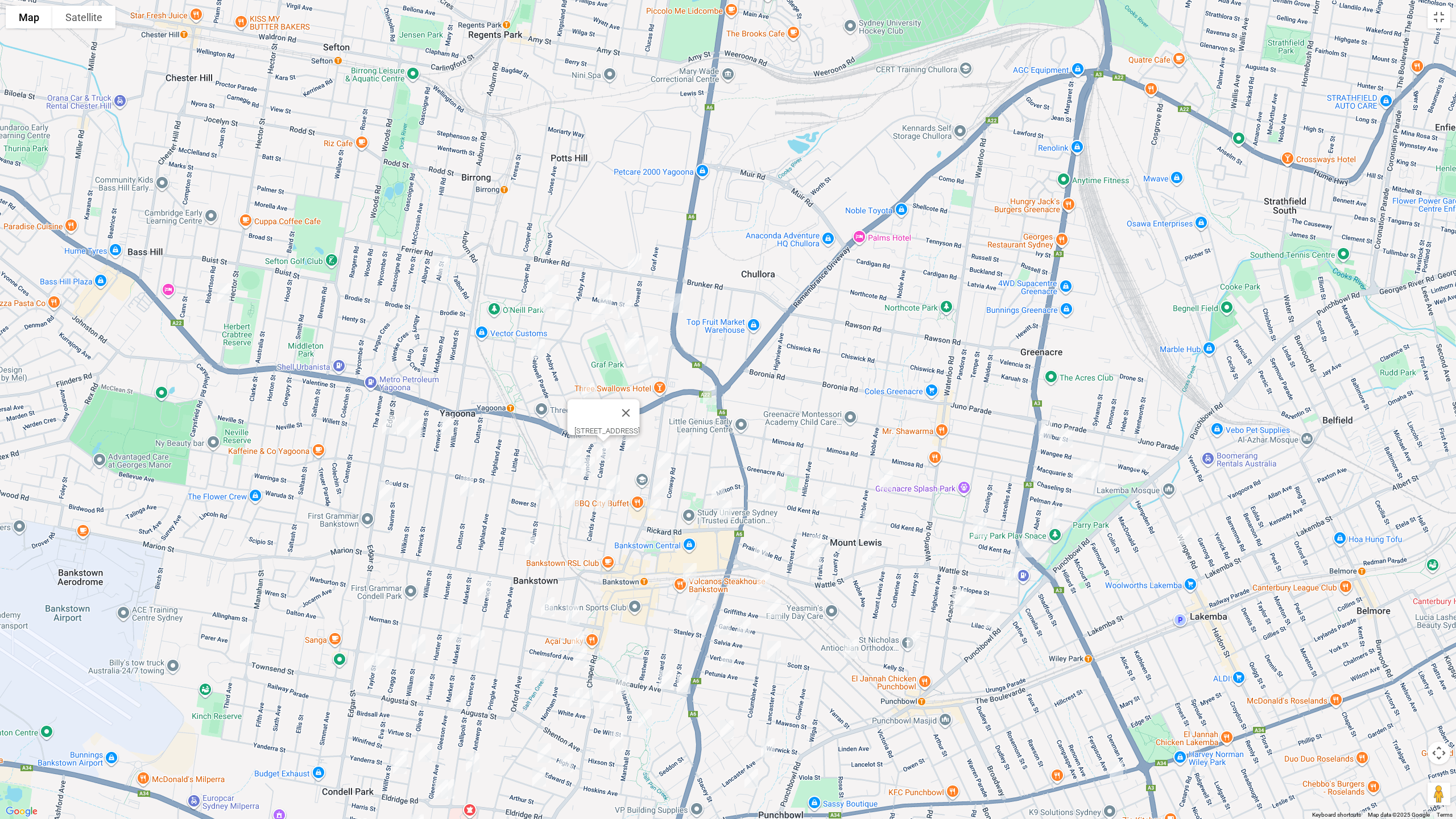
click at [566, 448] on img "8 Melanie Street, BANKSTOWN NSW 2200" at bounding box center [575, 457] width 23 height 28
click at [577, 472] on img "48 Reynolds Avenue, BANKSTOWN NSW 2200" at bounding box center [588, 466] width 23 height 28
click at [590, 468] on img "48 Reynolds Avenue, BANKSTOWN NSW 2200" at bounding box center [588, 466] width 23 height 28
click at [578, 466] on img "48 Reynolds Avenue, BANKSTOWN NSW 2200" at bounding box center [588, 466] width 23 height 28
click at [577, 468] on img "48 Reynolds Avenue, BANKSTOWN NSW 2200" at bounding box center [588, 466] width 23 height 28
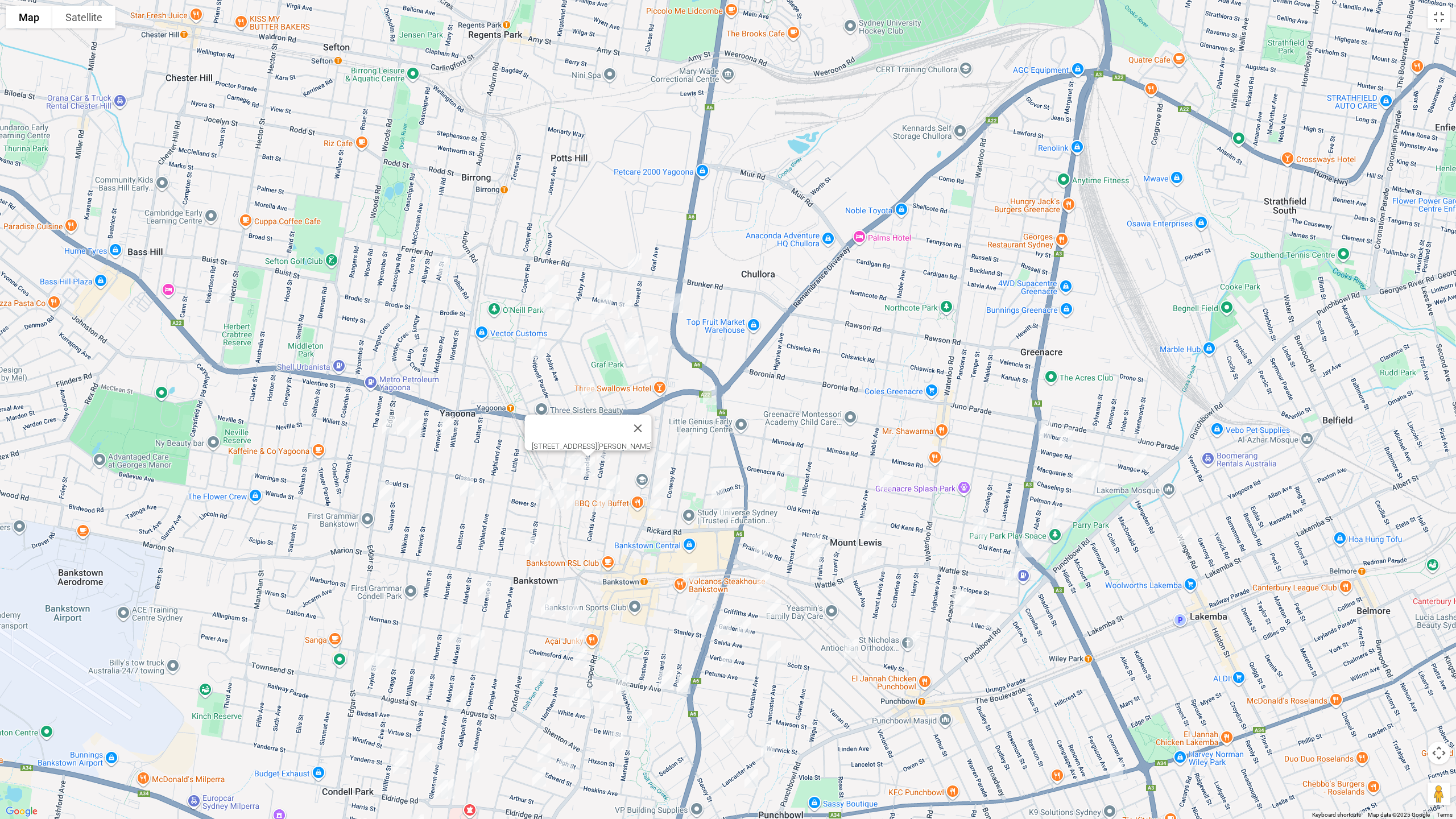
click at [571, 464] on img "5 Carmen Street, BANKSTOWN NSW 2200" at bounding box center [577, 465] width 23 height 28
click at [594, 468] on img "48 Reynolds Avenue, BANKSTOWN NSW 2200" at bounding box center [588, 466] width 23 height 28
click at [1444, 12] on button "Toggle fullscreen view" at bounding box center [1439, 17] width 23 height 23
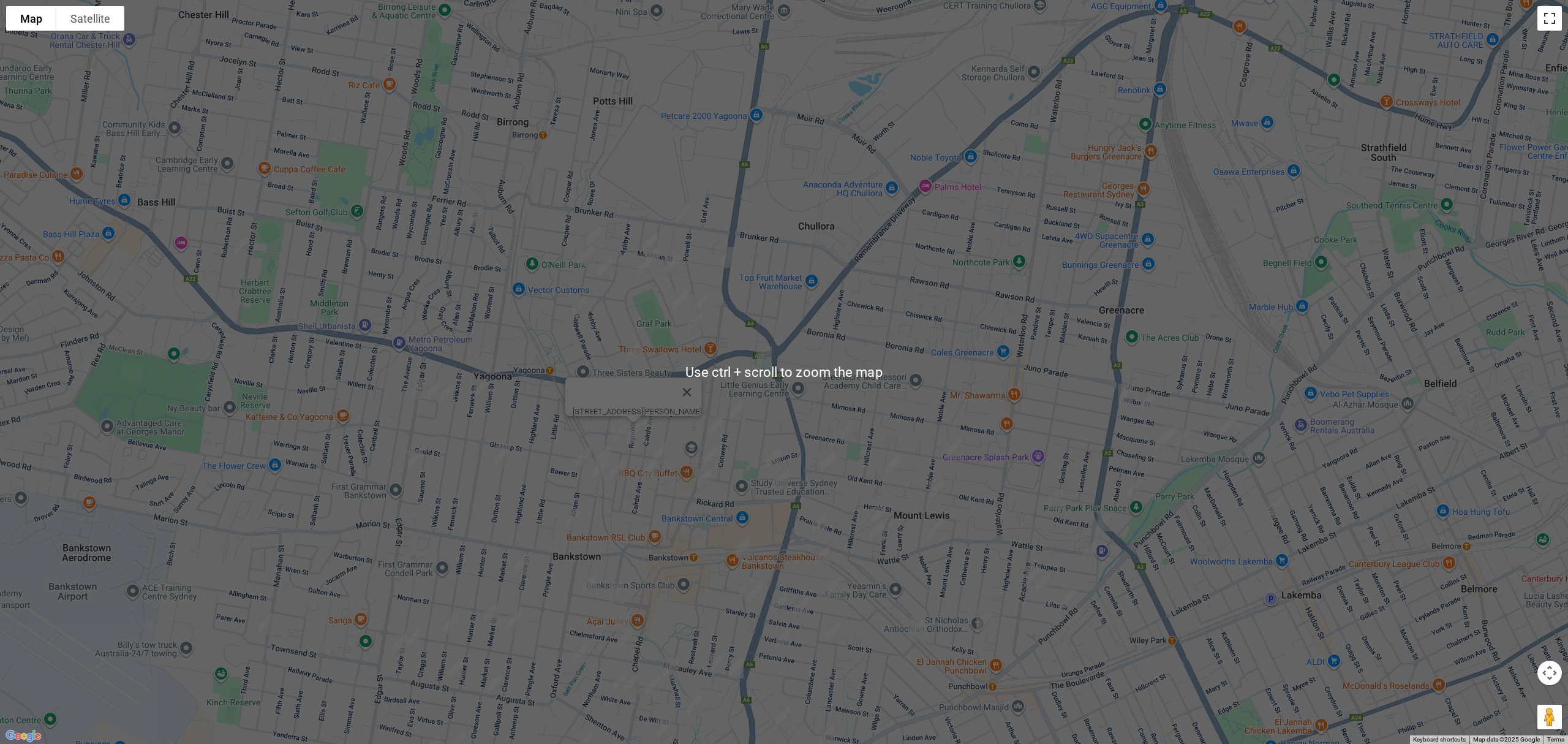
drag, startPoint x: 911, startPoint y: 141, endPoint x: 896, endPoint y: 253, distance: 113.0
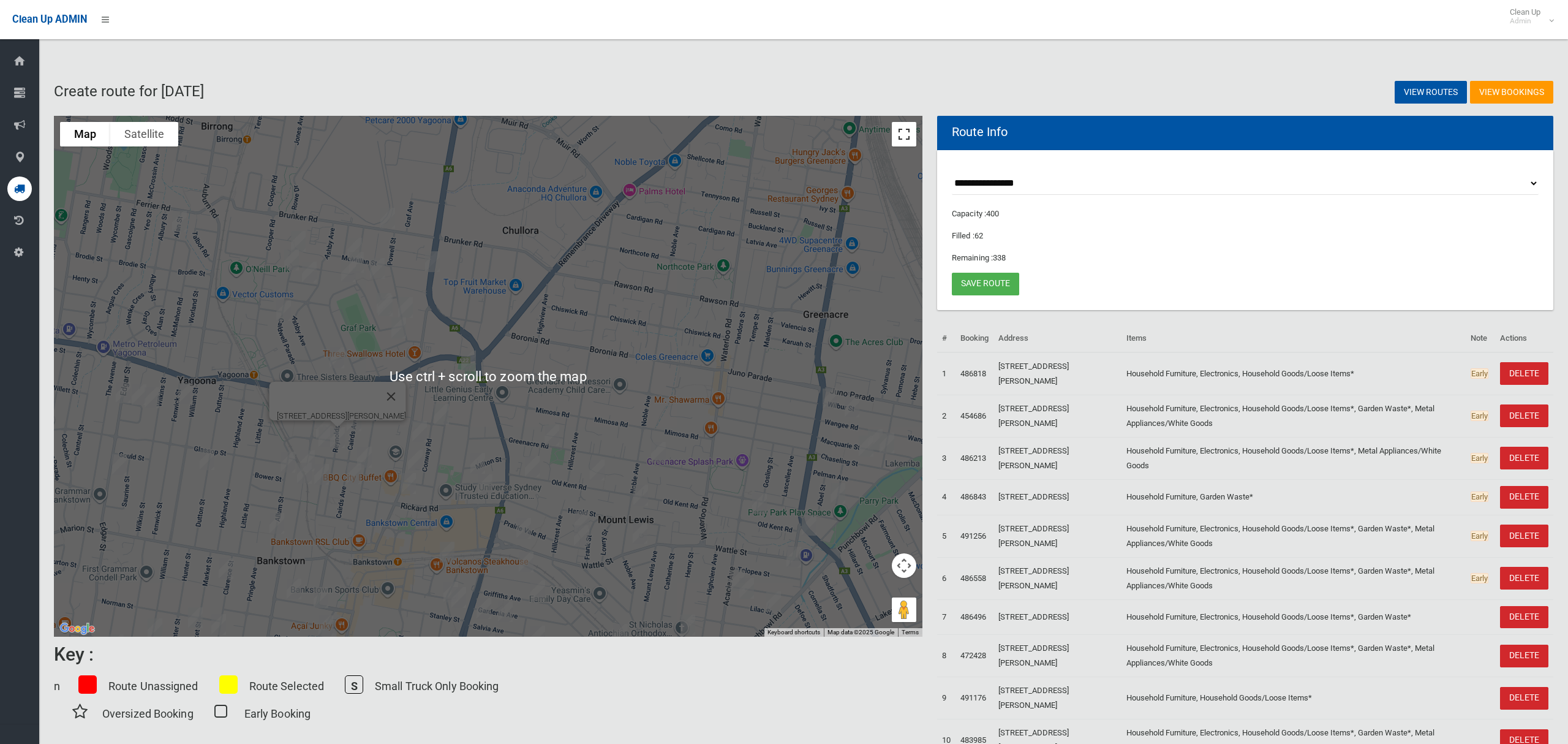
click at [911, 141] on button "Toggle fullscreen view" at bounding box center [904, 134] width 24 height 24
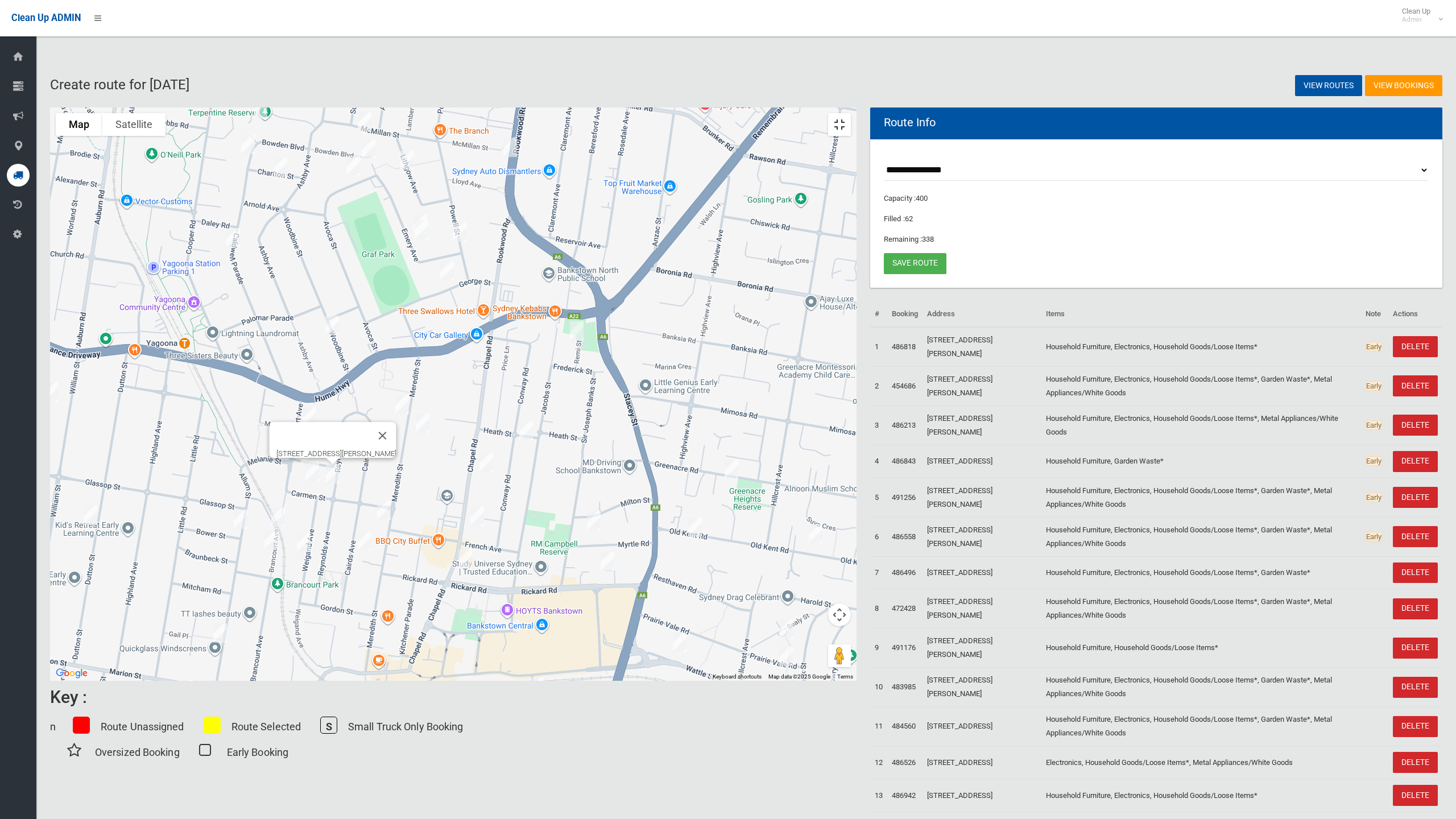
click at [851, 113] on button "Toggle fullscreen view" at bounding box center [839, 124] width 23 height 23
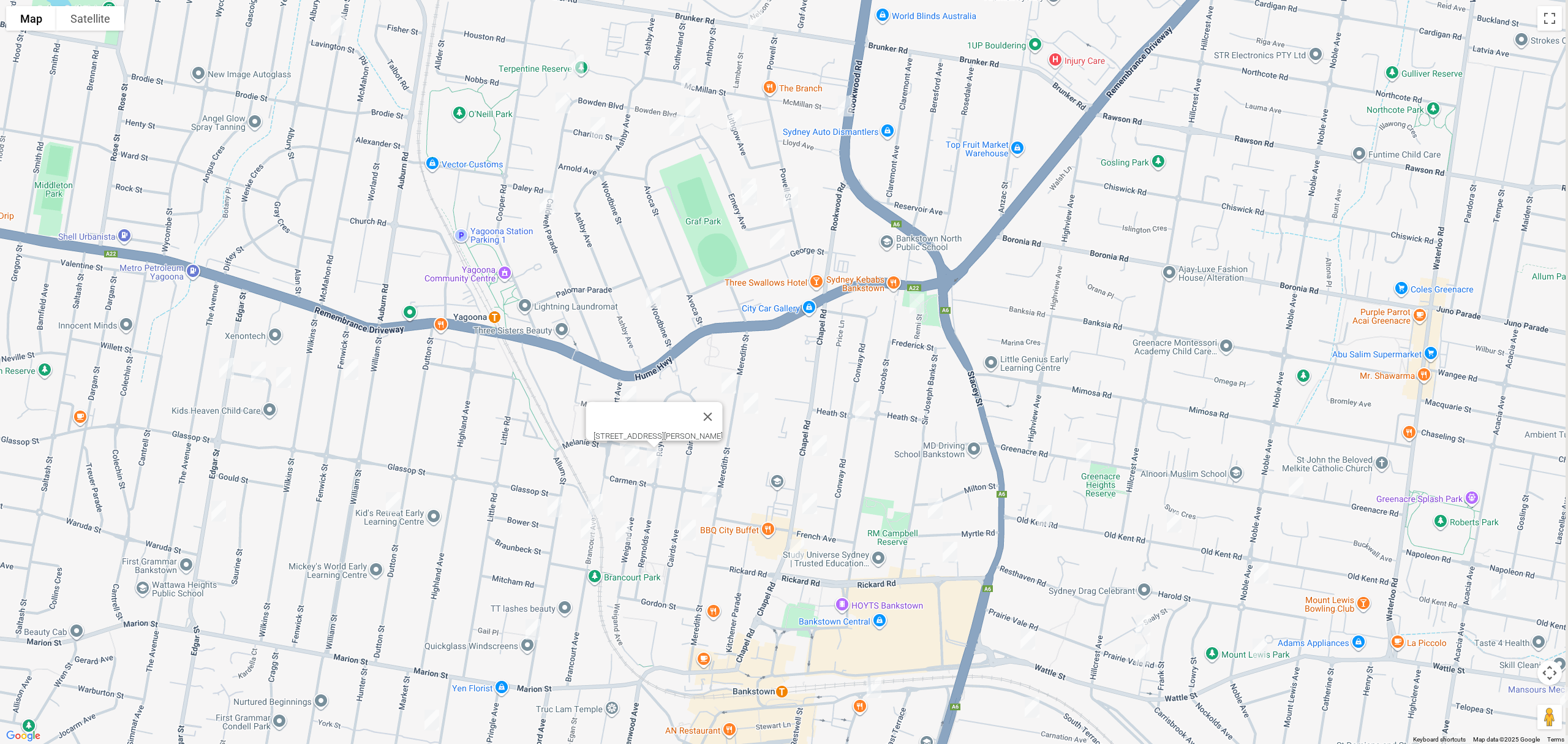
click at [642, 463] on img "48 Reynolds Avenue, BANKSTOWN NSW 2200" at bounding box center [654, 457] width 24 height 30
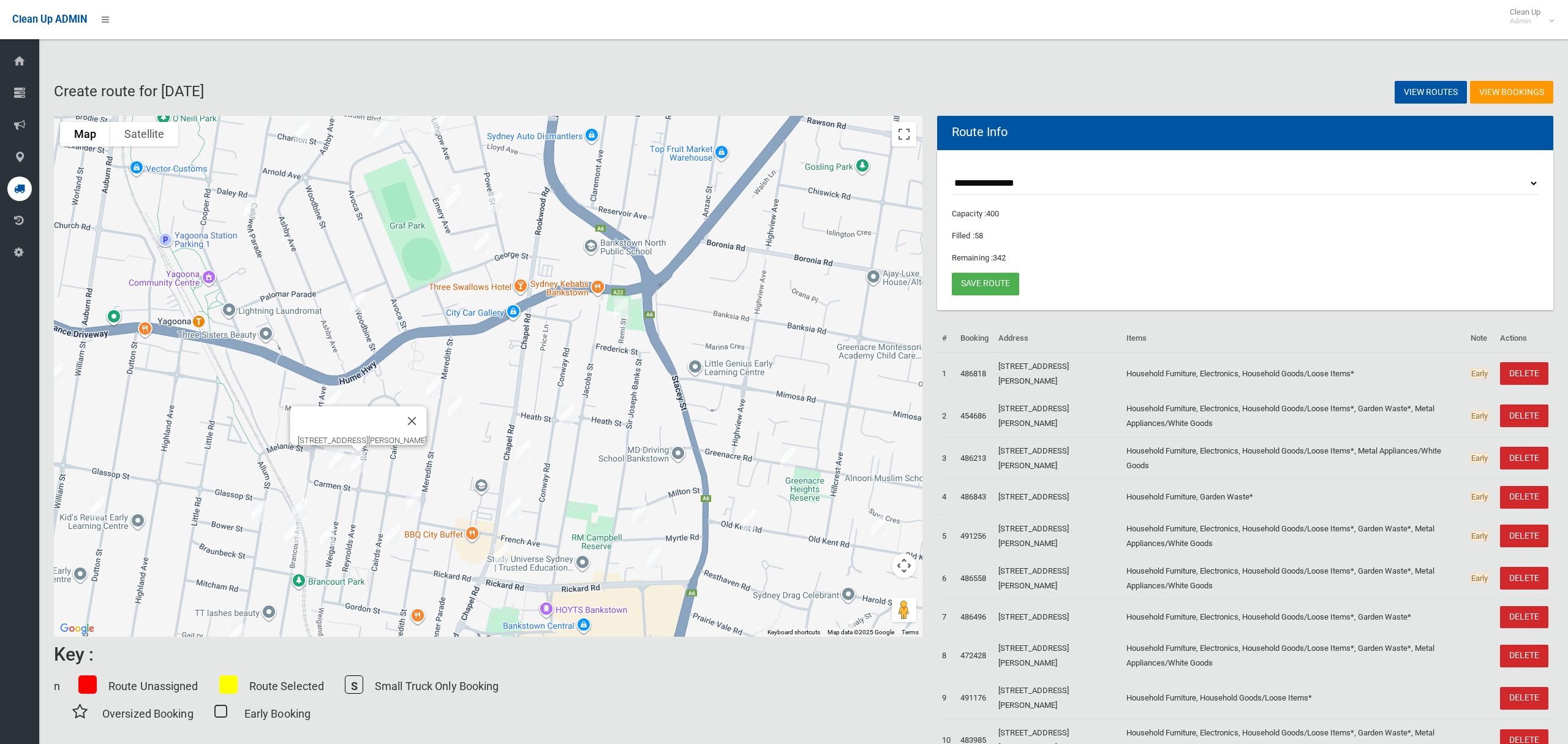
click at [359, 463] on img "48 Reynolds Avenue, BANKSTOWN NSW 2200" at bounding box center [358, 462] width 24 height 30
click at [336, 465] on img "5 Carmen Street, BANKSTOWN NSW 2200" at bounding box center [336, 460] width 24 height 30
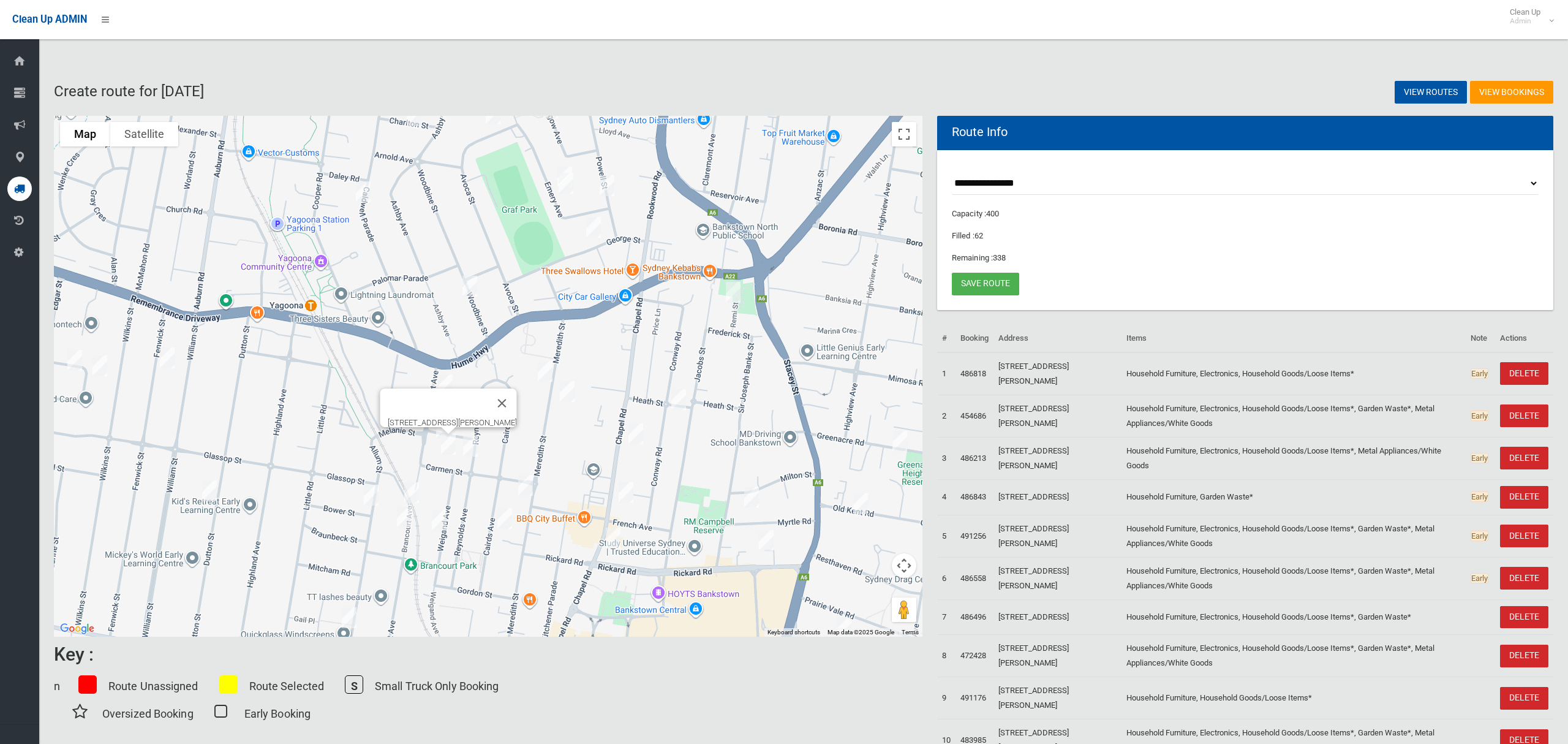
drag, startPoint x: 324, startPoint y: 466, endPoint x: 346, endPoint y: 465, distance: 22.0
click at [336, 465] on div "To navigate, press the arrow keys. 5 Carmen Street, BANKSTOWN NSW 2200" at bounding box center [488, 376] width 869 height 521
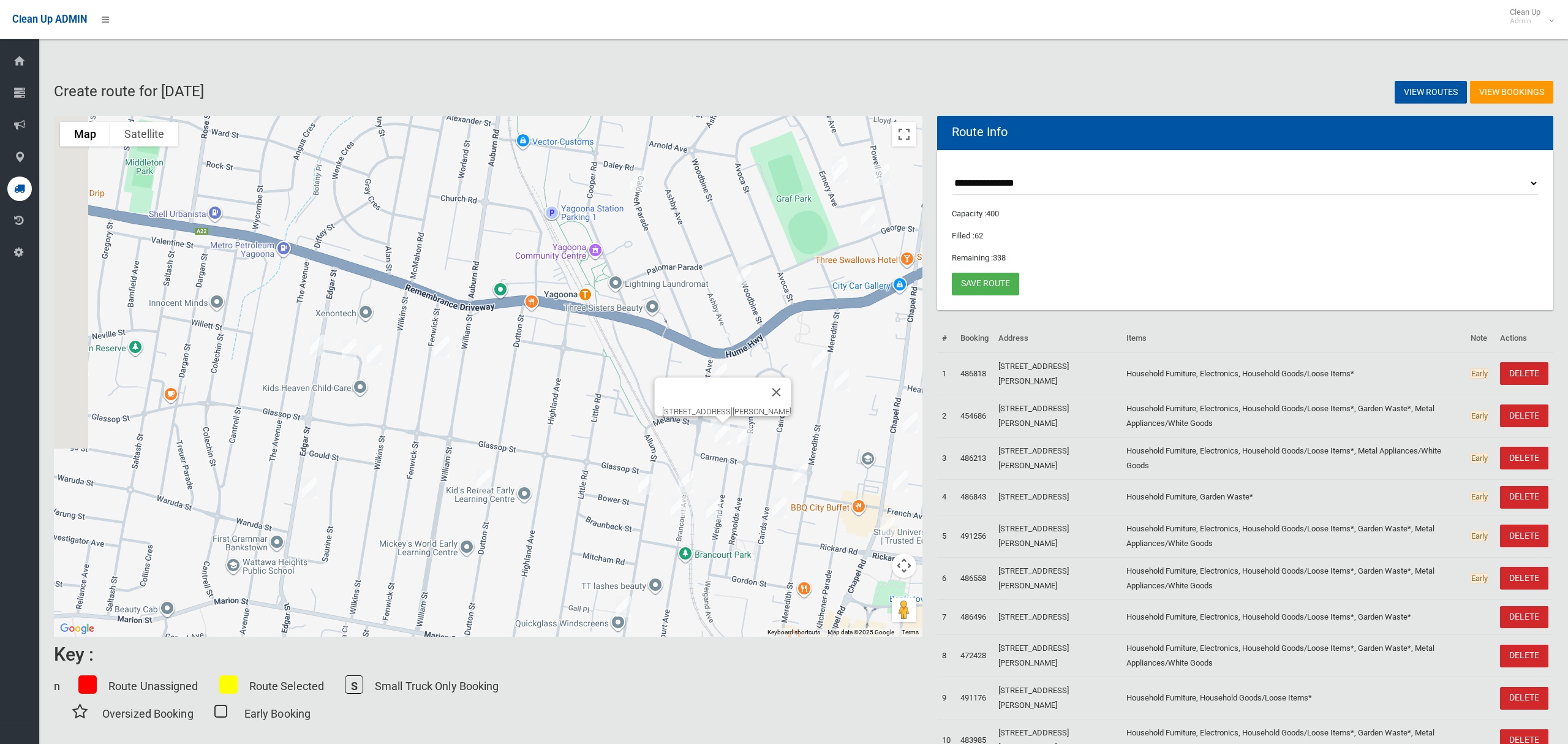
drag, startPoint x: 379, startPoint y: 301, endPoint x: 537, endPoint y: 341, distance: 163.0
click at [554, 341] on div "[STREET_ADDRESS][PERSON_NAME]" at bounding box center [488, 376] width 869 height 521
click at [317, 347] on img "36 Edgar Street, YAGOONA NSW 2199" at bounding box center [316, 346] width 24 height 30
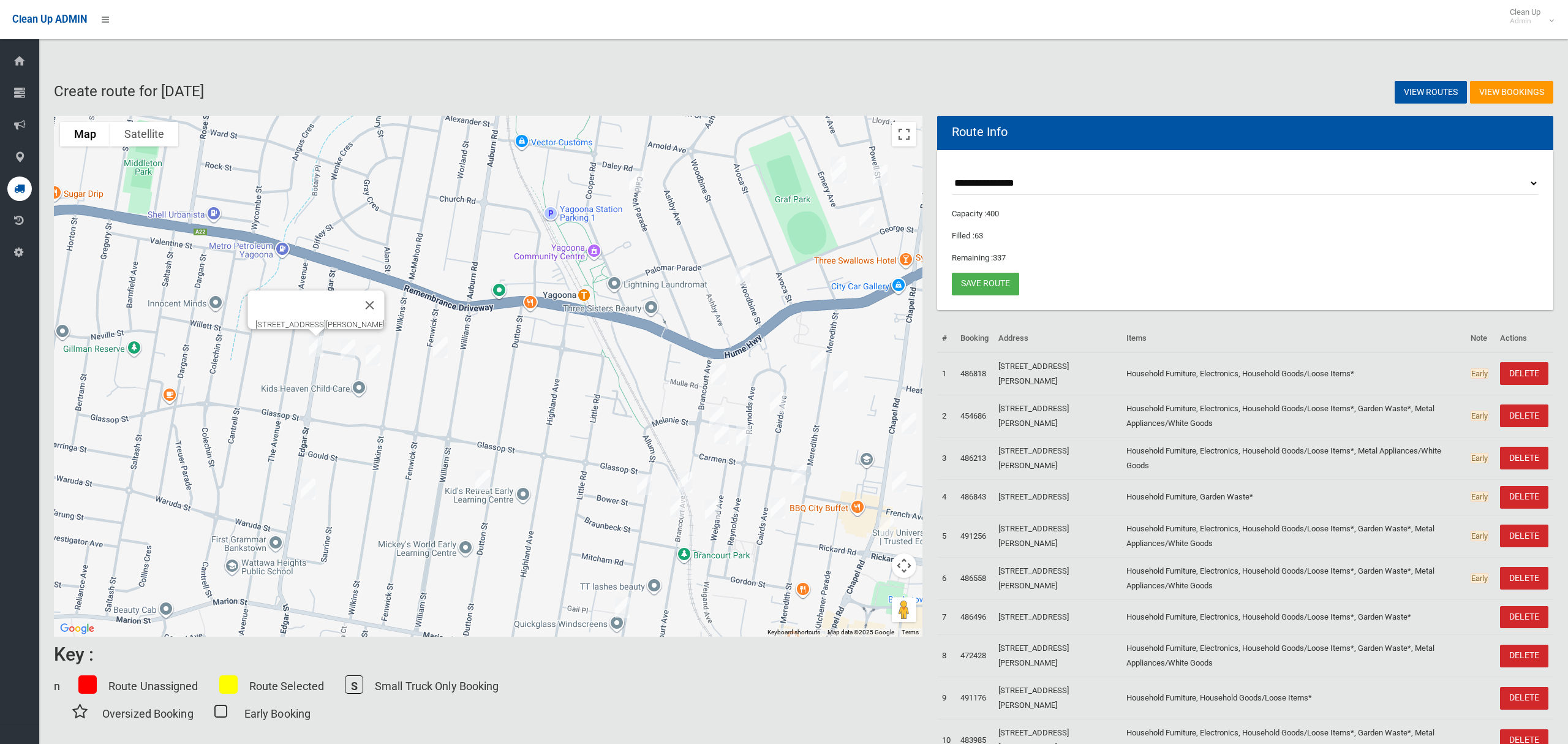
click at [345, 350] on img "5 Elizabeth Crescent, YAGOONA NSW 2199" at bounding box center [348, 349] width 24 height 30
click at [370, 357] on img "24 Elizabeth Crescent, YAGOONA NSW 2199" at bounding box center [373, 355] width 24 height 30
drag, startPoint x: 438, startPoint y: 353, endPoint x: 450, endPoint y: 379, distance: 28.6
click at [437, 353] on img "13 Fenwick Street, YAGOONA NSW 2199" at bounding box center [440, 347] width 24 height 30
click at [442, 353] on img "13 Fenwick Street, YAGOONA NSW 2199" at bounding box center [440, 347] width 24 height 30
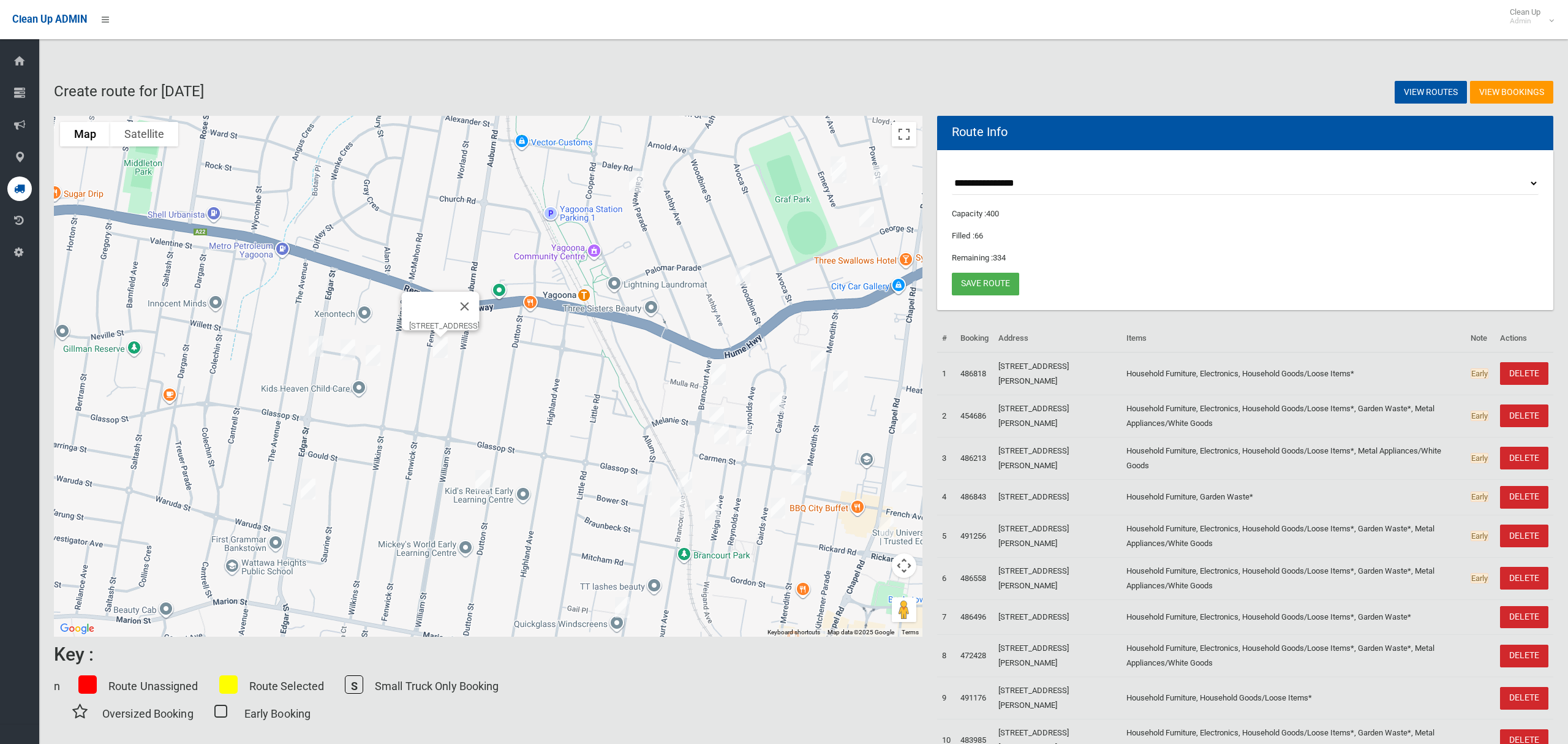
click at [484, 481] on img "2/57 Dutton Street, BANKSTOWN NSW 2200" at bounding box center [482, 480] width 24 height 30
click at [644, 484] on img "62 Allum Street, BANKSTOWN NSW 2200" at bounding box center [644, 484] width 24 height 30
click at [682, 480] on img "74 Brancourt Avenue, BANKSTOWN NSW 2200" at bounding box center [684, 482] width 24 height 30
click at [674, 505] on img "66 Brancourt Avenue, BANKSTOWN NSW 2200" at bounding box center [678, 506] width 24 height 30
click at [715, 510] on img "14 Weigand Avenue, BANKSTOWN NSW 2200" at bounding box center [712, 510] width 24 height 30
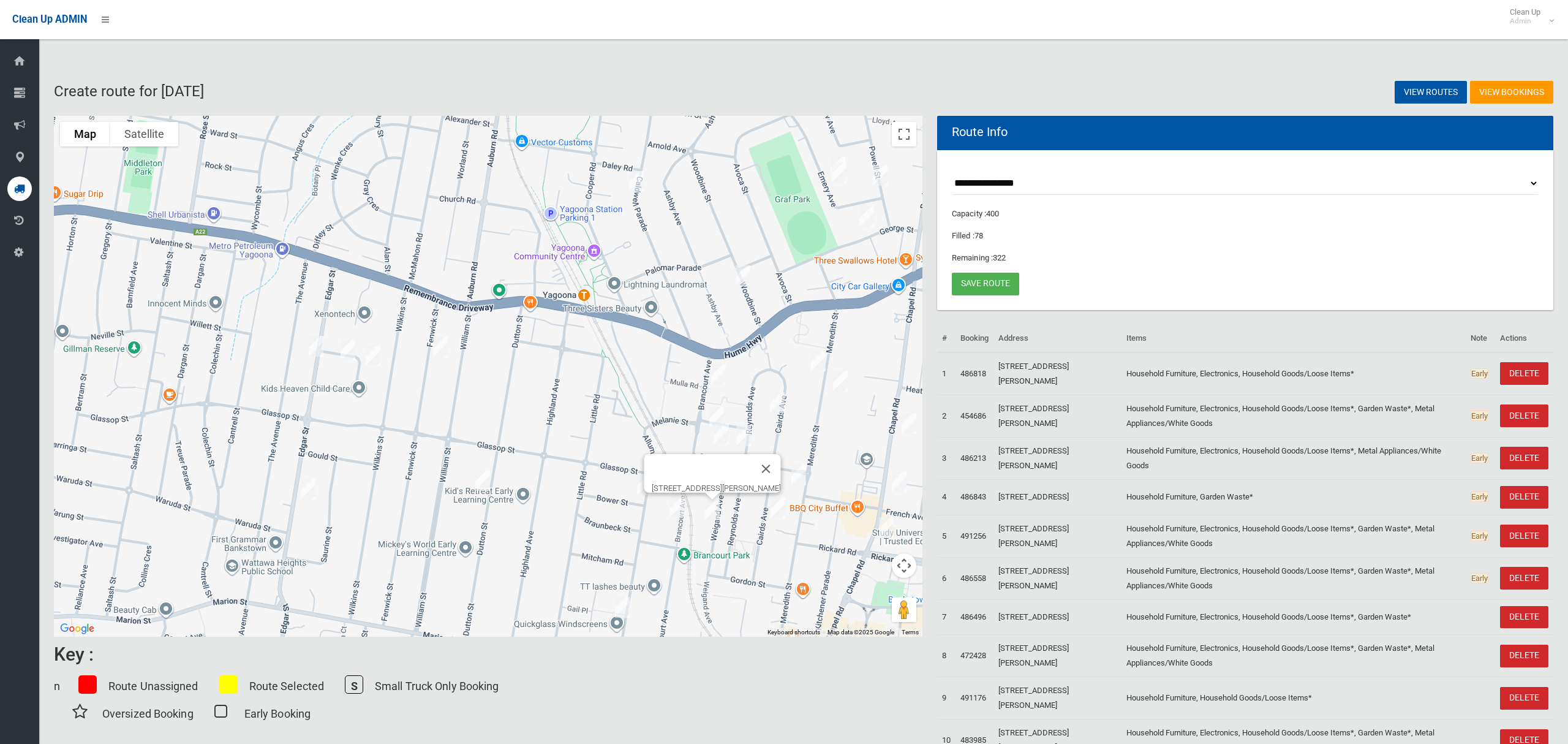
click at [777, 510] on img "25 Cairds Avenue, BANKSTOWN NSW 2200" at bounding box center [778, 507] width 24 height 30
click at [986, 282] on link "Save route" at bounding box center [986, 284] width 68 height 23
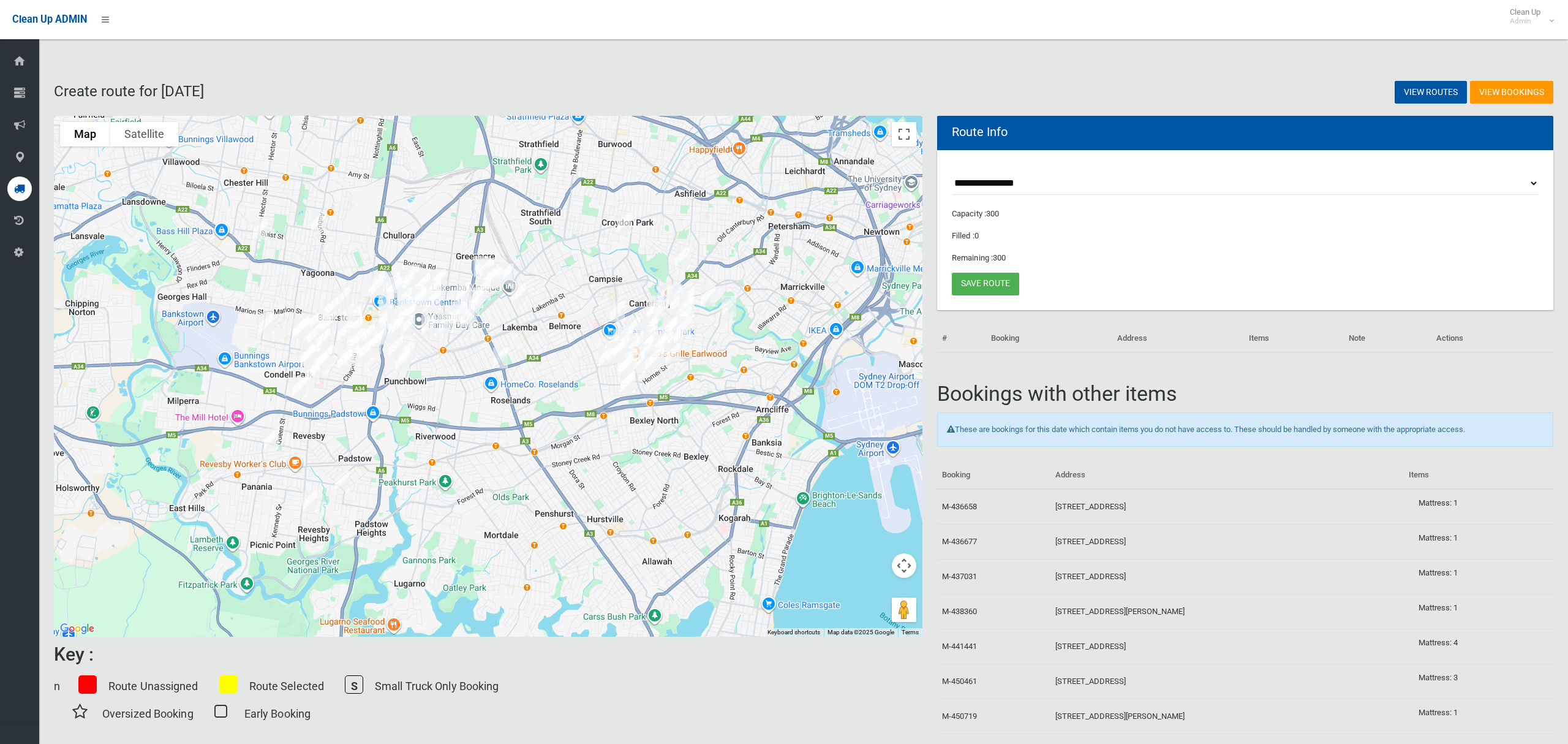
click at [992, 180] on select "**********" at bounding box center [1245, 184] width 587 height 23
select select "*****"
click at [952, 172] on select "**********" at bounding box center [1245, 184] width 587 height 23
drag, startPoint x: 901, startPoint y: 135, endPoint x: 889, endPoint y: 229, distance: 94.8
click at [902, 134] on button "Toggle fullscreen view" at bounding box center [904, 134] width 24 height 24
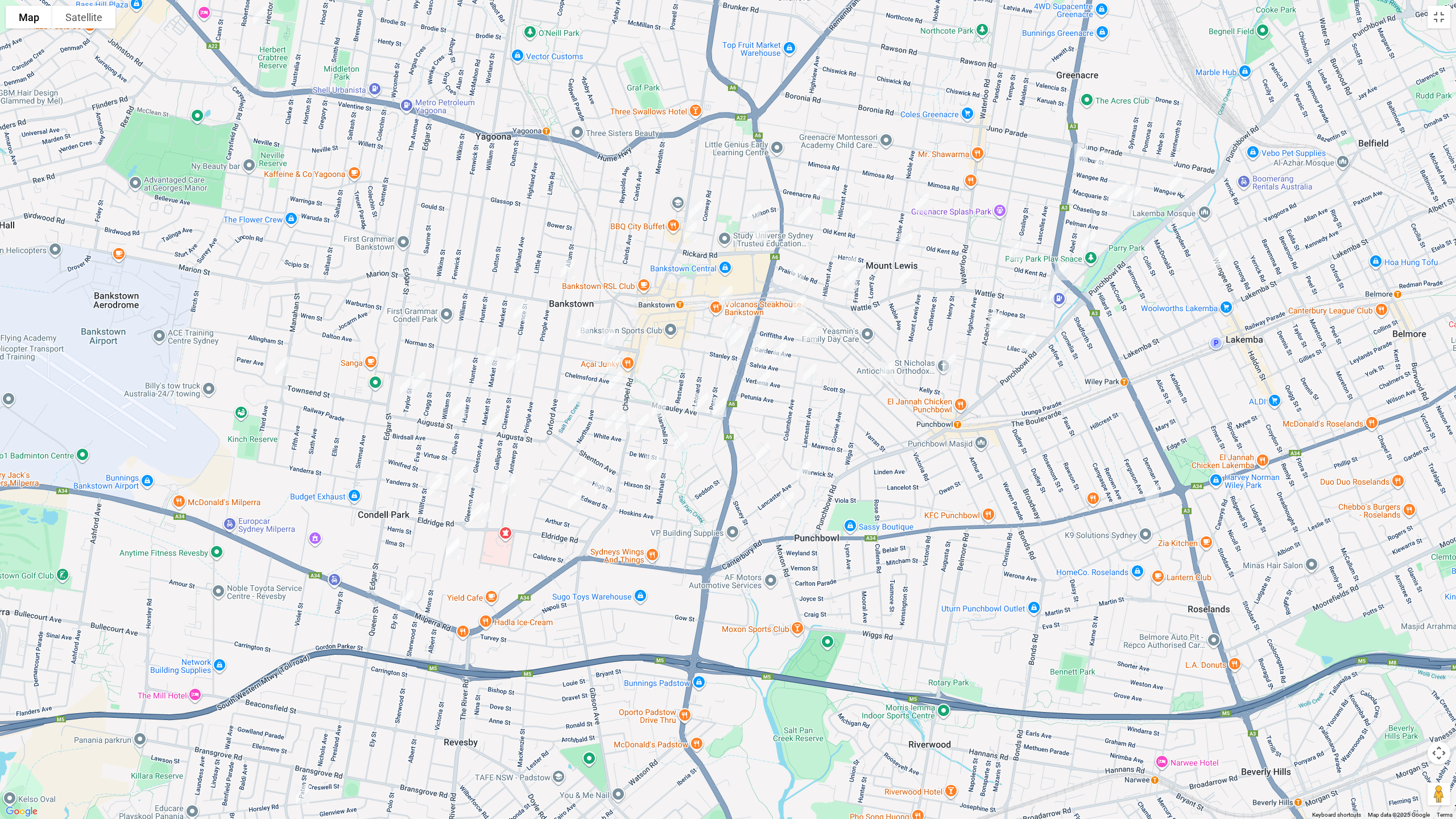
click at [642, 423] on img "159 Chapel Road, BANKSTOWN NSW 2200" at bounding box center [642, 423] width 23 height 28
click at [476, 513] on img "71 Eldridge Road, CONDELL PARK NSW 2200" at bounding box center [477, 512] width 23 height 28
click at [484, 513] on img "71 Eldridge Road, CONDELL PARK NSW 2200" at bounding box center [477, 512] width 23 height 28
click at [891, 379] on img "72 South Terrace, BANKSTOWN NSW 2200" at bounding box center [886, 371] width 23 height 28
click at [989, 316] on img "59 Acacia Avenue, PUNCHBOWL NSW 2196" at bounding box center [995, 321] width 23 height 28
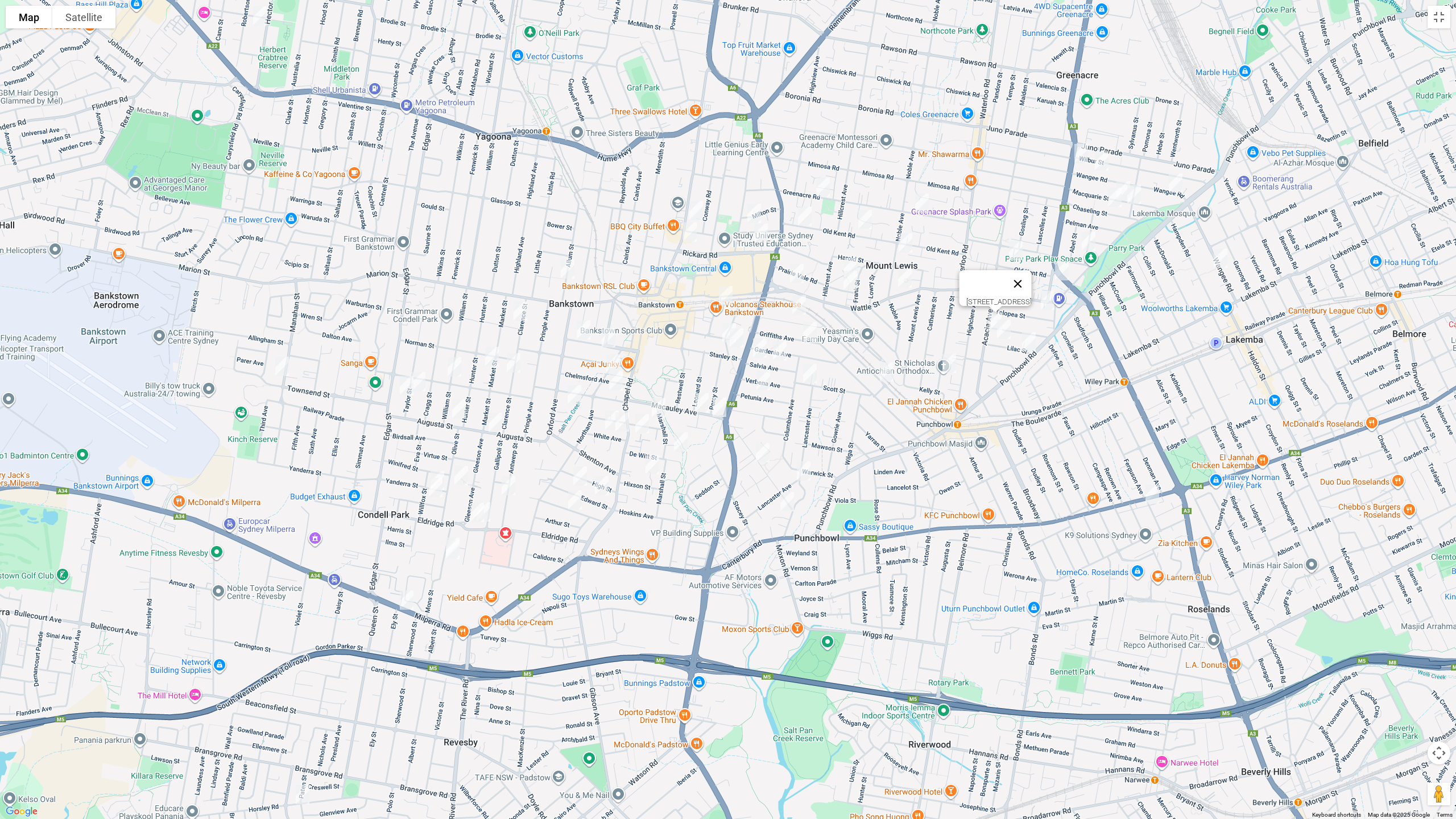
click at [1032, 280] on button "Close" at bounding box center [1018, 284] width 28 height 28
click at [1051, 304] on img "5 Telopea Street, PUNCHBOWL NSW 2196" at bounding box center [1048, 300] width 23 height 28
click at [1008, 329] on img "31 Lilac Street, PUNCHBOWL NSW 2196" at bounding box center [1004, 329] width 23 height 28
click at [1026, 344] on img "2b Lilac Street, PUNCHBOWL NSW 2196" at bounding box center [1029, 341] width 23 height 28
click at [947, 363] on img "9 Henry Street, PUNCHBOWL NSW 2196" at bounding box center [949, 363] width 23 height 28
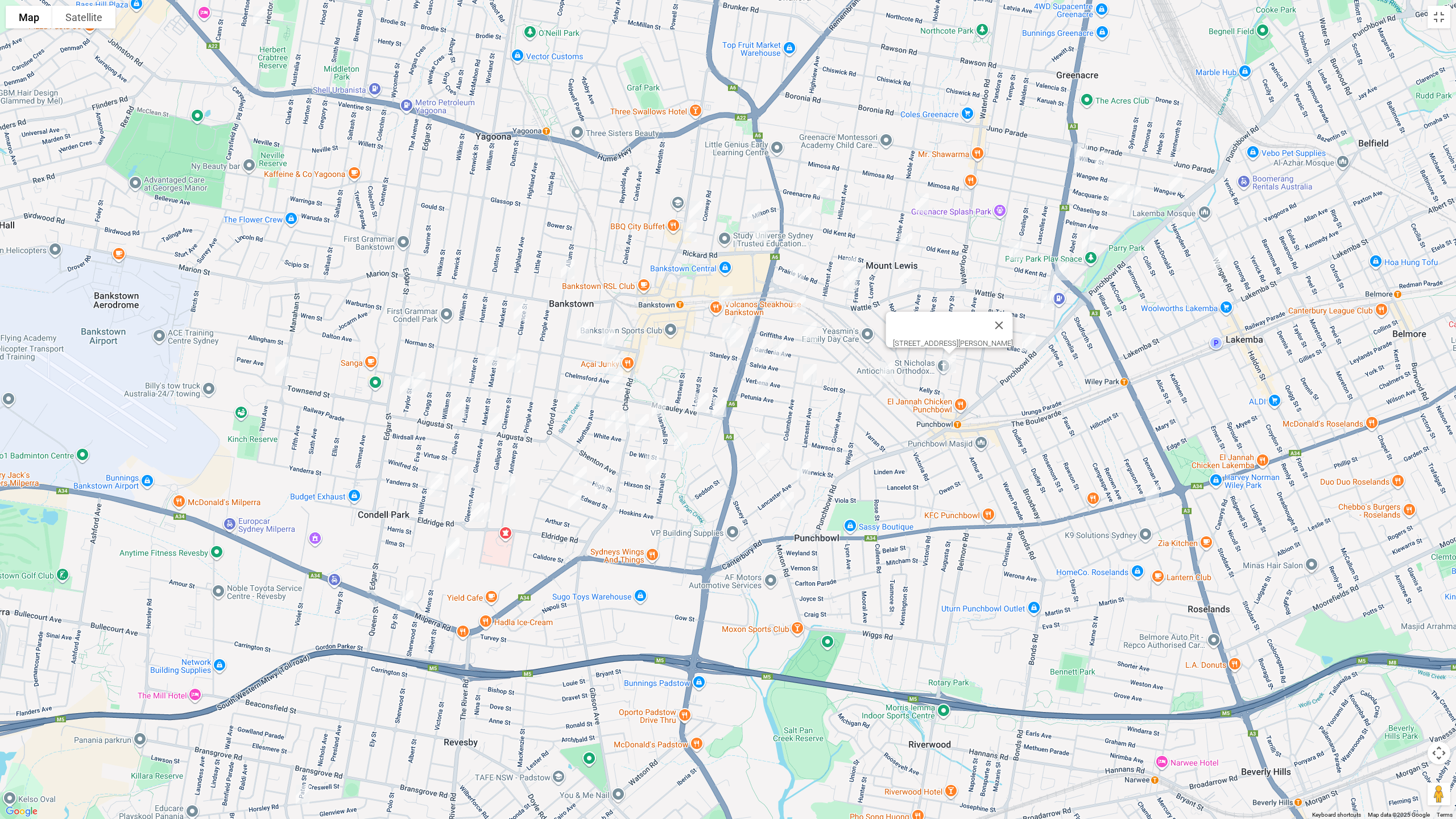
click at [794, 299] on img "27 Carnation Avenue, BANKSTOWN NSW 2200" at bounding box center [799, 304] width 23 height 28
click at [810, 331] on img "128A Griffiths Avenue, BANKSTOWN NSW 2200" at bounding box center [810, 331] width 23 height 28
click at [757, 348] on img "39 Salvia Avenue, BANKSTOWN NSW 2200" at bounding box center [760, 347] width 23 height 28
drag, startPoint x: 780, startPoint y: 349, endPoint x: 798, endPoint y: 364, distance: 23.4
click at [779, 349] on img "21 Salvia Avenue, BANKSTOWN NSW 2200" at bounding box center [780, 351] width 23 height 28
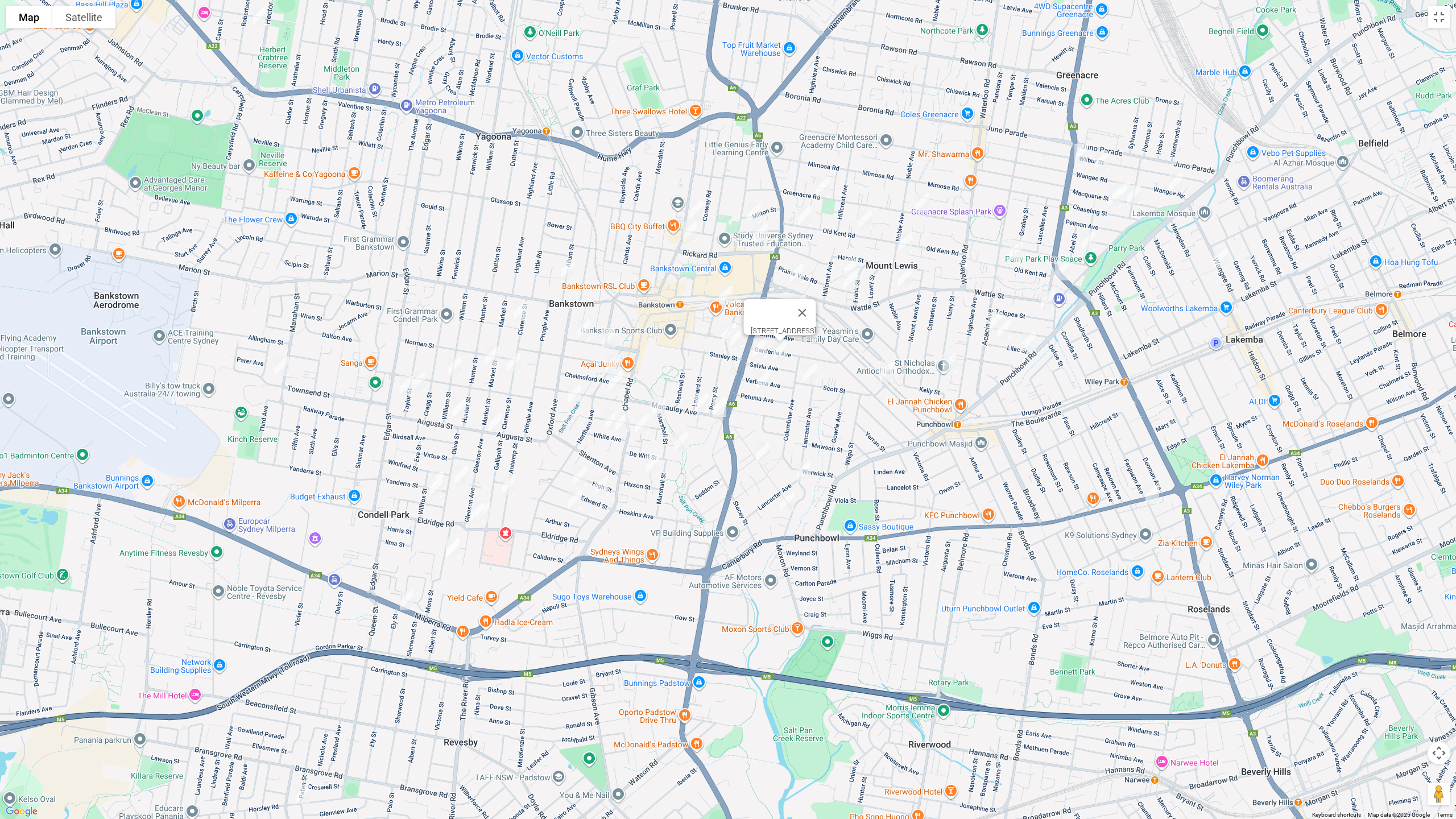
drag, startPoint x: 807, startPoint y: 369, endPoint x: 786, endPoint y: 379, distance: 23.3
click at [807, 369] on img "46 Scott Street, PUNCHBOWL NSW 2196" at bounding box center [810, 373] width 23 height 28
click at [764, 381] on img "25 Petunia Avenue, BANKSTOWN NSW 2200" at bounding box center [763, 380] width 23 height 28
click at [768, 450] on img "1/78 James Street, PUNCHBOWL NSW 2196" at bounding box center [763, 452] width 23 height 28
click at [807, 472] on img "64 Lancaster Avenue, PUNCHBOWL NSW 2196" at bounding box center [804, 470] width 23 height 28
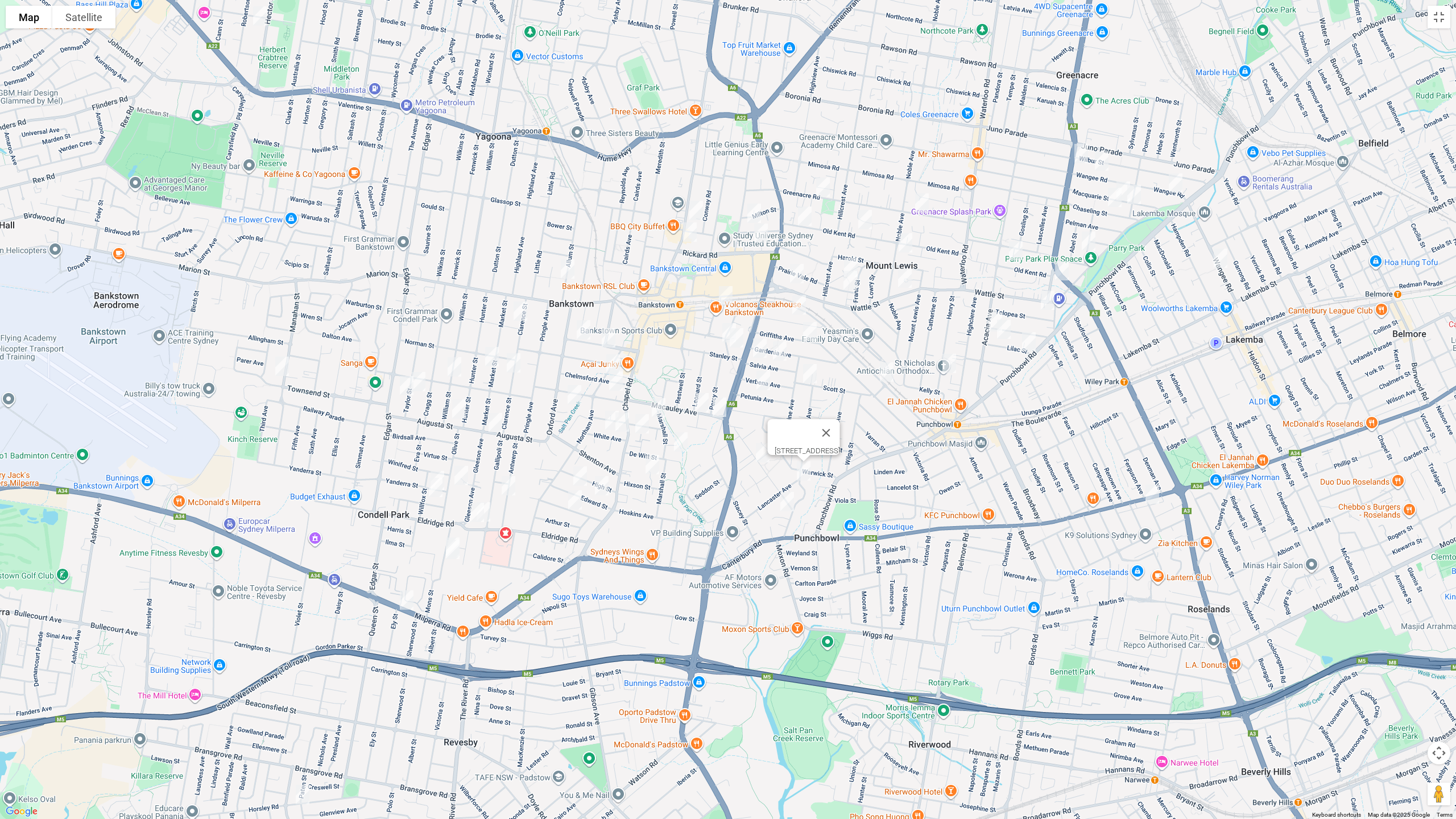
click at [786, 503] on img "22 James Street, PUNCHBOWL NSW 2196" at bounding box center [787, 501] width 23 height 28
click at [718, 328] on img "6 Cross Street, BANKSTOWN NSW 2200" at bounding box center [729, 332] width 23 height 28
drag, startPoint x: 737, startPoint y: 343, endPoint x: 731, endPoint y: 359, distance: 17.1
click at [738, 343] on img "7 Cross Street, BANKSTOWN NSW 2200" at bounding box center [736, 337] width 23 height 28
click at [703, 403] on img "22 Macauley Avenue, BANKSTOWN NSW 2200" at bounding box center [702, 402] width 23 height 28
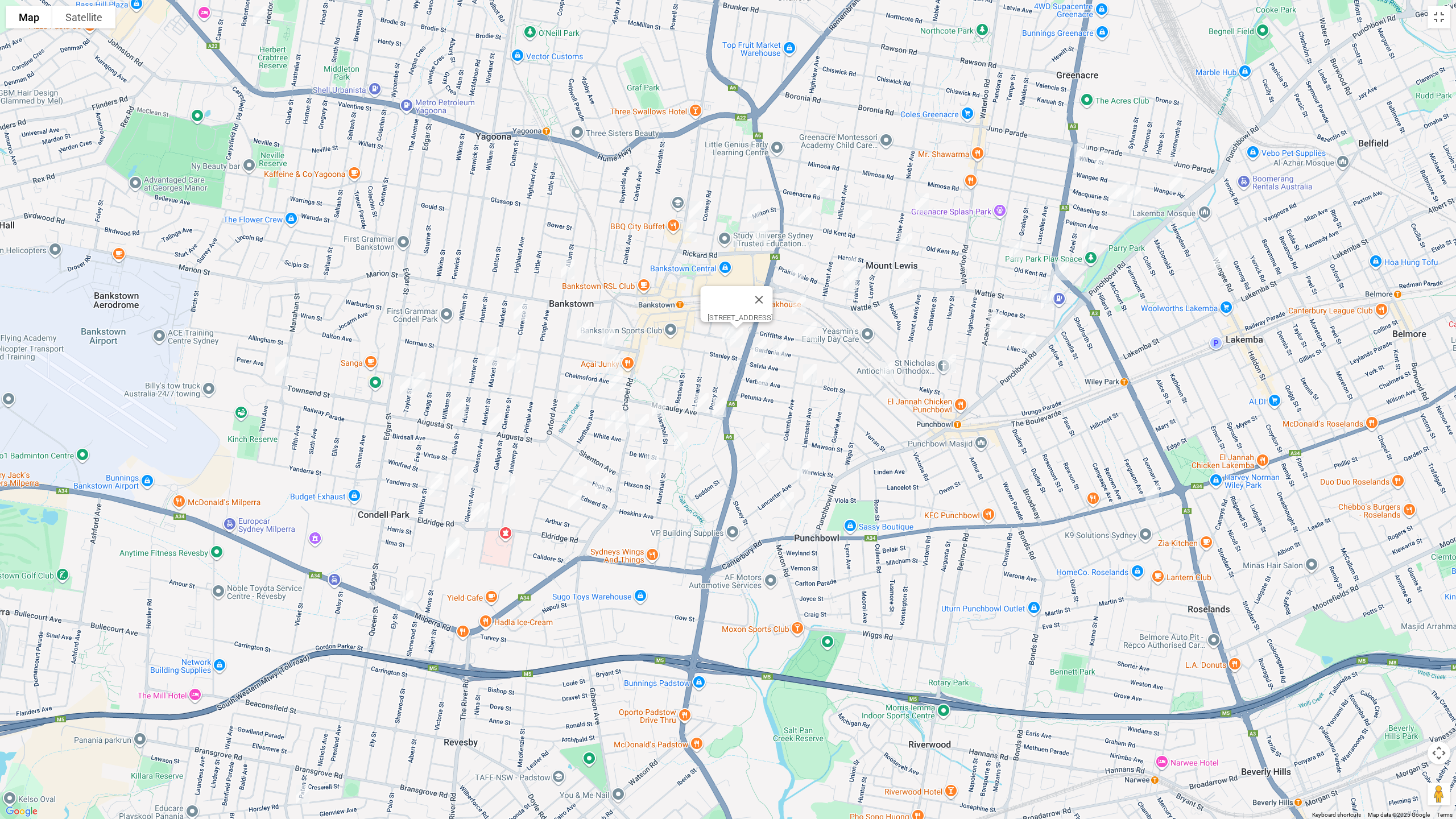
click at [719, 407] on img "4 Macauley Avenue, BANKSTOWN NSW 2200" at bounding box center [720, 406] width 23 height 28
click at [701, 404] on img "22 Macauley Avenue, BANKSTOWN NSW 2200" at bounding box center [702, 402] width 23 height 28
click at [660, 412] on img "16 Dellwood Street, BANKSTOWN NSW 2200" at bounding box center [659, 407] width 23 height 28
click at [681, 440] on img "28 De Witt Street, BANKSTOWN NSW 2200" at bounding box center [681, 441] width 23 height 28
click at [654, 465] on img "2 Noumea Avenue, BANKSTOWN NSW 2200" at bounding box center [652, 464] width 23 height 28
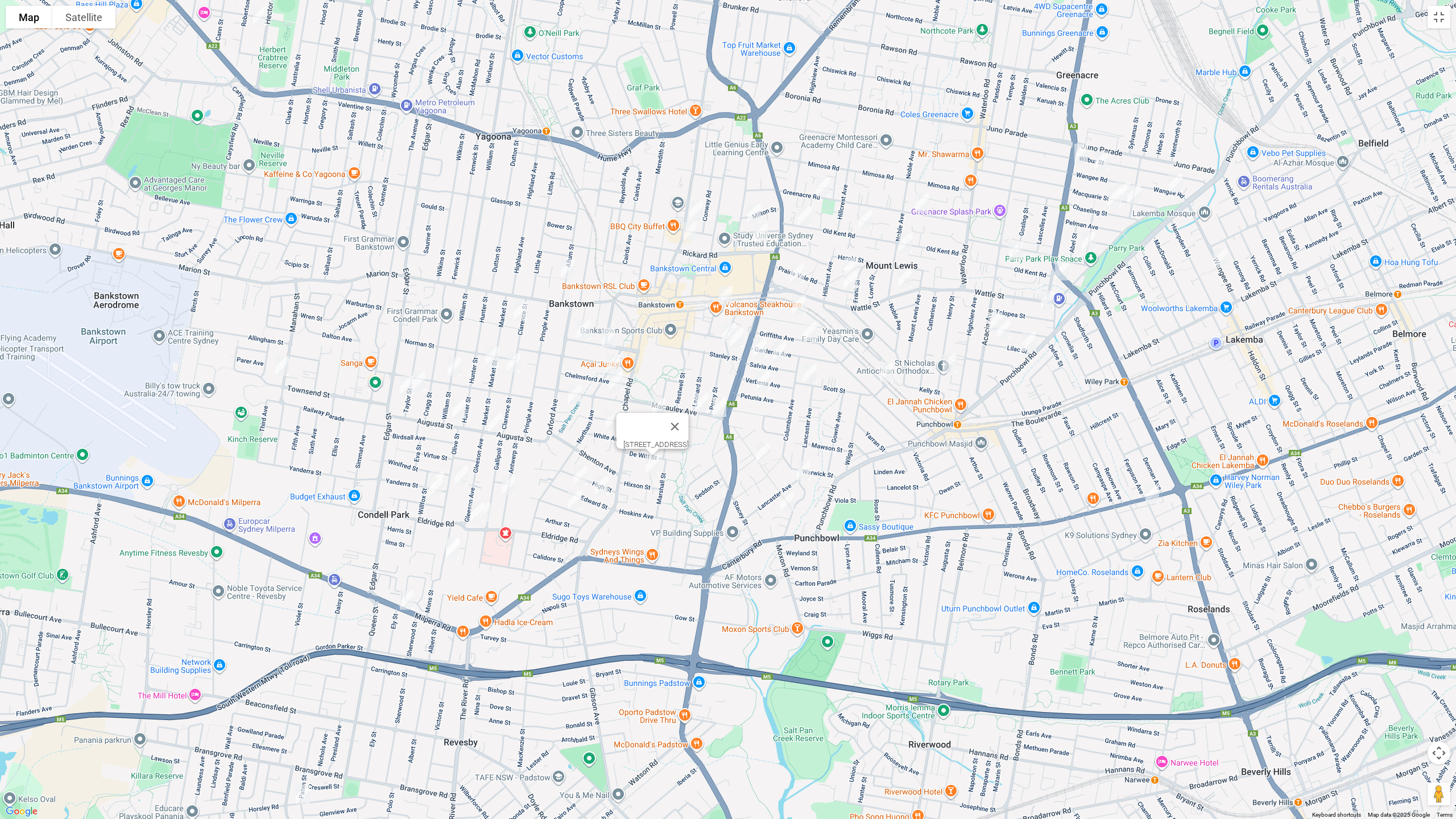
click at [612, 359] on img "23 Chelmsford Avenue, BANKSTOWN NSW 2200" at bounding box center [613, 364] width 23 height 28
click at [617, 375] on img "7 Chertsey Avenue, BANKSTOWN NSW 2200" at bounding box center [616, 381] width 23 height 28
click at [604, 417] on img "17 White Avenue, BANKSTOWN NSW 2200" at bounding box center [612, 420] width 23 height 28
click at [624, 425] on img "5 White Avenue, BANKSTOWN NSW 2200" at bounding box center [622, 421] width 23 height 28
click at [1436, 14] on button "Toggle fullscreen view" at bounding box center [1439, 17] width 23 height 23
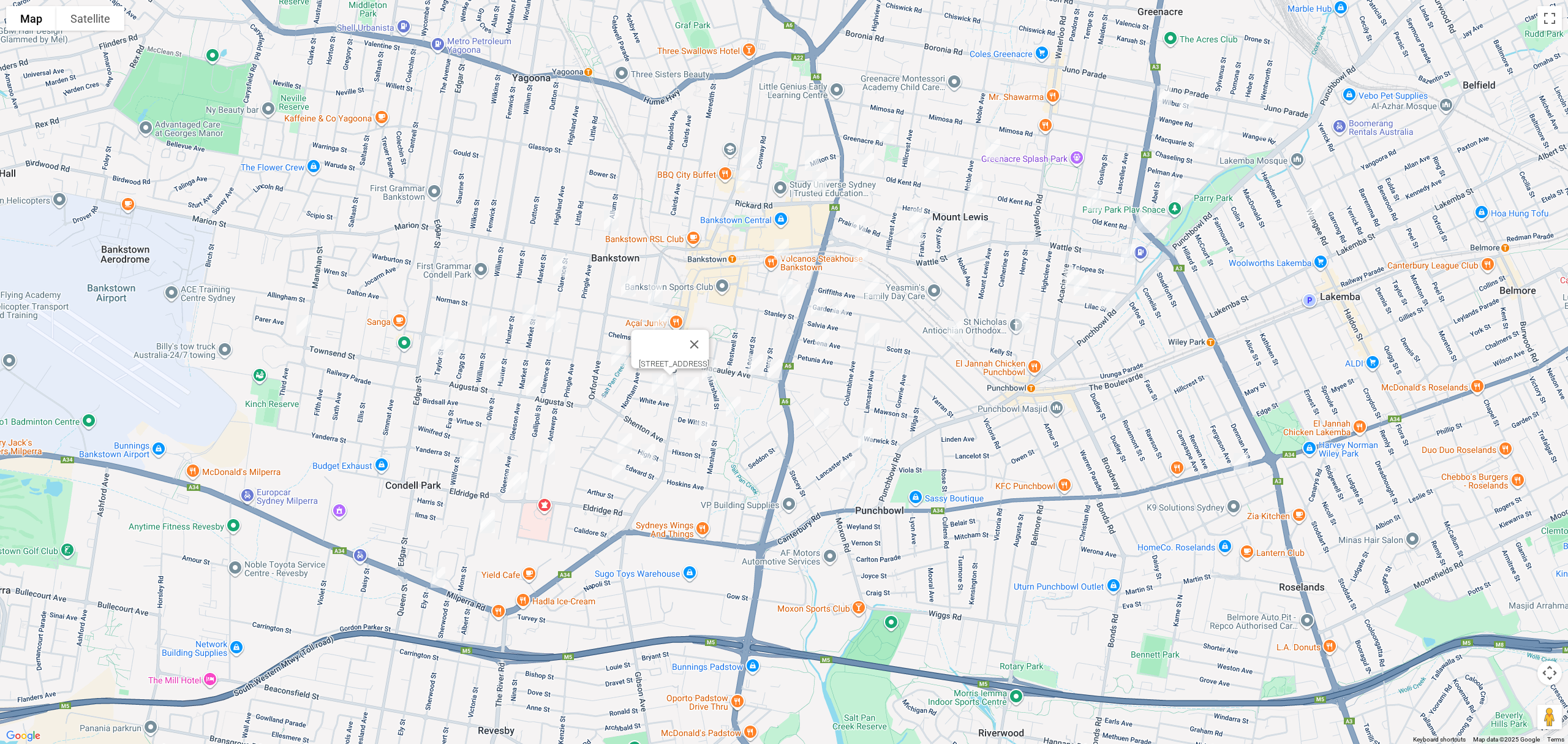
drag, startPoint x: 296, startPoint y: 476, endPoint x: 467, endPoint y: 478, distance: 171.0
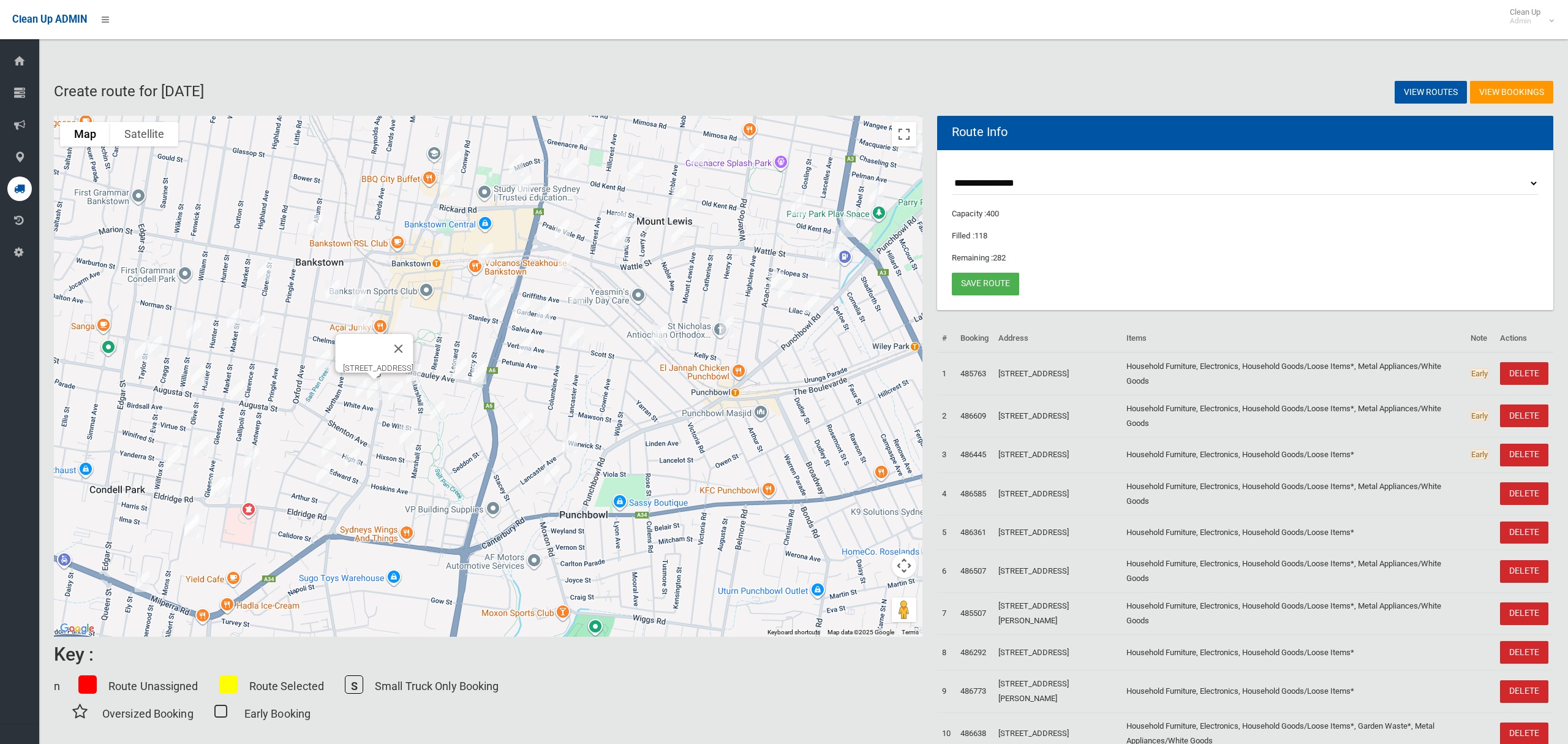
click at [467, 478] on div "To navigate, press the arrow keys. 5 White Avenue, BANKSTOWN NSW 2200" at bounding box center [488, 376] width 869 height 521
click at [905, 128] on button "Toggle fullscreen view" at bounding box center [904, 134] width 24 height 24
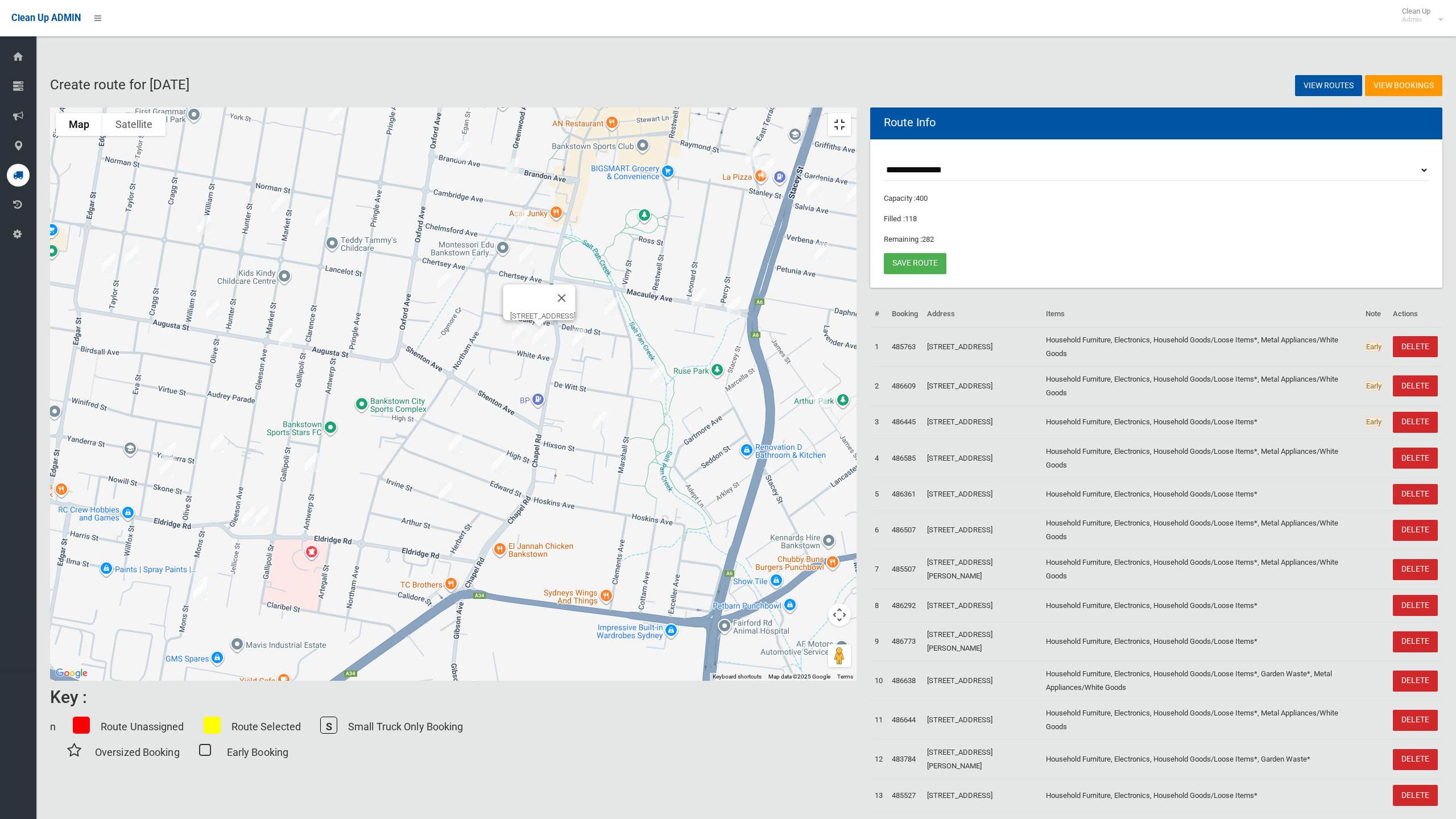
click at [851, 113] on button "Toggle fullscreen view" at bounding box center [839, 124] width 23 height 23
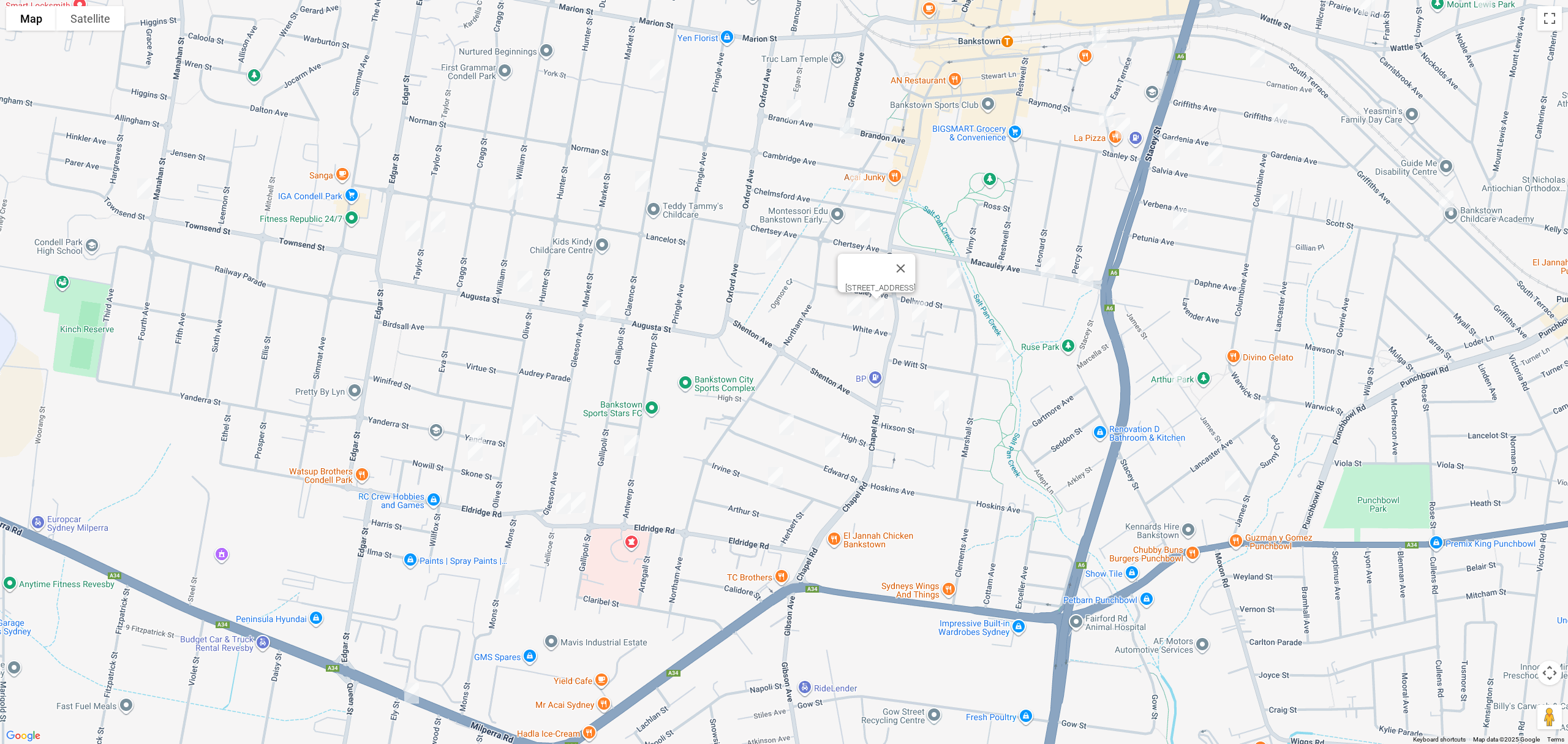
click at [43, 262] on span "Routes" at bounding box center [86, 261] width 101 height 9
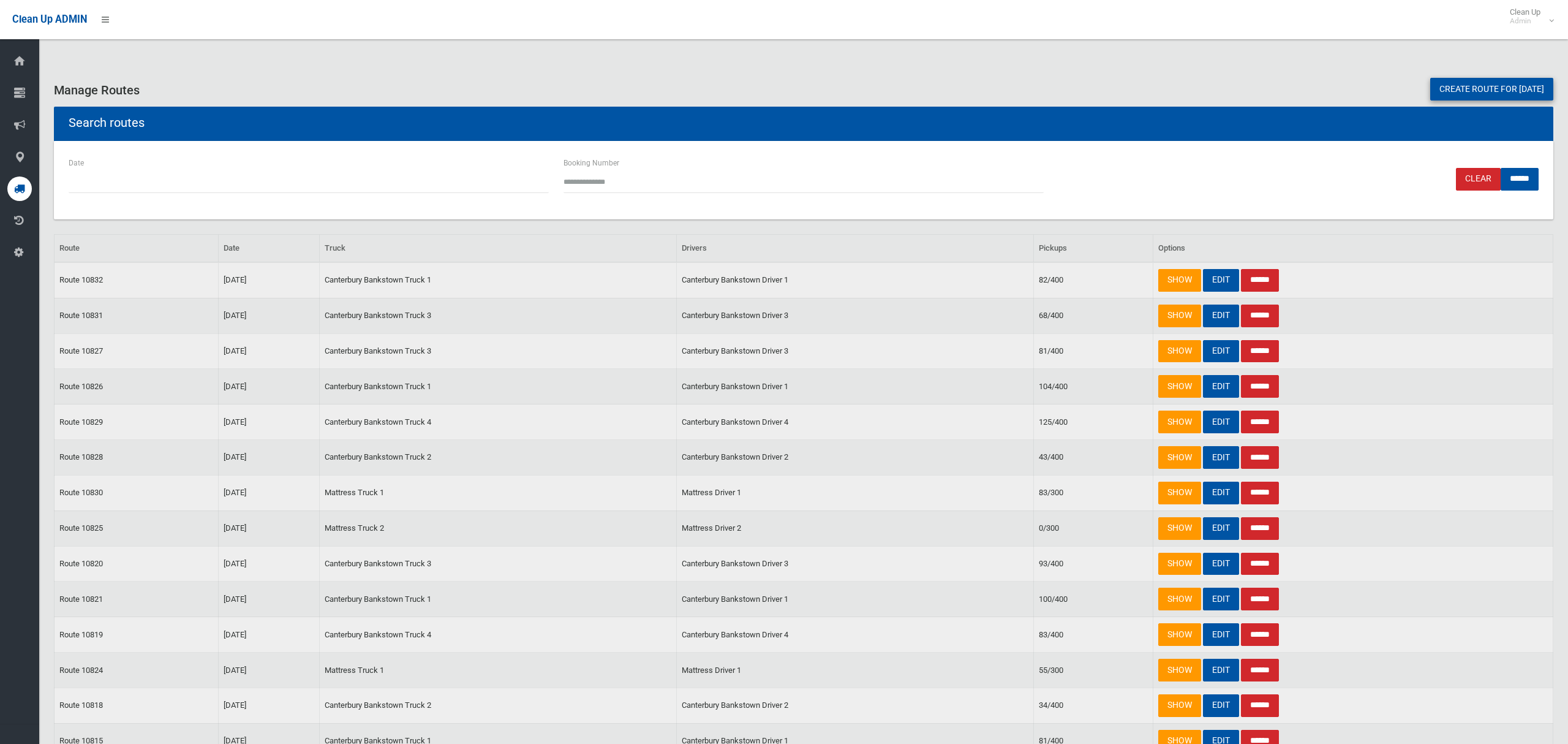
click at [1437, 95] on link "Create route for [DATE]" at bounding box center [1492, 89] width 123 height 23
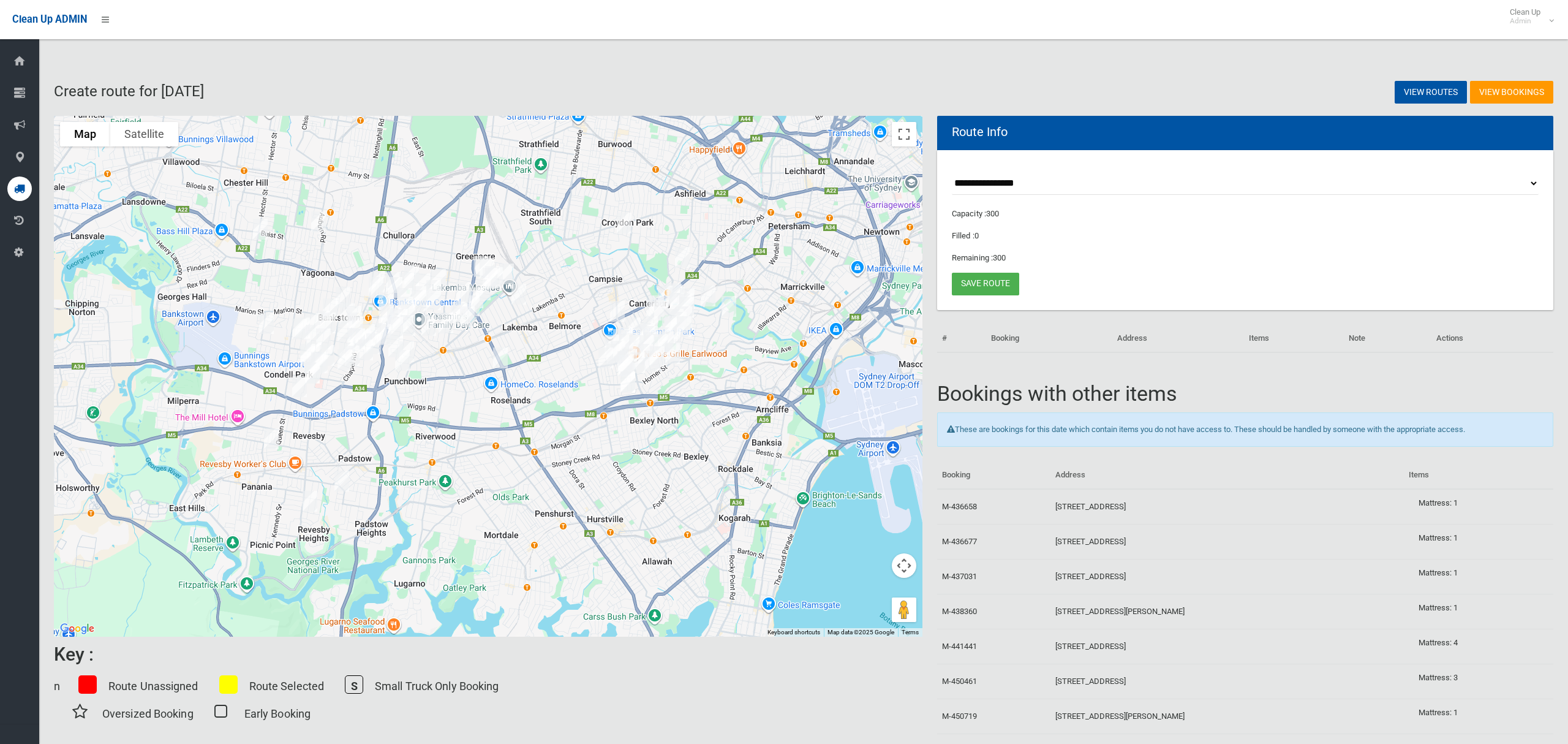
click at [1015, 183] on select "**********" at bounding box center [1245, 184] width 587 height 23
select select "*****"
click at [952, 172] on select "**********" at bounding box center [1245, 184] width 587 height 23
click at [907, 137] on button "Toggle fullscreen view" at bounding box center [904, 134] width 24 height 24
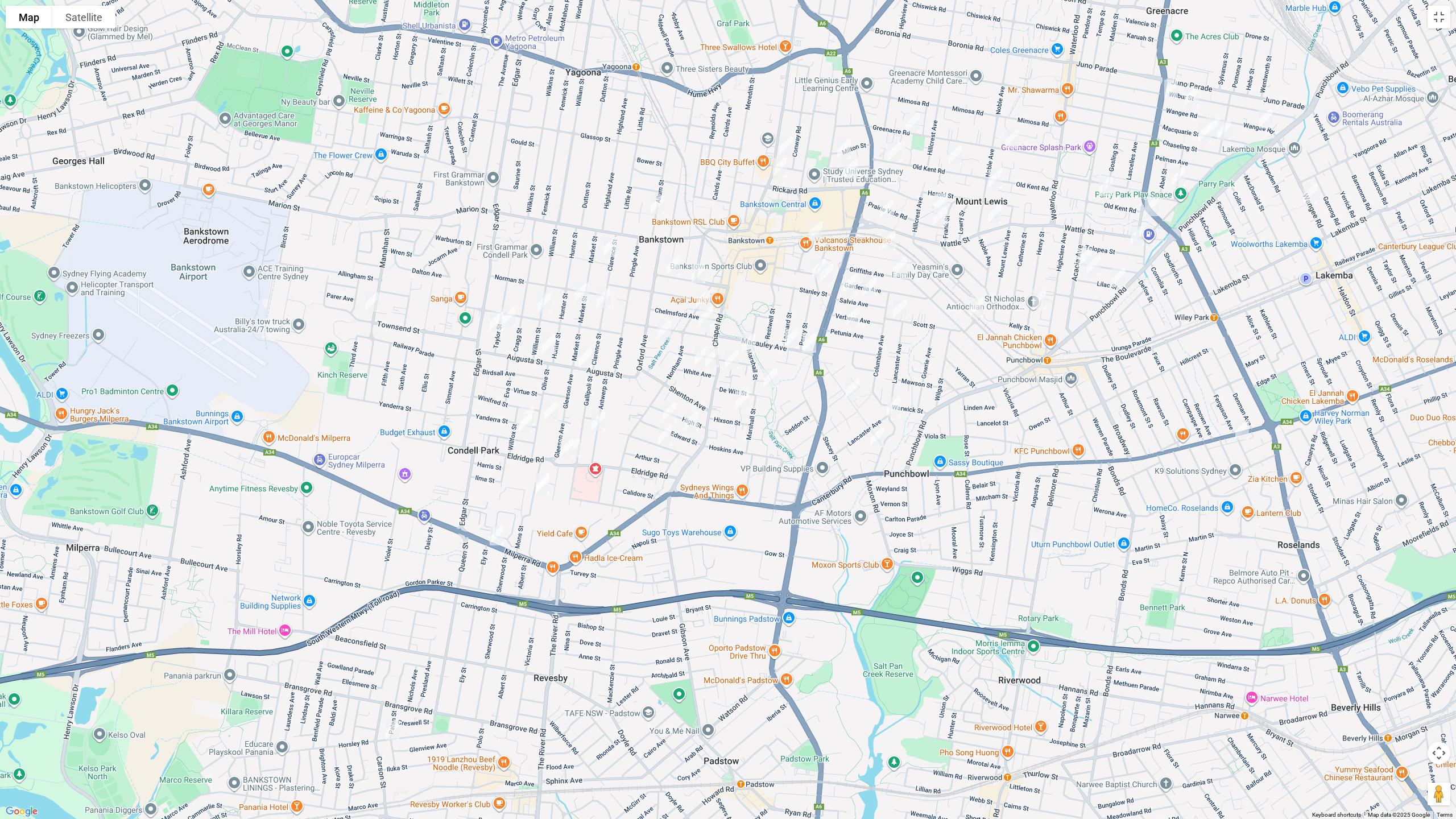
click at [370, 304] on img "48 Townsend Street, CONDELL PARK NSW 2200" at bounding box center [372, 302] width 23 height 28
click at [1447, 16] on button "Toggle fullscreen view" at bounding box center [1439, 17] width 23 height 23
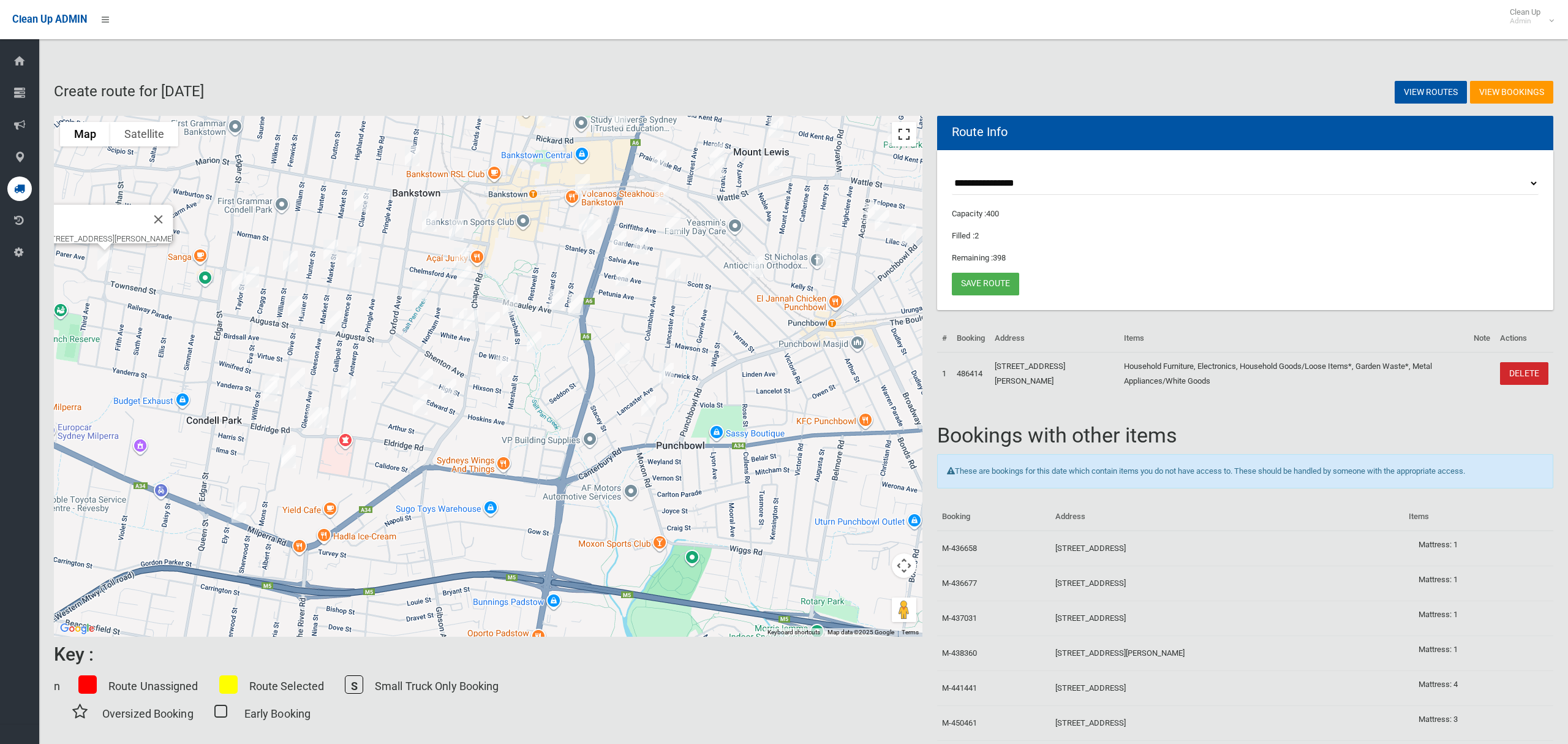
click at [905, 134] on button "Toggle fullscreen view" at bounding box center [904, 134] width 24 height 24
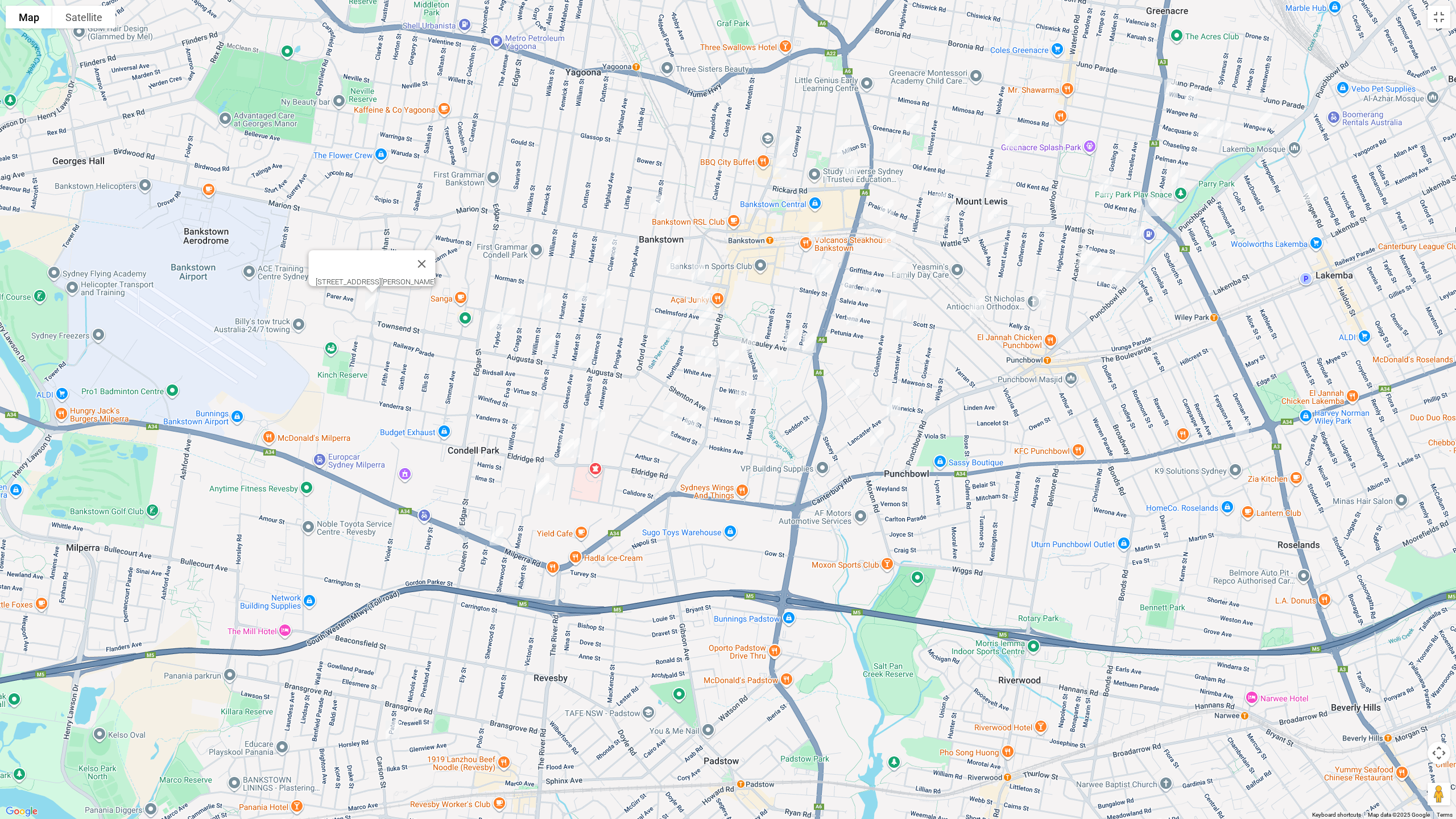
click at [496, 531] on img "54 Milperra Road, REVESBY NSW 2212" at bounding box center [496, 535] width 23 height 28
click at [563, 447] on img "71 Eldridge Road, CONDELL PARK NSW 2200" at bounding box center [567, 448] width 23 height 28
click at [581, 451] on img "65 Eldridge Road, CONDELL PARK NSW 2200" at bounding box center [573, 447] width 23 height 28
click at [735, 358] on img "159 Chapel Road, BANKSTOWN NSW 2200" at bounding box center [732, 359] width 23 height 28
click at [661, 203] on img "14 Allum Street, BANKSTOWN NSW 2200" at bounding box center [657, 204] width 23 height 28
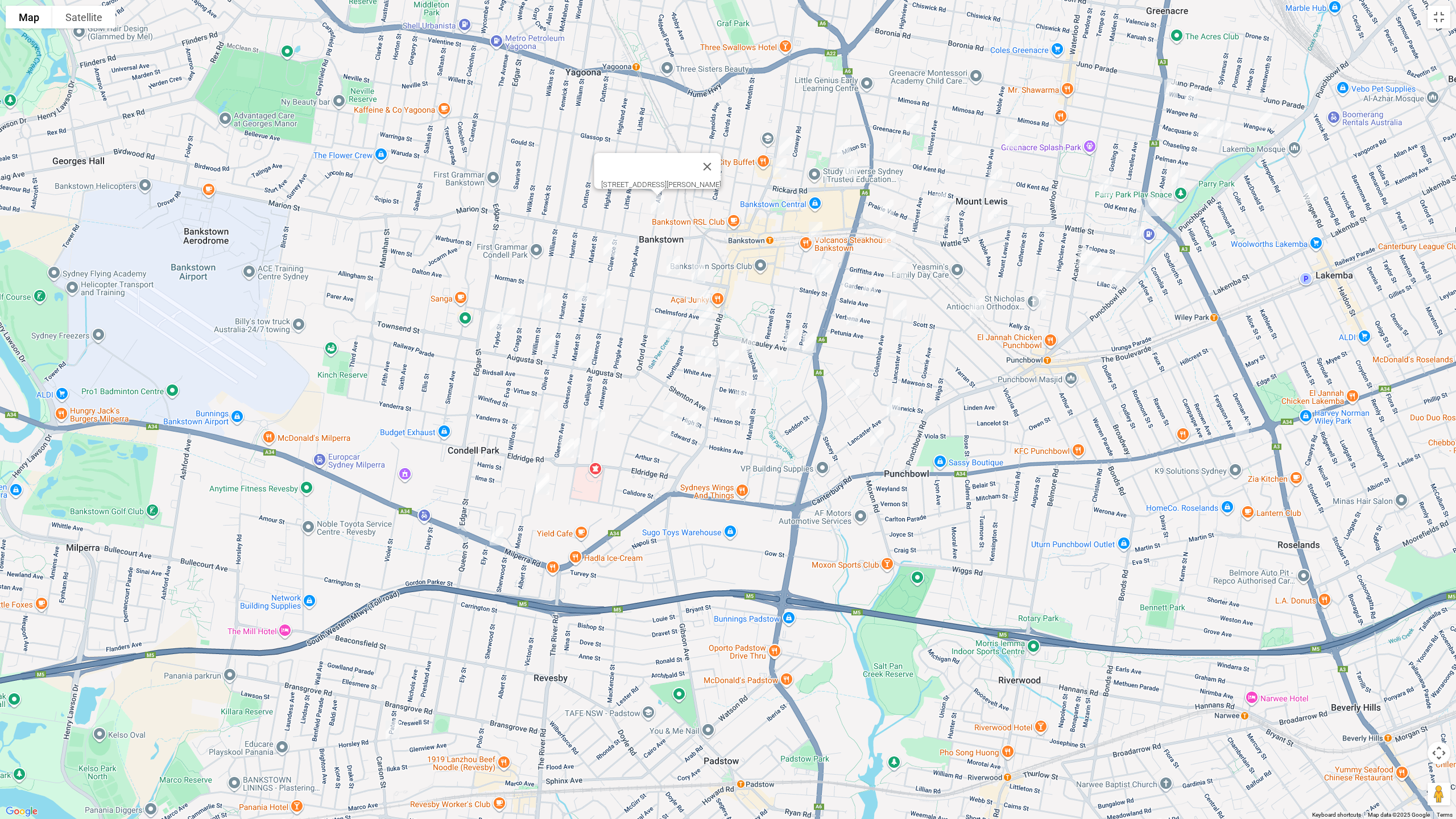
click at [613, 246] on img "8 York Street, CONDELL PARK NSW 2200" at bounding box center [610, 246] width 23 height 28
click at [551, 300] on img "37 Lancelot Street, CONDELL PARK NSW 2200" at bounding box center [544, 302] width 23 height 28
click at [514, 321] on img "4/100 Taylor Street, CONDELL PARK NSW 2200" at bounding box center [508, 317] width 23 height 28
drag, startPoint x: 497, startPoint y: 325, endPoint x: 507, endPoint y: 356, distance: 32.6
click at [497, 325] on img "109 Taylor Street, CONDELL PARK NSW 2200" at bounding box center [496, 321] width 23 height 28
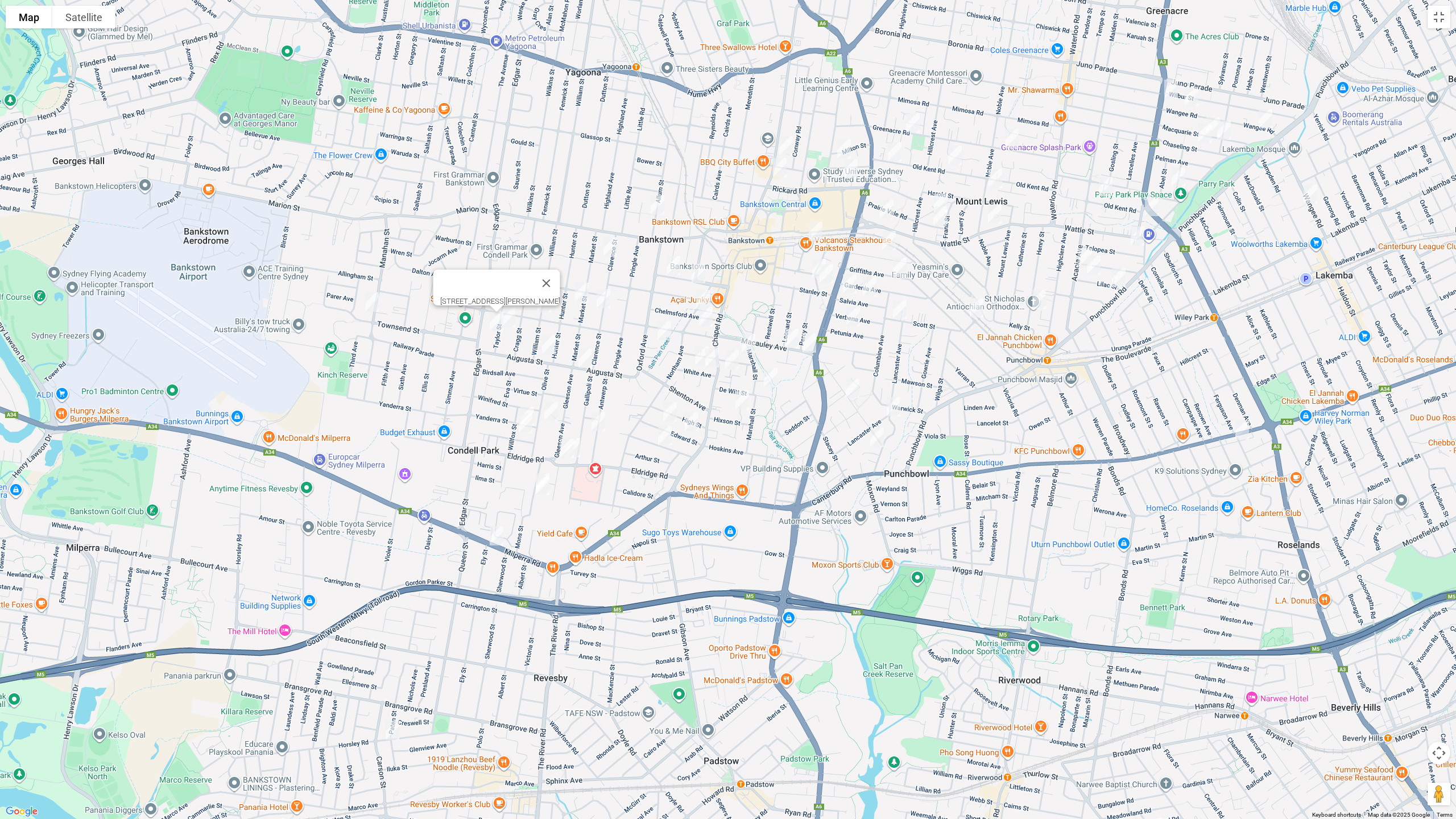
click at [521, 403] on img "13 Yanderra Street, CONDELL PARK NSW 2200" at bounding box center [527, 416] width 23 height 28
click at [520, 426] on img "14 Skone Street, CONDELL PARK NSW 2200" at bounding box center [526, 423] width 23 height 28
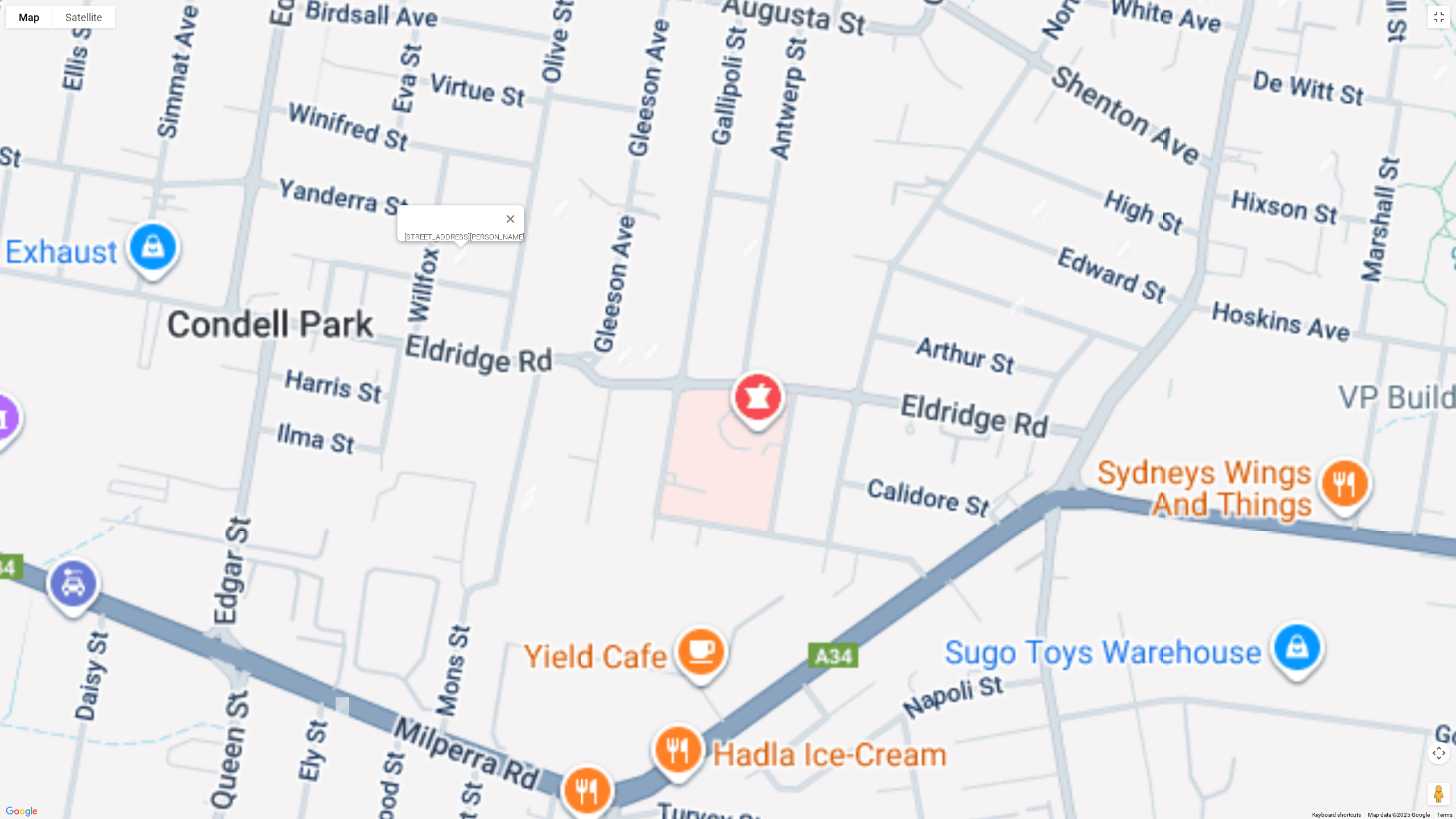
click at [529, 482] on img "28 Mons Street, CONDELL PARK NSW 2200" at bounding box center [529, 495] width 23 height 28
click at [525, 508] on img "30 Mons Street, CONDELL PARK NSW 2200" at bounding box center [528, 504] width 23 height 28
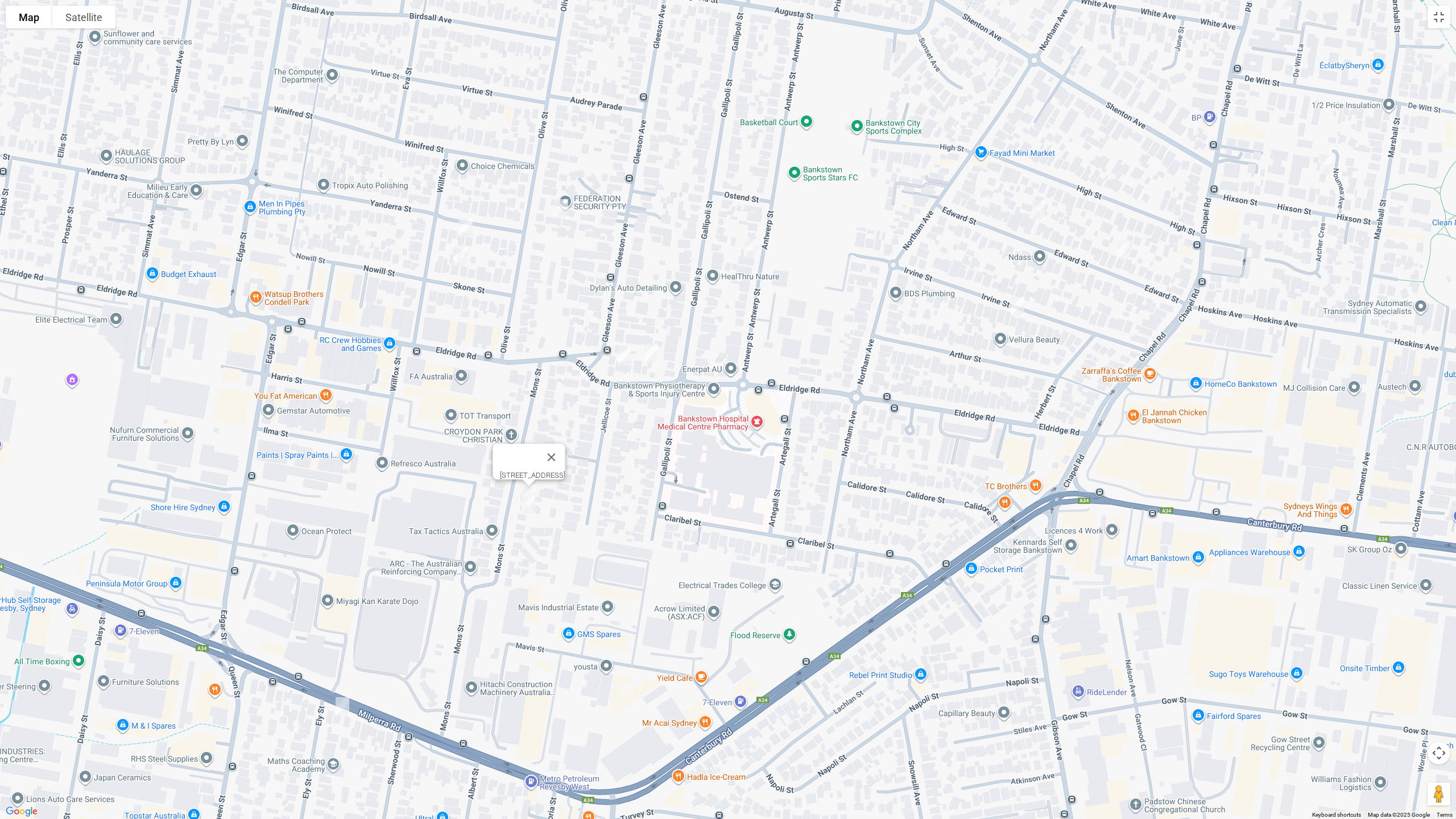
click at [526, 509] on img "30 Mons Street, CONDELL PARK NSW 2200" at bounding box center [528, 504] width 23 height 28
click at [564, 211] on img "52 Olive Street, CONDELL PARK NSW 2200" at bounding box center [561, 208] width 23 height 28
click at [752, 250] on img "54 Antwerp Street, BANKSTOWN NSW 2200" at bounding box center [751, 248] width 23 height 28
drag, startPoint x: 1039, startPoint y: 212, endPoint x: 1056, endPoint y: 225, distance: 21.4
click at [1039, 211] on img "2/37 Edward Street, BANKSTOWN NSW 2200" at bounding box center [1038, 209] width 23 height 28
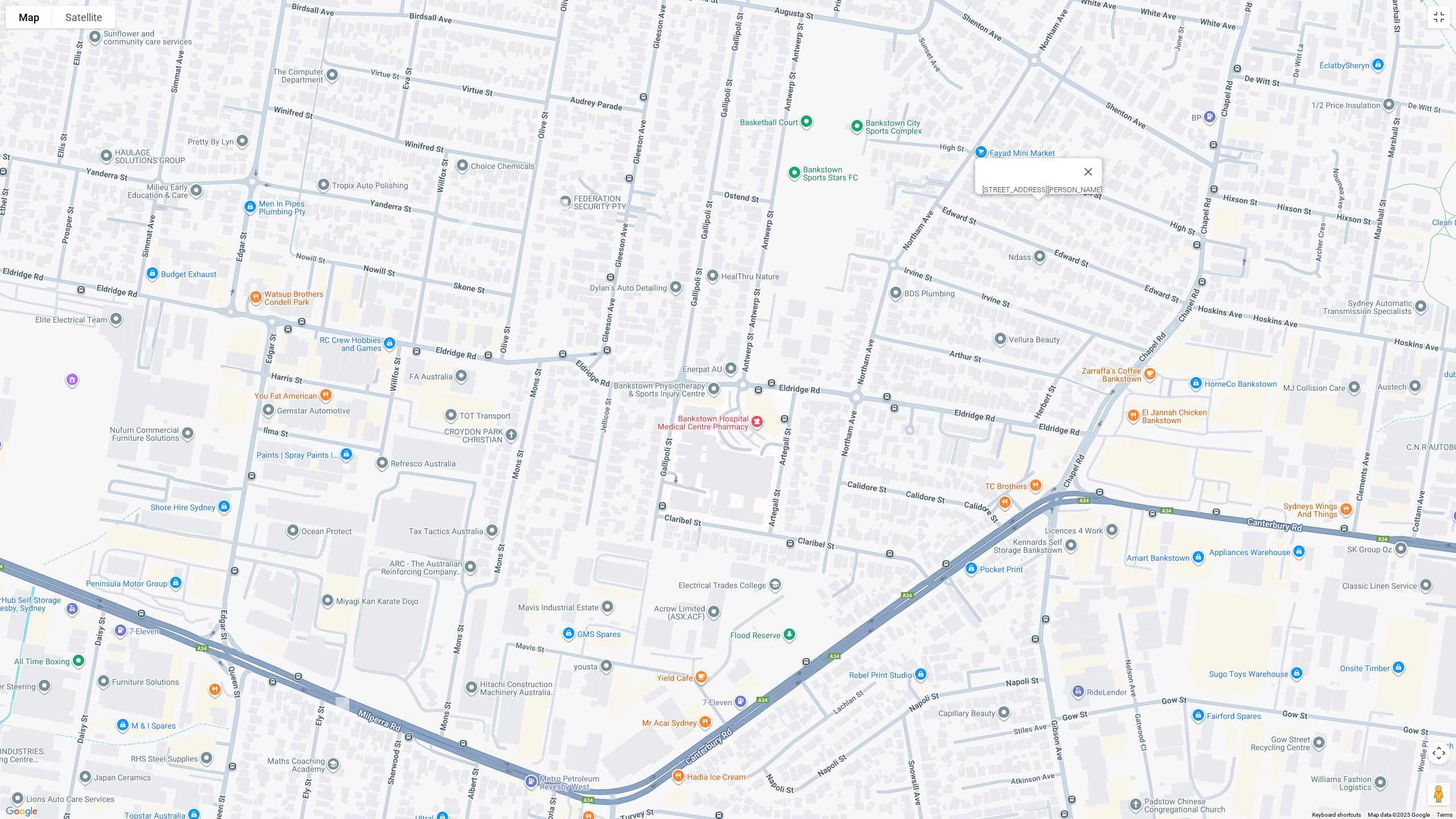
drag, startPoint x: 1126, startPoint y: 252, endPoint x: 1044, endPoint y: 299, distance: 94.5
click at [1125, 252] on img "13 Edward Street, BANKSTOWN NSW 2200" at bounding box center [1124, 250] width 23 height 28
click at [1014, 305] on img "26 Irvine Street, BANKSTOWN NSW 2200" at bounding box center [1018, 306] width 23 height 28
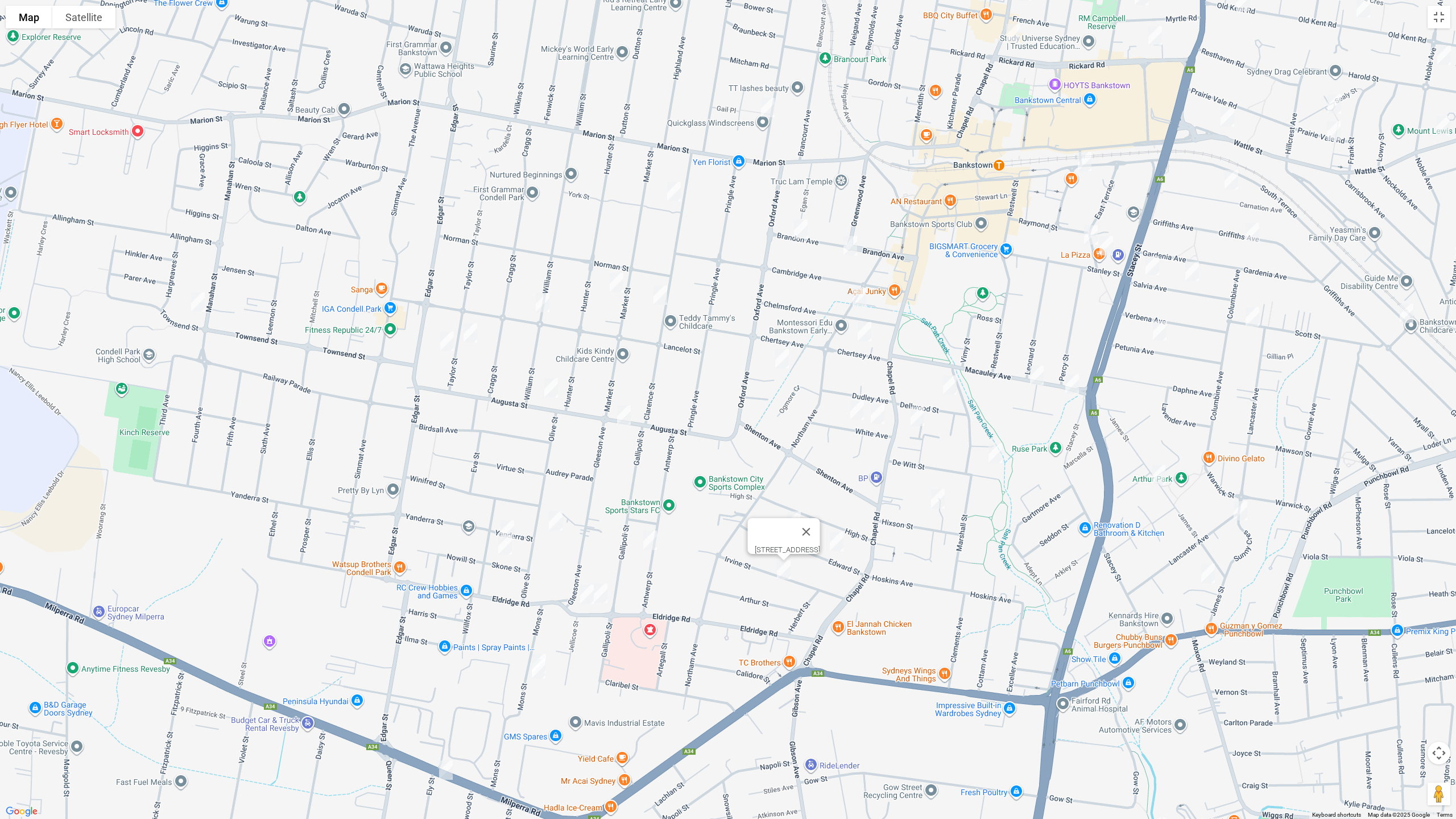
drag, startPoint x: 849, startPoint y: 186, endPoint x: 700, endPoint y: 467, distance: 318.1
click at [700, 467] on div "[STREET_ADDRESS]" at bounding box center [728, 410] width 1456 height 819
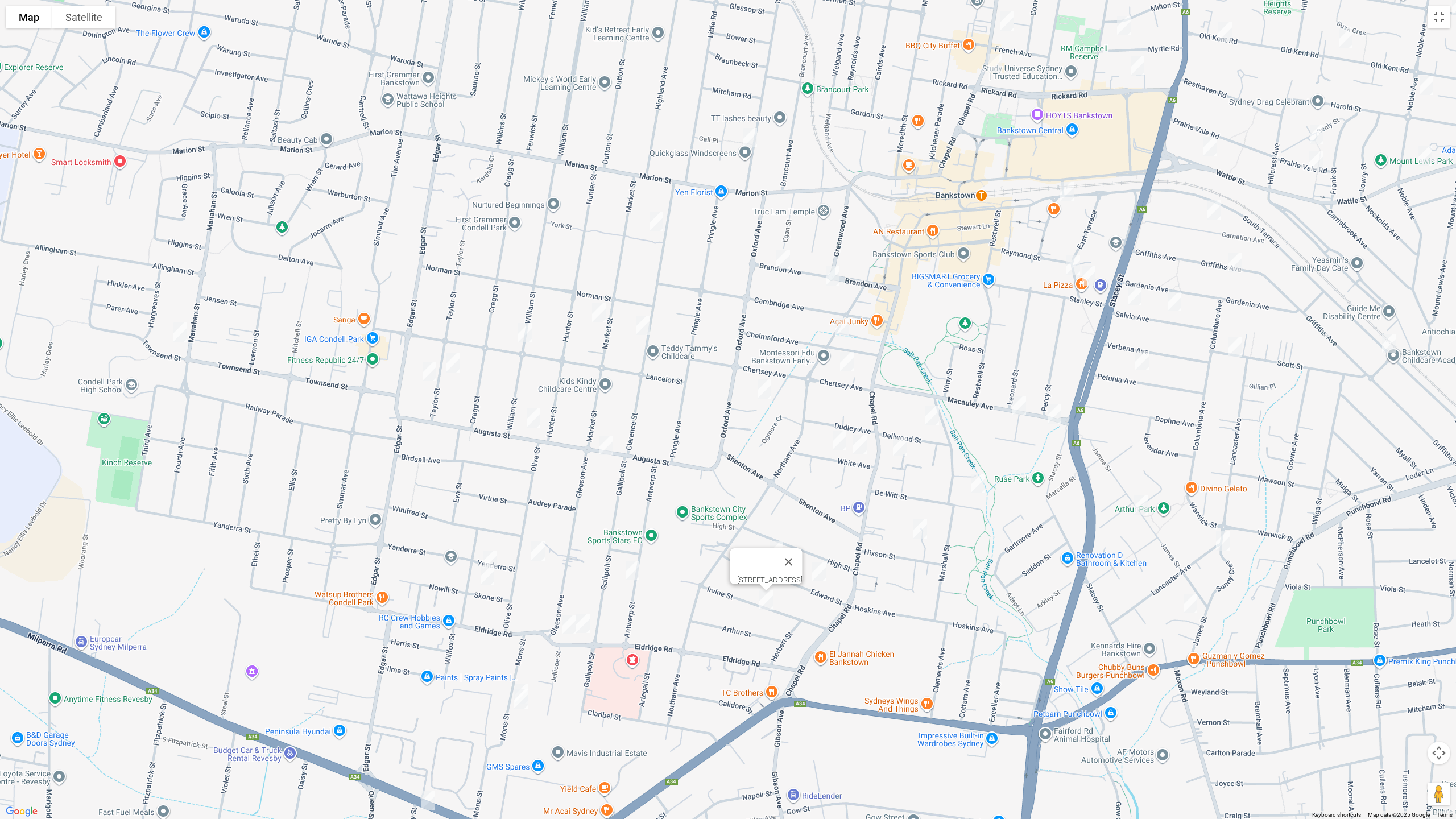
click at [600, 307] on img "3/63 Market Street, CONDELL PARK NSW 2200" at bounding box center [599, 312] width 23 height 28
click at [642, 325] on img "3/69 Clarence Street, CONDELL PARK NSW 2200" at bounding box center [642, 325] width 23 height 28
click at [533, 423] on img "37B Augusta Street, CONDELL PARK NSW 2200" at bounding box center [533, 418] width 23 height 28
click at [600, 446] on img "16 Augusta Street, CONDELL PARK NSW 2200" at bounding box center [606, 445] width 23 height 28
click at [784, 259] on img "42A Brandon Avenue, BANKSTOWN NSW 2200" at bounding box center [783, 259] width 23 height 28
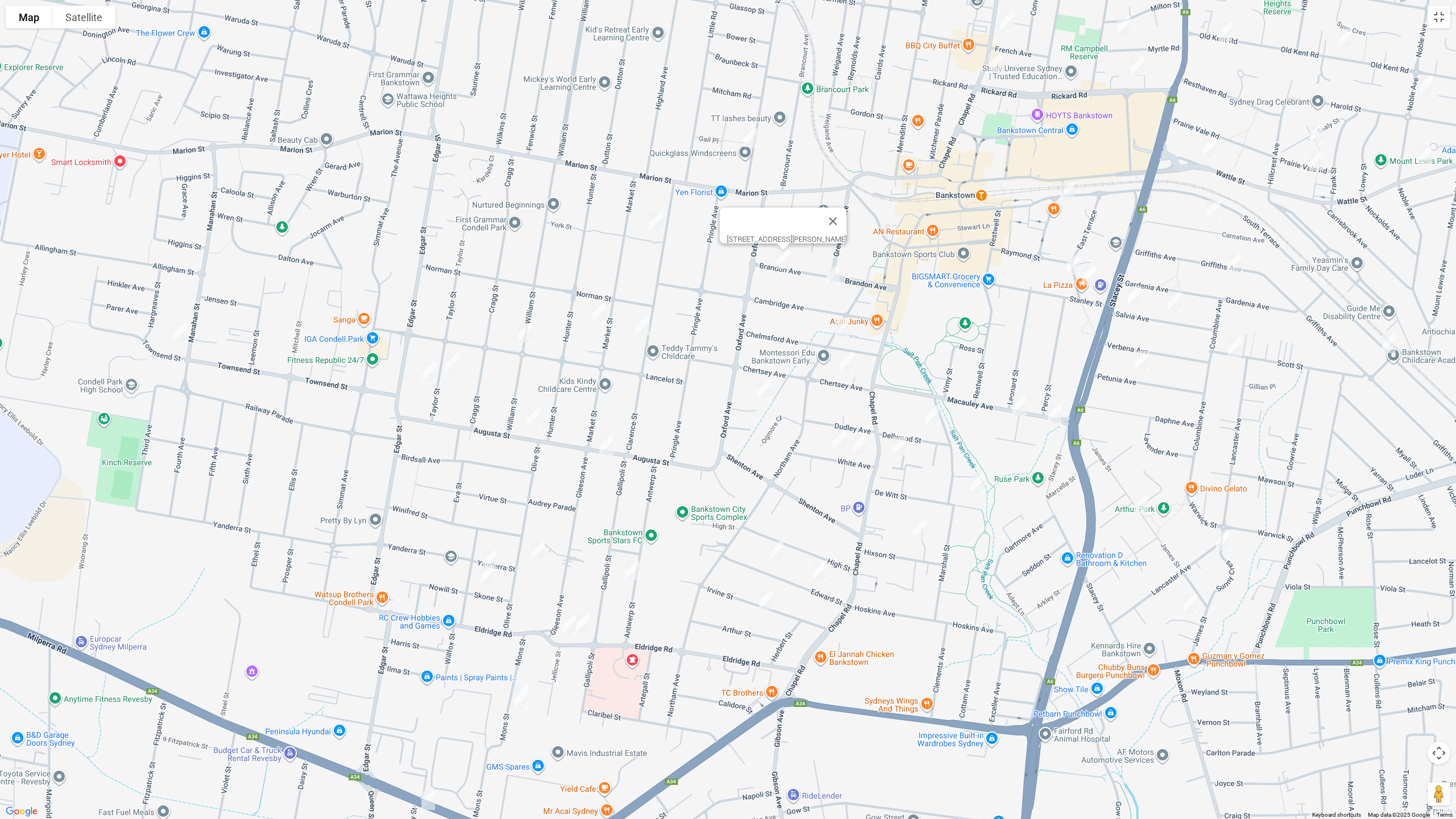
drag, startPoint x: 833, startPoint y: 273, endPoint x: 834, endPoint y: 284, distance: 11.0
click at [833, 275] on img "20 Brandon Avenue, BANKSTOWN NSW 2200" at bounding box center [832, 275] width 23 height 28
click at [838, 272] on img "20 Brandon Avenue, BANKSTOWN NSW 2200" at bounding box center [832, 275] width 23 height 28
click at [842, 330] on img "23 Chelmsford Avenue, BANKSTOWN NSW 2200" at bounding box center [842, 327] width 23 height 28
drag, startPoint x: 764, startPoint y: 384, endPoint x: 807, endPoint y: 384, distance: 43.0
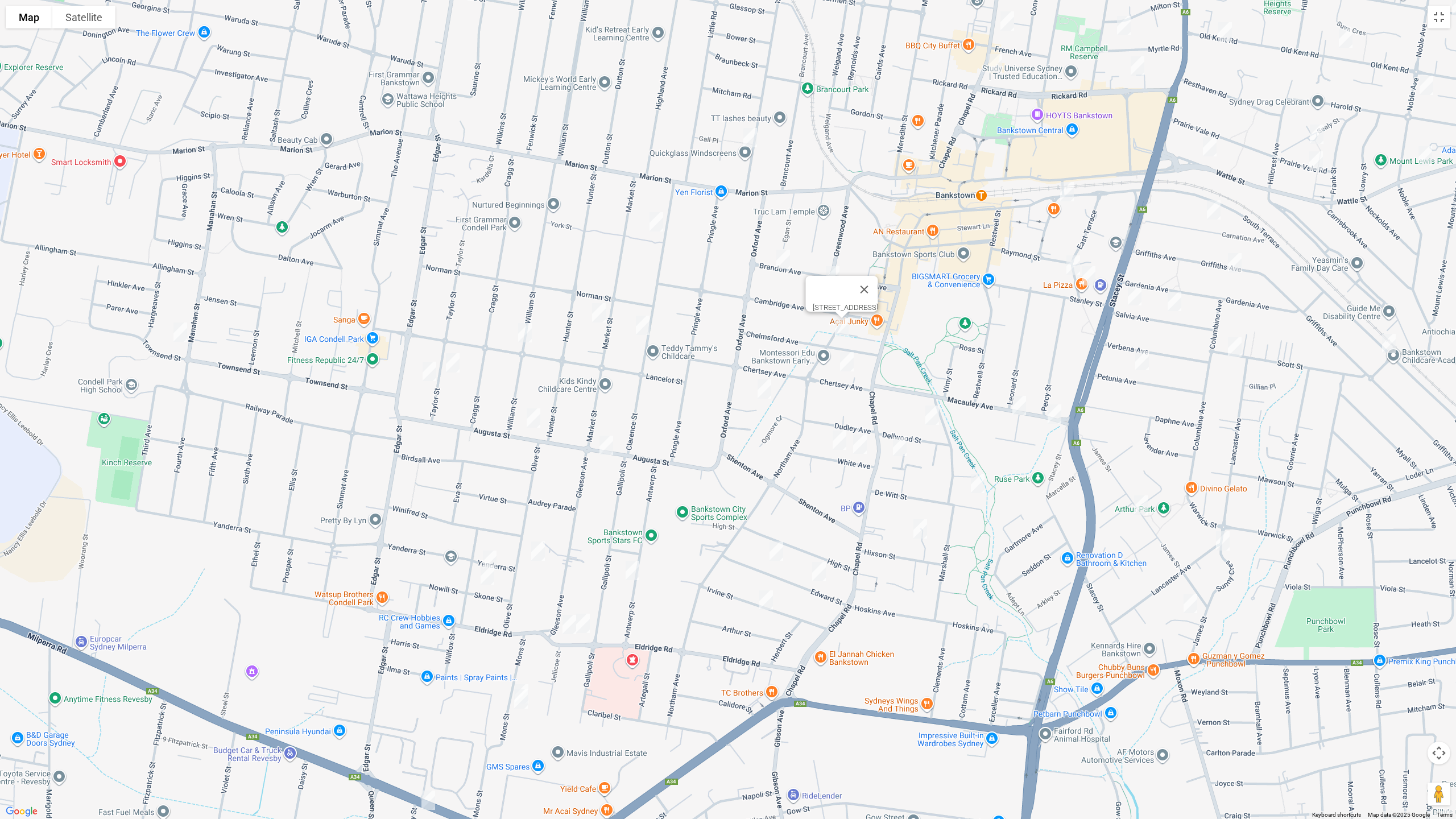
click at [765, 384] on img "3 Koonya Avenue, BANKSTOWN NSW 2200" at bounding box center [764, 388] width 23 height 28
click at [847, 360] on img "7 Chertsey Avenue, BANKSTOWN NSW 2200" at bounding box center [847, 361] width 23 height 28
click at [772, 387] on img "3 Koonya Avenue, BANKSTOWN NSW 2200" at bounding box center [764, 388] width 23 height 28
drag, startPoint x: 832, startPoint y: 436, endPoint x: 849, endPoint y: 445, distance: 19.2
click at [834, 436] on img "17 White Avenue, BANKSTOWN NSW 2200" at bounding box center [839, 440] width 23 height 28
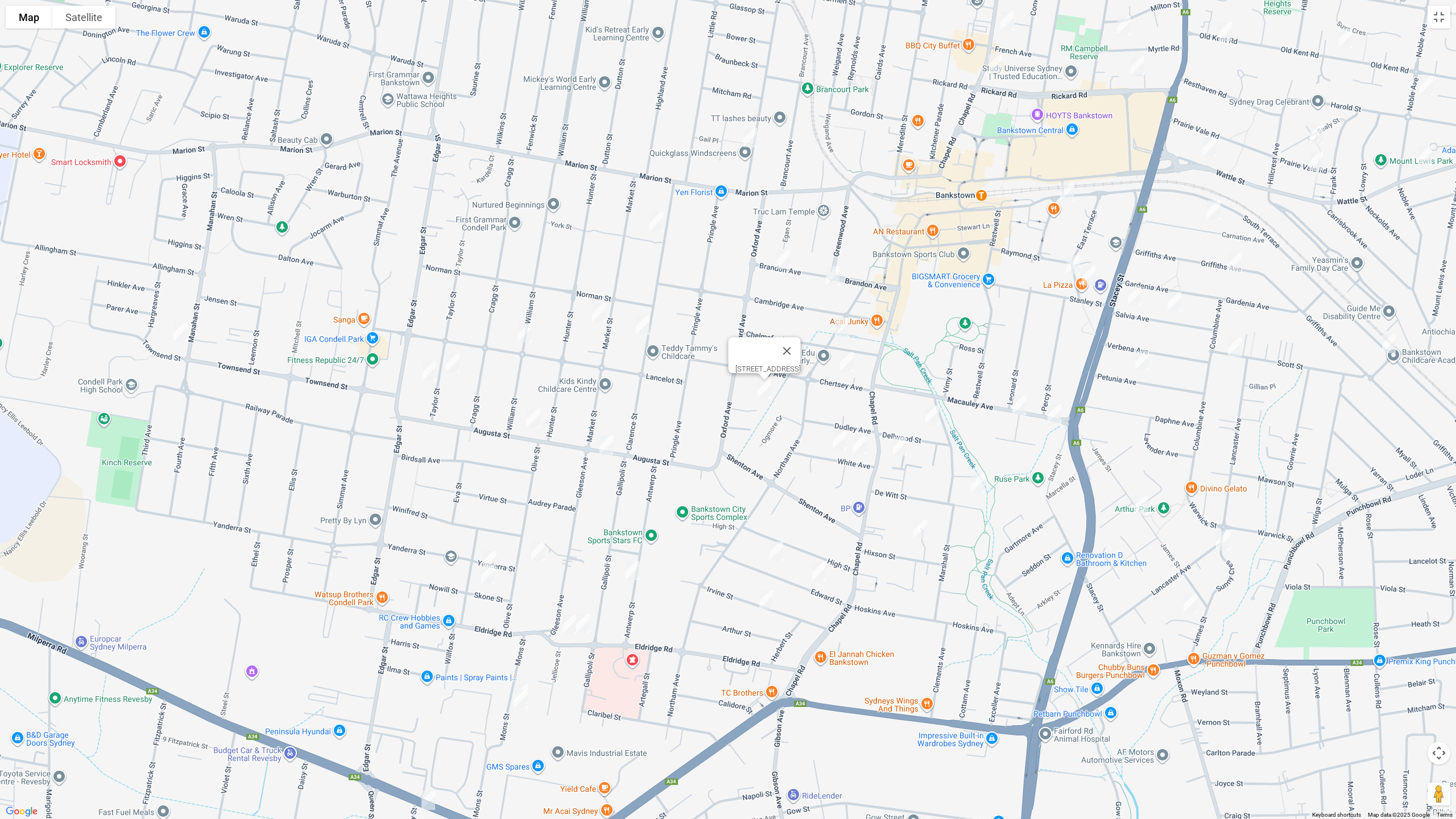
click at [837, 441] on img "17 White Avenue, BANKSTOWN NSW 2200" at bounding box center [839, 440] width 23 height 28
click at [859, 447] on img "5 White Avenue, BANKSTOWN NSW 2200" at bounding box center [860, 443] width 23 height 28
click at [974, 478] on img "28 De Witt Street, BANKSTOWN NSW 2200" at bounding box center [977, 483] width 23 height 28
click at [917, 520] on img "2 Noumea Avenue, BANKSTOWN NSW 2200" at bounding box center [920, 528] width 23 height 28
click at [932, 417] on img "16 Dellwood Street, BANKSTOWN NSW 2200" at bounding box center [932, 415] width 23 height 28
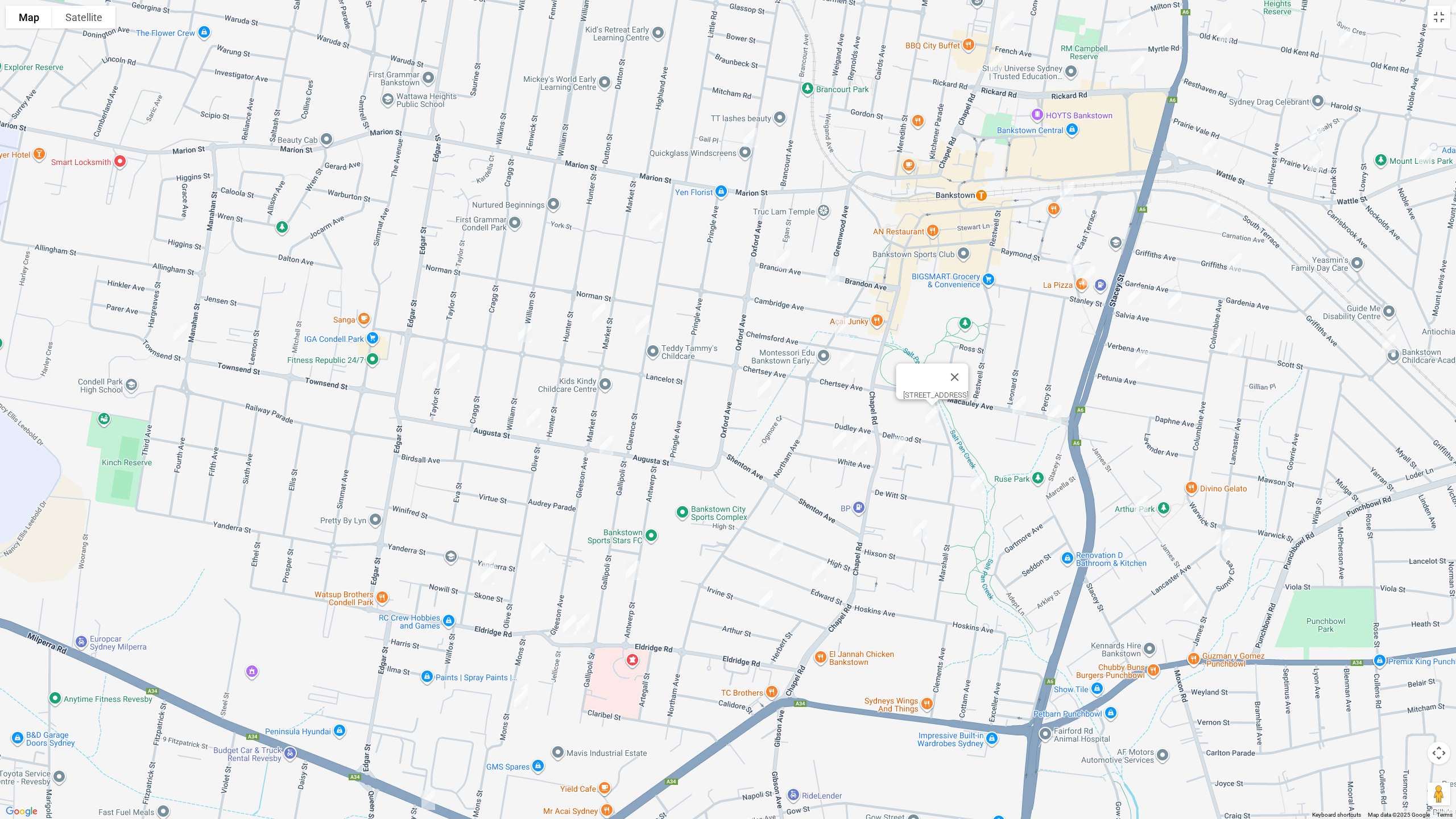
click at [1024, 403] on img "22 Macauley Avenue, BANKSTOWN NSW 2200" at bounding box center [1019, 405] width 23 height 28
click at [1058, 414] on img "4 Macauley Avenue, BANKSTOWN NSW 2200" at bounding box center [1055, 413] width 23 height 28
drag, startPoint x: 1083, startPoint y: 242, endPoint x: 924, endPoint y: 329, distance: 181.2
click at [913, 342] on div "4 Macauley Avenue, BANKSTOWN NSW 2200" at bounding box center [728, 410] width 1456 height 819
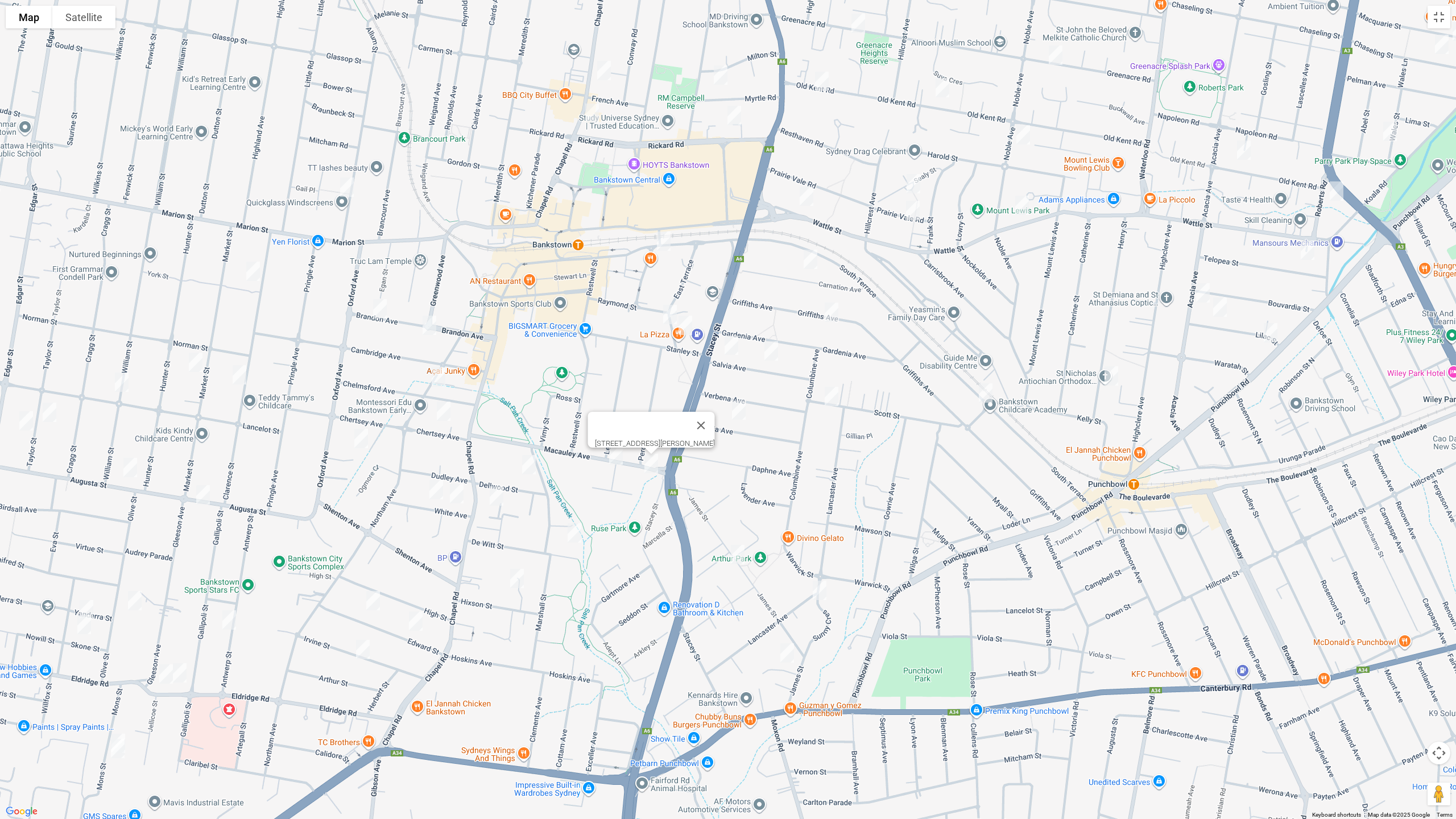
drag, startPoint x: 791, startPoint y: 342, endPoint x: 619, endPoint y: 359, distance: 172.8
click at [566, 334] on div "4 Macauley Avenue, BANKSTOWN NSW 2200" at bounding box center [728, 410] width 1456 height 819
click at [669, 312] on img "6 Cross Street, BANKSTOWN NSW 2200" at bounding box center [669, 314] width 23 height 28
click at [689, 329] on img "7 Cross Street, BANKSTOWN NSW 2200" at bounding box center [684, 325] width 23 height 28
click at [661, 238] on img "2 West Terrace, BANKSTOWN NSW 2200" at bounding box center [663, 241] width 23 height 28
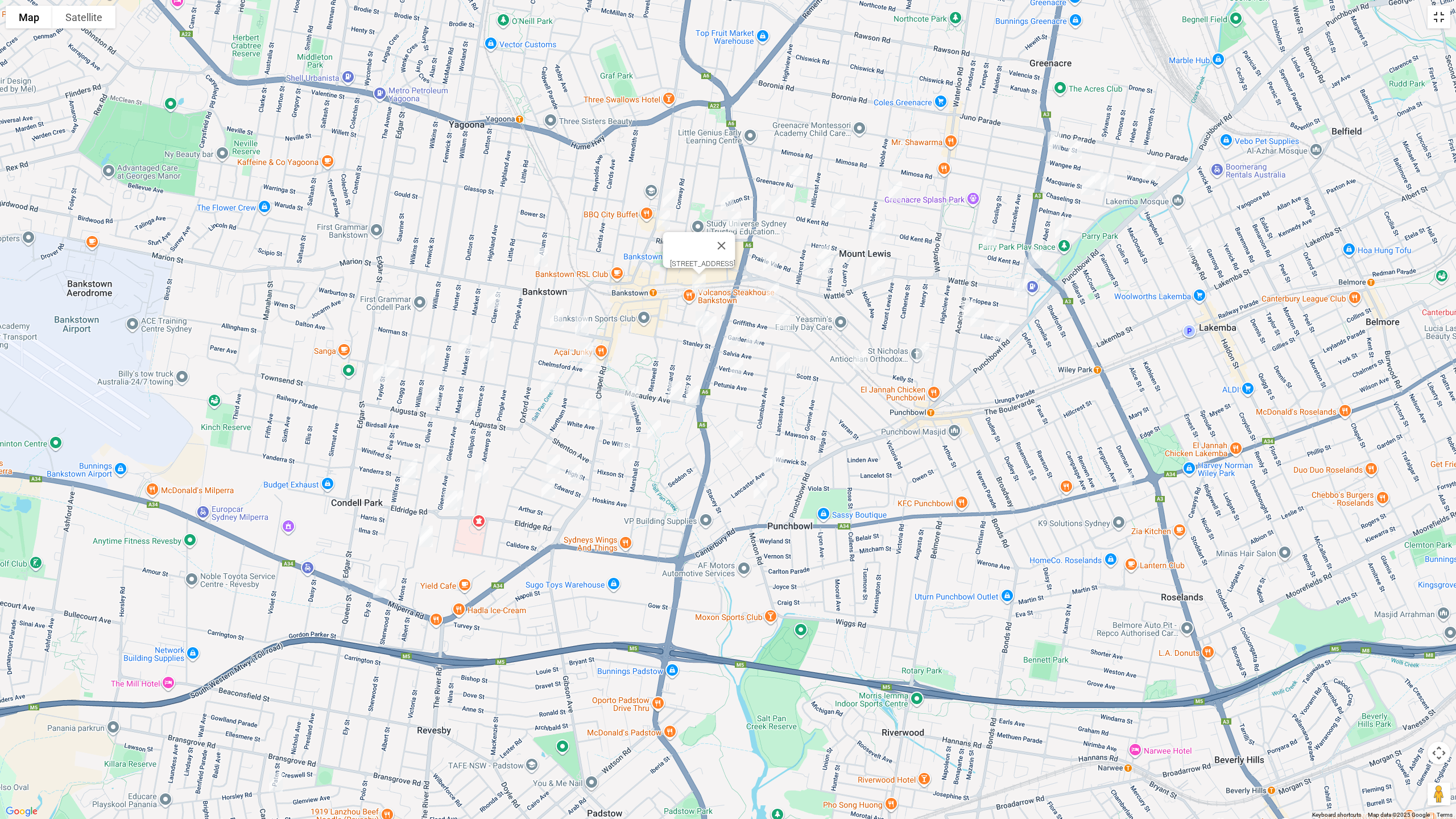
click at [1440, 19] on button "Toggle fullscreen view" at bounding box center [1439, 17] width 23 height 23
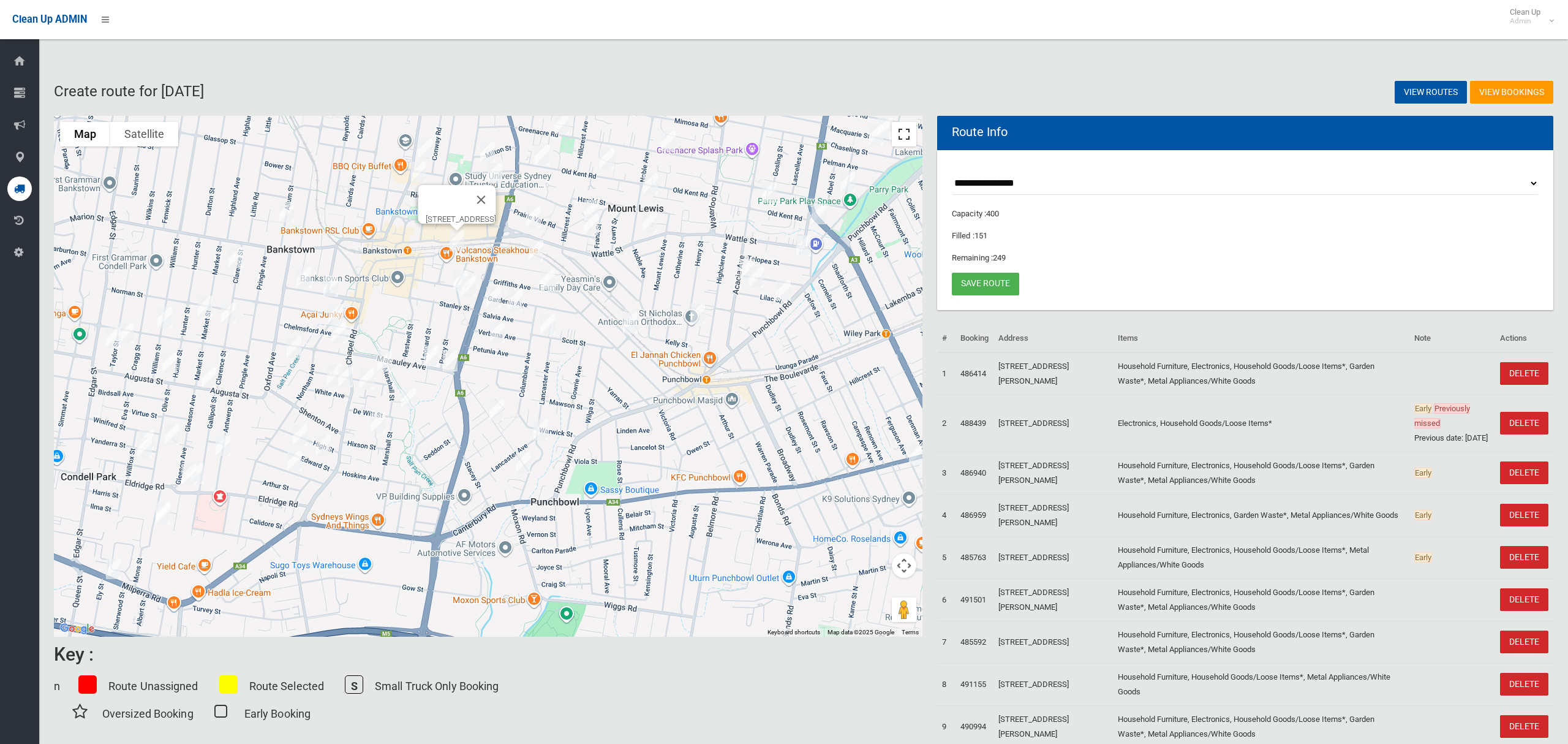
click at [901, 135] on button "Toggle fullscreen view" at bounding box center [904, 134] width 24 height 24
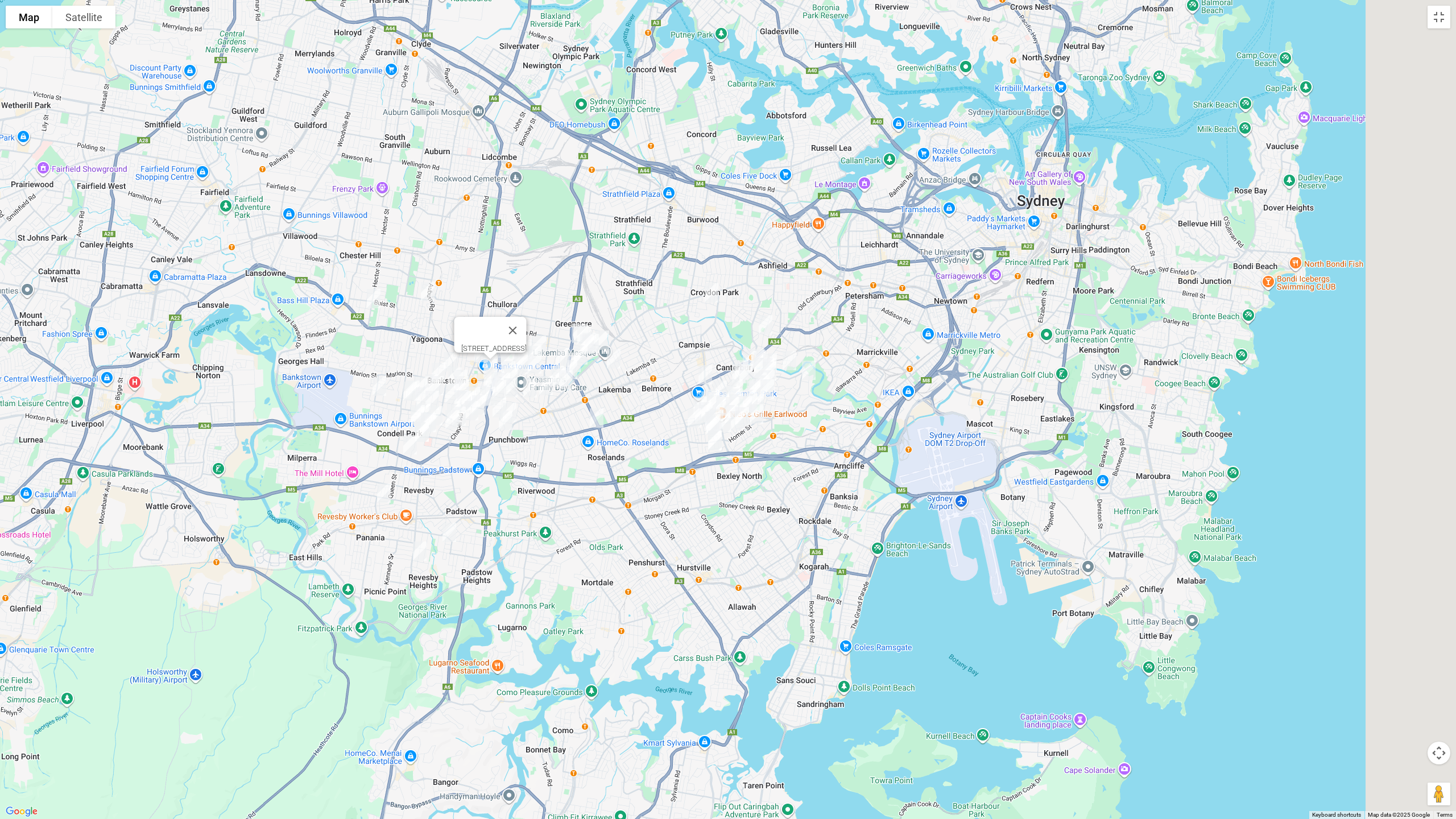
drag, startPoint x: 1121, startPoint y: 366, endPoint x: 787, endPoint y: 404, distance: 336.2
click at [787, 404] on div "[STREET_ADDRESS]" at bounding box center [728, 410] width 1456 height 819
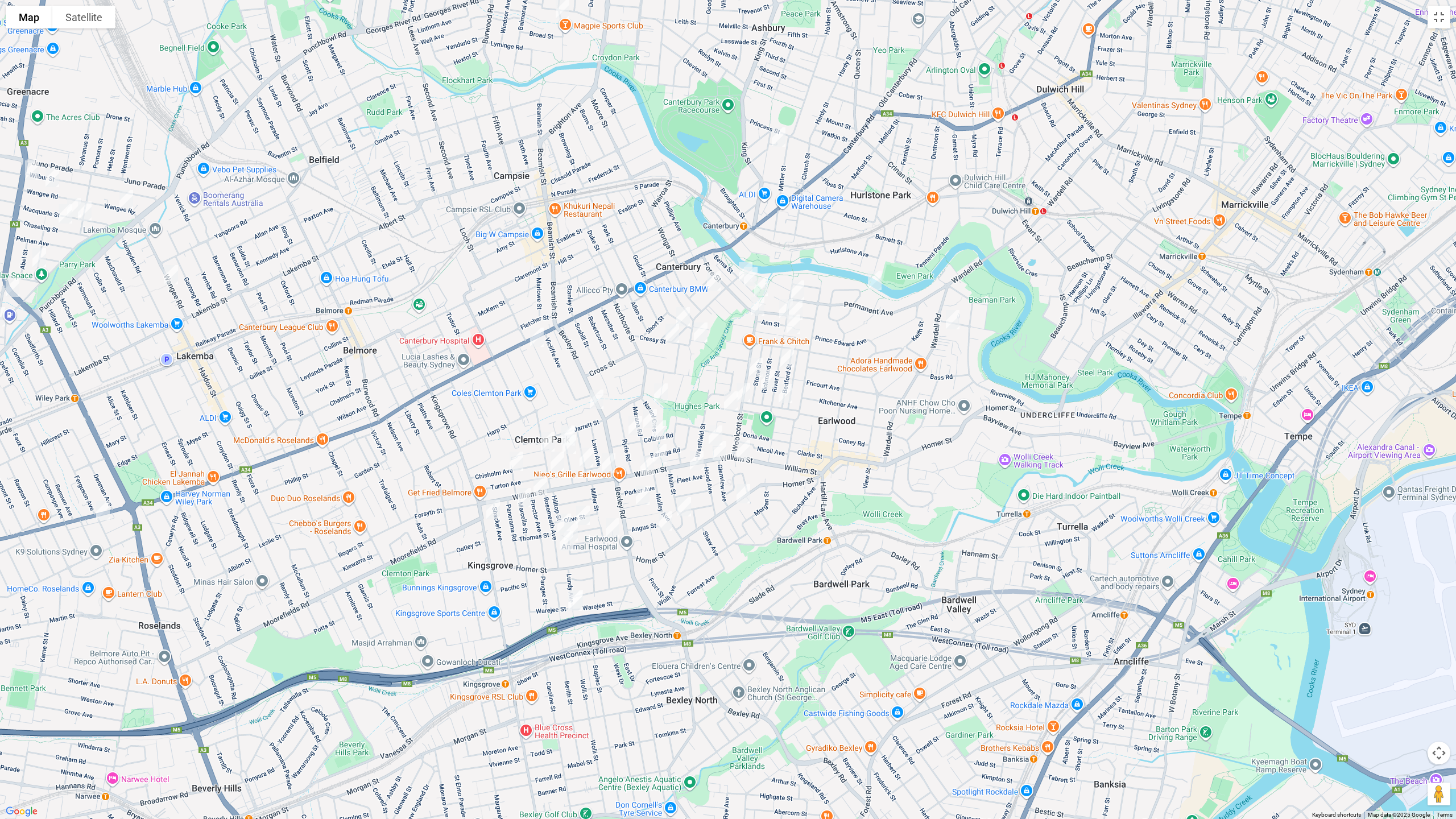
drag, startPoint x: 526, startPoint y: 615, endPoint x: 647, endPoint y: 551, distance: 136.9
click at [647, 551] on div "[STREET_ADDRESS]" at bounding box center [728, 410] width 1456 height 819
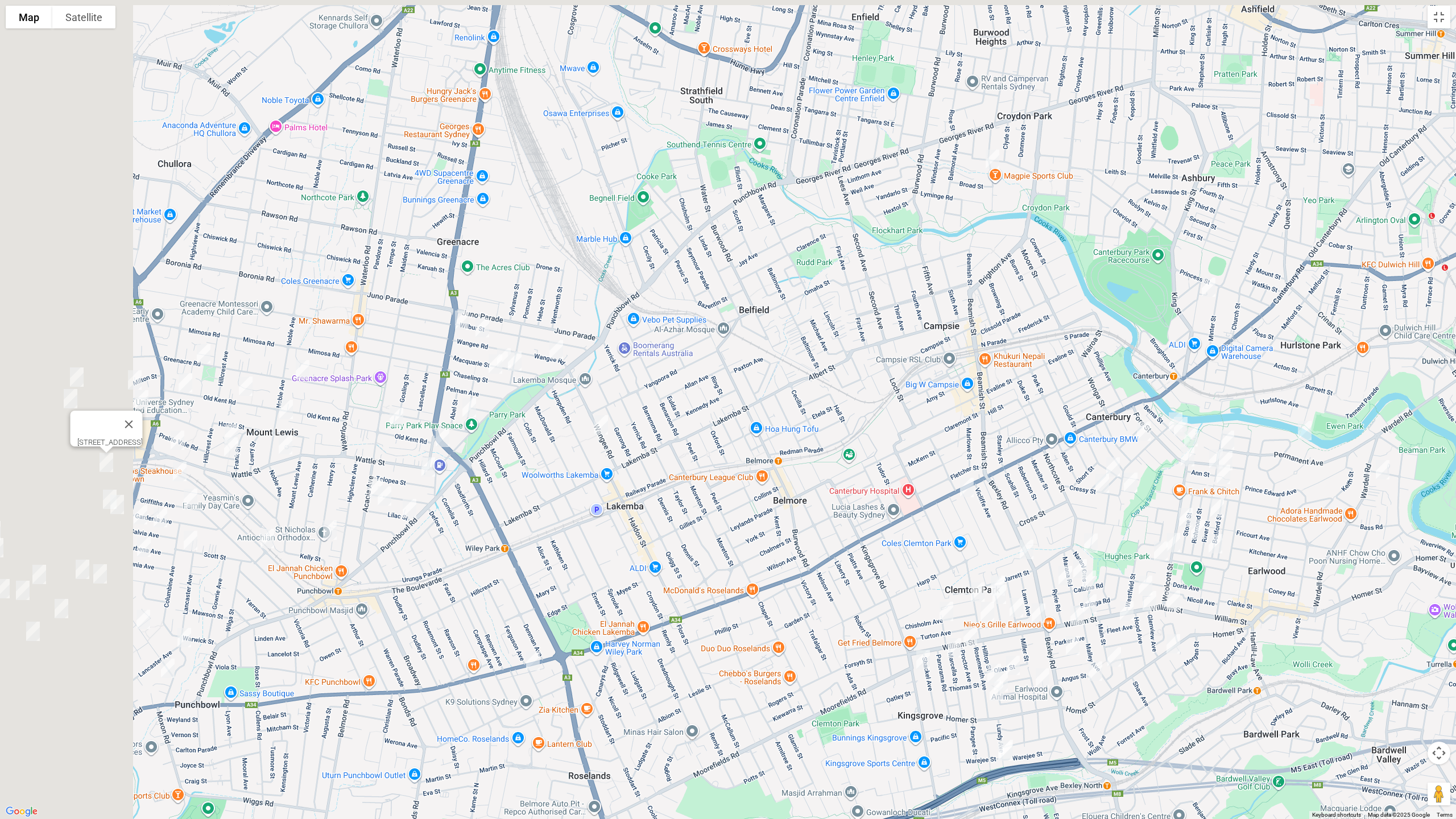
drag, startPoint x: 365, startPoint y: 455, endPoint x: 941, endPoint y: 566, distance: 586.6
click at [941, 566] on div "[STREET_ADDRESS]" at bounding box center [728, 410] width 1456 height 819
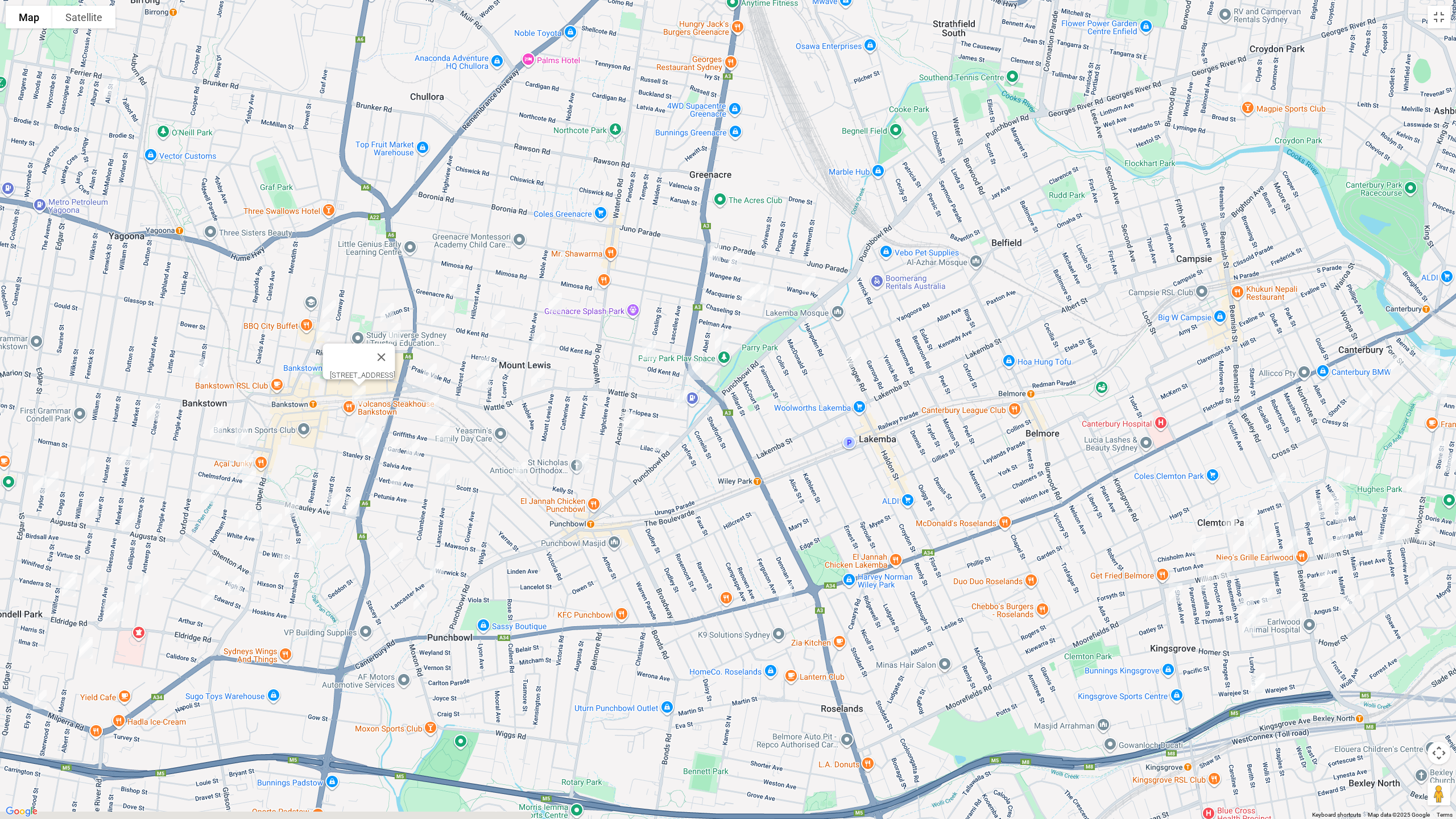
drag, startPoint x: 747, startPoint y: 514, endPoint x: 794, endPoint y: 493, distance: 51.5
click at [789, 494] on div "[STREET_ADDRESS]" at bounding box center [728, 410] width 1456 height 819
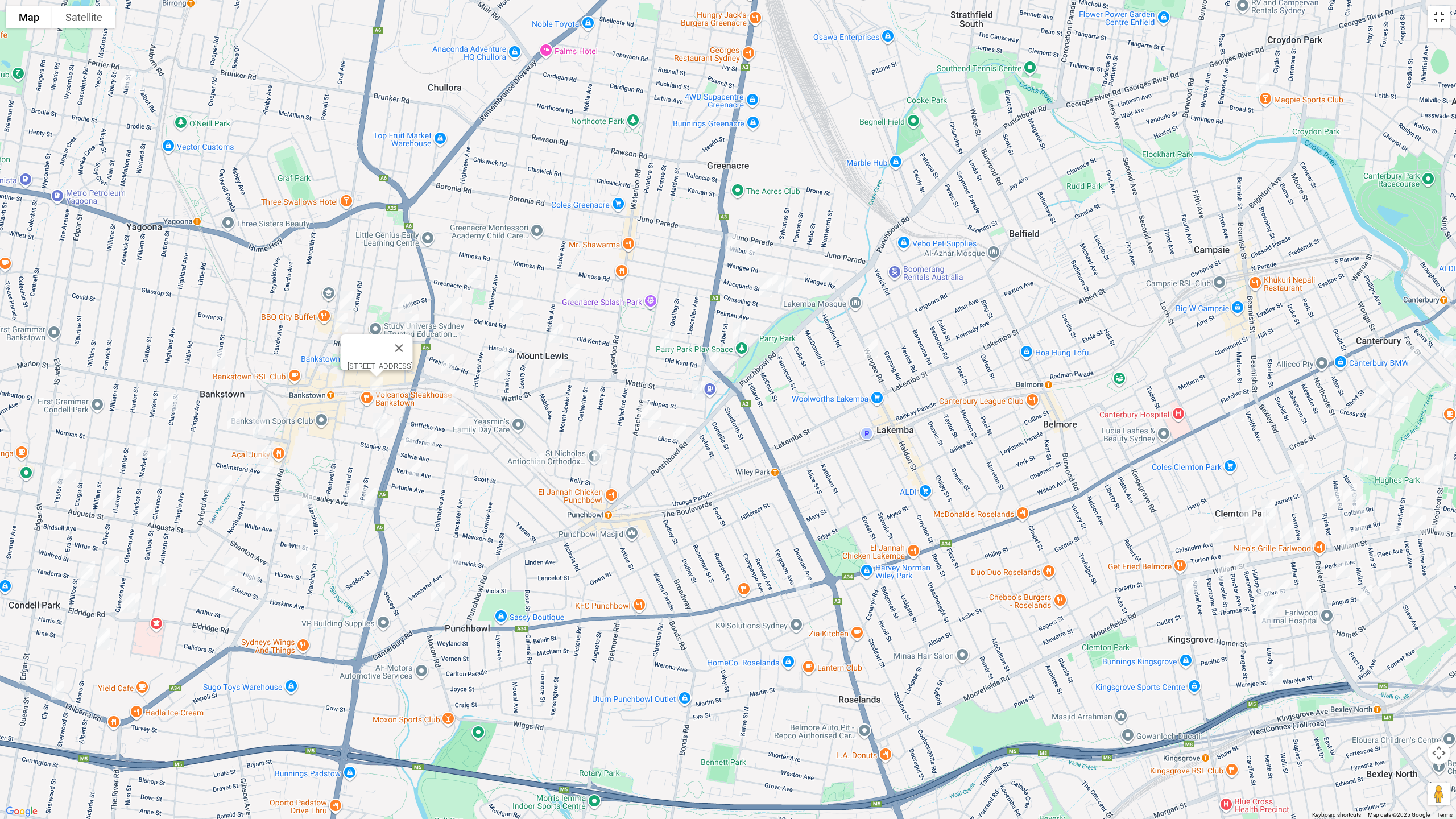
click at [1438, 14] on button "Toggle fullscreen view" at bounding box center [1439, 17] width 23 height 23
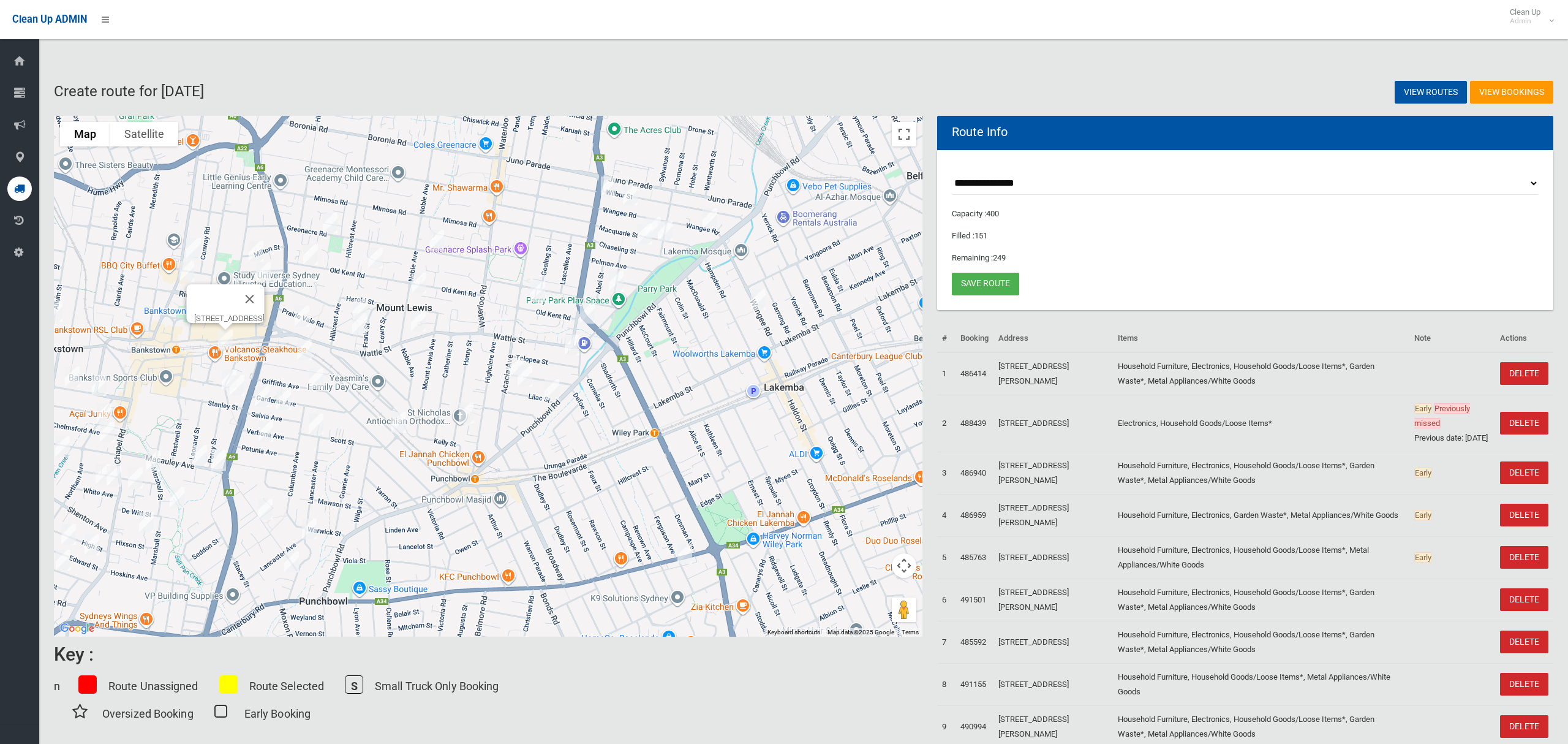
drag, startPoint x: 709, startPoint y: 372, endPoint x: 860, endPoint y: 370, distance: 151.0
click at [860, 370] on div "[STREET_ADDRESS]" at bounding box center [488, 376] width 869 height 521
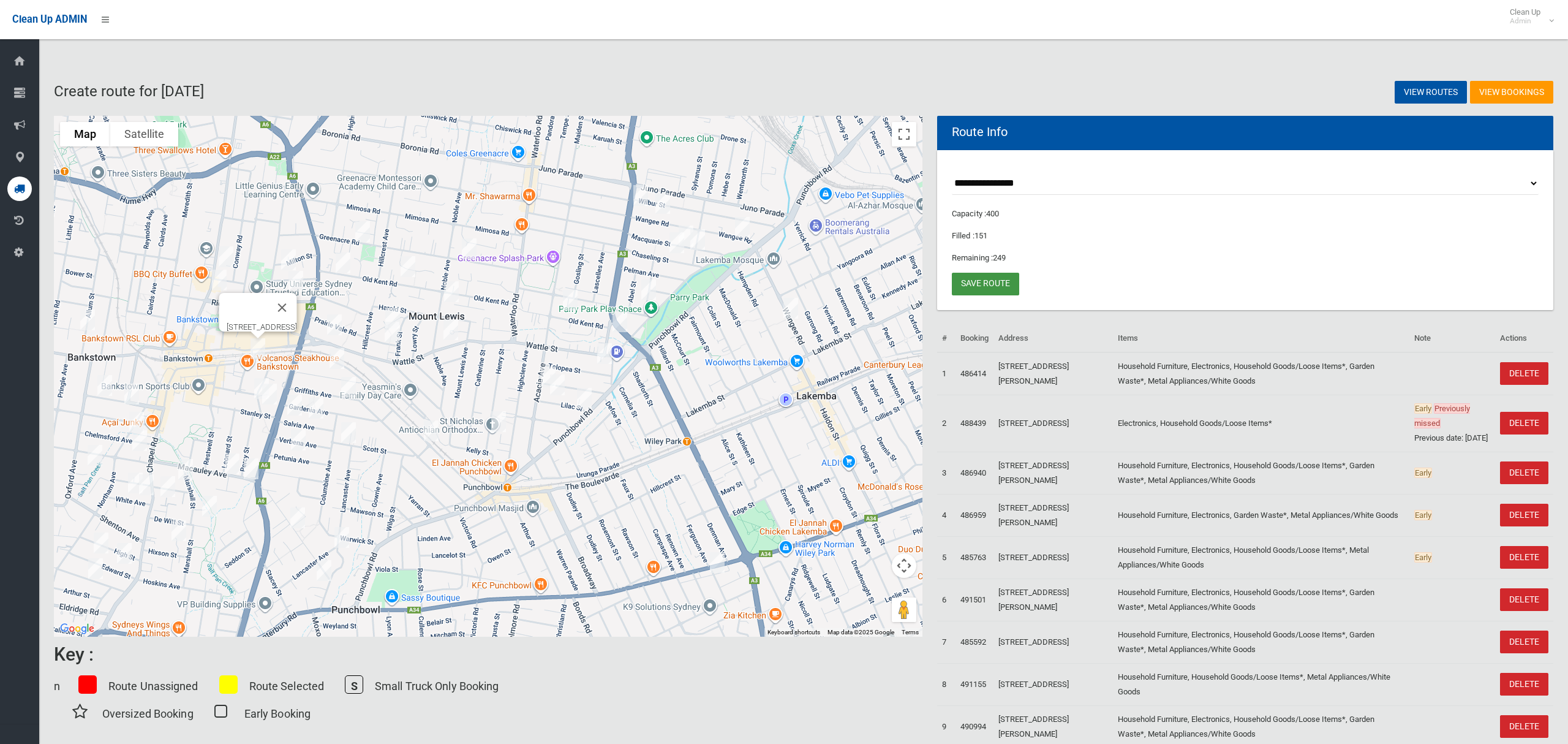
click at [1003, 287] on link "Save route" at bounding box center [986, 284] width 68 height 23
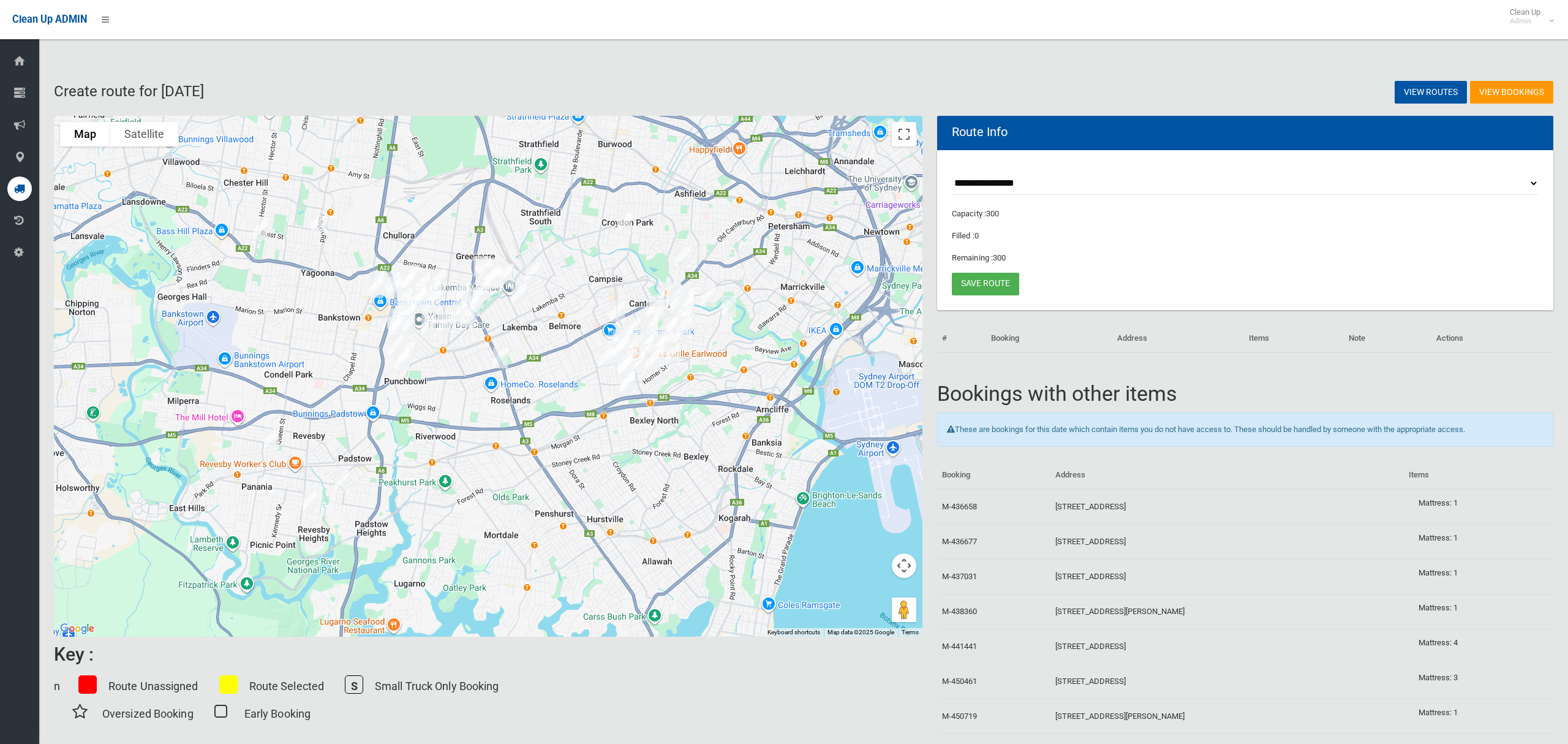
click at [1016, 180] on select "**********" at bounding box center [1245, 184] width 587 height 23
select select "*****"
click at [952, 172] on select "**********" at bounding box center [1245, 184] width 587 height 23
click at [905, 136] on button "Toggle fullscreen view" at bounding box center [904, 134] width 24 height 24
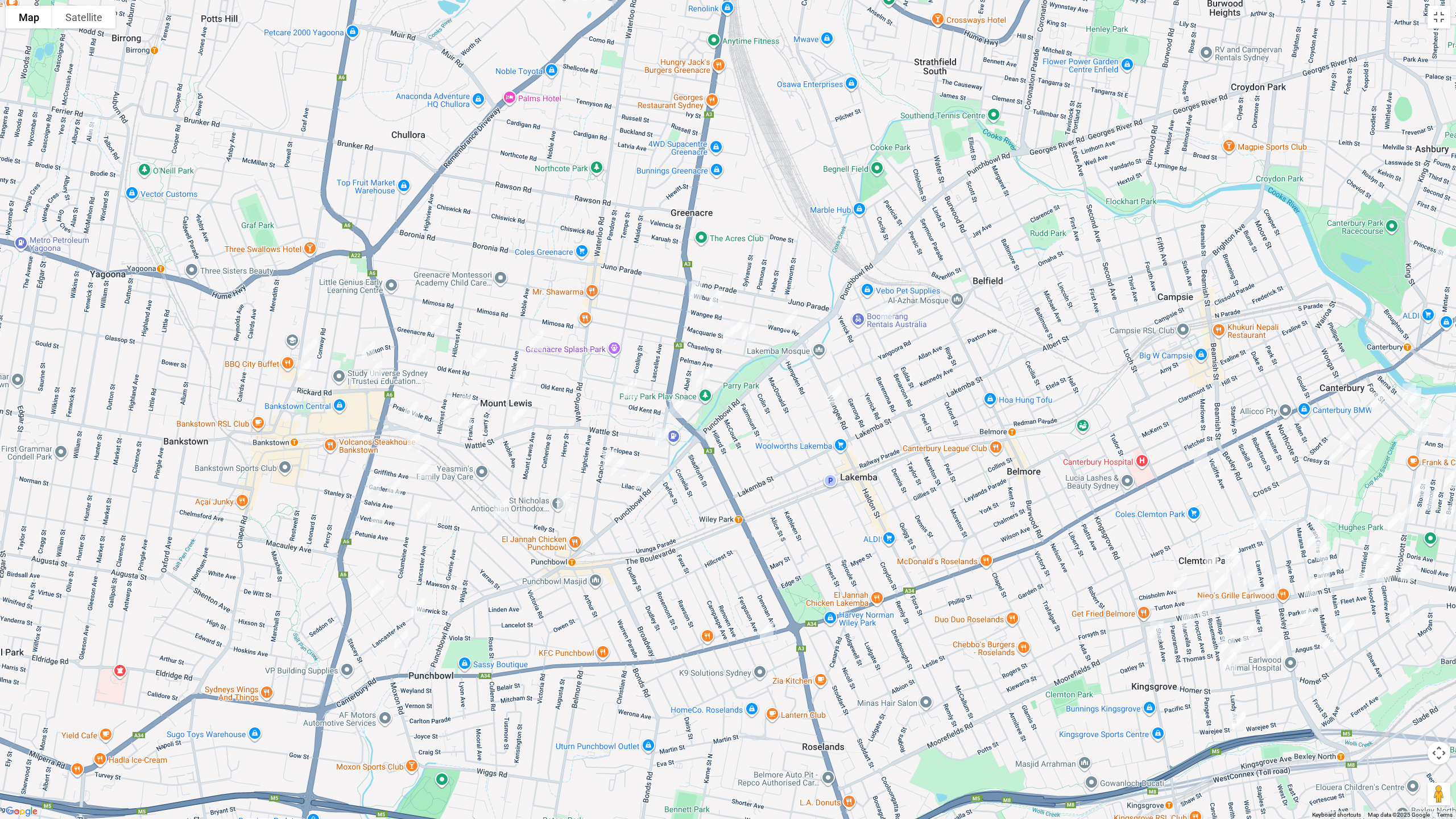
click at [837, 393] on img "30 Wangee Road, LAKEMBA NSW 2195" at bounding box center [835, 395] width 23 height 28
click at [886, 309] on img "88 Knox Street, BELMORE NSW 2192" at bounding box center [886, 312] width 23 height 28
click at [883, 313] on img "88 Knox Street, BELMORE NSW 2192" at bounding box center [886, 312] width 23 height 28
click at [697, 295] on img "2/243 Roberts Road, GREENACRE NSW 2190" at bounding box center [696, 291] width 23 height 28
click at [679, 406] on img "1/345 Roberts Road, GREENACRE NSW 2190" at bounding box center [676, 408] width 23 height 28
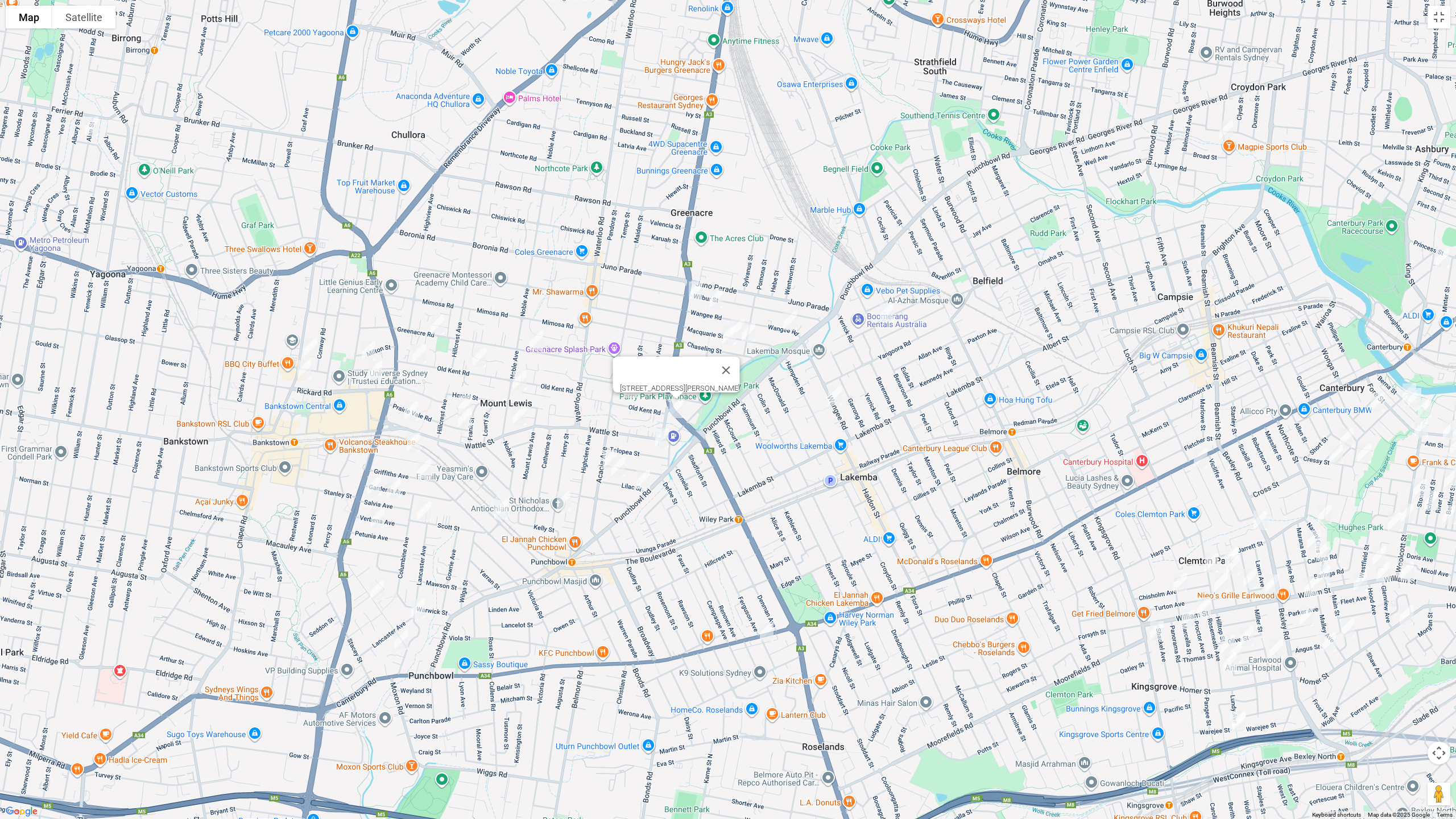
click at [605, 453] on img "59 Acacia Avenue, PUNCHBOWL NSW 2196" at bounding box center [610, 459] width 23 height 28
click at [547, 344] on img "46 Greenacre Road, GREENACRE NSW 2190" at bounding box center [536, 340] width 23 height 28
click at [433, 322] on img "132 Greenacre Road, GREENACRE NSW 2190" at bounding box center [437, 324] width 23 height 28
click at [415, 413] on img "223 Wattle Street, BANKSTOWN NSW 2200" at bounding box center [411, 411] width 23 height 28
click at [518, 423] on img "143 Wattle Street, PUNCHBOWL NSW 2196" at bounding box center [519, 415] width 23 height 28
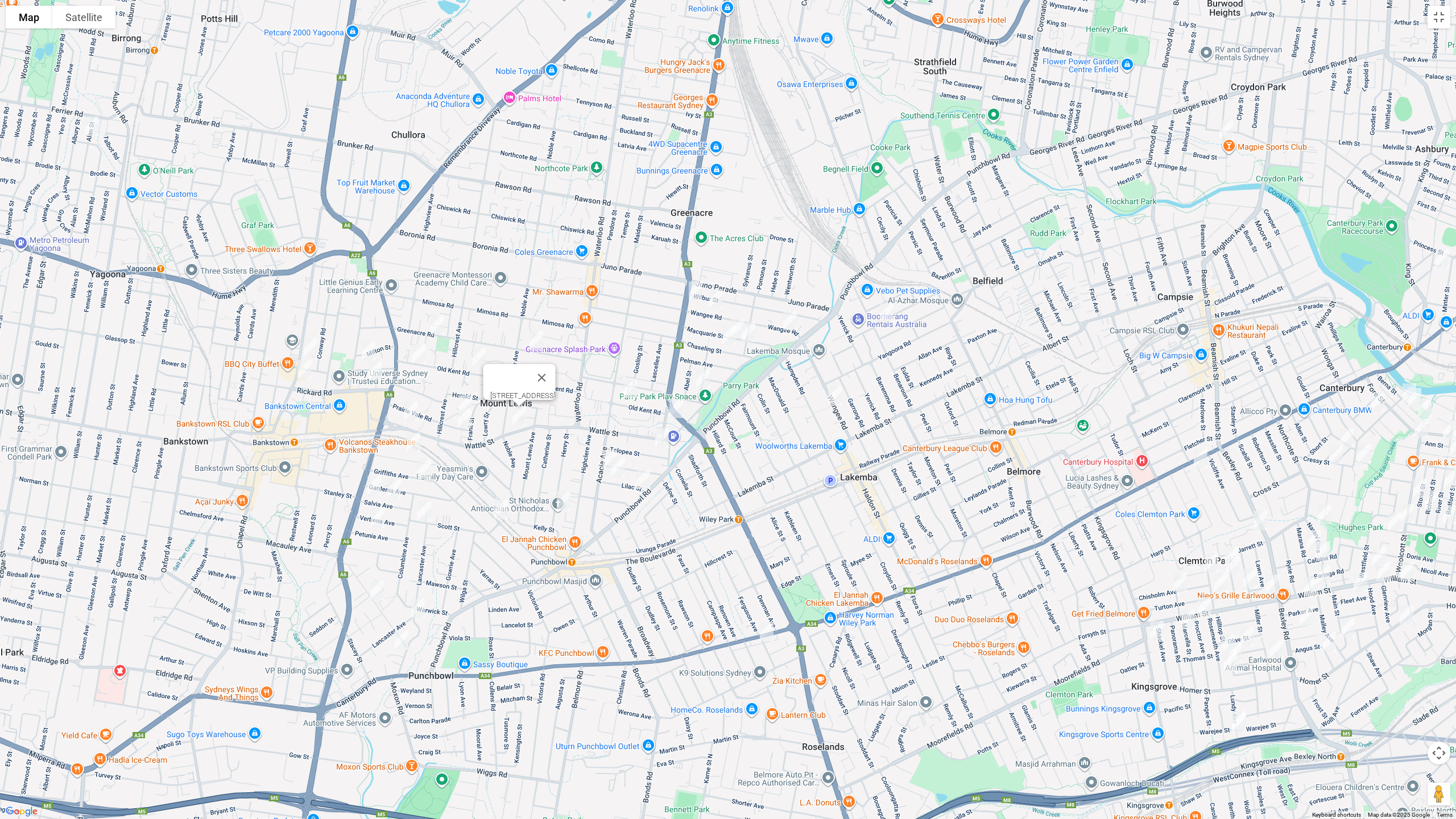
drag, startPoint x: 720, startPoint y: 297, endPoint x: 726, endPoint y: 305, distance: 10.0
click at [720, 297] on img "181 Wangee Road, GREENACRE NSW 2190" at bounding box center [716, 298] width 23 height 28
click at [734, 314] on img "16 Macquarie Street, GREENACRE NSW 2190" at bounding box center [738, 328] width 23 height 28
click at [786, 324] on img "122A Wangee Road, GREENACRE NSW 2190" at bounding box center [790, 320] width 23 height 28
drag, startPoint x: 750, startPoint y: 336, endPoint x: 740, endPoint y: 343, distance: 12.2
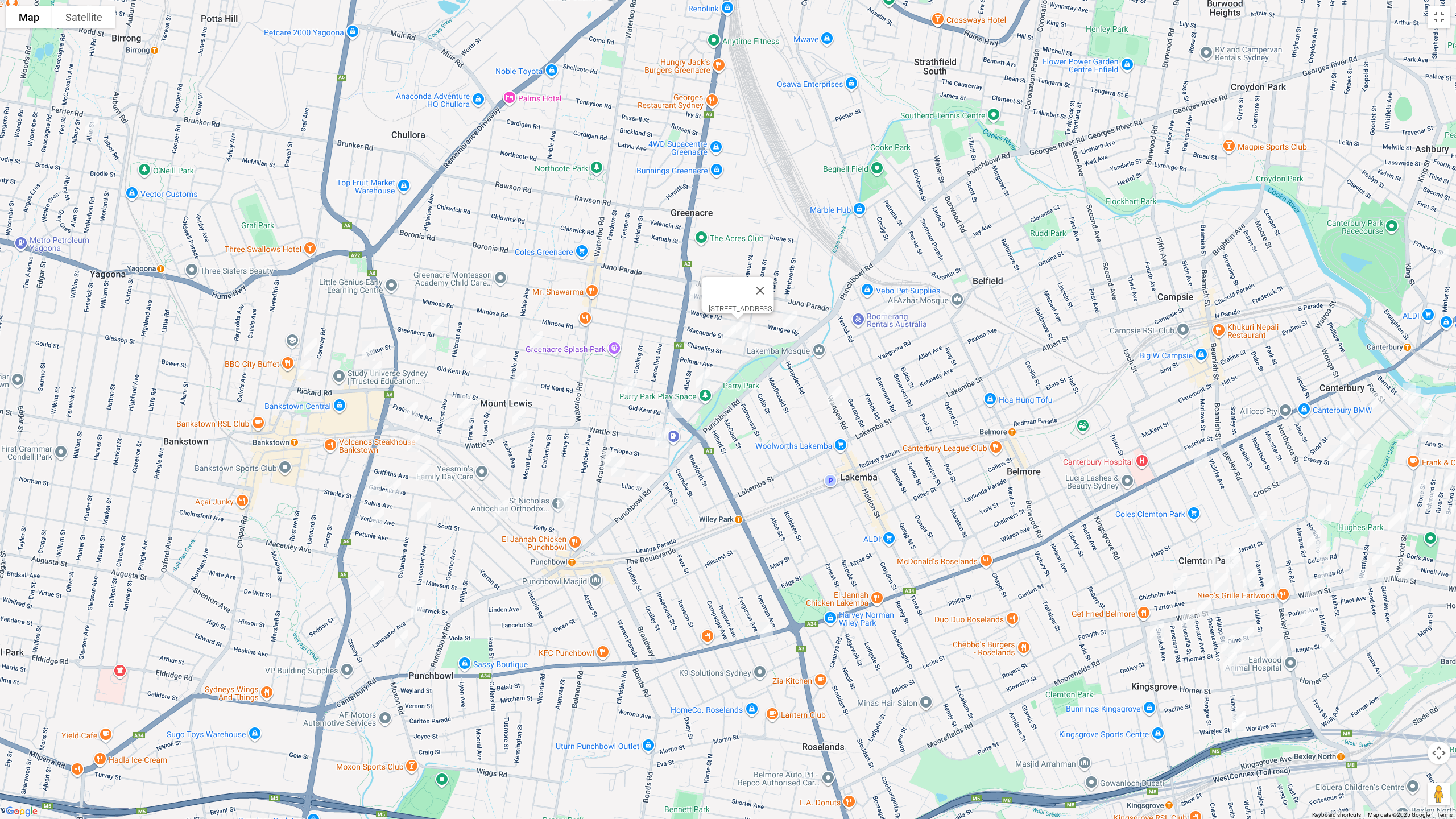
click at [750, 336] on img "10 Skyline Street, GREENACRE NSW 2190" at bounding box center [748, 332] width 23 height 28
click at [724, 339] on img "15 Chaseling Street, GREENACRE NSW 2190" at bounding box center [729, 334] width 23 height 28
click at [791, 327] on img "122A Wangee Road, GREENACRE NSW 2190" at bounding box center [790, 320] width 23 height 28
click at [705, 378] on img "29 Wales Street, GREENACRE NSW 2190" at bounding box center [703, 378] width 23 height 28
click at [626, 389] on img "35 Old Kent Road, GREENACRE NSW 2190" at bounding box center [630, 388] width 23 height 28
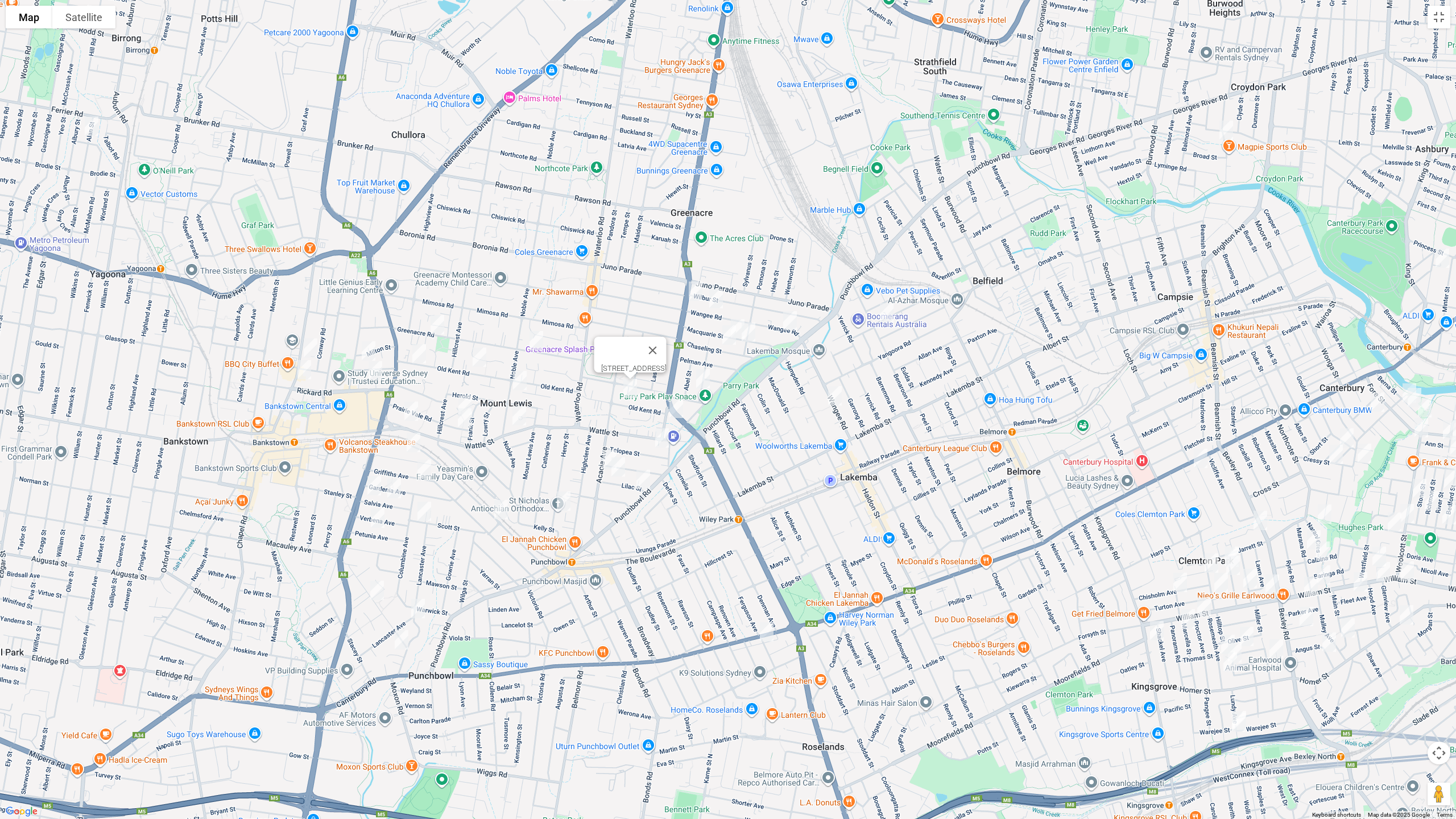
click at [662, 439] on img "5 Telopea Street, PUNCHBOWL NSW 2196" at bounding box center [662, 437] width 23 height 28
click at [616, 470] on img "31 Lilac Street, PUNCHBOWL NSW 2196" at bounding box center [618, 467] width 23 height 28
click at [647, 488] on img "2b Lilac Street, PUNCHBOWL NSW 2196" at bounding box center [643, 479] width 23 height 28
click at [564, 501] on img "9 Henry Street, PUNCHBOWL NSW 2196" at bounding box center [563, 500] width 23 height 28
click at [496, 509] on img "72 South Terrace, BANKSTOWN NSW 2200" at bounding box center [501, 509] width 23 height 28
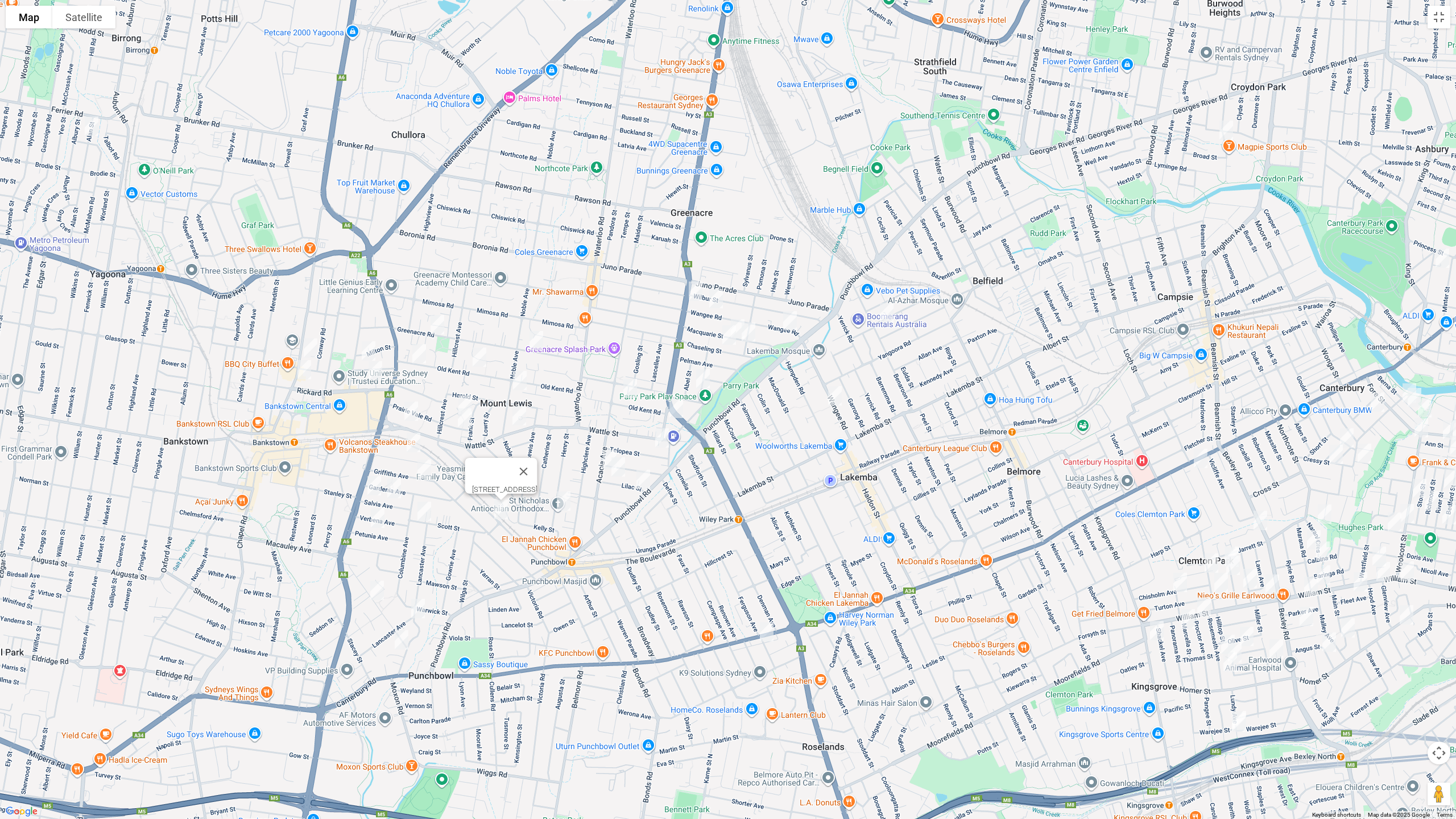
click at [524, 383] on img "57A Noble Avenue, MOUNT LEWIS NSW 2190" at bounding box center [520, 380] width 23 height 28
click at [481, 372] on div "[STREET_ADDRESS][PERSON_NAME]" at bounding box center [728, 410] width 1456 height 819
click at [423, 354] on img "222 Old Kent Road, GREENACRE NSW 2190" at bounding box center [419, 353] width 23 height 28
click at [476, 362] on img "161 Old Kent Road, GREENACRE NSW 2190" at bounding box center [479, 357] width 23 height 28
click at [465, 393] on img "11 Sealy Street, MOUNT LEWIS NSW 2190" at bounding box center [465, 404] width 23 height 28
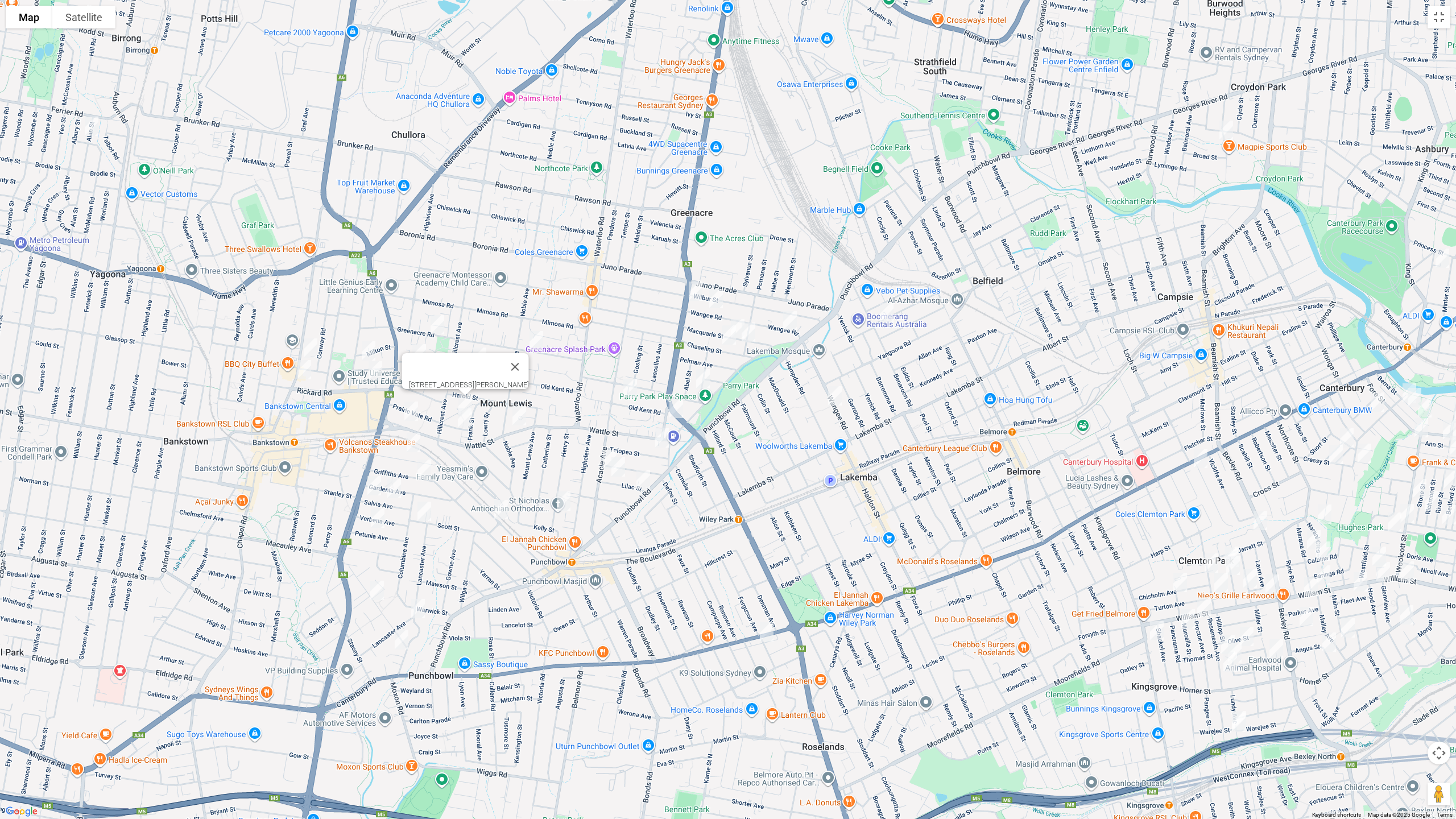
click at [464, 417] on img "57 Prairie Vale Road, MOUNT LEWIS NSW 2190" at bounding box center [465, 418] width 23 height 28
click at [411, 438] on img "27 Carnation Avenue, BANKSTOWN NSW 2200" at bounding box center [413, 442] width 23 height 28
click at [424, 471] on img "128A Griffiths Avenue, BANKSTOWN NSW 2200" at bounding box center [424, 468] width 23 height 28
click at [371, 483] on img "39 Salvia Avenue, BANKSTOWN NSW 2200" at bounding box center [374, 485] width 23 height 28
click at [393, 485] on img "21 Salvia Avenue, BANKSTOWN NSW 2200" at bounding box center [394, 488] width 23 height 28
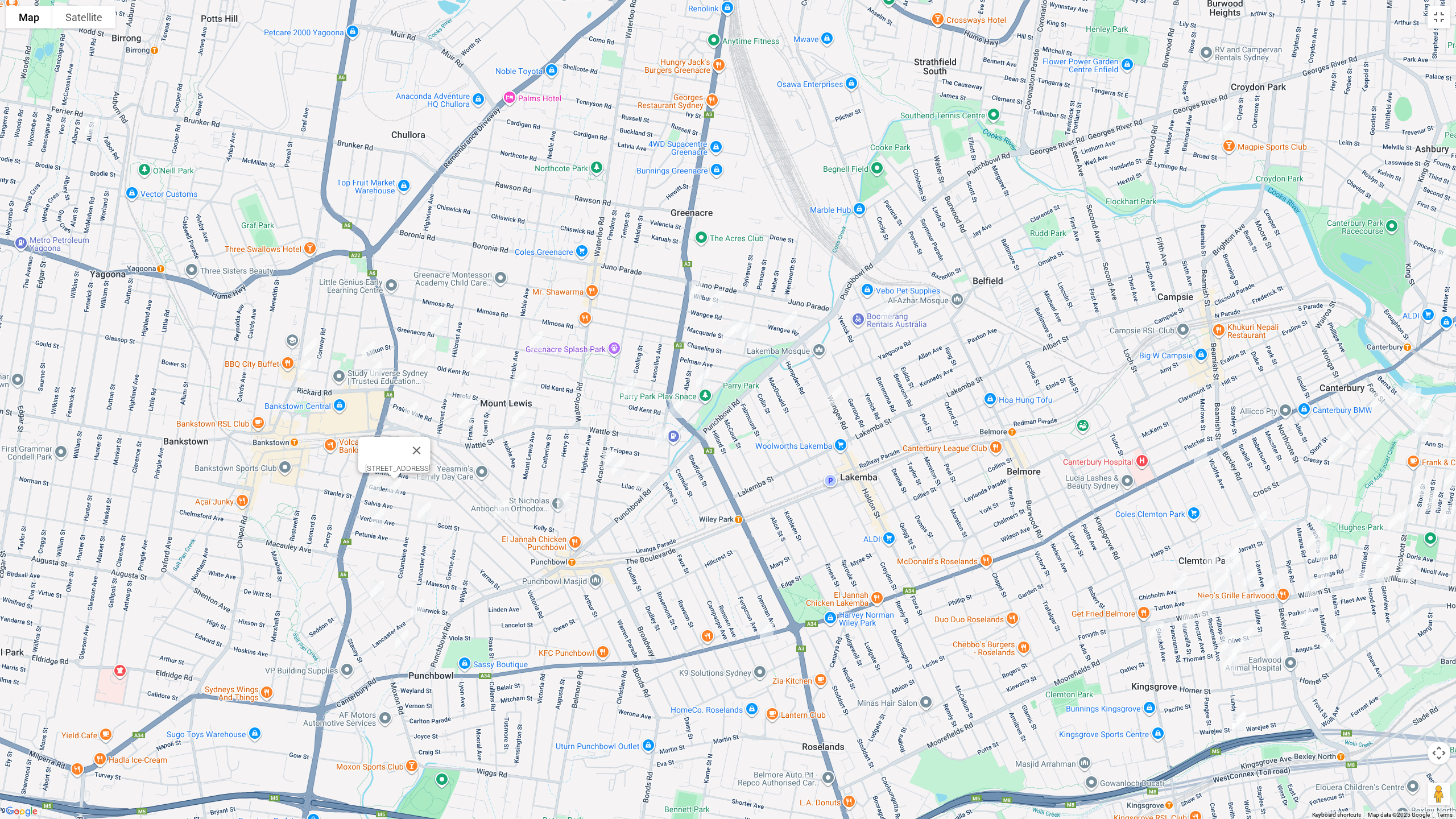
click at [422, 506] on img "46 Scott Street, PUNCHBOWL NSW 2196" at bounding box center [424, 510] width 23 height 28
click at [381, 520] on img "25 Petunia Avenue, BANKSTOWN NSW 2200" at bounding box center [378, 517] width 23 height 28
click at [379, 593] on img "1/78 James Street, PUNCHBOWL NSW 2196" at bounding box center [377, 589] width 23 height 28
click at [418, 606] on img "64 Lancaster Avenue, PUNCHBOWL NSW 2196" at bounding box center [418, 608] width 23 height 28
click at [404, 638] on img "22 James Street, PUNCHBOWL NSW 2196" at bounding box center [401, 639] width 23 height 28
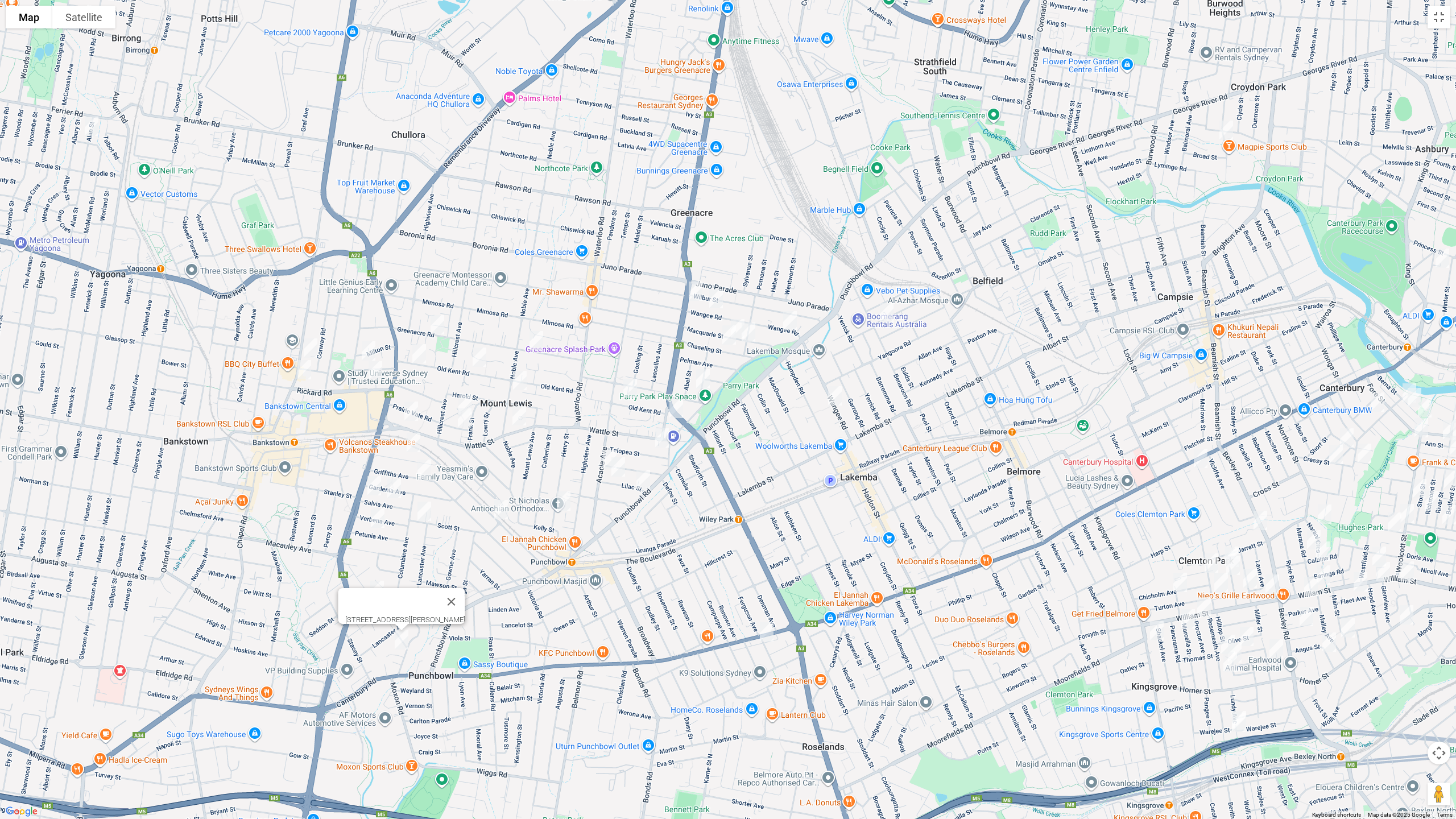
click at [371, 342] on img "31 Myrtle Road, BANKSTOWN NSW 2200" at bounding box center [368, 351] width 23 height 28
click at [375, 367] on img "17 Rickard Road, BANKSTOWN NSW 2200" at bounding box center [375, 370] width 23 height 28
drag, startPoint x: 440, startPoint y: 324, endPoint x: 430, endPoint y: 325, distance: 10.0
click at [439, 324] on button "Close" at bounding box center [425, 333] width 28 height 28
click at [308, 342] on img "465 Chapel Road, BANKSTOWN NSW 2200" at bounding box center [311, 347] width 23 height 28
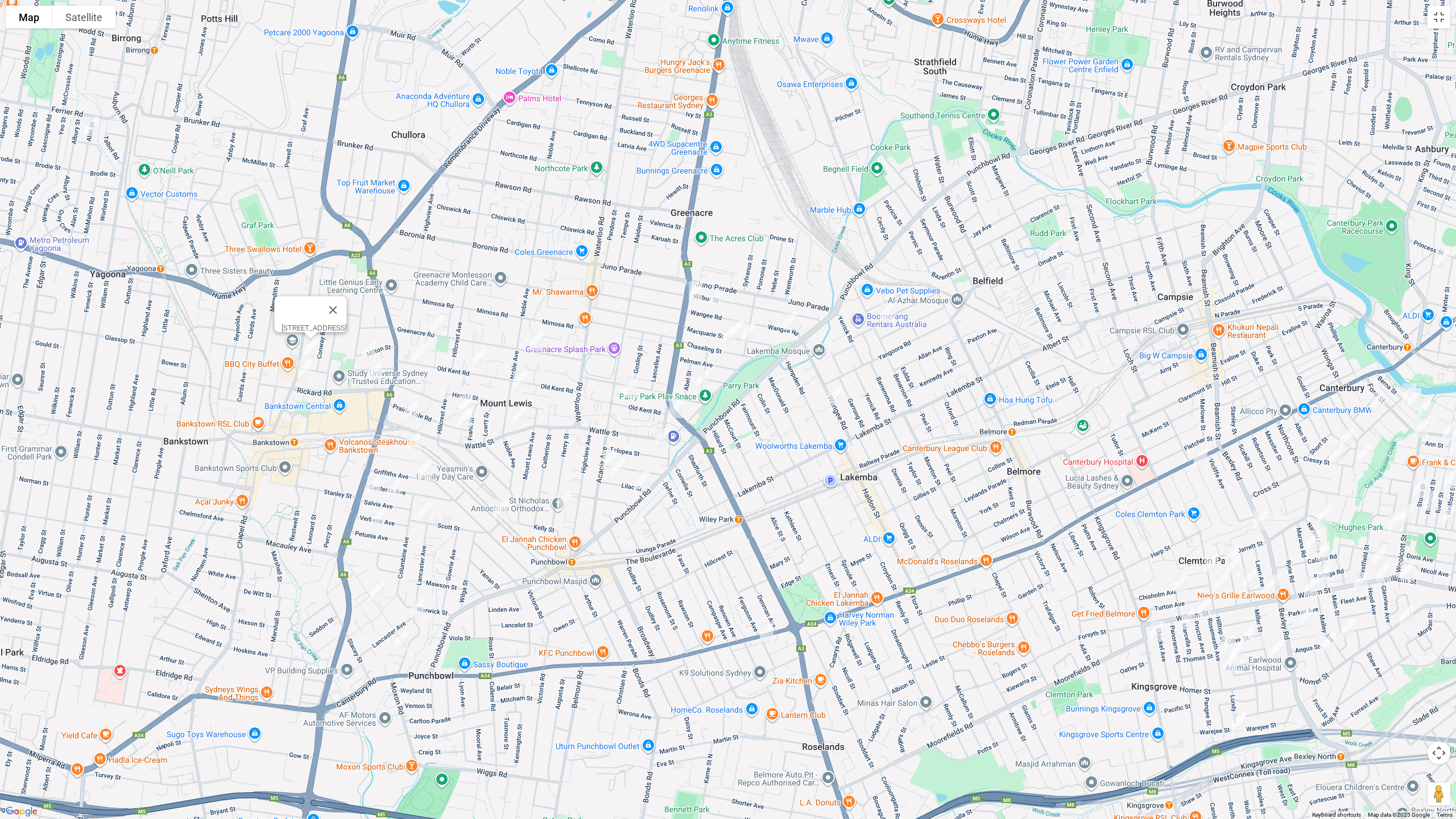
click at [304, 368] on img "443 Chapel Road, BANKSTOWN NSW 2200" at bounding box center [304, 369] width 23 height 28
click at [1438, 21] on button "Toggle fullscreen view" at bounding box center [1439, 17] width 23 height 23
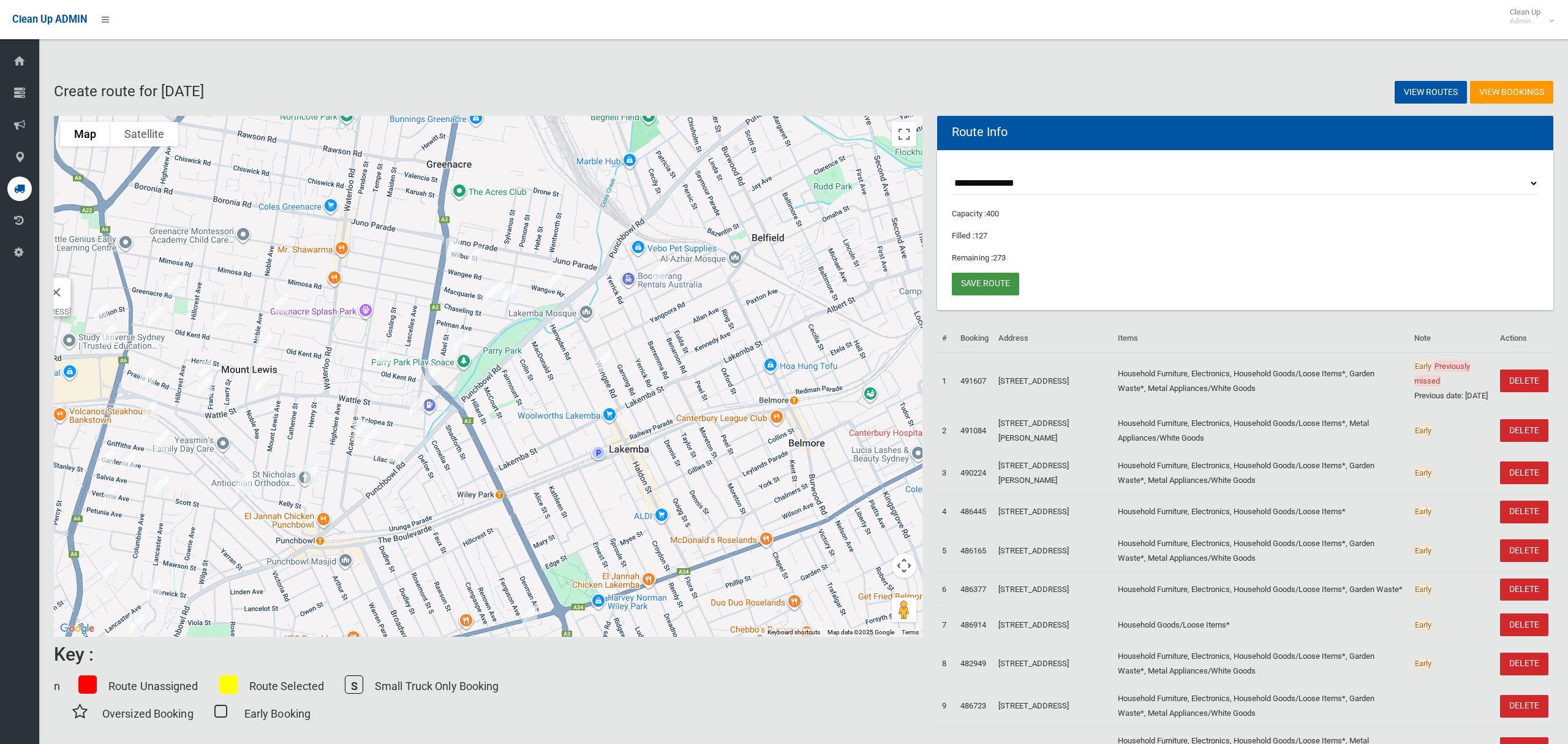
click at [982, 285] on link "Save route" at bounding box center [986, 284] width 68 height 23
